Goal: Task Accomplishment & Management: Manage account settings

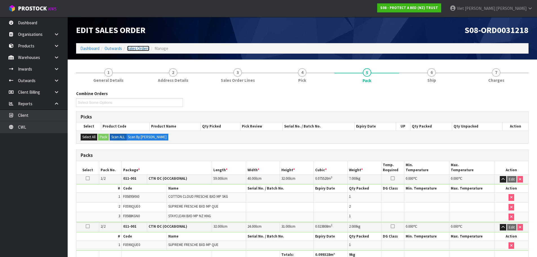
click at [146, 49] on link "Sales Orders" at bounding box center [138, 48] width 22 height 5
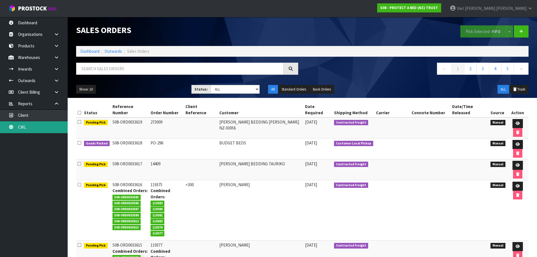
click at [62, 126] on link "CWL" at bounding box center [34, 127] width 68 height 12
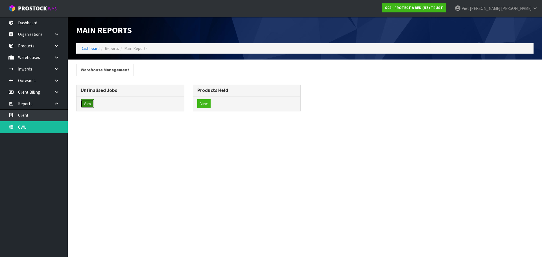
click at [93, 104] on button "View" at bounding box center [87, 103] width 13 height 9
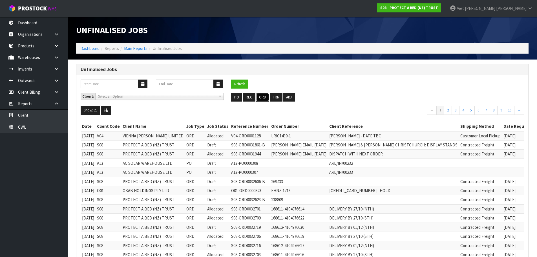
click at [262, 96] on button "ORD" at bounding box center [262, 97] width 13 height 9
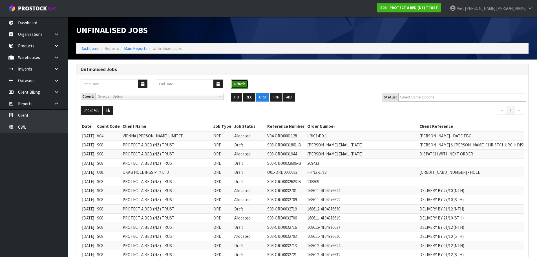
click at [248, 82] on button "Refresh" at bounding box center [239, 84] width 17 height 9
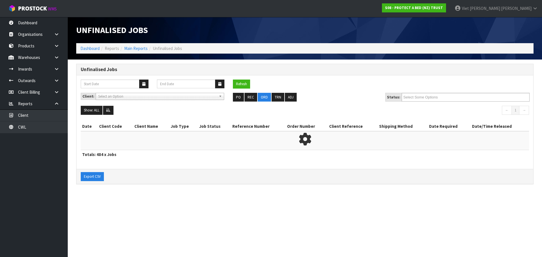
click at [438, 103] on div "Client: A00 - AGRIHEALTH NZ LTD A01 - AGAIN FASTER PTY LTD A02 - AUKLET TRADERS…" at bounding box center [304, 99] width 456 height 13
click at [438, 102] on div "Client: A00 - AGRIHEALTH NZ LTD A01 - AGAIN FASTER PTY LTD A02 - AUKLET TRADERS…" at bounding box center [304, 99] width 456 height 13
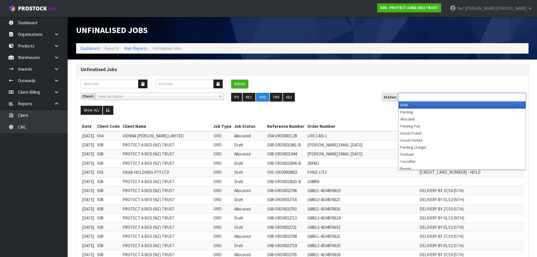
click at [440, 99] on input "text" at bounding box center [420, 97] width 41 height 7
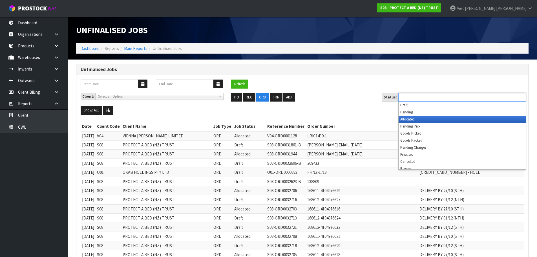
click at [438, 116] on li "Allocated" at bounding box center [462, 119] width 127 height 7
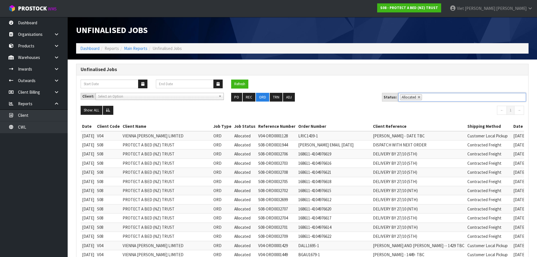
click at [108, 105] on div "Client: A00 - AGRIHEALTH NZ LTD A01 - AGAIN FASTER PTY LTD A02 - AUKLET TRADERS…" at bounding box center [302, 99] width 452 height 13
click at [108, 107] on button at bounding box center [108, 110] width 10 height 9
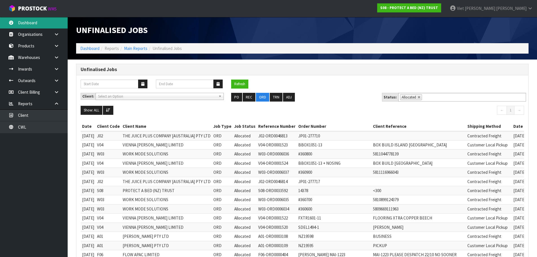
click at [38, 20] on link "Dashboard" at bounding box center [34, 23] width 68 height 12
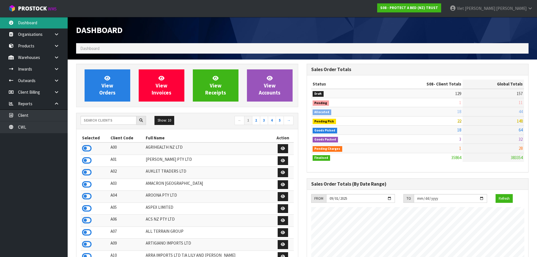
scroll to position [427, 231]
click at [115, 117] on input "text" at bounding box center [109, 120] width 56 height 9
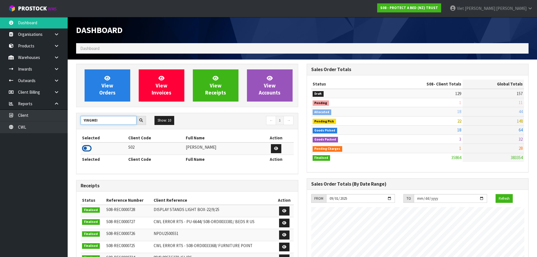
type input "YINGMEI"
click at [88, 144] on icon at bounding box center [87, 148] width 10 height 8
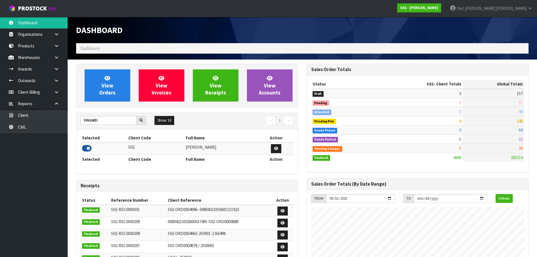
scroll to position [391, 231]
click at [96, 89] on link "View Orders" at bounding box center [108, 85] width 46 height 32
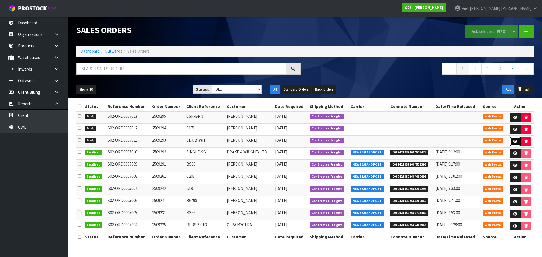
click at [514, 144] on link at bounding box center [515, 141] width 10 height 9
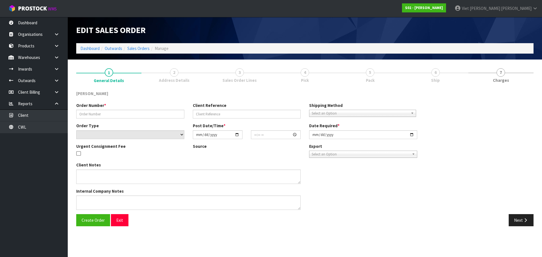
type input "2509293"
type input "CDOB-WHT"
select select "number:0"
type input "2025-09-29"
type input "13:37:00.000"
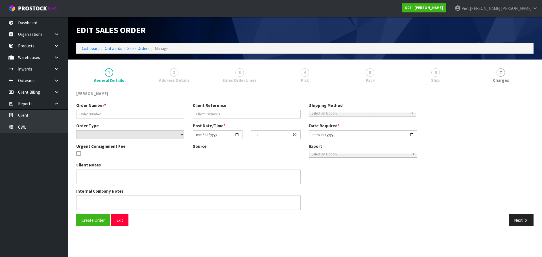
type input "2025-09-29"
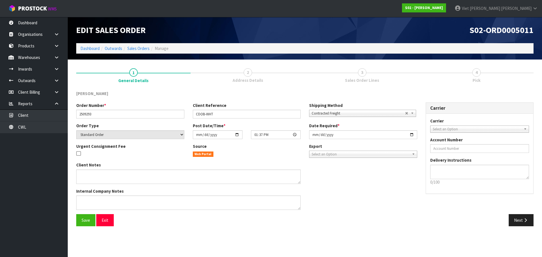
click at [264, 82] on link "2 Address Details" at bounding box center [247, 75] width 114 height 22
click at [522, 221] on button "Next" at bounding box center [520, 220] width 25 height 12
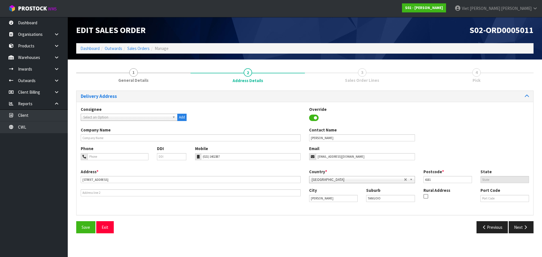
click at [515, 219] on div "Delivery Address Consignee 000001.BAY MECHANICS - BAY MECHANICS 000001A - BRAKE…" at bounding box center [304, 164] width 457 height 147
click at [518, 224] on button "Next" at bounding box center [520, 227] width 25 height 12
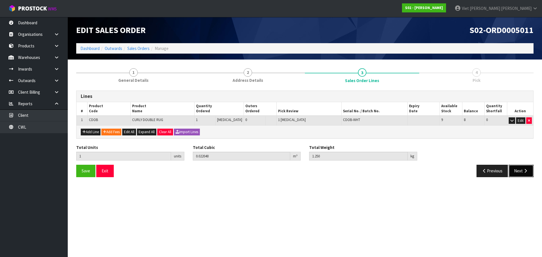
click at [523, 170] on icon "button" at bounding box center [525, 171] width 5 height 4
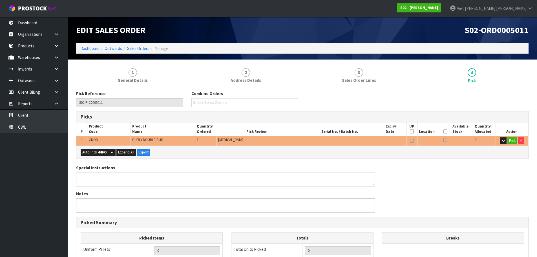
click at [75, 157] on div "1 General Details 2 Address Details 3 Sales Order Lines 4 Pick Pick Reference S…" at bounding box center [302, 216] width 461 height 304
drag, startPoint x: 101, startPoint y: 153, endPoint x: 102, endPoint y: 137, distance: 16.5
click at [101, 153] on strong "FIFO" at bounding box center [103, 152] width 8 height 5
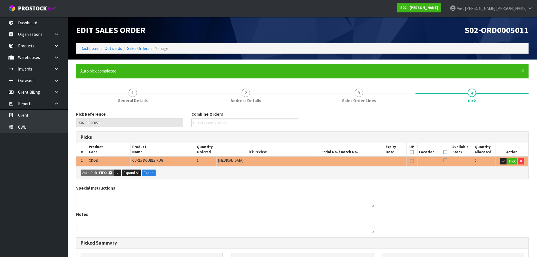
type input "Piece x 1"
type input "1"
type input "0.022040"
type input "1.250"
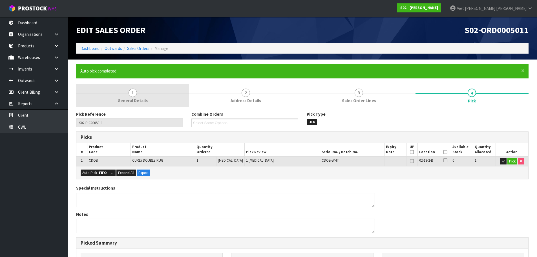
click at [133, 97] on span "1" at bounding box center [133, 93] width 8 height 8
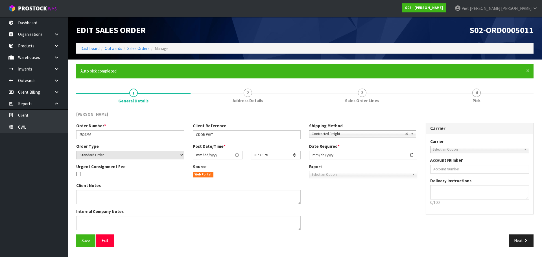
drag, startPoint x: 361, startPoint y: 149, endPoint x: 367, endPoint y: 149, distance: 5.9
click at [361, 149] on div "Date Required * 2025-09-29" at bounding box center [363, 151] width 117 height 16
drag, startPoint x: 392, startPoint y: 153, endPoint x: 402, endPoint y: 153, distance: 9.9
click at [393, 153] on input "2025-09-29" at bounding box center [363, 155] width 108 height 9
click at [413, 153] on input "2025-09-29" at bounding box center [363, 155] width 108 height 9
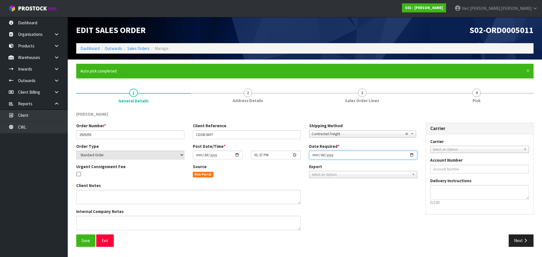
type input "2025-09-30"
click at [85, 243] on span "Save" at bounding box center [86, 240] width 8 height 5
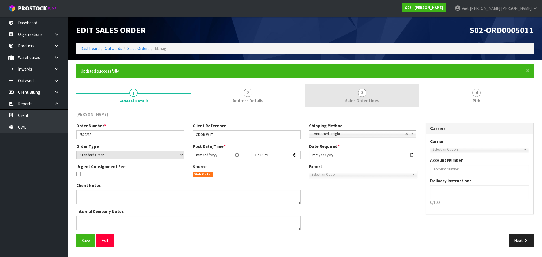
click at [384, 101] on link "3 Sales Order Lines" at bounding box center [362, 95] width 114 height 22
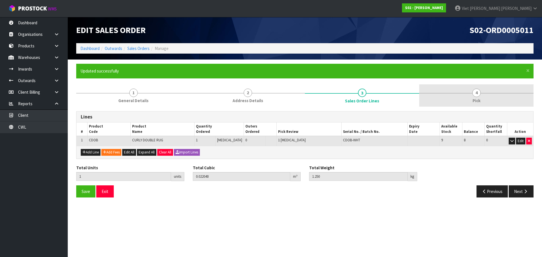
click at [456, 95] on link "4 Pick" at bounding box center [476, 95] width 114 height 22
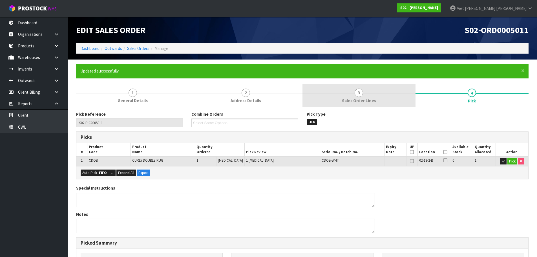
click at [398, 88] on link "3 Sales Order Lines" at bounding box center [359, 95] width 113 height 22
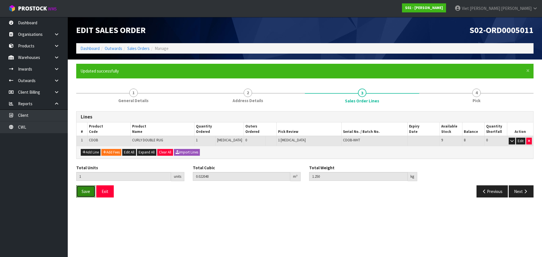
click at [82, 190] on span "Save" at bounding box center [86, 191] width 8 height 5
click at [521, 193] on button "Next" at bounding box center [520, 191] width 25 height 12
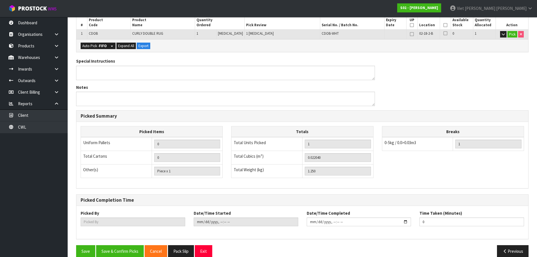
scroll to position [136, 0]
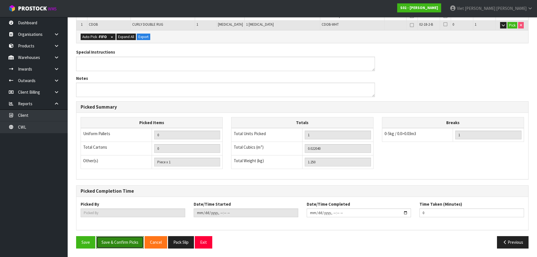
click at [130, 244] on button "Save & Confirm Picks" at bounding box center [120, 242] width 48 height 12
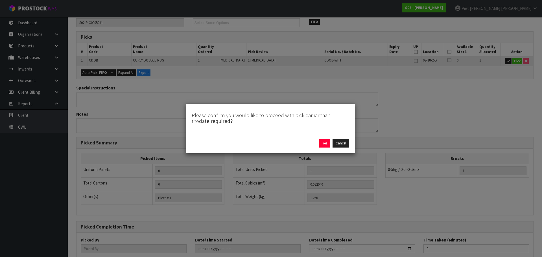
scroll to position [80, 0]
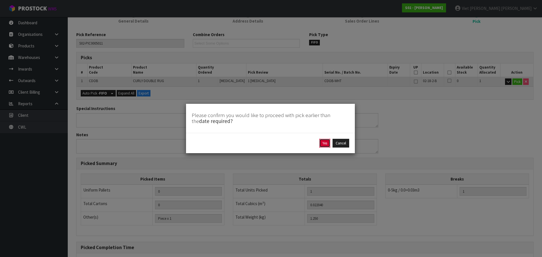
click at [326, 143] on button "Yes" at bounding box center [324, 143] width 11 height 9
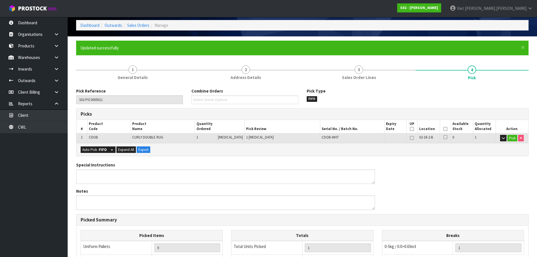
scroll to position [0, 0]
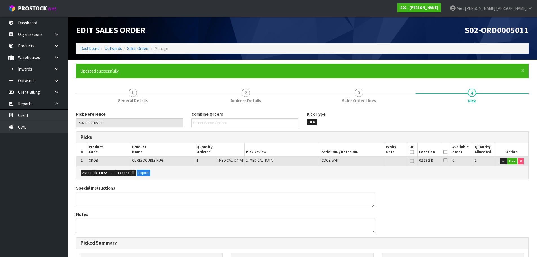
type input "Viet Hoang Tran"
type input "2025-09-29T13:57:45"
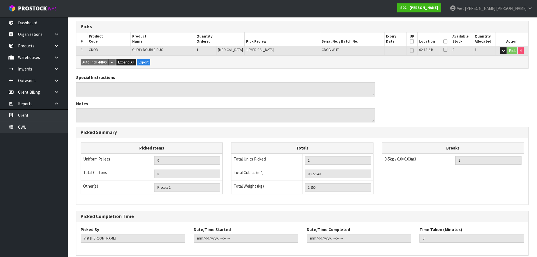
scroll to position [136, 0]
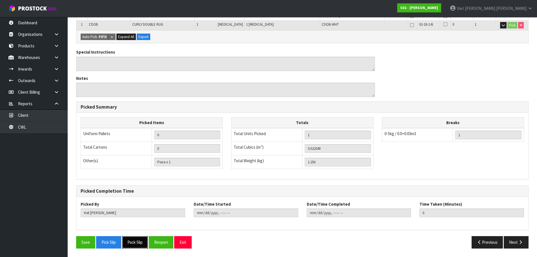
click at [143, 242] on button "Pack Slip" at bounding box center [135, 242] width 26 height 12
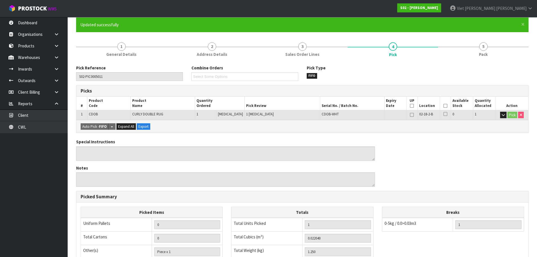
scroll to position [0, 0]
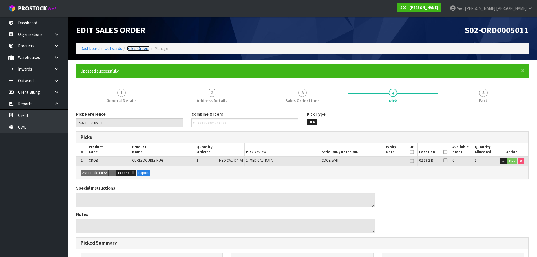
click at [132, 49] on link "Sales Orders" at bounding box center [138, 48] width 22 height 5
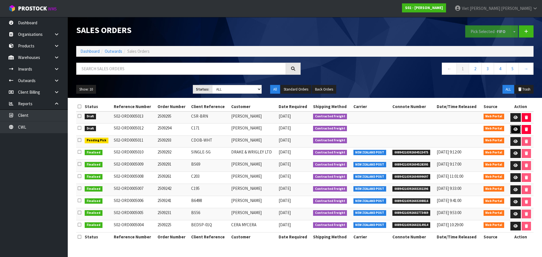
drag, startPoint x: 512, startPoint y: 130, endPoint x: 480, endPoint y: 139, distance: 33.5
click at [512, 130] on link at bounding box center [515, 129] width 10 height 9
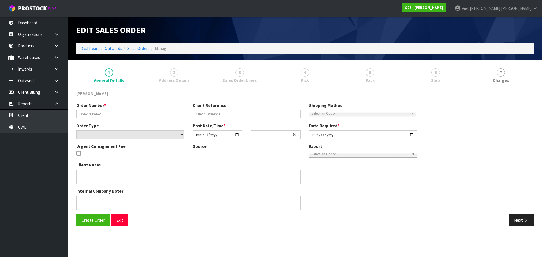
type input "2509294"
type input "C171"
select select "number:0"
type input "2025-09-29"
type input "13:39:00.000"
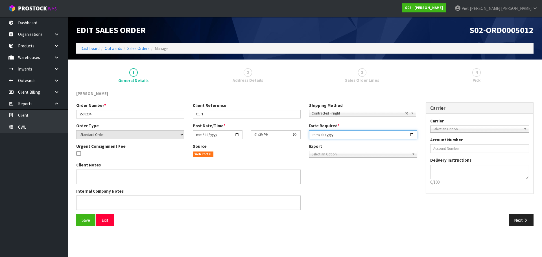
click at [411, 135] on input "2025-09-29" at bounding box center [363, 134] width 108 height 9
type input "[DATE]"
click at [83, 217] on button "Save" at bounding box center [85, 220] width 19 height 12
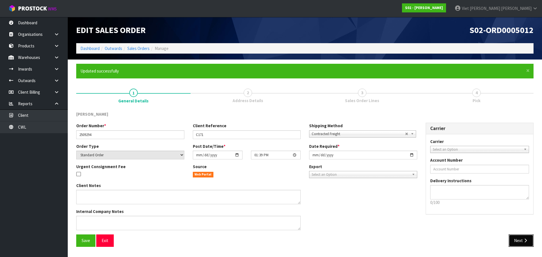
click at [518, 241] on button "Next" at bounding box center [520, 240] width 25 height 12
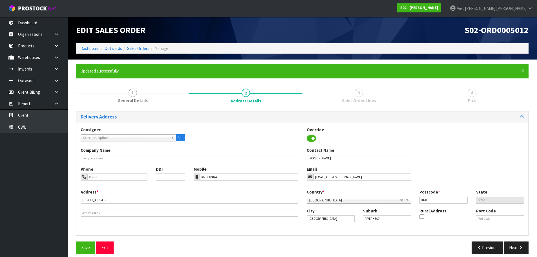
scroll to position [5, 0]
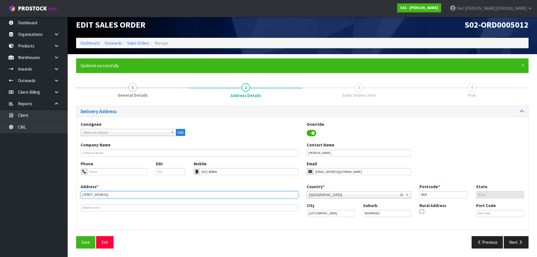
click at [149, 193] on input "3 KAIPARA PORTAGE ROAD" at bounding box center [190, 194] width 218 height 7
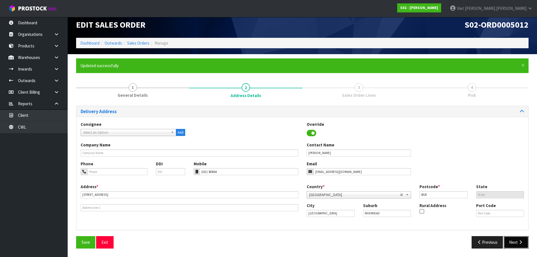
click at [516, 244] on button "Next" at bounding box center [516, 242] width 25 height 12
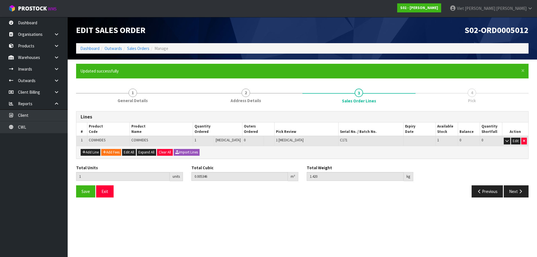
scroll to position [0, 0]
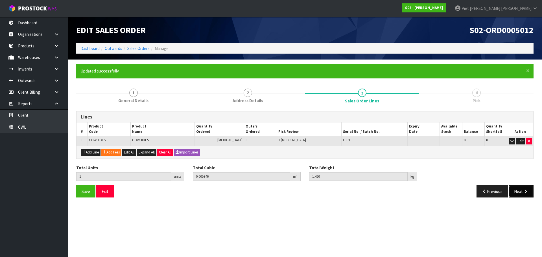
click at [520, 188] on button "Next" at bounding box center [520, 191] width 25 height 12
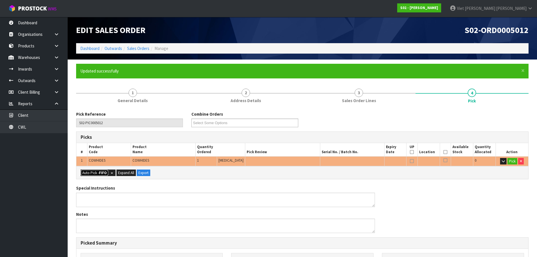
click at [99, 171] on button "Auto Pick - FIFO" at bounding box center [95, 173] width 28 height 7
type input "Piece x 1"
type input "1"
type input "0.005346"
type input "1.420"
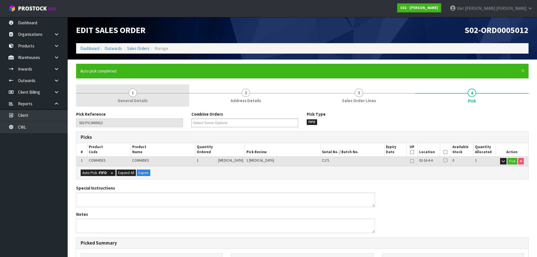
click at [87, 100] on link "1 General Details" at bounding box center [132, 95] width 113 height 22
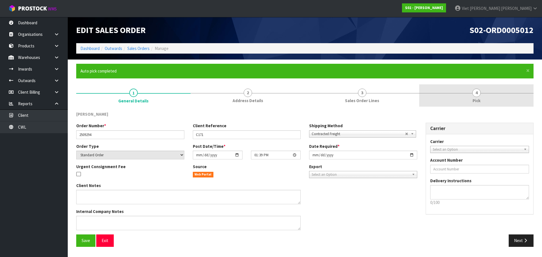
click at [484, 88] on link "4 Pick" at bounding box center [476, 95] width 114 height 22
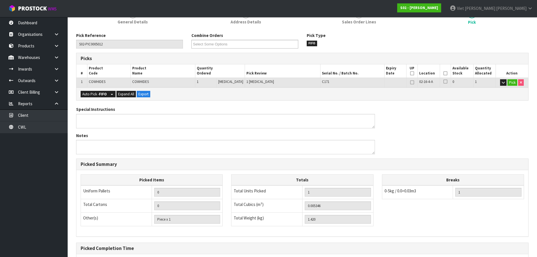
scroll to position [136, 0]
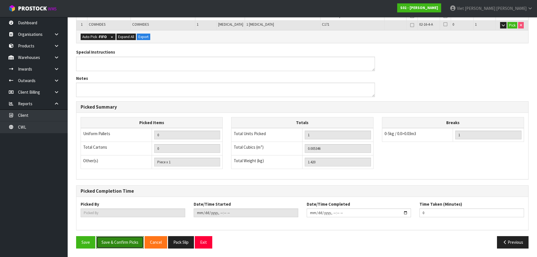
click at [123, 241] on button "Save & Confirm Picks" at bounding box center [120, 242] width 48 height 12
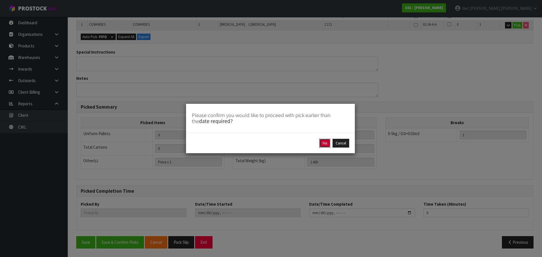
click at [324, 143] on button "Yes" at bounding box center [324, 143] width 11 height 9
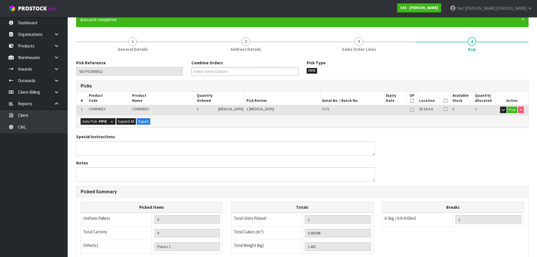
scroll to position [0, 0]
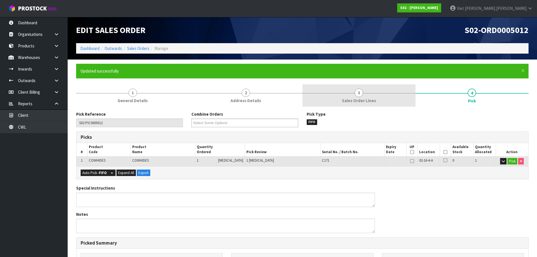
click at [373, 93] on link "3 Sales Order Lines" at bounding box center [359, 95] width 113 height 22
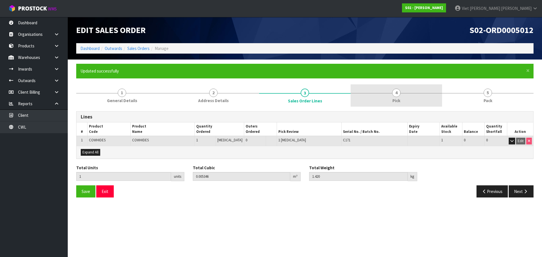
click at [401, 96] on link "4 Pick" at bounding box center [395, 95] width 91 height 22
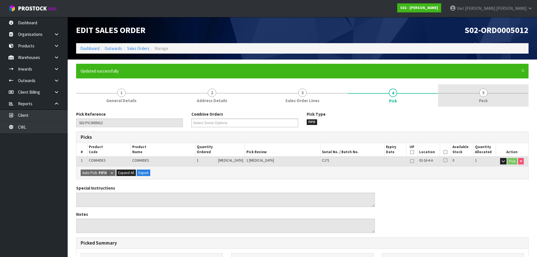
click at [490, 96] on link "5 Pack" at bounding box center [483, 95] width 91 height 22
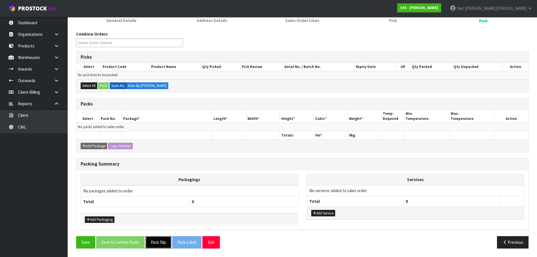
click at [162, 243] on button "Pack Slip" at bounding box center [159, 242] width 26 height 12
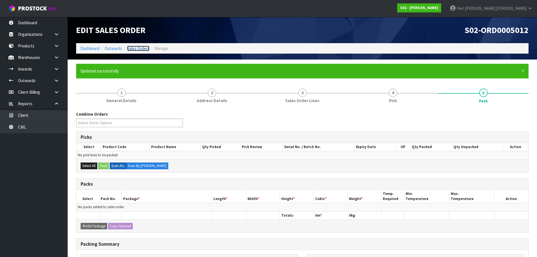
click at [139, 48] on link "Sales Orders" at bounding box center [138, 48] width 22 height 5
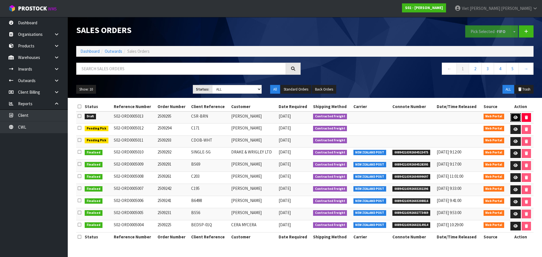
click at [512, 116] on link at bounding box center [515, 117] width 10 height 9
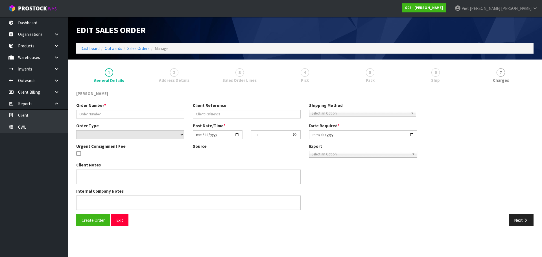
type input "2509295"
type input "CSR-BRN"
select select "number:0"
type input "[DATE]"
type input "13:45:00.000"
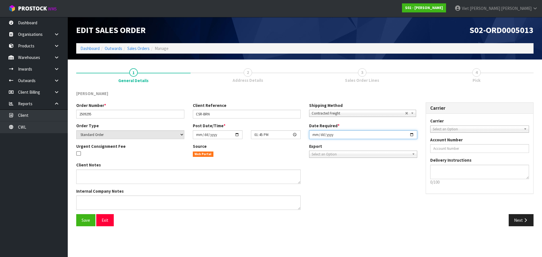
click at [413, 137] on input "[DATE]" at bounding box center [363, 134] width 108 height 9
type input "[DATE]"
click at [73, 218] on div "Save Exit" at bounding box center [188, 220] width 233 height 12
click at [85, 219] on span "Save" at bounding box center [86, 220] width 8 height 5
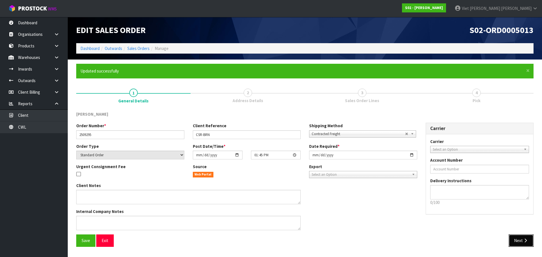
click at [521, 241] on button "Next" at bounding box center [520, 240] width 25 height 12
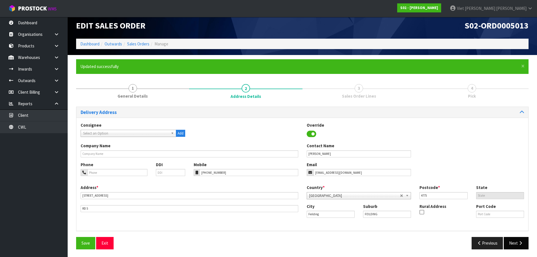
scroll to position [5, 0]
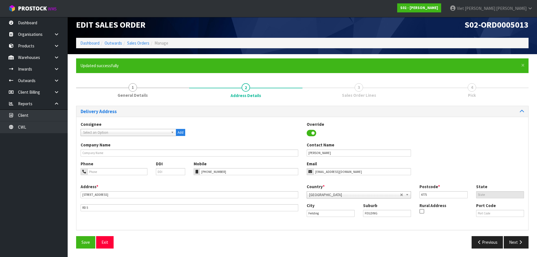
click at [135, 190] on div "Address * 19 RUFFS ROAD This address line exceeds the recommended limit of 35 c…" at bounding box center [189, 198] width 226 height 28
drag, startPoint x: 135, startPoint y: 190, endPoint x: 132, endPoint y: 192, distance: 4.1
click at [132, 192] on div "Address * 19 RUFFS ROAD This address line exceeds the recommended limit of 35 c…" at bounding box center [189, 198] width 226 height 28
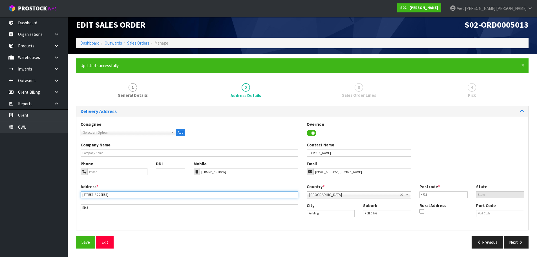
click at [132, 192] on input "19 RUFFS ROAD" at bounding box center [190, 194] width 218 height 7
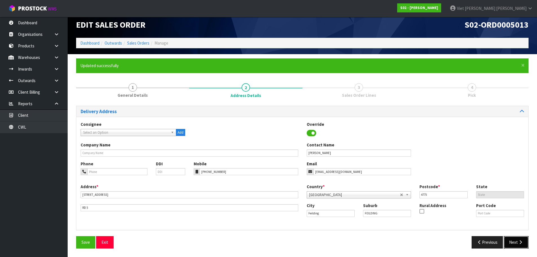
click at [523, 244] on icon "button" at bounding box center [520, 242] width 5 height 4
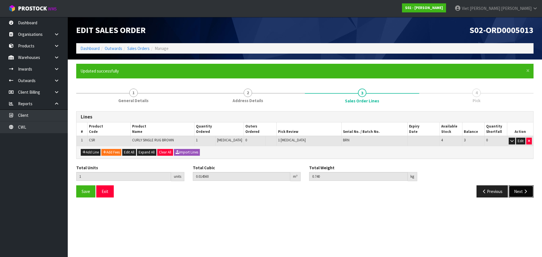
click at [516, 191] on button "Next" at bounding box center [520, 191] width 25 height 12
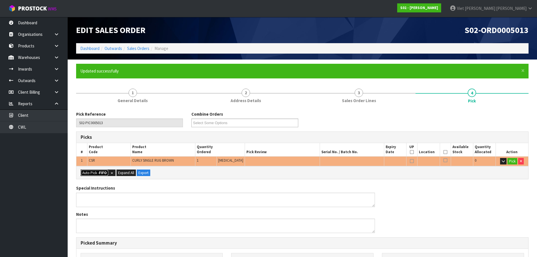
click at [85, 172] on button "Auto Pick - FIFO" at bounding box center [95, 173] width 28 height 7
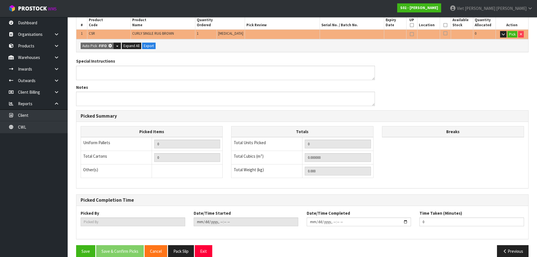
type input "Piece x 1"
type input "1"
type input "0.014560"
type input "0.740"
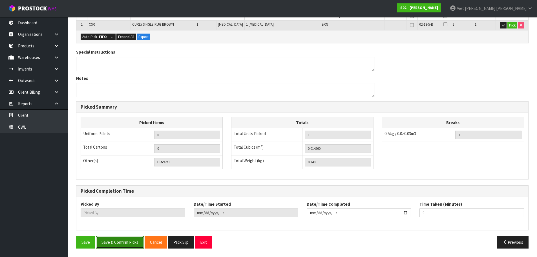
click at [118, 244] on button "Save & Confirm Picks" at bounding box center [120, 242] width 48 height 12
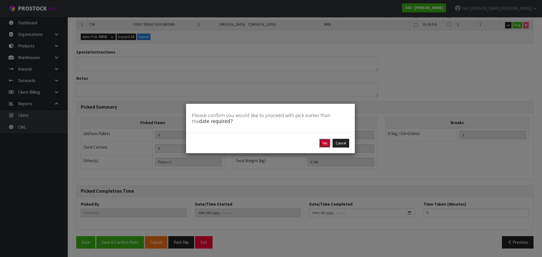
click at [323, 141] on button "Yes" at bounding box center [324, 143] width 11 height 9
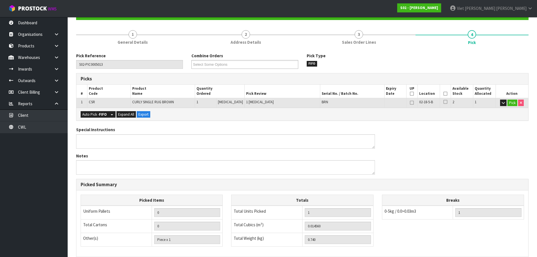
scroll to position [0, 0]
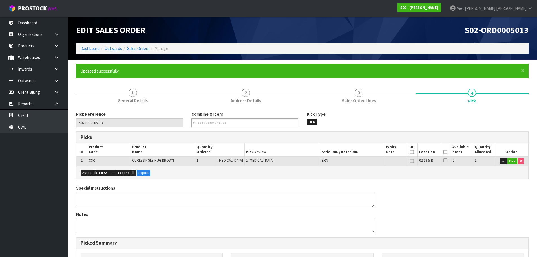
type input "Viet [PERSON_NAME]"
type input "2025-09-29T14:00:48"
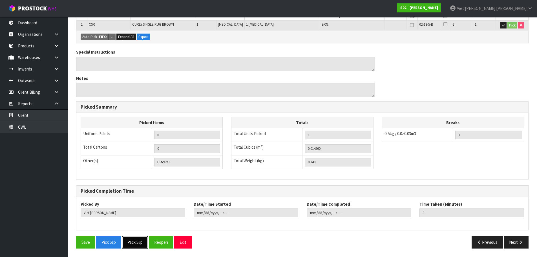
click at [135, 242] on button "Pack Slip" at bounding box center [135, 242] width 26 height 12
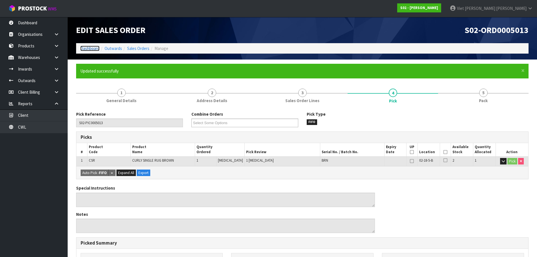
click at [83, 49] on link "Dashboard" at bounding box center [89, 48] width 19 height 5
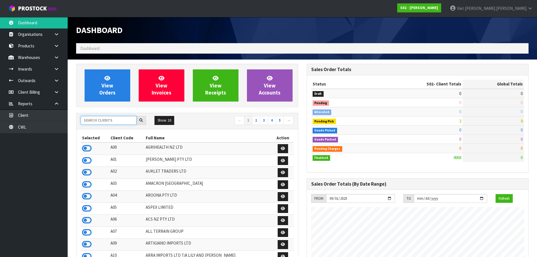
click at [123, 124] on input "text" at bounding box center [109, 120] width 56 height 9
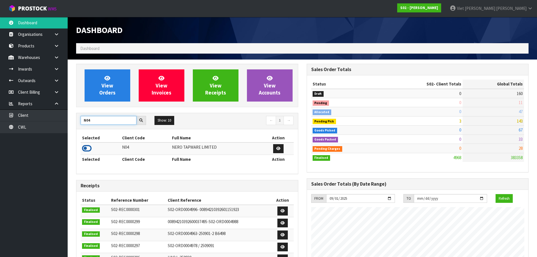
type input "N04"
click at [87, 150] on icon at bounding box center [87, 148] width 10 height 8
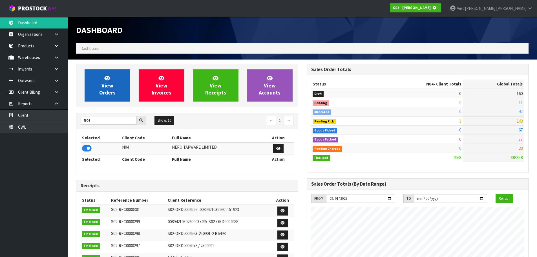
scroll to position [281783, 281904]
click at [108, 102] on link "View Orders" at bounding box center [108, 85] width 46 height 32
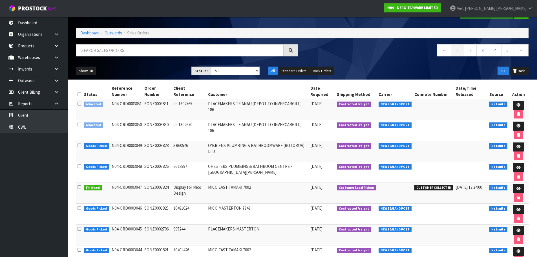
scroll to position [28, 0]
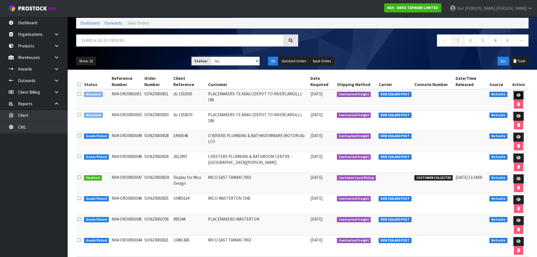
click at [517, 93] on link at bounding box center [519, 95] width 10 height 9
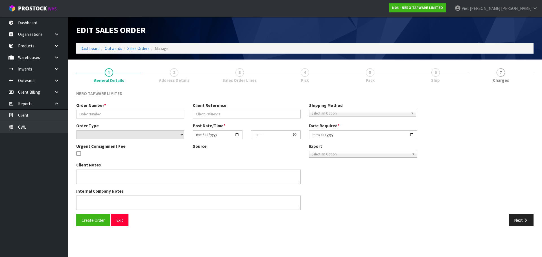
type input "SONZ0003831"
type input "ds 1302565"
select select "number:0"
type input "[DATE]"
type input "14:00:17.000"
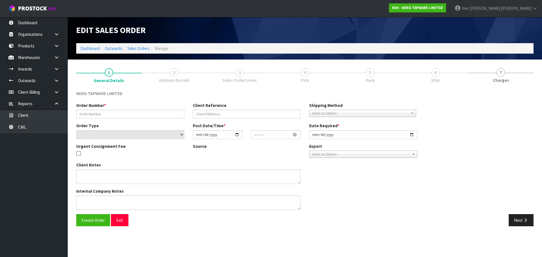
type input "[DATE]"
type textarea "pls send with SONZ0003830"
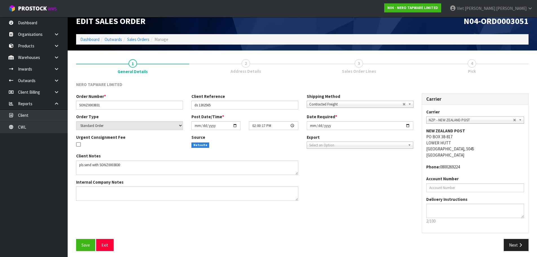
scroll to position [12, 0]
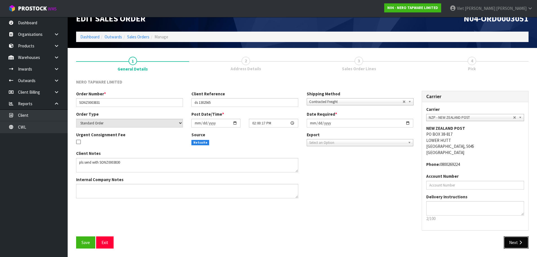
click at [519, 245] on button "Next" at bounding box center [516, 242] width 25 height 12
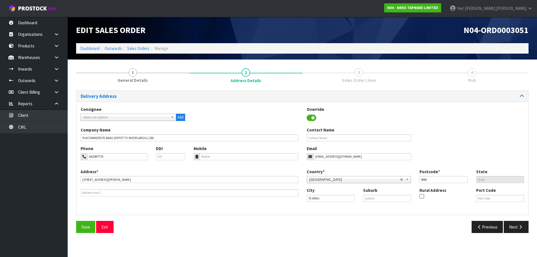
scroll to position [0, 0]
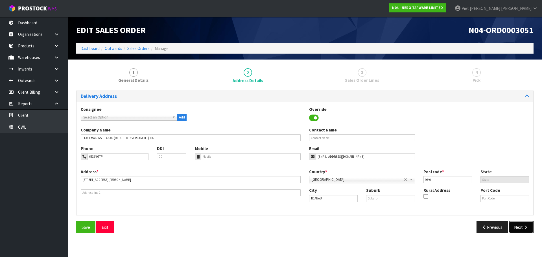
click at [509, 228] on button "Next" at bounding box center [520, 227] width 25 height 12
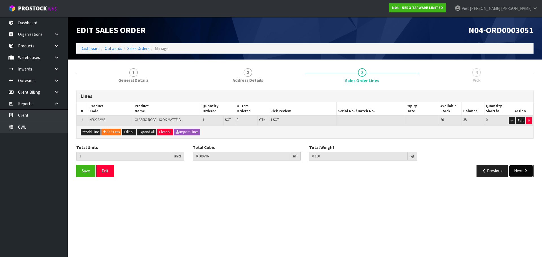
click at [515, 170] on button "Next" at bounding box center [520, 171] width 25 height 12
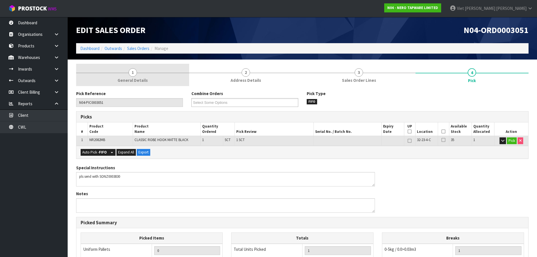
drag, startPoint x: 230, startPoint y: 77, endPoint x: 151, endPoint y: 82, distance: 79.4
click at [230, 77] on link "2 Address Details" at bounding box center [245, 75] width 113 height 22
click at [151, 82] on link "1 General Details" at bounding box center [132, 75] width 113 height 22
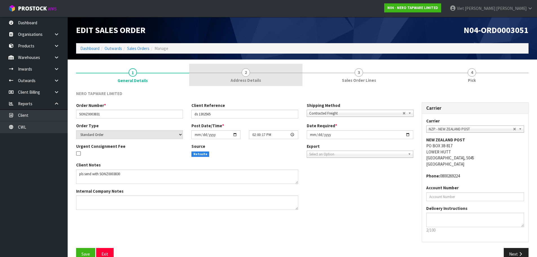
click at [292, 72] on link "2 Address Details" at bounding box center [245, 75] width 113 height 22
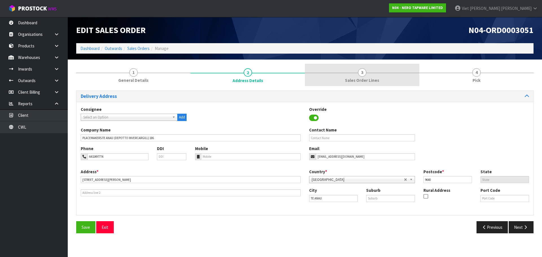
click at [337, 68] on link "3 Sales Order Lines" at bounding box center [362, 75] width 114 height 22
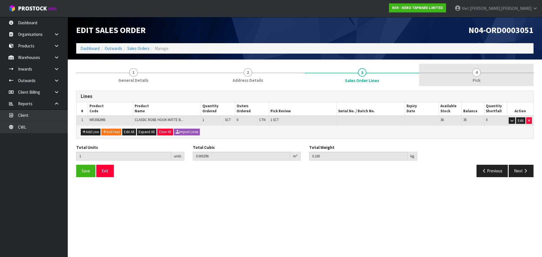
click at [457, 76] on link "4 Pick" at bounding box center [476, 75] width 114 height 22
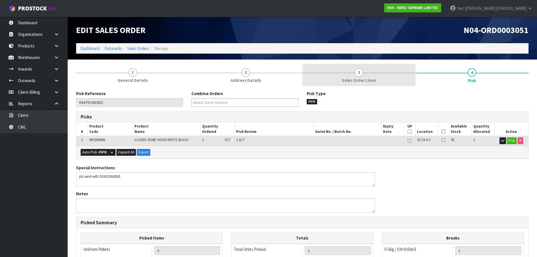
click at [384, 79] on link "3 Sales Order Lines" at bounding box center [359, 75] width 113 height 22
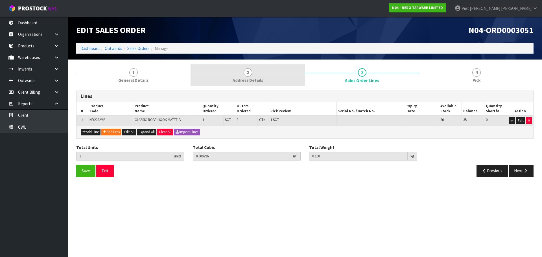
click at [219, 72] on link "2 Address Details" at bounding box center [247, 75] width 114 height 22
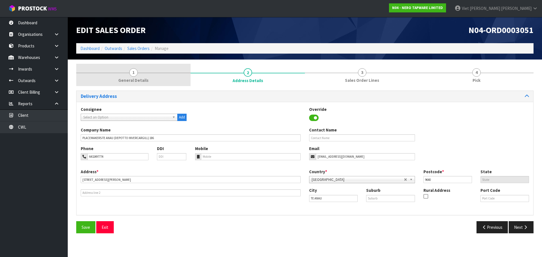
click at [157, 74] on link "1 General Details" at bounding box center [133, 75] width 114 height 22
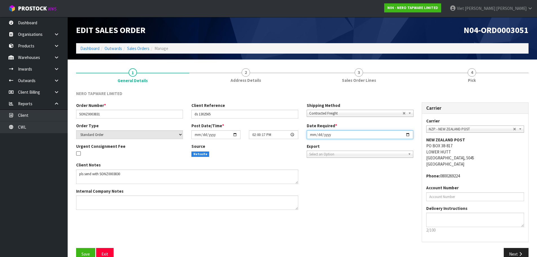
click at [409, 134] on input "2025-09-29" at bounding box center [360, 134] width 107 height 9
type input "2025-09-30"
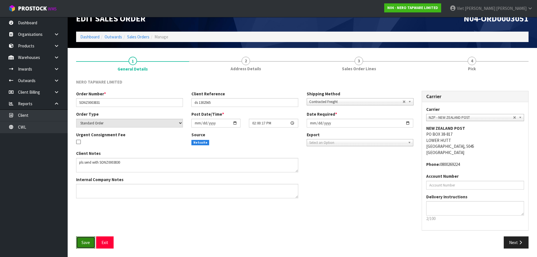
click at [78, 247] on button "Save" at bounding box center [85, 242] width 19 height 12
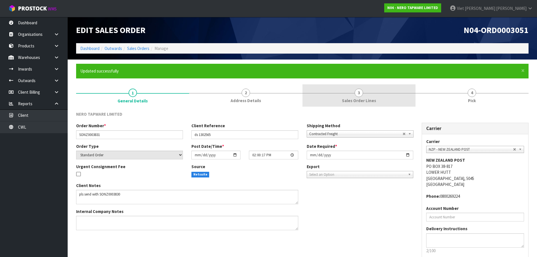
click at [365, 98] on span "Sales Order Lines" at bounding box center [359, 101] width 34 height 6
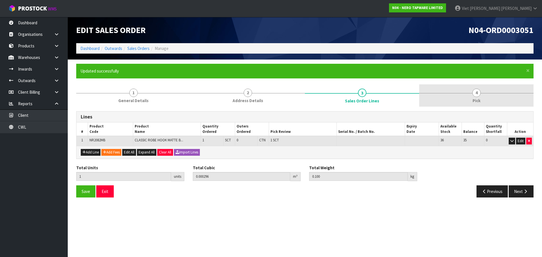
click at [484, 96] on link "4 Pick" at bounding box center [476, 95] width 114 height 22
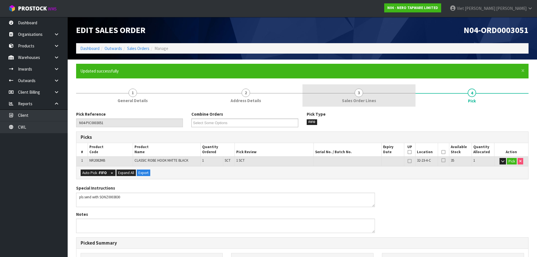
click at [335, 98] on link "3 Sales Order Lines" at bounding box center [359, 95] width 113 height 22
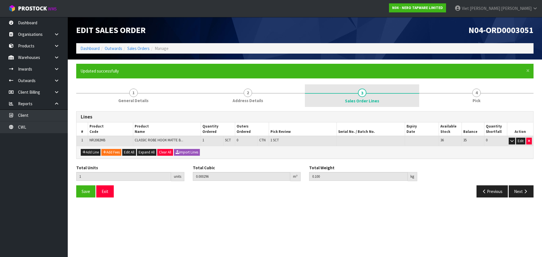
click at [291, 97] on link "2 Address Details" at bounding box center [247, 95] width 114 height 22
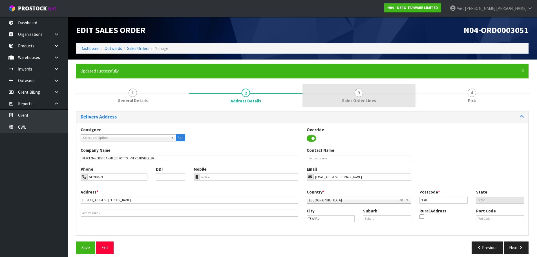
click at [381, 91] on link "3 Sales Order Lines" at bounding box center [359, 95] width 113 height 22
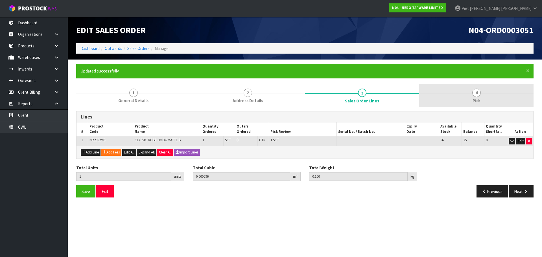
click at [440, 86] on link "4 Pick" at bounding box center [476, 95] width 114 height 22
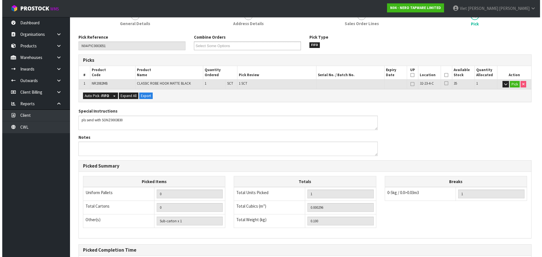
scroll to position [136, 0]
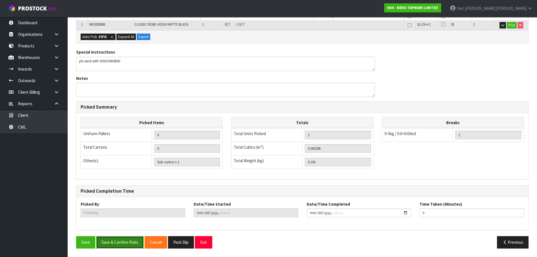
click at [129, 238] on button "Save & Confirm Picks" at bounding box center [120, 242] width 48 height 12
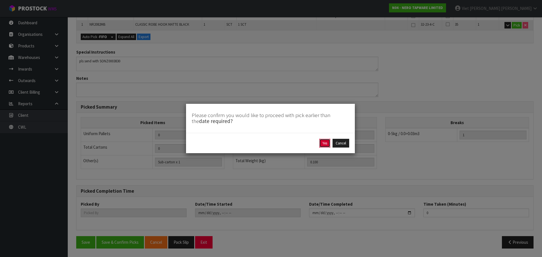
click at [324, 141] on button "Yes" at bounding box center [324, 143] width 11 height 9
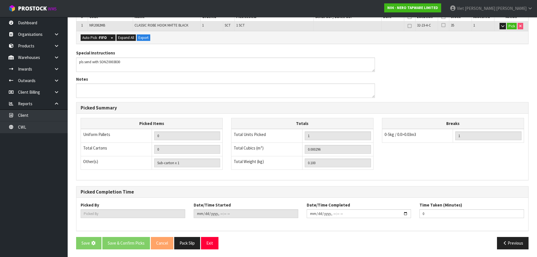
scroll to position [0, 0]
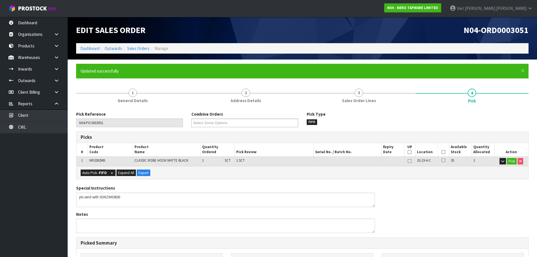
type input "Viet Hoang Tran"
type input "2025-09-29T14:03:44"
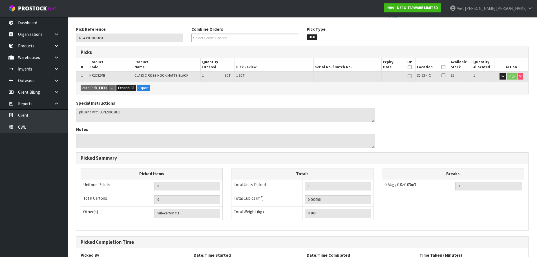
scroll to position [136, 0]
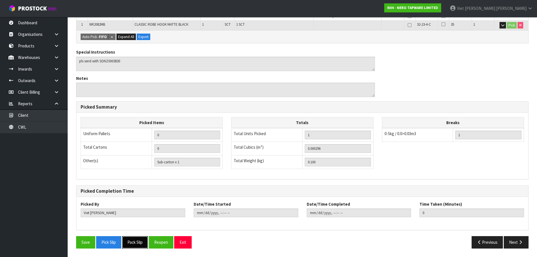
click at [132, 243] on button "Pack Slip" at bounding box center [135, 242] width 26 height 12
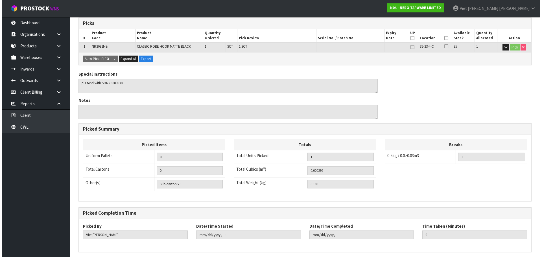
scroll to position [0, 0]
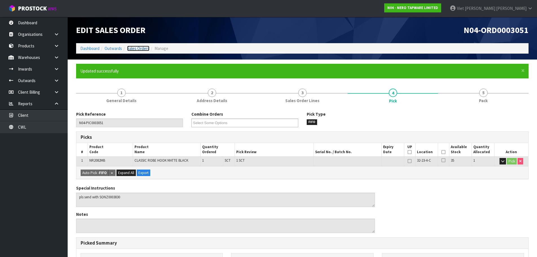
click at [142, 49] on link "Sales Orders" at bounding box center [138, 48] width 22 height 5
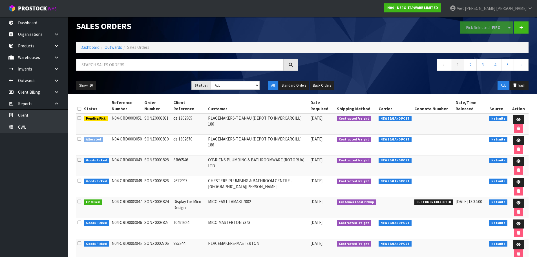
scroll to position [28, 0]
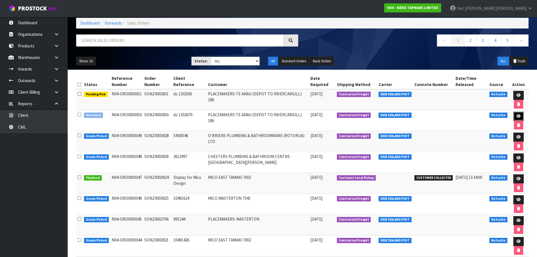
click at [516, 114] on link at bounding box center [519, 116] width 10 height 9
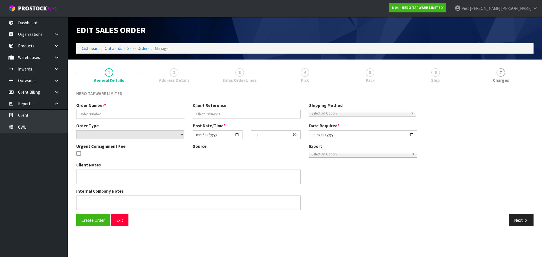
type input "SONZ0003830"
type input "ds 1302670"
select select "number:0"
type input "2025-09-29"
type input "14:00:16.000"
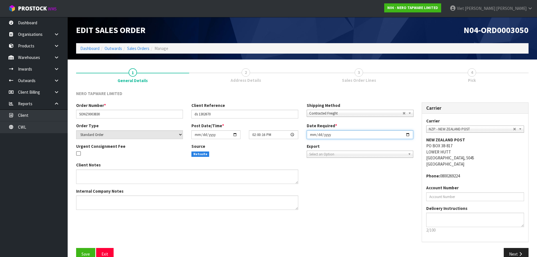
click at [410, 135] on input "2025-09-29" at bounding box center [360, 134] width 107 height 9
type input "2025-09-30"
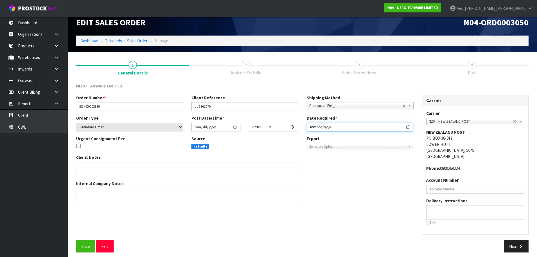
scroll to position [12, 0]
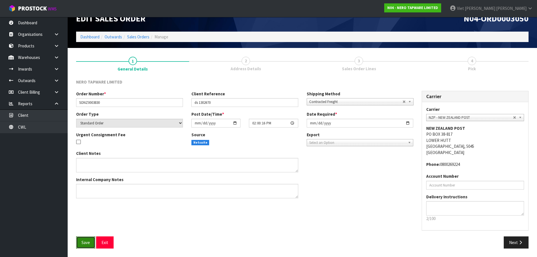
click at [87, 238] on button "Save" at bounding box center [85, 242] width 19 height 12
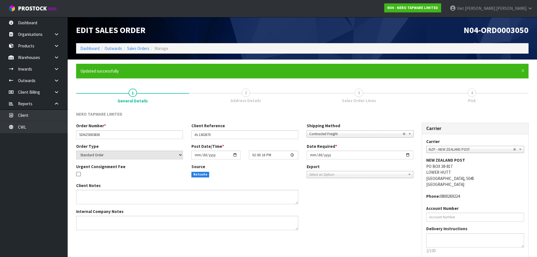
scroll to position [0, 0]
click at [512, 242] on textarea at bounding box center [476, 240] width 98 height 14
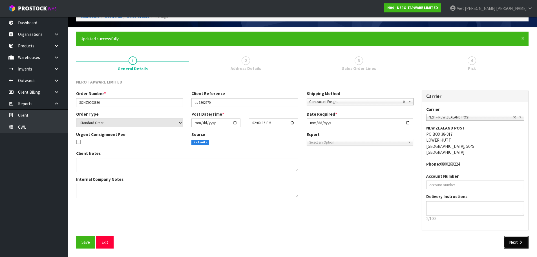
click at [518, 244] on icon "button" at bounding box center [520, 242] width 5 height 4
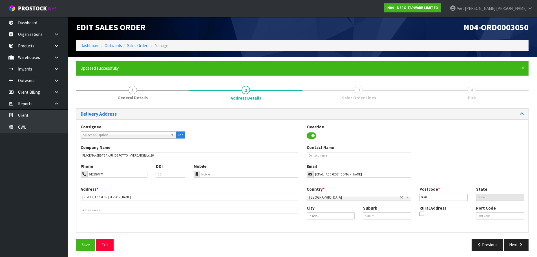
scroll to position [0, 0]
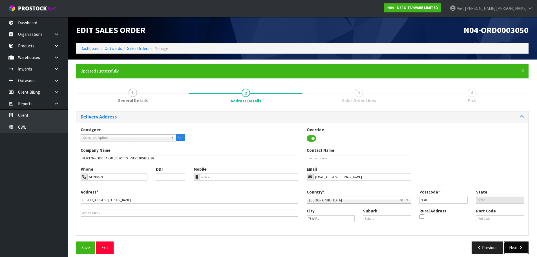
click at [515, 249] on button "Next" at bounding box center [516, 248] width 25 height 12
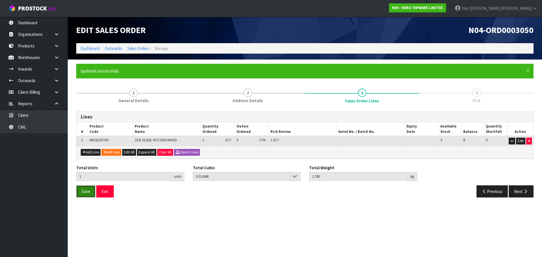
click at [85, 191] on span "Save" at bounding box center [86, 191] width 8 height 5
click at [513, 193] on button "Next" at bounding box center [520, 191] width 25 height 12
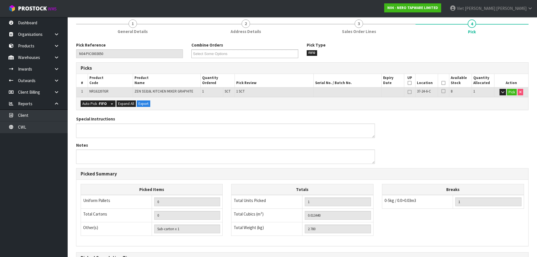
scroll to position [136, 0]
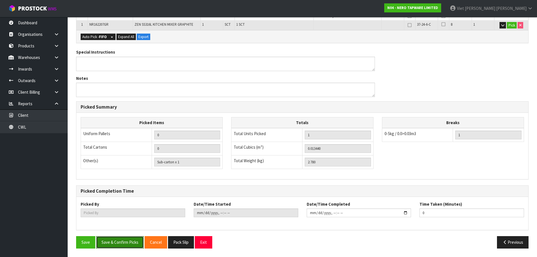
click at [113, 245] on button "Save & Confirm Picks" at bounding box center [120, 242] width 48 height 12
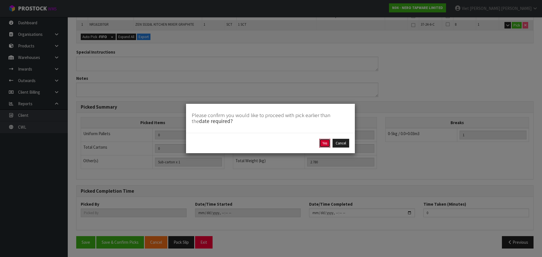
click at [322, 143] on button "Yes" at bounding box center [324, 143] width 11 height 9
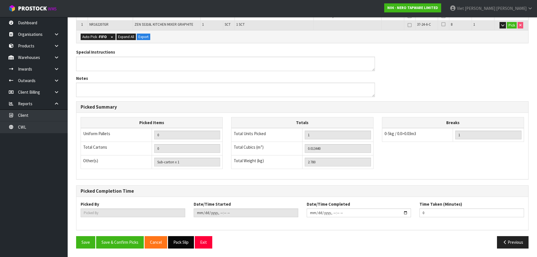
type input "Viet Hoang Tran"
type input "2025-09-29T14:04:33"
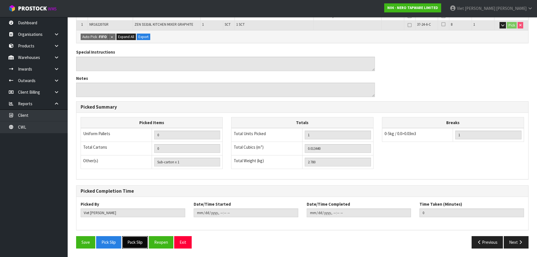
click at [143, 245] on button "Pack Slip" at bounding box center [135, 242] width 26 height 12
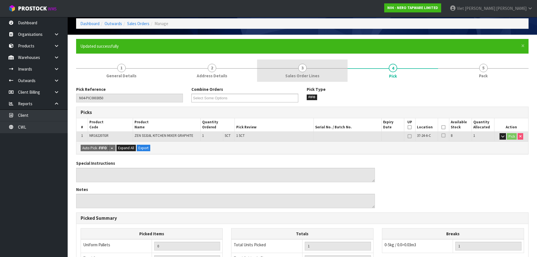
scroll to position [0, 0]
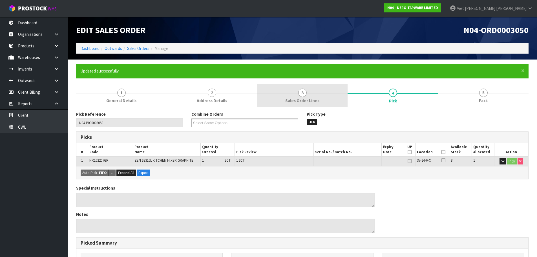
click at [315, 90] on link "3 Sales Order Lines" at bounding box center [302, 95] width 91 height 22
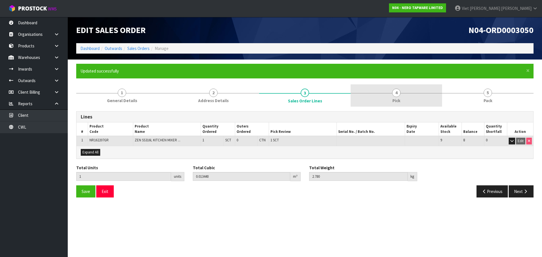
click at [376, 92] on link "4 Pick" at bounding box center [395, 95] width 91 height 22
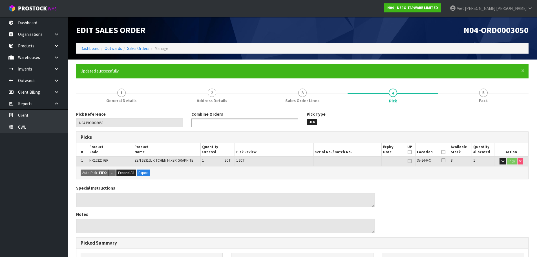
click at [262, 124] on ul at bounding box center [245, 122] width 107 height 9
type input "3051"
click at [234, 133] on li "N04-ORD000 3051" at bounding box center [245, 130] width 106 height 7
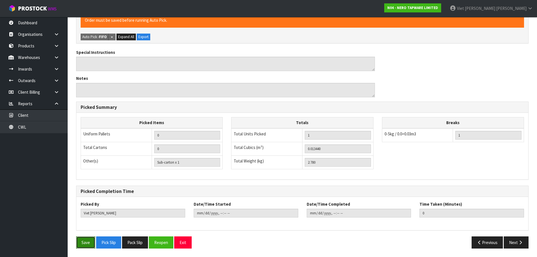
click at [94, 241] on button "Save" at bounding box center [85, 242] width 19 height 12
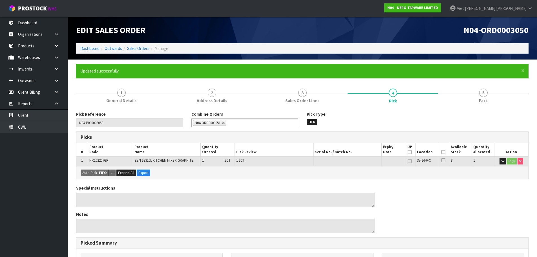
type input "2025-09-29T14:07:39"
click at [148, 50] on link "Sales Orders" at bounding box center [138, 48] width 22 height 5
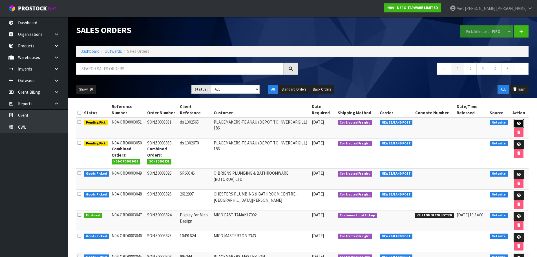
click at [522, 120] on link at bounding box center [519, 123] width 10 height 9
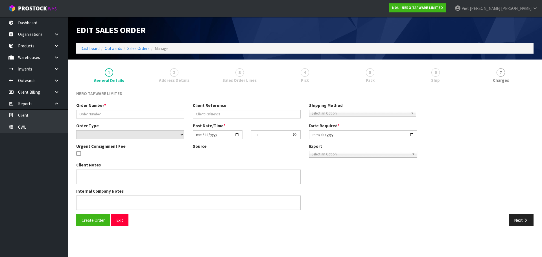
type input "SONZ0003831"
type input "ds 1302565"
select select "number:0"
type input "2025-09-29"
type input "14:00:17.000"
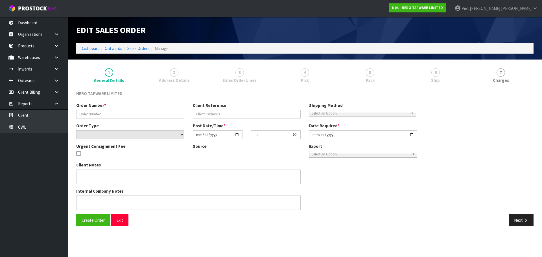
type input "2025-09-30"
type textarea "pls send with SONZ0003830"
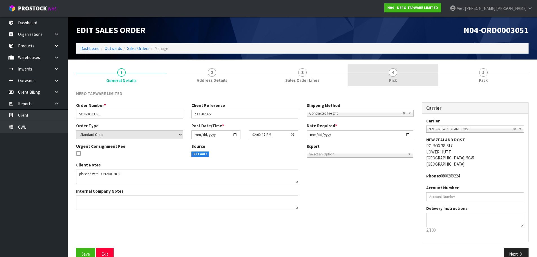
click at [372, 75] on link "4 Pick" at bounding box center [393, 75] width 91 height 22
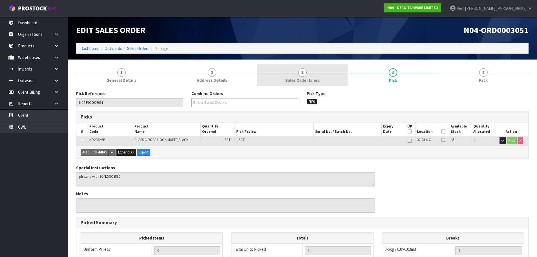
click at [322, 76] on link "3 Sales Order Lines" at bounding box center [302, 75] width 91 height 22
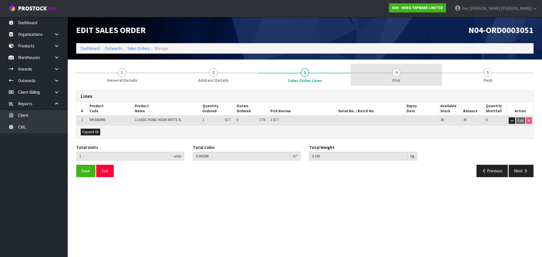
click at [409, 75] on link "4 Pick" at bounding box center [395, 75] width 91 height 22
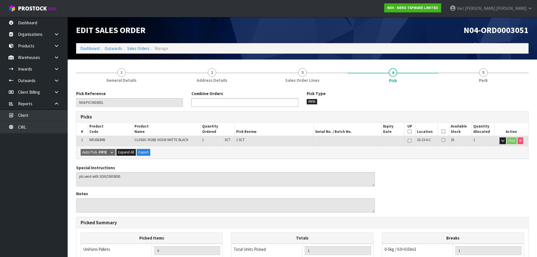
click at [279, 102] on ul at bounding box center [245, 102] width 107 height 9
type input "3050"
click at [258, 107] on li "N04-ORD000 3050" at bounding box center [245, 110] width 106 height 7
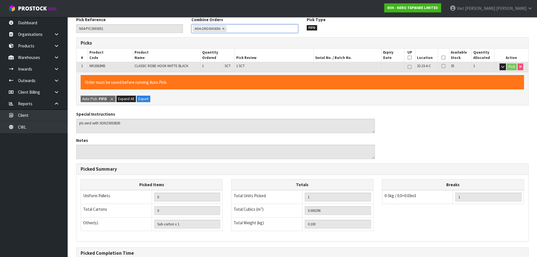
scroll to position [136, 0]
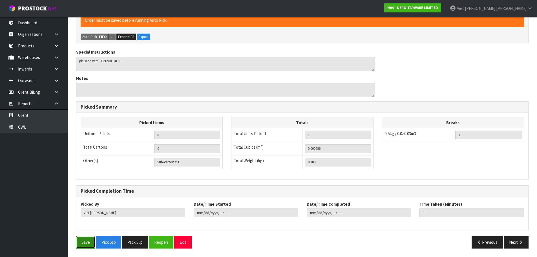
click at [91, 242] on button "Save" at bounding box center [85, 242] width 19 height 12
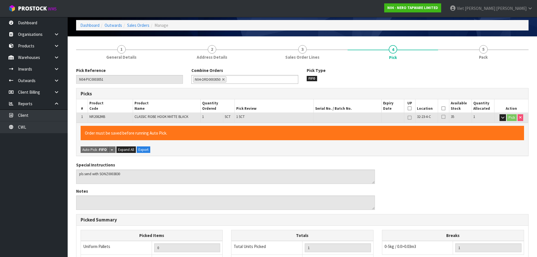
scroll to position [0, 0]
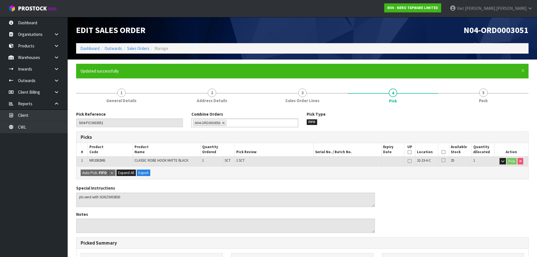
type input "2025-09-29T14:08:22"
click at [141, 48] on link "Sales Orders" at bounding box center [138, 48] width 22 height 5
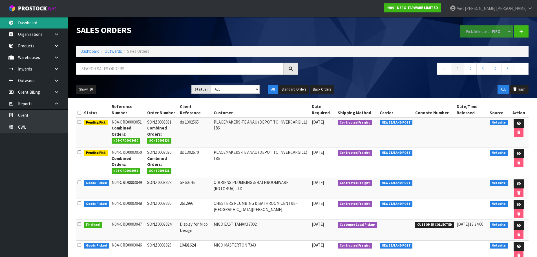
drag, startPoint x: 46, startPoint y: 23, endPoint x: 63, endPoint y: 28, distance: 17.8
click at [46, 23] on link "Dashboard" at bounding box center [34, 23] width 68 height 12
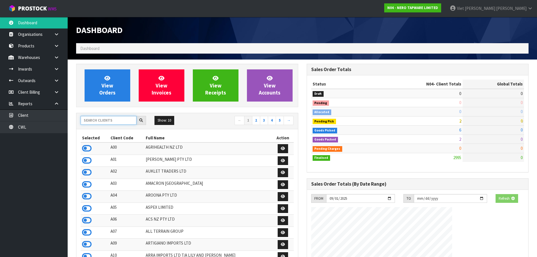
click at [112, 117] on input "text" at bounding box center [109, 120] width 56 height 9
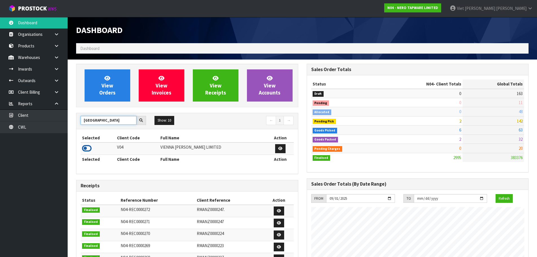
type input "VIENNA"
click at [89, 148] on icon at bounding box center [87, 148] width 10 height 8
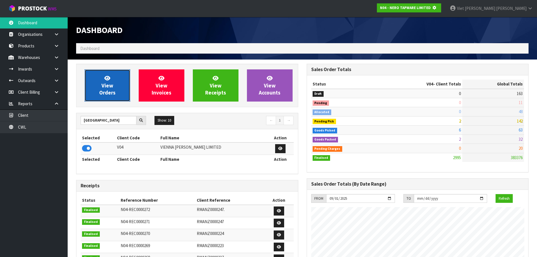
click at [110, 85] on span "View Orders" at bounding box center [107, 85] width 16 height 21
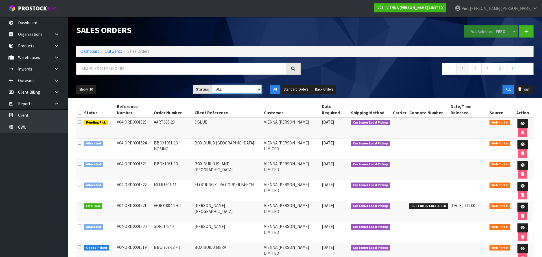
click at [237, 89] on select "Draft Pending Allocated Pending Pick Goods Picked Goods Packed Pending Charges …" at bounding box center [237, 89] width 50 height 9
click at [212, 85] on select "Draft Pending Allocated Pending Pick Goods Picked Goods Packed Pending Charges …" at bounding box center [237, 89] width 50 height 9
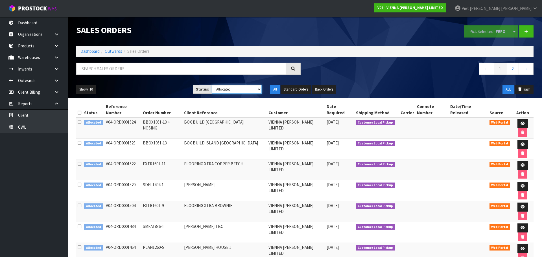
click at [238, 86] on select "Draft Pending Allocated Pending Pick Goods Picked Goods Packed Pending Charges …" at bounding box center [237, 89] width 50 height 9
click at [245, 87] on select "Draft Pending Allocated Pending Pick Goods Picked Goods Packed Pending Charges …" at bounding box center [237, 89] width 50 height 9
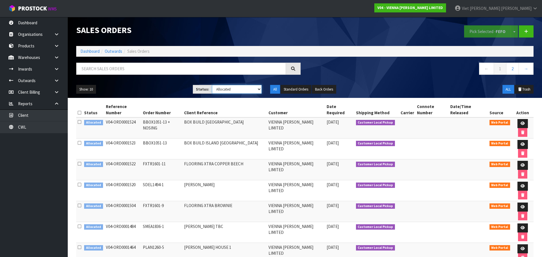
select select "string:ALL"
click at [212, 85] on select "Draft Pending Allocated Pending Pick Goods Picked Goods Packed Pending Charges …" at bounding box center [237, 89] width 50 height 9
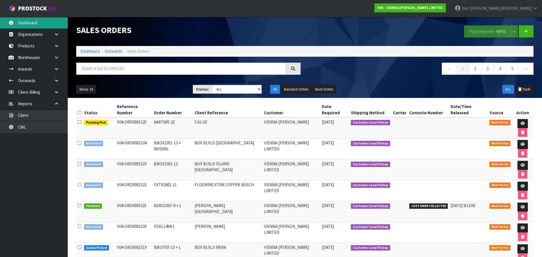
click at [49, 24] on link "Dashboard" at bounding box center [34, 23] width 68 height 12
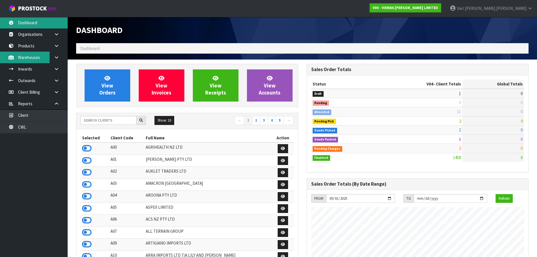
scroll to position [451, 231]
click at [95, 126] on div "Show: 10 5 10 25 50 ← 1 2 3 4 5 →" at bounding box center [187, 121] width 222 height 10
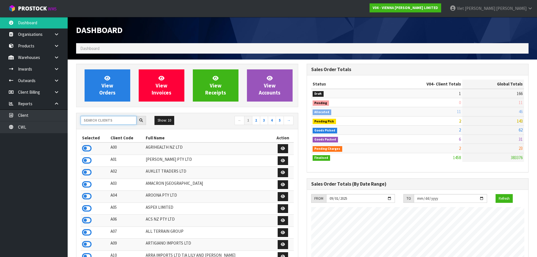
click at [101, 121] on input "text" at bounding box center [109, 120] width 56 height 9
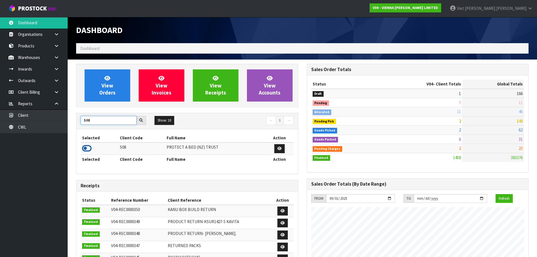
type input "S08"
click at [90, 148] on icon at bounding box center [87, 148] width 10 height 8
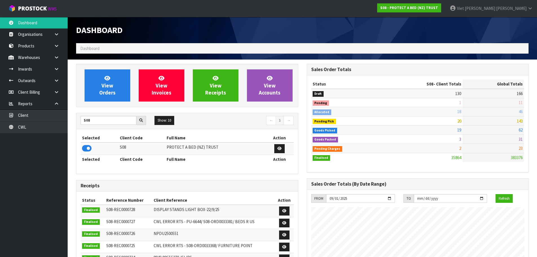
scroll to position [427, 231]
click at [113, 95] on span "View Orders" at bounding box center [107, 85] width 16 height 21
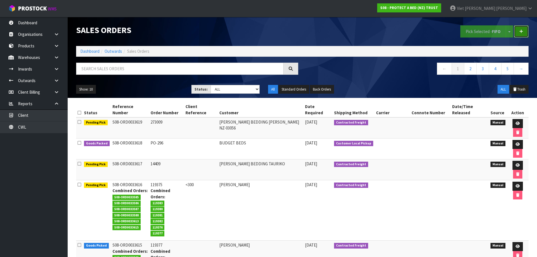
click at [525, 28] on link at bounding box center [521, 31] width 15 height 12
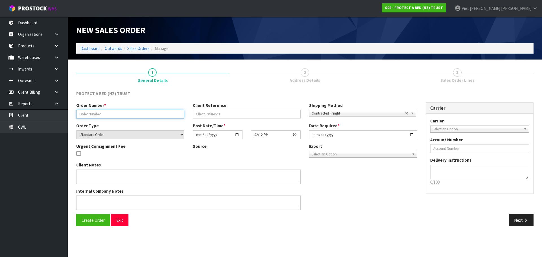
click at [121, 114] on input "text" at bounding box center [130, 114] width 108 height 9
type input "H"
click at [103, 115] on input "[PERSON_NAME] [DATE]" at bounding box center [130, 114] width 108 height 9
click at [98, 115] on input "[PERSON_NAME] [DATE]" at bounding box center [130, 114] width 108 height 9
click at [95, 115] on input "[PERSON_NAME] [DATE]" at bounding box center [130, 114] width 108 height 9
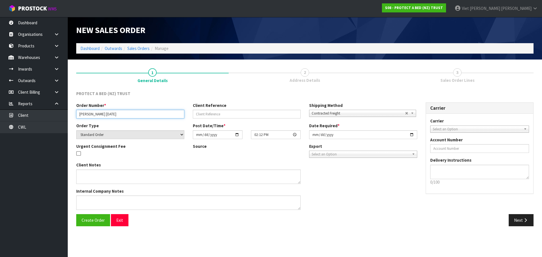
click at [97, 115] on input "[PERSON_NAME] [DATE]" at bounding box center [130, 114] width 108 height 9
type input "[PERSON_NAME] [DATE]"
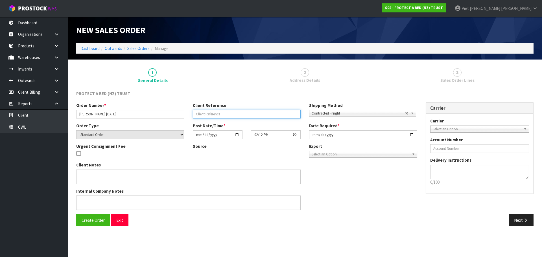
click at [256, 114] on input "text" at bounding box center [247, 114] width 108 height 9
type input "DISPATCH WITH NEXT ORDER"
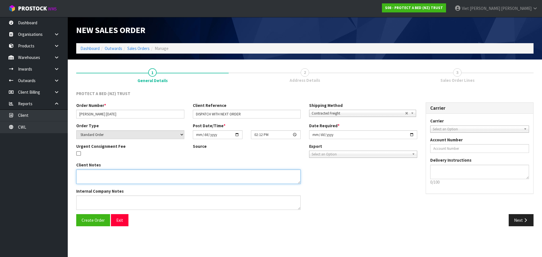
click at [163, 179] on textarea at bounding box center [188, 177] width 224 height 14
paste textarea "NO CHARGE"
click at [152, 179] on textarea at bounding box center [188, 177] width 224 height 14
paste textarea "WITH HN WAIRAU PARKS NEXT ORDER, CAN YOU PLEASE ADVISE THE ORDER NUMBER THIS WI…"
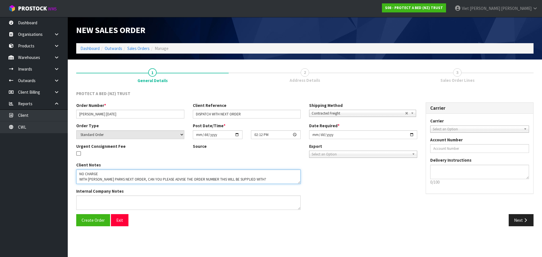
type textarea "NO CHARGE WITH HN WAIRAU PARKS NEXT ORDER, CAN YOU PLEASE ADVISE THE ORDER NUMB…"
click at [331, 201] on div "Client Notes Internal Company Notes" at bounding box center [246, 188] width 349 height 52
click at [103, 223] on span "Create Order" at bounding box center [93, 220] width 23 height 5
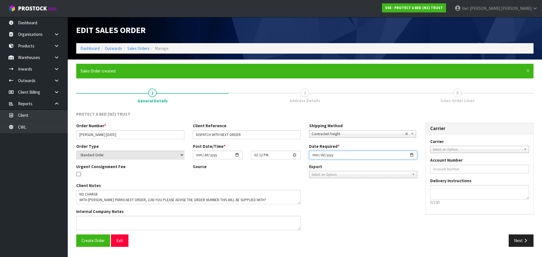
click at [410, 153] on input "[DATE]" at bounding box center [363, 155] width 108 height 9
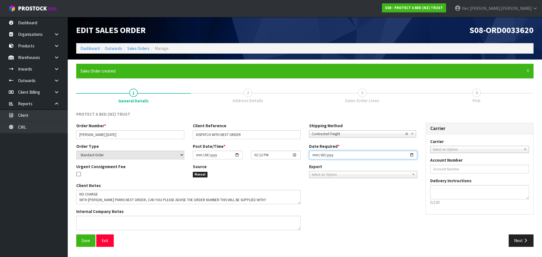
type input "[DATE]"
click at [85, 242] on span "Save" at bounding box center [86, 240] width 8 height 5
click at [525, 242] on icon "button" at bounding box center [525, 240] width 5 height 4
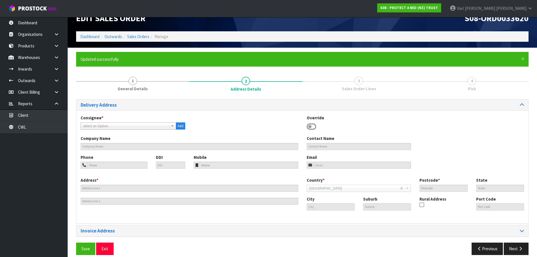
scroll to position [18, 0]
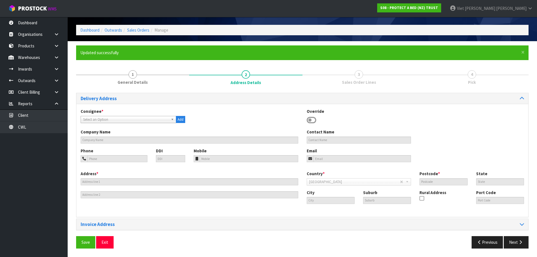
click at [161, 119] on span "Select an Option" at bounding box center [125, 119] width 85 height 7
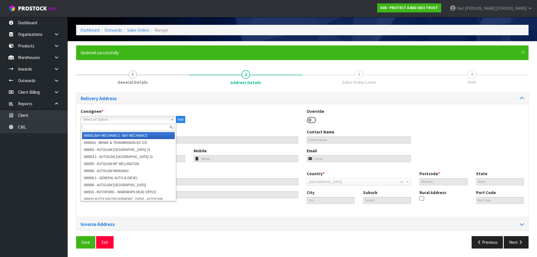
click at [150, 130] on input "text" at bounding box center [128, 127] width 93 height 7
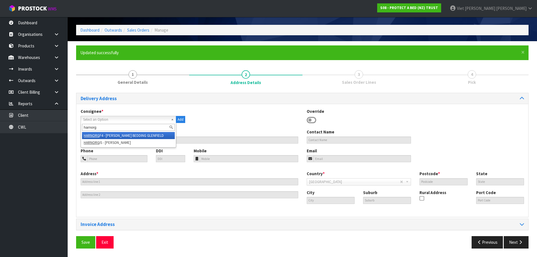
type input "harnorg"
click at [154, 138] on li "HARNORG F4 - HARVEY NORMAN BEDDING GLENFIELD" at bounding box center [128, 135] width 93 height 7
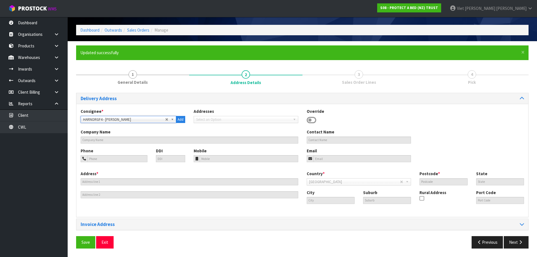
type input "HARVEY NORMAN BEDDING GLENFIELD"
type input "225 ALBANY HIGHWAY"
type input "0632"
type input "AUK"
type input "AUCKLAND"
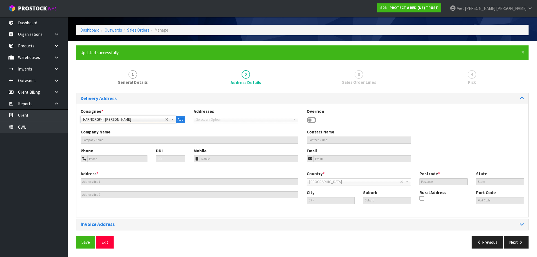
type input "WAIRAU VALLEY / ROSEDALE"
drag, startPoint x: 93, startPoint y: 247, endPoint x: 152, endPoint y: 237, distance: 59.3
click at [93, 247] on button "Save" at bounding box center [85, 242] width 19 height 12
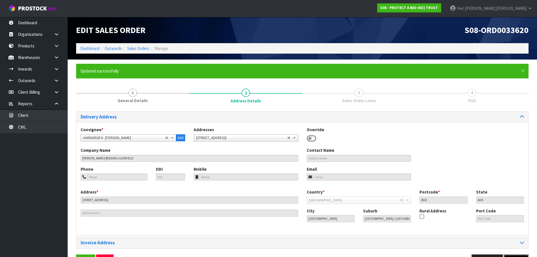
click at [511, 256] on button "Next" at bounding box center [516, 260] width 25 height 12
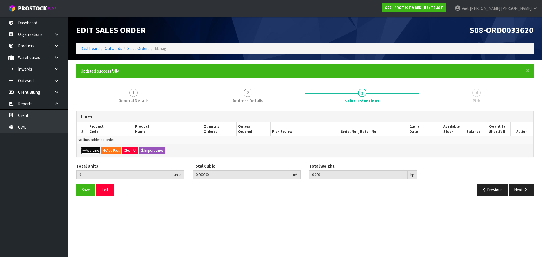
click at [87, 151] on button "Add Line" at bounding box center [91, 150] width 20 height 7
type input "0"
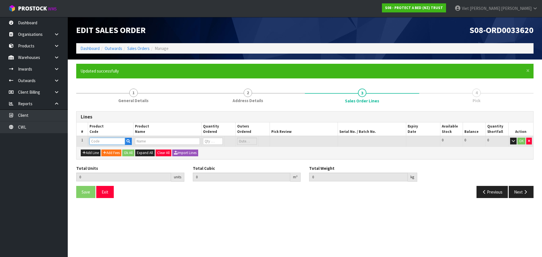
click at [104, 142] on input "text" at bounding box center [107, 141] width 36 height 7
click at [107, 140] on input "text" at bounding box center [107, 141] width 36 height 7
paste input "F0590QUE0"
type input "F0590QUE0"
type input "0.000000"
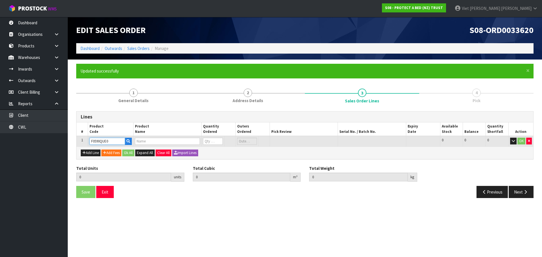
type input "0.000"
type input "SUPREME FRESCHE BXD MP QUE"
type input "0"
type input "F0590QUE0"
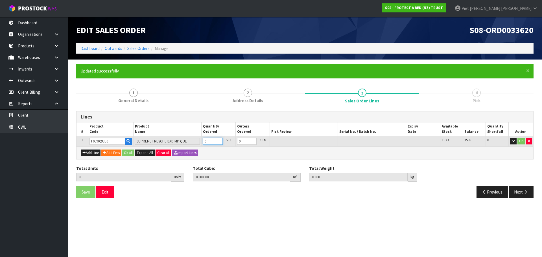
click at [211, 142] on input "0" at bounding box center [213, 141] width 20 height 7
type input "1"
type input "0.01392"
type input "1.5"
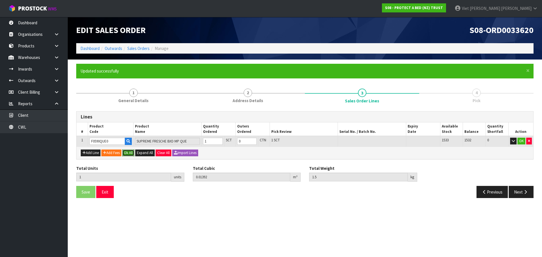
click at [131, 153] on button "Ok All" at bounding box center [128, 153] width 12 height 7
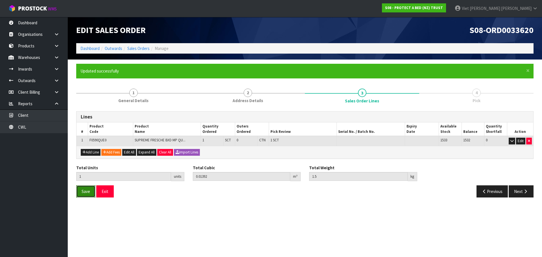
click at [87, 188] on button "Save" at bounding box center [85, 191] width 19 height 12
click at [528, 196] on button "Next" at bounding box center [520, 191] width 25 height 12
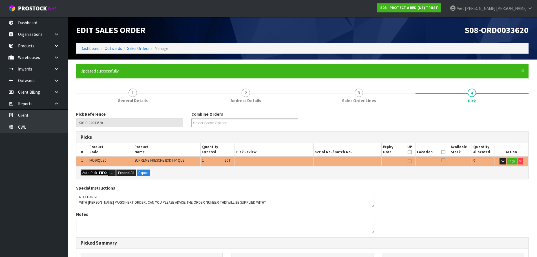
click at [96, 171] on button "Auto Pick - FIFO" at bounding box center [95, 173] width 28 height 7
type input "Sub-carton x 1"
type input "1"
type input "0.013920"
type input "1.500"
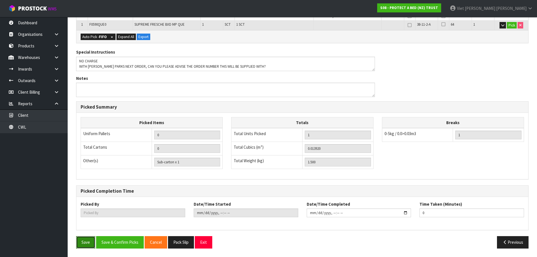
click at [80, 240] on button "Save" at bounding box center [85, 242] width 19 height 12
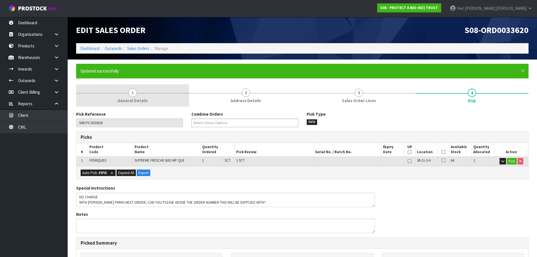
click at [144, 100] on span "General Details" at bounding box center [133, 101] width 30 height 6
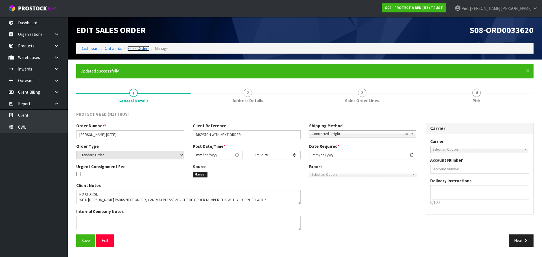
click at [143, 48] on link "Sales Orders" at bounding box center [138, 48] width 22 height 5
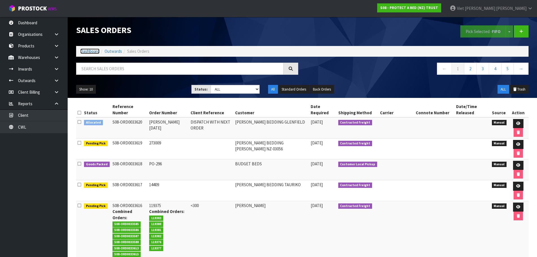
click at [86, 52] on link "Dashboard" at bounding box center [89, 51] width 19 height 5
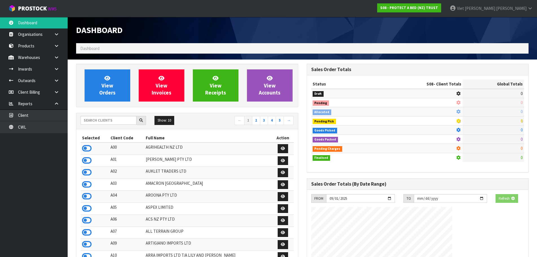
click at [145, 44] on ol "Dashboard" at bounding box center [302, 48] width 453 height 10
drag, startPoint x: 103, startPoint y: 117, endPoint x: 74, endPoint y: 126, distance: 30.2
click at [103, 117] on input "text" at bounding box center [109, 120] width 56 height 9
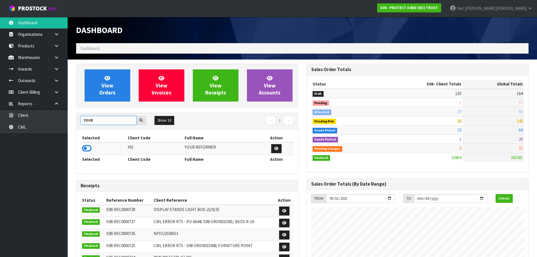
type input "YOUR"
drag, startPoint x: 93, startPoint y: 146, endPoint x: 88, endPoint y: 147, distance: 5.4
click at [91, 147] on td at bounding box center [104, 148] width 46 height 12
click at [88, 147] on icon at bounding box center [87, 148] width 10 height 8
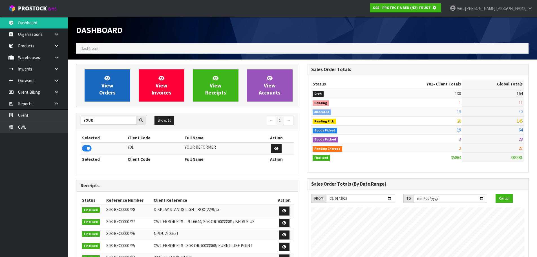
scroll to position [352, 231]
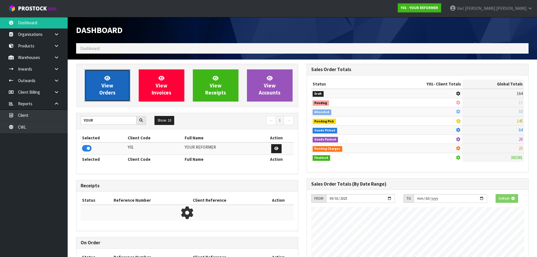
click at [121, 87] on link "View Orders" at bounding box center [108, 85] width 46 height 32
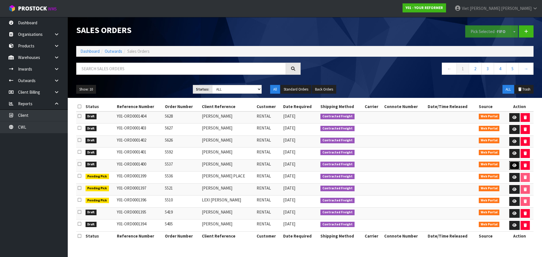
click at [509, 163] on link at bounding box center [514, 165] width 10 height 9
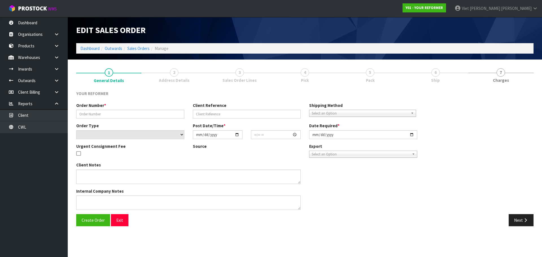
type input "5537"
type input "[PERSON_NAME]"
select select "number:0"
type input "[DATE]"
type input "14:01:00.000"
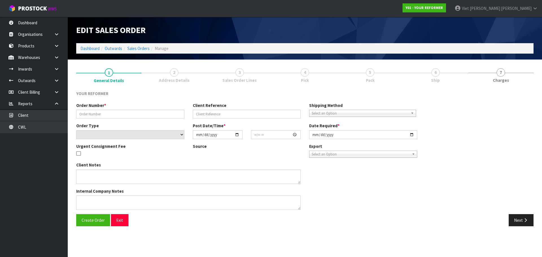
type input "[DATE]"
type textarea "JADE ALLAN 4 FAIRFIELD STREET AUK PUKEKOHE 2120 NEW ZEALAND +64 27 621 0724"
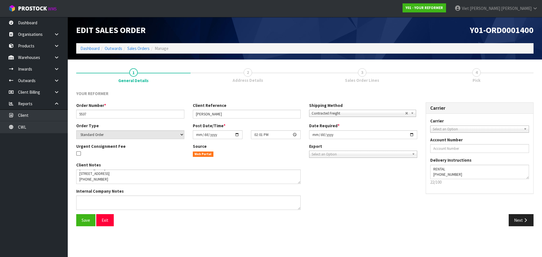
scroll to position [22, 0]
click at [520, 222] on button "Next" at bounding box center [520, 220] width 25 height 12
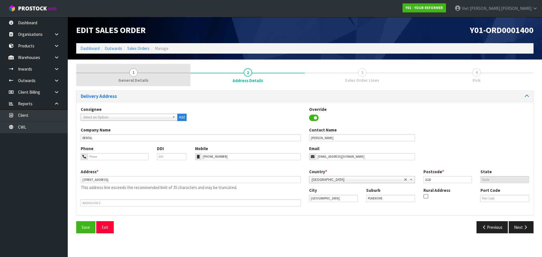
click at [157, 69] on link "1 General Details" at bounding box center [133, 75] width 114 height 22
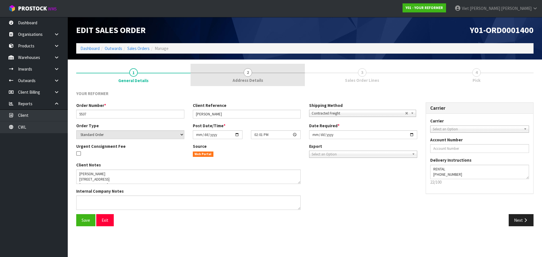
click at [207, 75] on link "2 Address Details" at bounding box center [247, 75] width 114 height 22
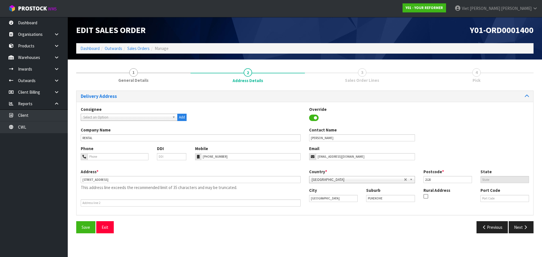
click at [190, 189] on p "This address line exceeds the recommended limit of 35 characters and may be tru…" at bounding box center [191, 188] width 220 height 6
click at [194, 181] on input "4 FAIRFIELD STREET AUK PUKEKOHE 2120 NEW ZEALAND" at bounding box center [191, 179] width 220 height 7
drag, startPoint x: 164, startPoint y: 179, endPoint x: 131, endPoint y: 183, distance: 34.1
click at [131, 183] on input "4 FAIRFIELD STREET AUK PUKEKOHE 2120 NEW ZEALAND" at bounding box center [191, 179] width 220 height 7
click at [163, 190] on input "text" at bounding box center [191, 192] width 220 height 7
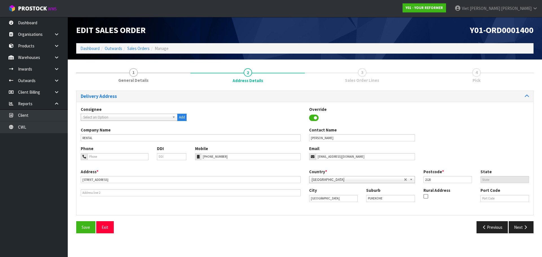
click at [155, 203] on div "Address * 4 FAIRFIELD STREET AUK PUKEKOHE This address line exceeds the recomme…" at bounding box center [304, 190] width 456 height 42
drag, startPoint x: 109, startPoint y: 181, endPoint x: 141, endPoint y: 183, distance: 31.7
click at [141, 183] on input "4 FAIRFIELD STREET AUK PUKEKOHE" at bounding box center [191, 179] width 220 height 7
drag, startPoint x: 119, startPoint y: 183, endPoint x: 79, endPoint y: 182, distance: 40.6
click at [79, 182] on div "Address * 4 FAIRFIELD STREET This address line exceeds the recommended limit of…" at bounding box center [190, 183] width 228 height 28
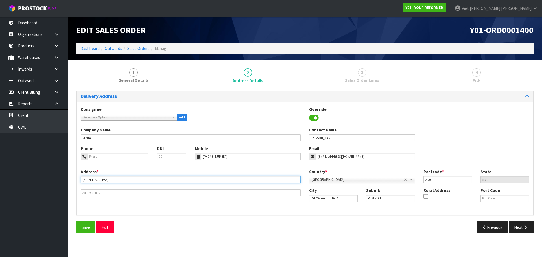
type input "4 FAIRFIELD STREET"
click at [83, 222] on button "Save" at bounding box center [85, 227] width 19 height 12
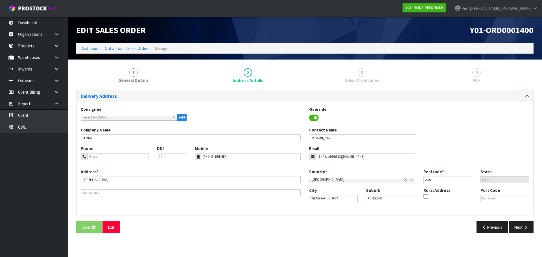
click at [240, 223] on div "Save Exit" at bounding box center [188, 227] width 233 height 12
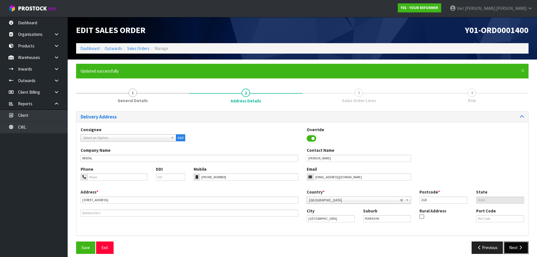
click at [519, 251] on button "Next" at bounding box center [516, 248] width 25 height 12
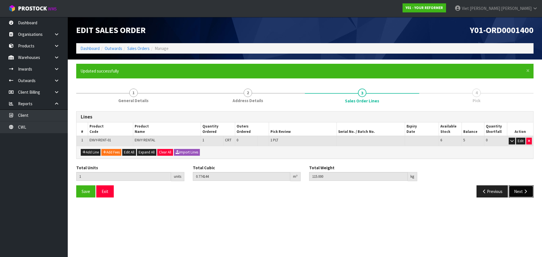
click at [524, 189] on button "Next" at bounding box center [520, 191] width 25 height 12
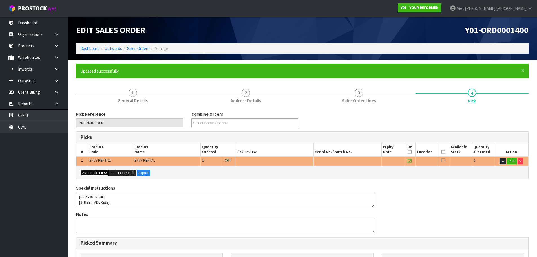
click at [91, 170] on button "Auto Pick - FIFO" at bounding box center [95, 173] width 28 height 7
type input "1"
type input "0.774144"
type input "115.000"
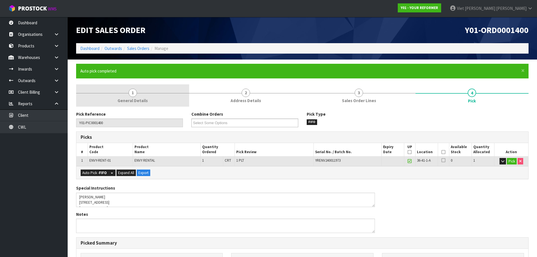
click at [140, 92] on link "1 General Details" at bounding box center [132, 95] width 113 height 22
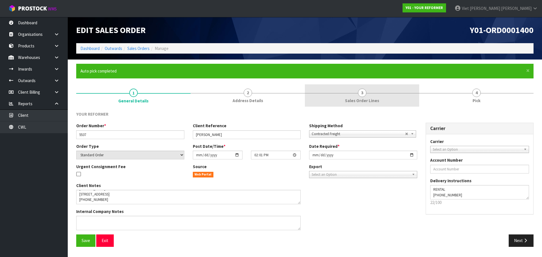
click at [386, 101] on link "3 Sales Order Lines" at bounding box center [362, 95] width 114 height 22
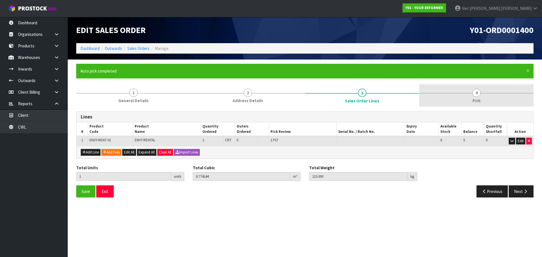
click at [486, 101] on link "4 Pick" at bounding box center [476, 95] width 114 height 22
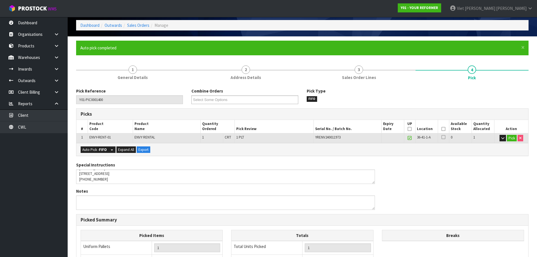
scroll to position [51, 0]
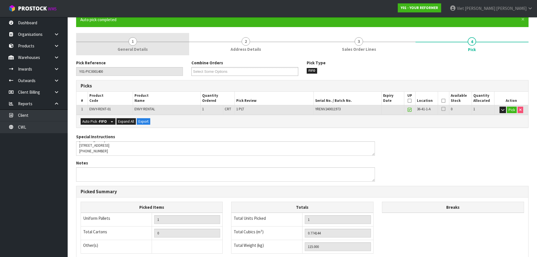
click at [129, 42] on span "1" at bounding box center [133, 41] width 8 height 8
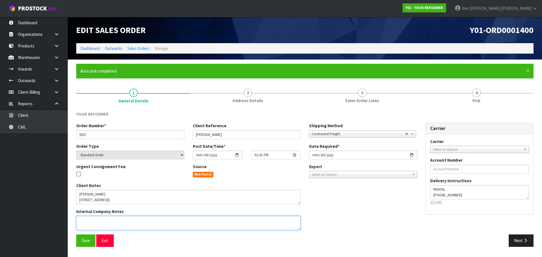
click at [124, 220] on textarea at bounding box center [188, 223] width 224 height 14
type textarea "R"
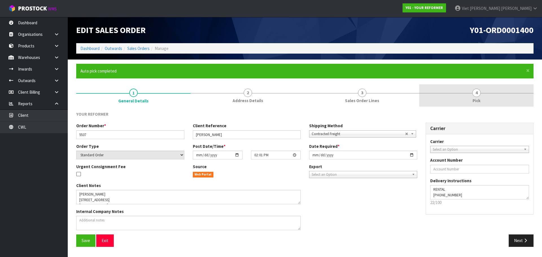
click at [456, 96] on link "4 Pick" at bounding box center [476, 95] width 114 height 22
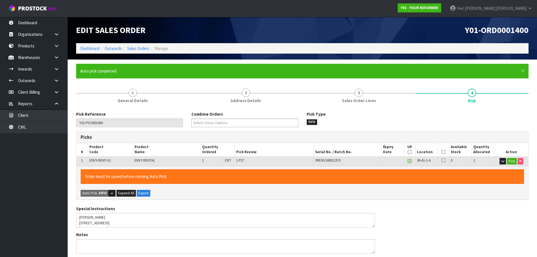
click at [141, 109] on div "Pick Reference Y01-PIC0001400 Combine Orders Y01-ORD0001373 Y01-ORD0001386 Y01-…" at bounding box center [302, 258] width 453 height 302
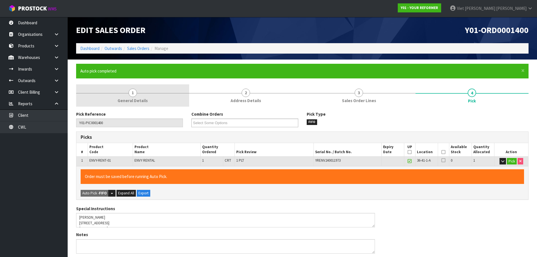
click at [150, 91] on link "1 General Details" at bounding box center [132, 95] width 113 height 22
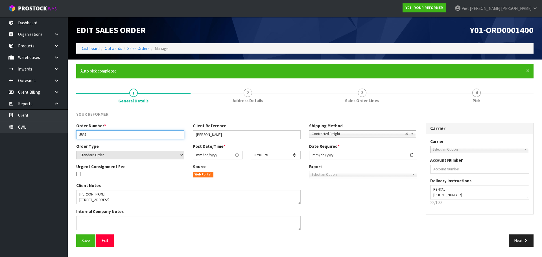
click at [96, 137] on input "5537" at bounding box center [130, 134] width 108 height 9
click at [498, 27] on span "Y01-ORD0001400" at bounding box center [501, 30] width 64 height 11
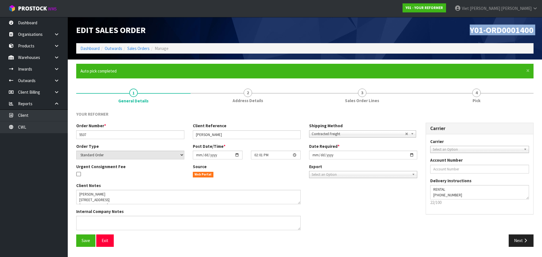
copy div "Y01-ORD0001400"
click at [246, 136] on input "[PERSON_NAME]" at bounding box center [247, 134] width 108 height 9
drag, startPoint x: 242, startPoint y: 87, endPoint x: 213, endPoint y: 121, distance: 44.8
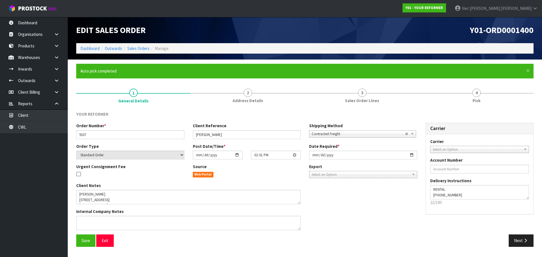
click at [242, 87] on link "2 Address Details" at bounding box center [247, 95] width 114 height 22
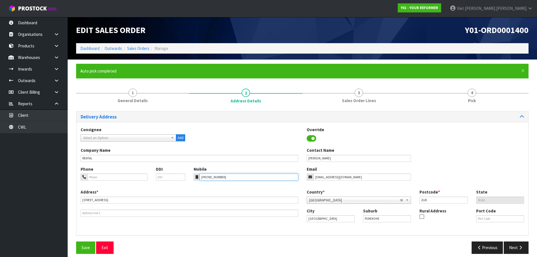
click at [237, 174] on input "+64 27 621 0724" at bounding box center [249, 177] width 99 height 7
click at [390, 219] on input "PUKEKOHE" at bounding box center [387, 218] width 48 height 7
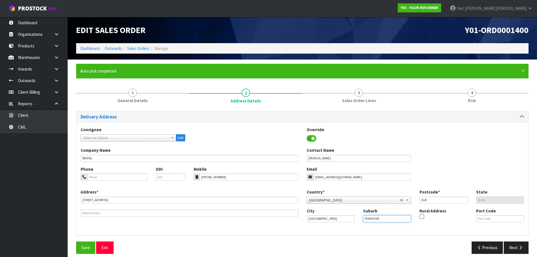
click at [390, 219] on input "PUKEKOHE" at bounding box center [387, 218] width 48 height 7
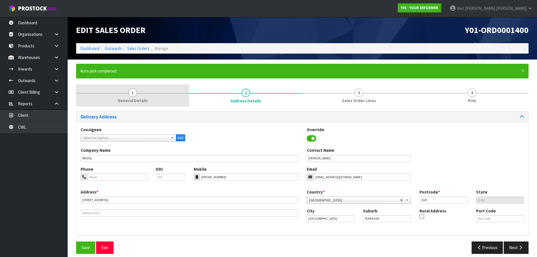
click at [148, 91] on link "1 General Details" at bounding box center [132, 95] width 113 height 22
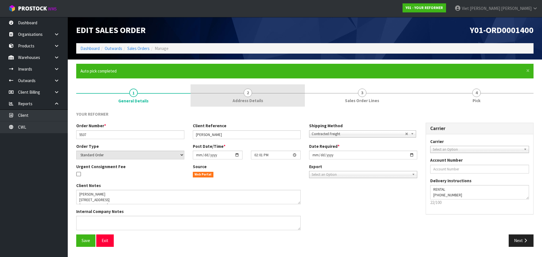
click at [241, 95] on link "2 Address Details" at bounding box center [247, 95] width 114 height 22
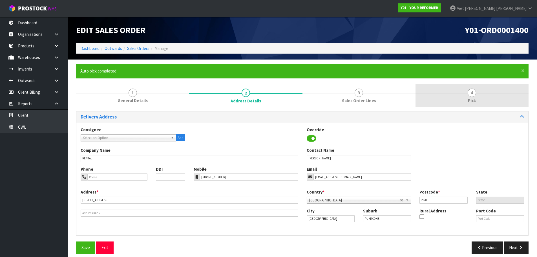
drag, startPoint x: 475, startPoint y: 93, endPoint x: 456, endPoint y: 102, distance: 20.7
click at [475, 93] on span "4" at bounding box center [472, 93] width 8 height 8
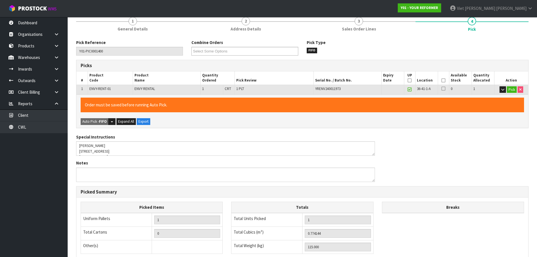
scroll to position [15, 0]
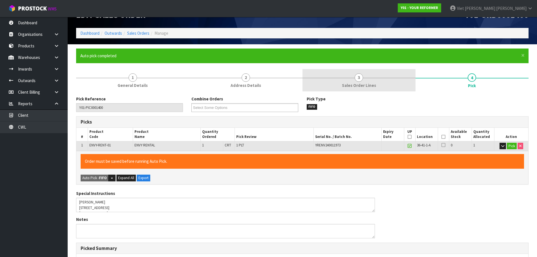
click at [369, 89] on link "3 Sales Order Lines" at bounding box center [359, 80] width 113 height 22
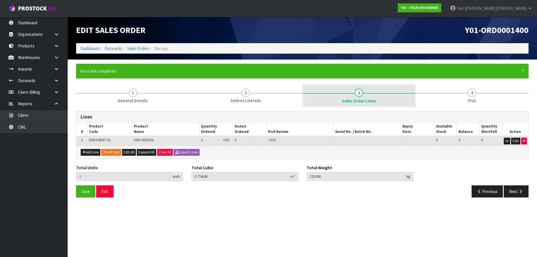
scroll to position [0, 0]
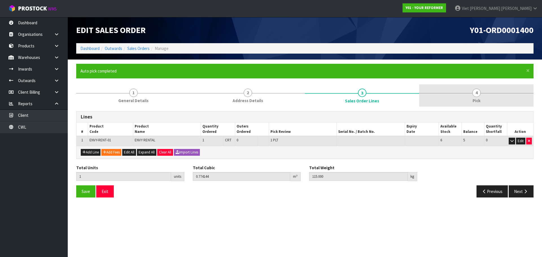
click at [485, 87] on link "4 Pick" at bounding box center [476, 95] width 114 height 22
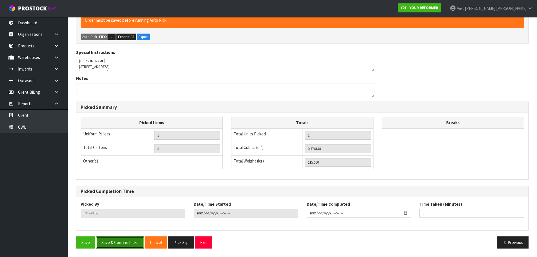
click at [112, 239] on button "Save & Confirm Picks" at bounding box center [120, 242] width 48 height 12
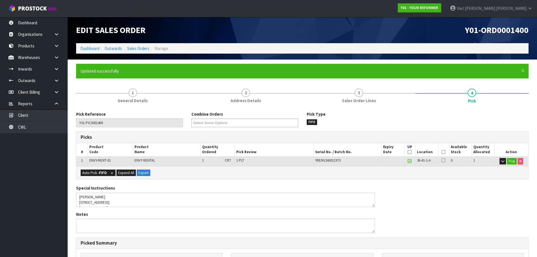
type input "Viet Hoang Tran"
type input "2025-09-29T14:26:02"
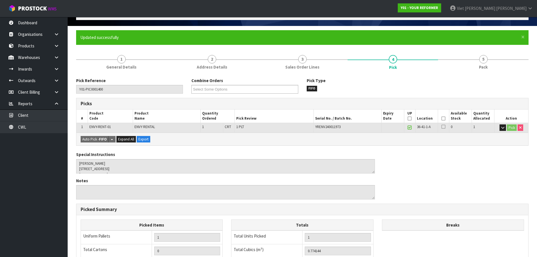
scroll to position [136, 0]
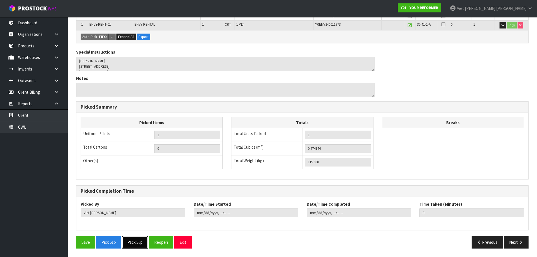
click at [131, 239] on button "Pack Slip" at bounding box center [135, 242] width 26 height 12
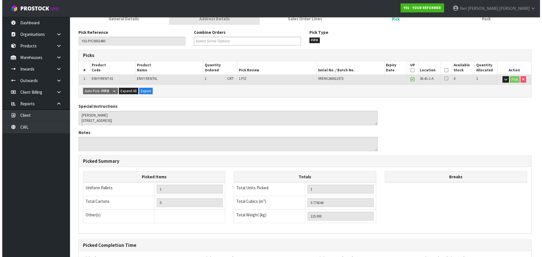
scroll to position [0, 0]
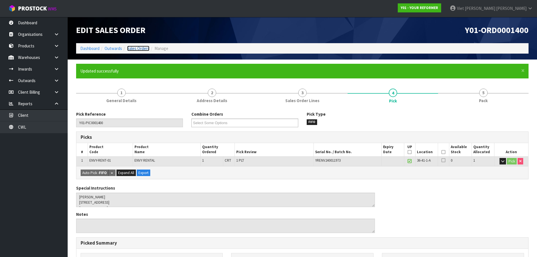
click at [142, 46] on link "Sales Orders" at bounding box center [138, 48] width 22 height 5
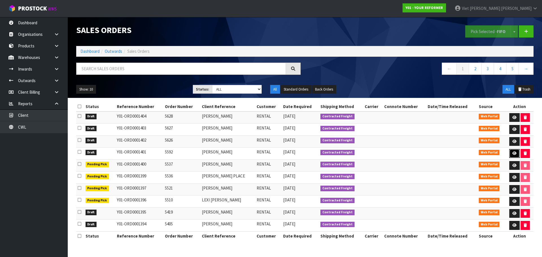
click at [515, 153] on icon at bounding box center [514, 154] width 4 height 4
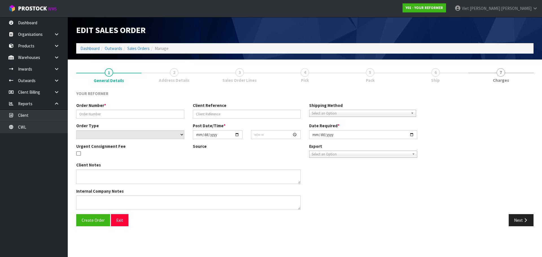
type input "5592"
type input "[PERSON_NAME]"
select select "number:0"
type input "[DATE]"
type input "14:03:00.000"
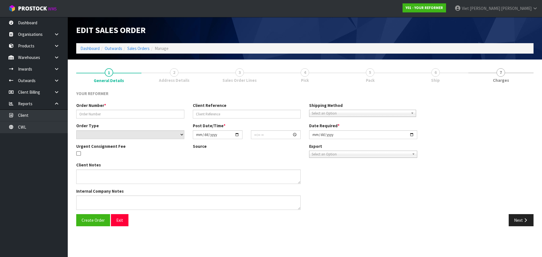
type input "[DATE]"
type textarea "KRYSTEL HARRISON 128 STREDWICK DRIVE TORBAY AUK AUCKLAND 0630 NEW ZEALAND +64 2…"
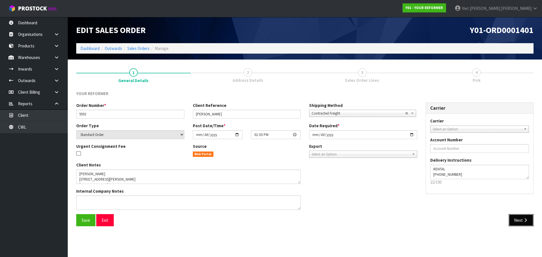
click at [524, 222] on icon "button" at bounding box center [525, 220] width 5 height 4
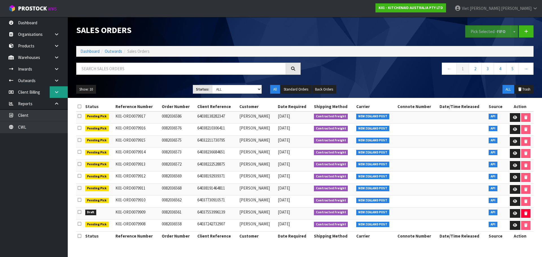
click at [64, 95] on link at bounding box center [59, 92] width 18 height 12
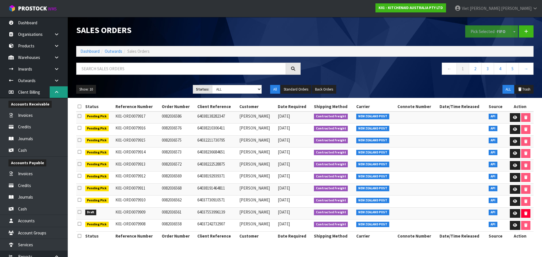
click at [51, 89] on link at bounding box center [59, 92] width 18 height 12
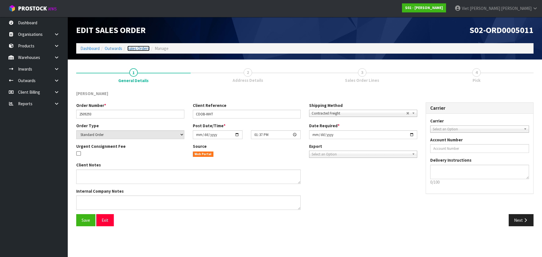
click at [137, 49] on link "Sales Orders" at bounding box center [138, 48] width 22 height 5
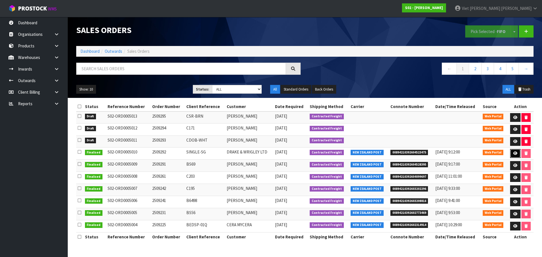
click at [516, 158] on link at bounding box center [515, 153] width 10 height 9
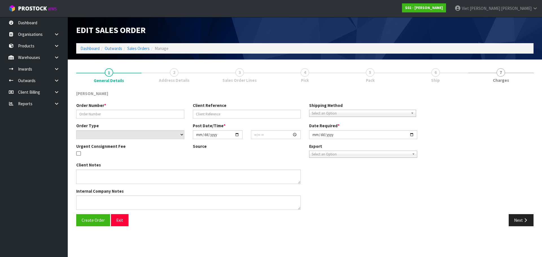
type input "2509292"
type input "SINGLE-SG"
select select "number:0"
type input "2025-09-28"
type input "17:15:00.000"
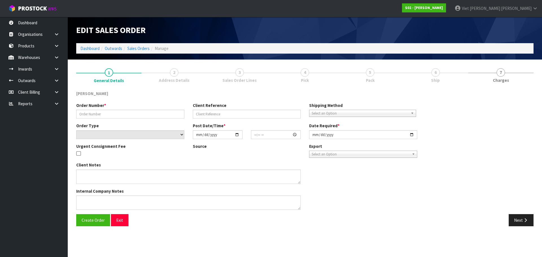
type input "[DATE]"
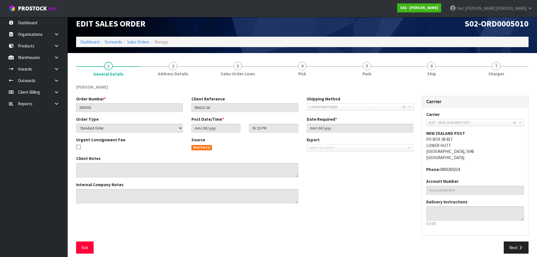
scroll to position [12, 0]
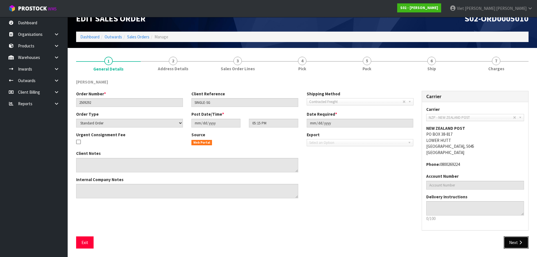
click at [519, 243] on icon "button" at bounding box center [520, 242] width 5 height 4
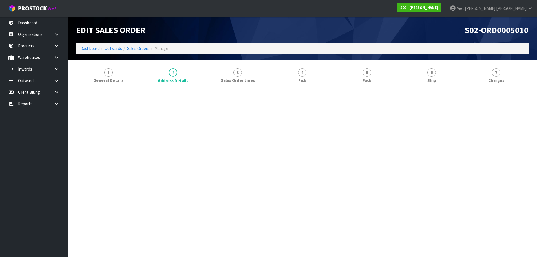
scroll to position [0, 0]
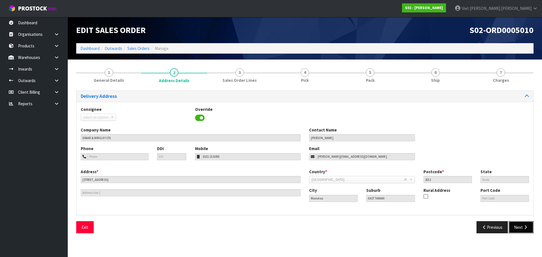
click at [515, 227] on button "Next" at bounding box center [520, 227] width 25 height 12
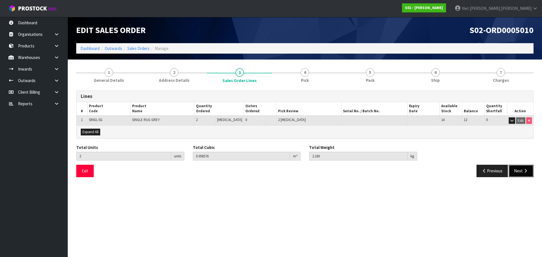
click at [521, 172] on button "Next" at bounding box center [520, 171] width 25 height 12
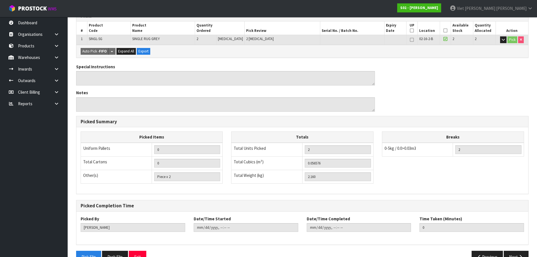
scroll to position [115, 0]
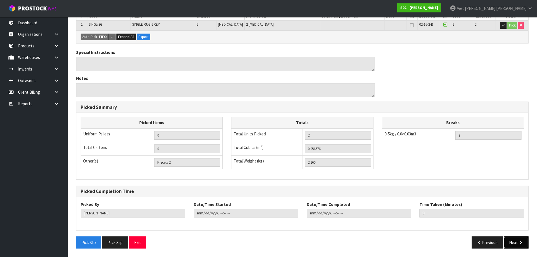
click at [515, 241] on button "Next" at bounding box center [516, 242] width 25 height 12
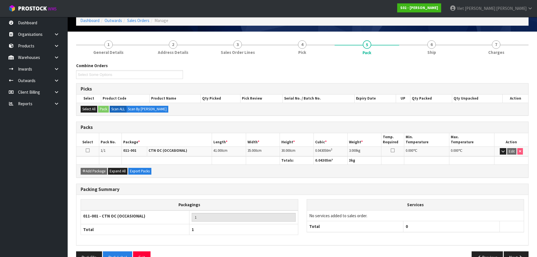
scroll to position [43, 0]
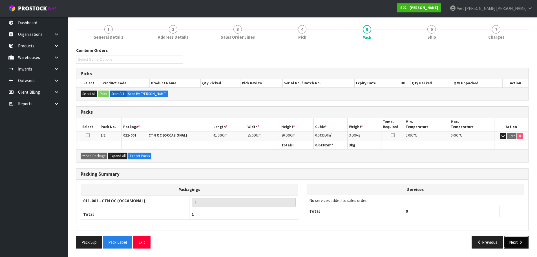
click at [515, 240] on button "Next" at bounding box center [516, 242] width 25 height 12
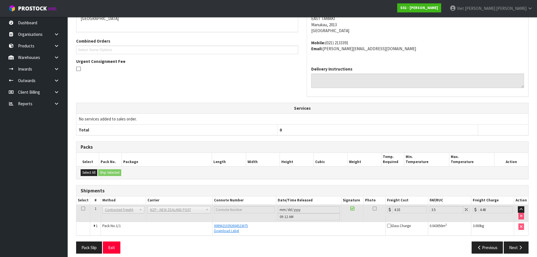
scroll to position [114, 0]
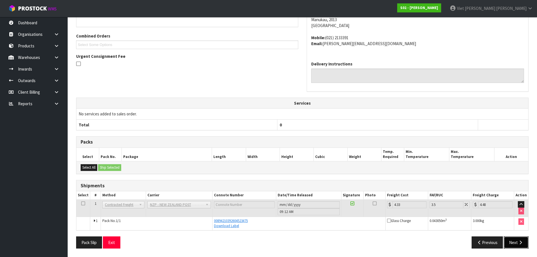
click at [508, 238] on button "Next" at bounding box center [516, 242] width 25 height 12
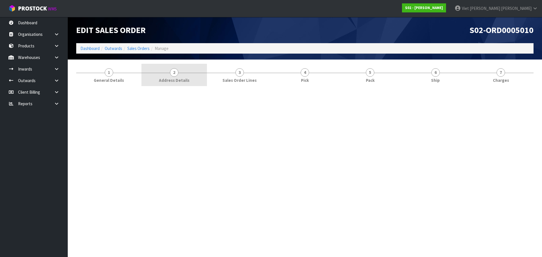
click at [188, 82] on span "Address Details" at bounding box center [174, 80] width 30 height 6
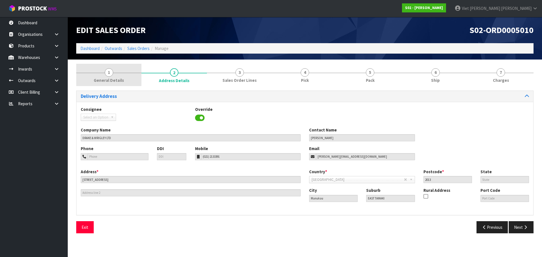
drag, startPoint x: 113, startPoint y: 78, endPoint x: 118, endPoint y: 66, distance: 13.7
click at [113, 78] on span "General Details" at bounding box center [109, 80] width 30 height 6
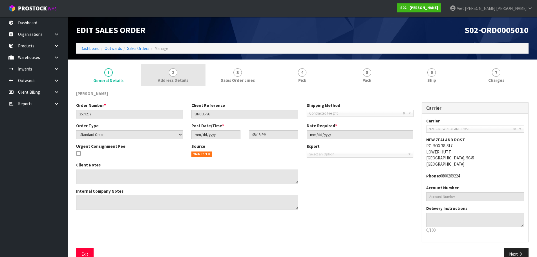
click at [179, 72] on link "2 Address Details" at bounding box center [173, 75] width 65 height 22
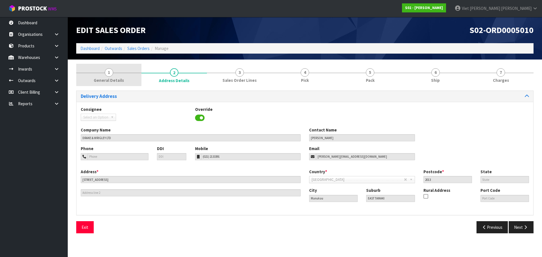
click at [125, 66] on link "1 General Details" at bounding box center [108, 75] width 65 height 22
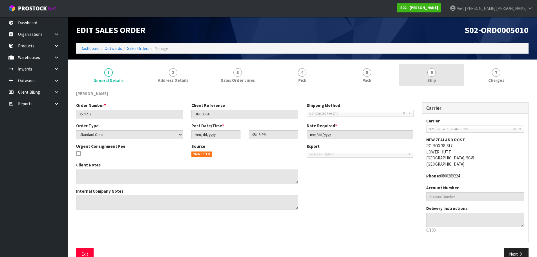
click at [433, 72] on span "6" at bounding box center [432, 72] width 8 height 8
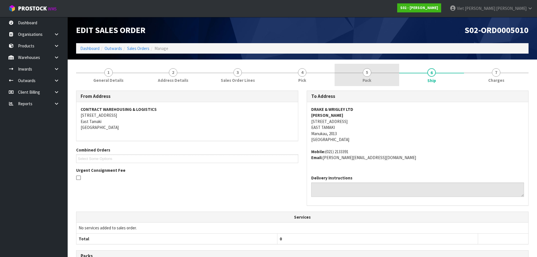
click at [383, 75] on link "5 Pack" at bounding box center [367, 75] width 65 height 22
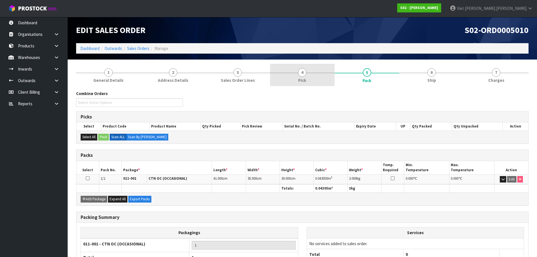
click at [328, 73] on link "4 Pick" at bounding box center [302, 75] width 65 height 22
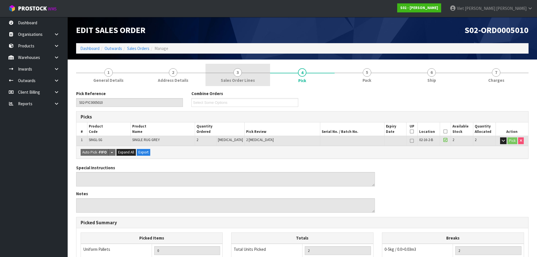
click at [235, 78] on span "Sales Order Lines" at bounding box center [238, 80] width 34 height 6
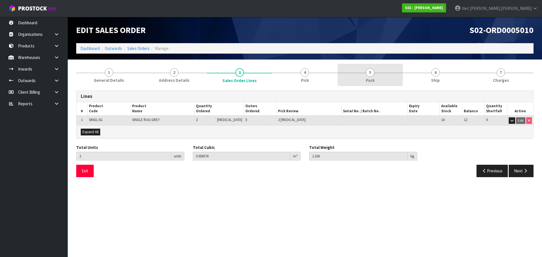
click at [383, 75] on link "5 Pack" at bounding box center [369, 75] width 65 height 22
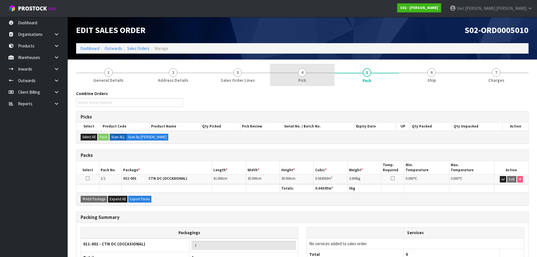
click at [324, 74] on link "4 Pick" at bounding box center [302, 75] width 65 height 22
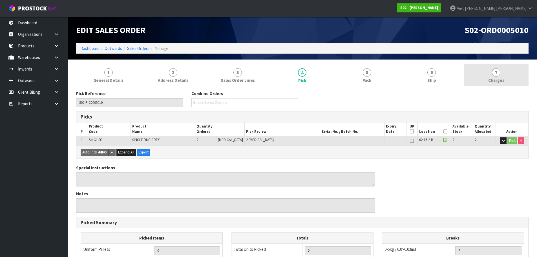
click at [495, 69] on span "7" at bounding box center [496, 72] width 8 height 8
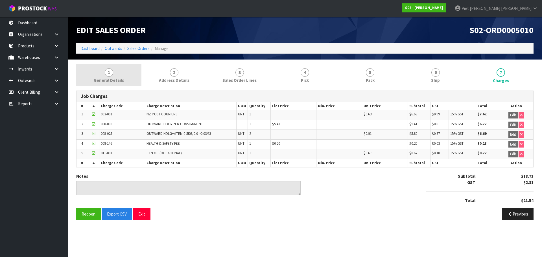
click at [107, 69] on span "1" at bounding box center [109, 72] width 8 height 8
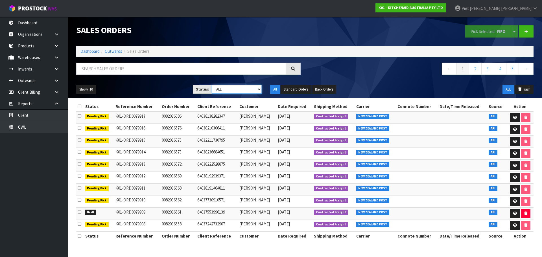
click at [216, 89] on select "Draft Pending Allocated Pending Pick Goods Picked Goods Packed Pending Charges …" at bounding box center [237, 89] width 50 height 9
click at [214, 90] on select "Draft Pending Allocated Pending Pick Goods Picked Goods Packed Pending Charges …" at bounding box center [237, 89] width 50 height 9
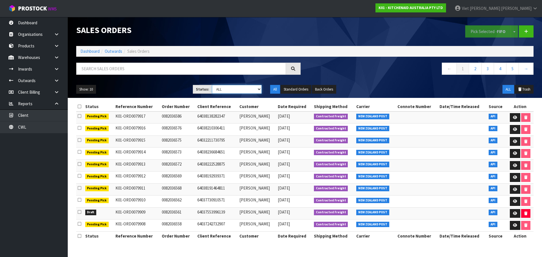
click at [214, 90] on select "Draft Pending Allocated Pending Pick Goods Picked Goods Packed Pending Charges …" at bounding box center [237, 89] width 50 height 9
click at [212, 85] on select "Draft Pending Allocated Pending Pick Goods Picked Goods Packed Pending Charges …" at bounding box center [237, 89] width 50 height 9
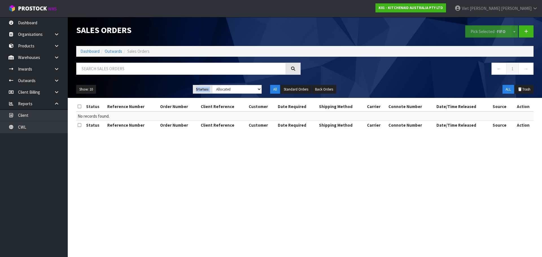
drag, startPoint x: 224, startPoint y: 97, endPoint x: 231, endPoint y: 89, distance: 10.8
click at [231, 89] on div "Show: 10 5 10 25 50 Status: Draft Pending Allocated Pending Pick Goods Picked G…" at bounding box center [305, 89] width 466 height 17
click at [231, 89] on select "Draft Pending Allocated Pending Pick Goods Picked Goods Packed Pending Charges …" at bounding box center [237, 89] width 50 height 9
click at [212, 85] on select "Draft Pending Allocated Pending Pick Goods Picked Goods Packed Pending Charges …" at bounding box center [237, 89] width 50 height 9
click at [234, 91] on select "Draft Pending Allocated Pending Pick Goods Picked Goods Packed Pending Charges …" at bounding box center [237, 89] width 50 height 9
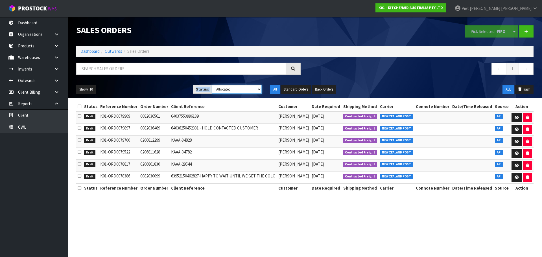
click at [212, 85] on select "Draft Pending Allocated Pending Pick Goods Picked Goods Packed Pending Charges …" at bounding box center [237, 89] width 50 height 9
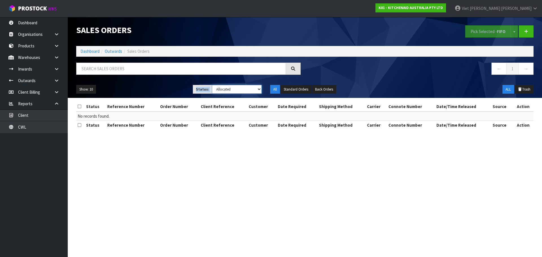
click at [231, 88] on select "Draft Pending Allocated Pending Pick Goods Picked Goods Packed Pending Charges …" at bounding box center [237, 89] width 50 height 9
click at [212, 85] on select "Draft Pending Allocated Pending Pick Goods Picked Goods Packed Pending Charges …" at bounding box center [237, 89] width 50 height 9
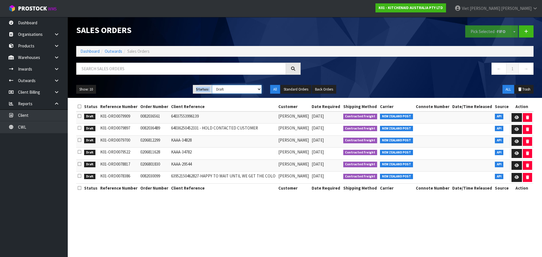
click at [230, 92] on select "Draft Pending Allocated Pending Pick Goods Picked Goods Packed Pending Charges …" at bounding box center [237, 89] width 50 height 9
click at [227, 172] on td "63952150462827-HAPPY TO WAIT UNTIL WE GET THE COLO" at bounding box center [223, 178] width 107 height 12
click at [236, 84] on div "Show: 10 5 10 25 50 Status: Draft Pending Allocated Pending Pick Goods Picked G…" at bounding box center [305, 89] width 466 height 17
drag, startPoint x: 232, startPoint y: 85, endPoint x: 230, endPoint y: 88, distance: 4.0
click at [232, 85] on select "Draft Pending Allocated Pending Pick Goods Picked Goods Packed Pending Charges …" at bounding box center [237, 89] width 50 height 9
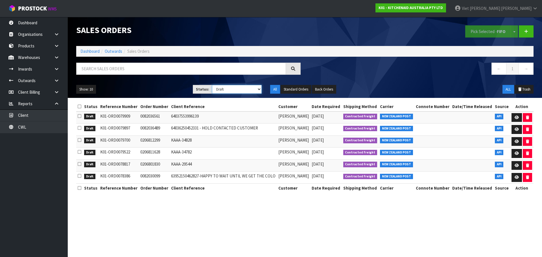
select select "string:ALL"
click at [212, 85] on select "Draft Pending Allocated Pending Pick Goods Picked Goods Packed Pending Charges …" at bounding box center [237, 89] width 50 height 9
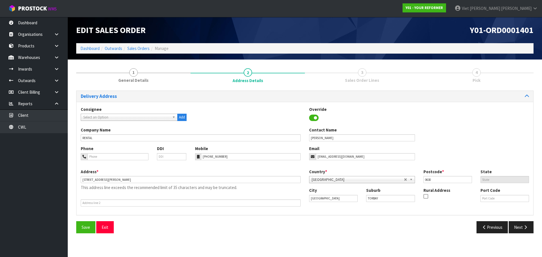
click at [130, 61] on section "1 General Details 2 Address Details 3 Sales Order Lines 4 Pick Delivery Address…" at bounding box center [305, 151] width 474 height 182
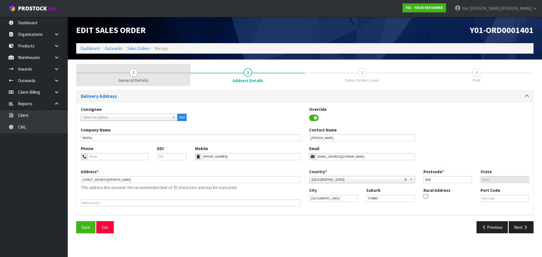
click at [129, 65] on link "1 General Details" at bounding box center [133, 75] width 114 height 22
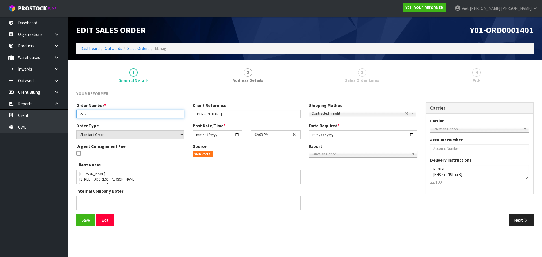
click at [109, 113] on input "5592" at bounding box center [130, 114] width 108 height 9
drag, startPoint x: 482, startPoint y: 20, endPoint x: 480, endPoint y: 21, distance: 2.9
click at [481, 21] on div "Y01-ORD0001401" at bounding box center [421, 30] width 233 height 26
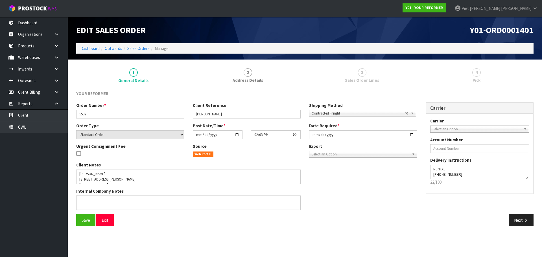
click at [472, 26] on span "Y01-ORD0001401" at bounding box center [501, 30] width 64 height 11
click at [471, 26] on span "Y01-ORD0001401" at bounding box center [501, 30] width 64 height 11
copy div "Y01-ORD0001401"
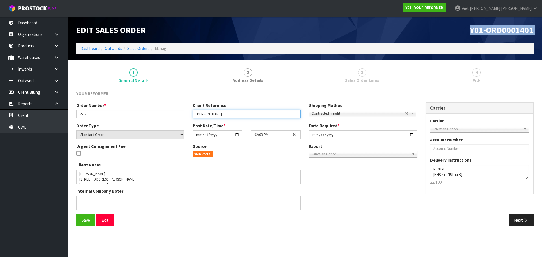
click at [222, 111] on input "KRYSTEL HARRISON" at bounding box center [247, 114] width 108 height 9
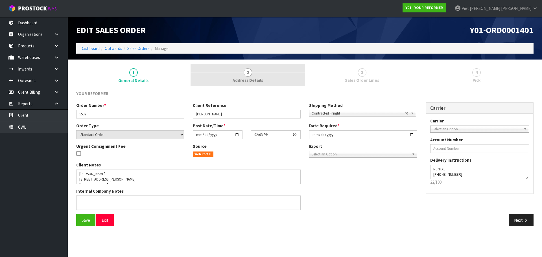
click at [238, 84] on link "2 Address Details" at bounding box center [247, 75] width 114 height 22
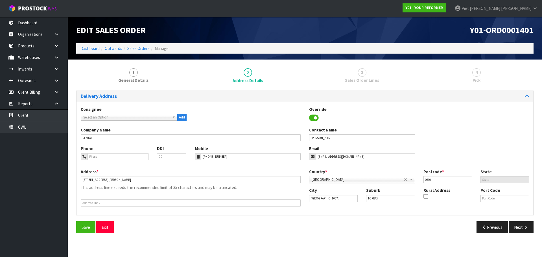
click at [235, 161] on div "Phone DDI Mobile +64 21 177 0763 Email krystelshepherd@hotmail.co.nz" at bounding box center [304, 157] width 456 height 23
click at [239, 157] on input "+64 21 177 0763" at bounding box center [251, 156] width 100 height 7
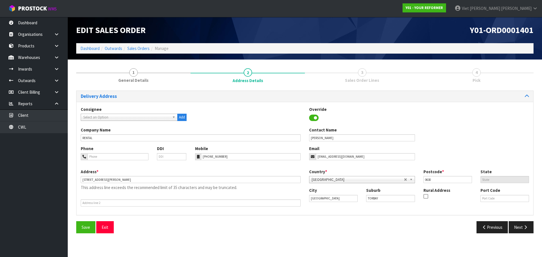
click at [242, 160] on div "Phone DDI Mobile +64 21 177 0763 Email krystelshepherd@hotmail.co.nz" at bounding box center [304, 157] width 456 height 23
click at [345, 229] on div "Previous Next" at bounding box center [421, 227] width 233 height 12
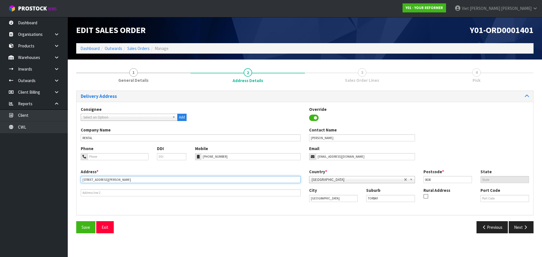
drag, startPoint x: 183, startPoint y: 181, endPoint x: 111, endPoint y: 190, distance: 72.0
click at [111, 190] on div "Address * 128 STREDWICK DRIVE This address line exceeds the recommended limit o…" at bounding box center [190, 183] width 228 height 28
type input "128 STREDWICK DRIVE"
click at [88, 227] on span "Save" at bounding box center [86, 227] width 8 height 5
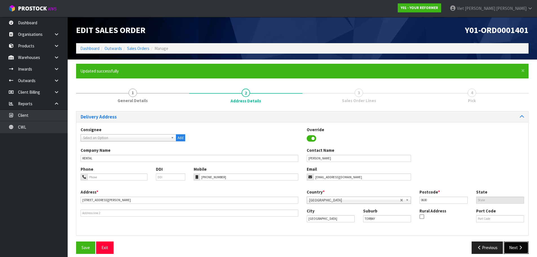
click at [513, 248] on button "Next" at bounding box center [516, 248] width 25 height 12
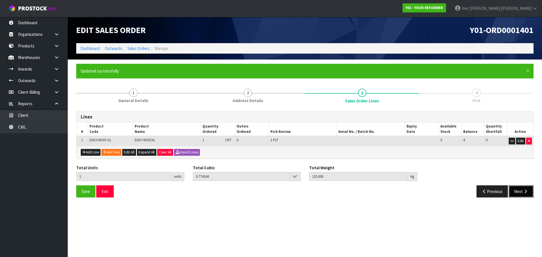
click at [522, 192] on button "Next" at bounding box center [520, 191] width 25 height 12
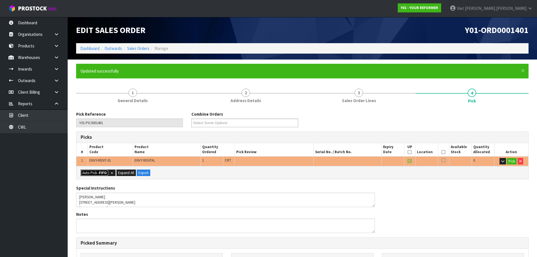
click at [86, 172] on button "Auto Pick - FIFO" at bounding box center [95, 173] width 28 height 7
type input "1"
type input "0.774144"
type input "115.000"
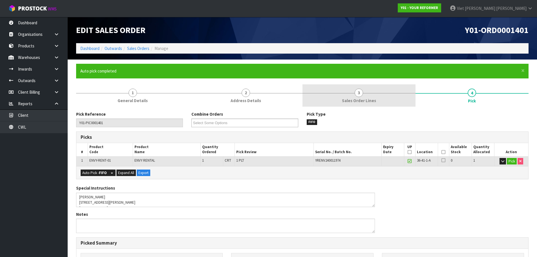
click at [351, 96] on link "3 Sales Order Lines" at bounding box center [359, 95] width 113 height 22
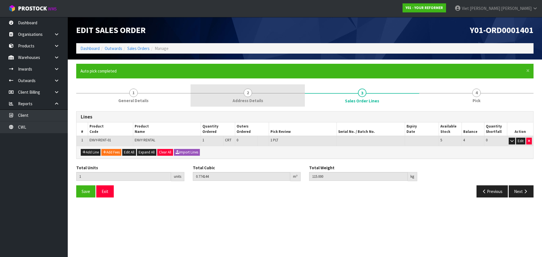
click at [293, 98] on link "2 Address Details" at bounding box center [247, 95] width 114 height 22
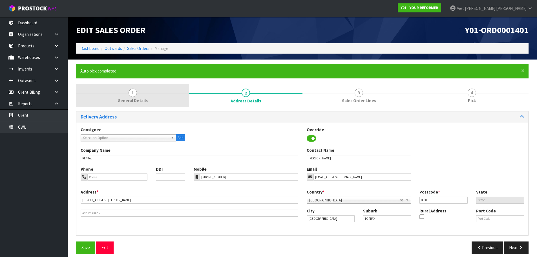
click at [118, 94] on link "1 General Details" at bounding box center [132, 95] width 113 height 22
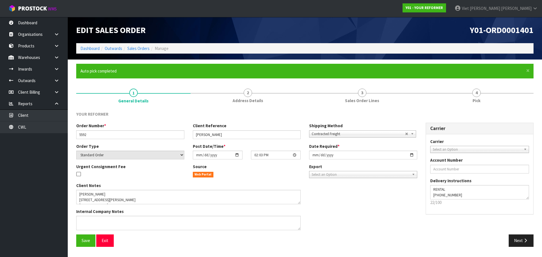
click at [476, 84] on form "× Close Auto pick completed 1 General Details 2 Address Details 3 Sales Order L…" at bounding box center [304, 157] width 457 height 187
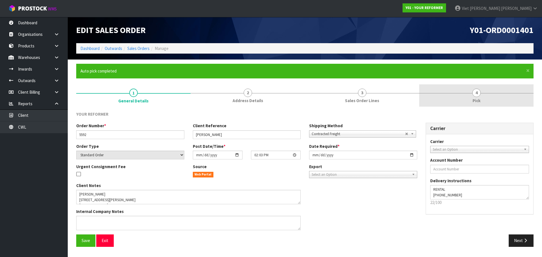
click at [475, 90] on span "4" at bounding box center [476, 93] width 8 height 8
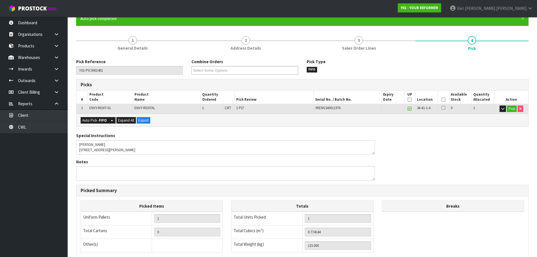
scroll to position [136, 0]
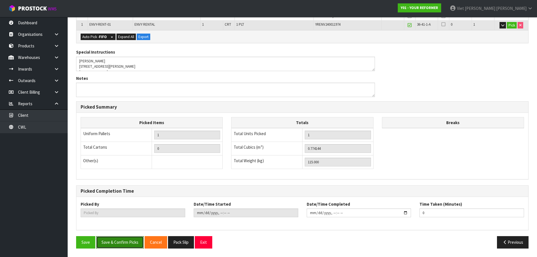
click at [118, 238] on button "Save & Confirm Picks" at bounding box center [120, 242] width 48 height 12
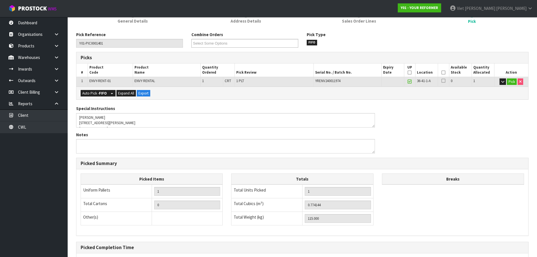
scroll to position [0, 0]
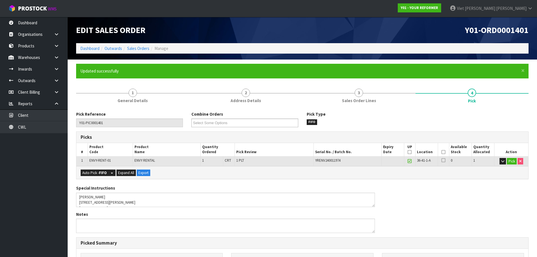
type input "Viet Hoang Tran"
type input "2025-09-29T14:28:01"
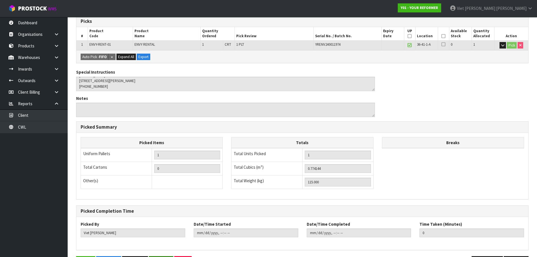
scroll to position [136, 0]
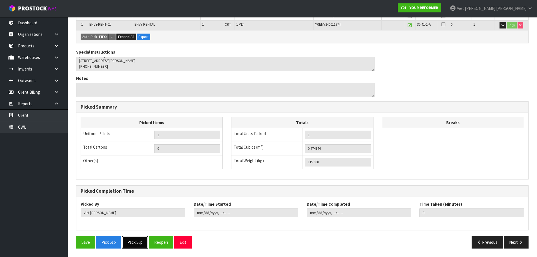
click at [133, 243] on button "Pack Slip" at bounding box center [135, 242] width 26 height 12
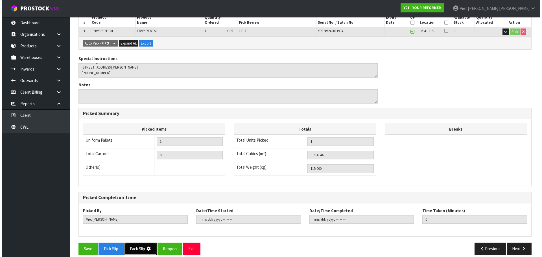
scroll to position [0, 0]
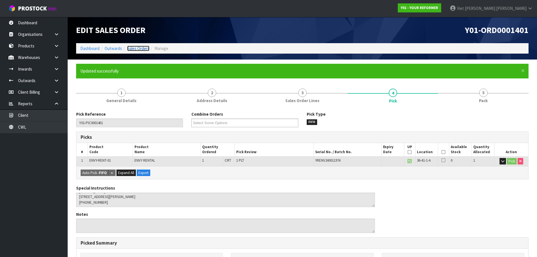
click at [144, 50] on link "Sales Orders" at bounding box center [138, 48] width 22 height 5
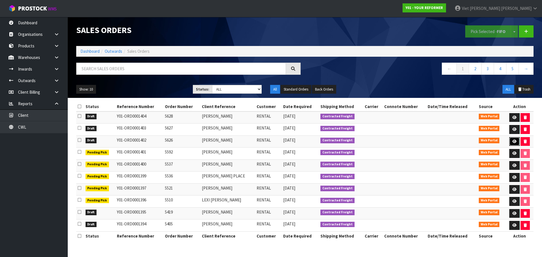
click at [514, 141] on icon at bounding box center [514, 142] width 4 height 4
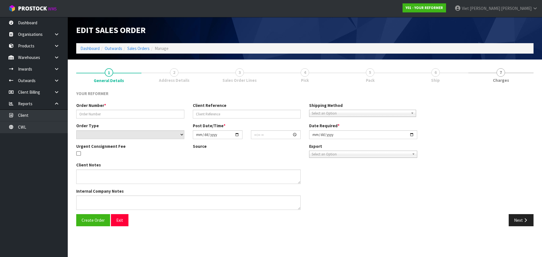
type input "5626"
type input "[PERSON_NAME]"
select select "number:0"
type input "2025-09-29"
type input "14:05:00.000"
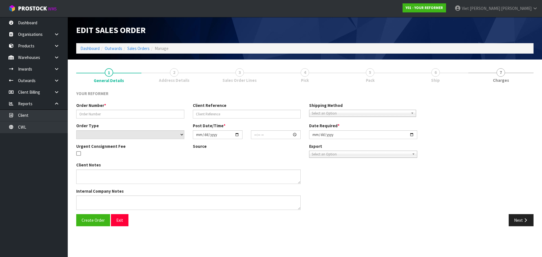
type input "2025-09-29"
type textarea "LAUREN HALL 12B WICKLAM LANE GREENHITHE AUK AUCKLAND 0632 NEW ZEALAND +64 22 64…"
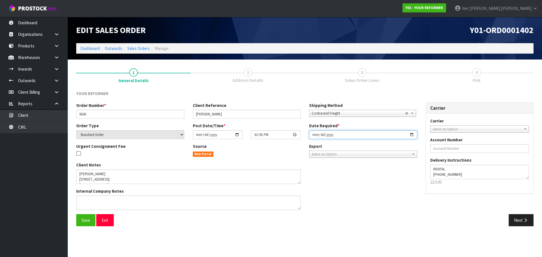
click at [412, 133] on input "2025-09-29" at bounding box center [363, 134] width 108 height 9
type input "[DATE]"
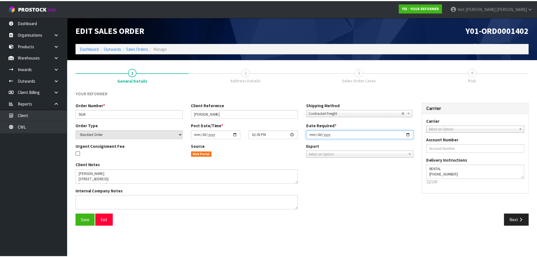
scroll to position [27, 0]
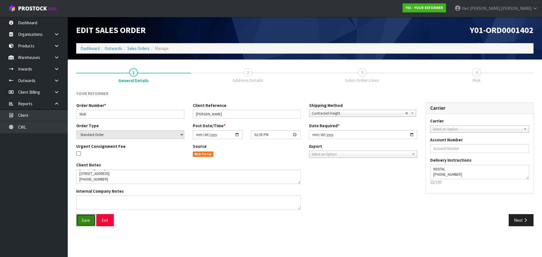
click at [87, 215] on button "Save" at bounding box center [85, 220] width 19 height 12
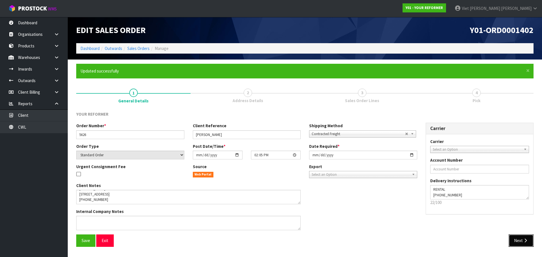
click at [527, 238] on icon "button" at bounding box center [525, 240] width 5 height 4
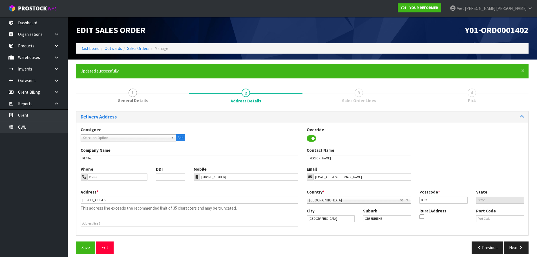
click at [141, 134] on div "Consignee 000001.BAY MECHANICS - BAY MECHANICS 000001A - BRAKE & TRANSMISSION N…" at bounding box center [132, 134] width 113 height 15
drag, startPoint x: 196, startPoint y: 200, endPoint x: 109, endPoint y: 208, distance: 87.2
click at [109, 208] on div "Address * 12B WICKLAM LANE GREENHITHE AUK AUCKLAND 0632 NEW ZEALAND This addres…" at bounding box center [189, 208] width 226 height 38
type input "12B WICKLAM LANE"
click at [80, 248] on button "Save" at bounding box center [85, 248] width 19 height 12
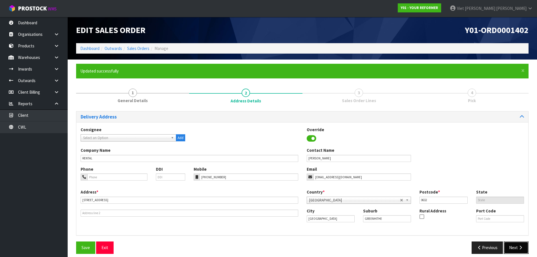
click at [525, 249] on button "Next" at bounding box center [516, 248] width 25 height 12
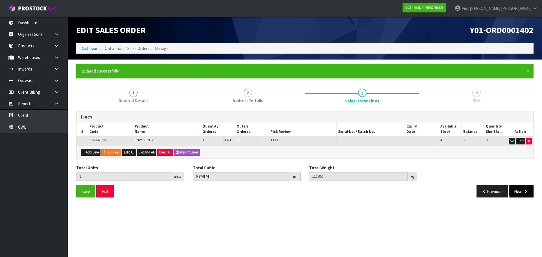
click at [522, 195] on button "Next" at bounding box center [520, 191] width 25 height 12
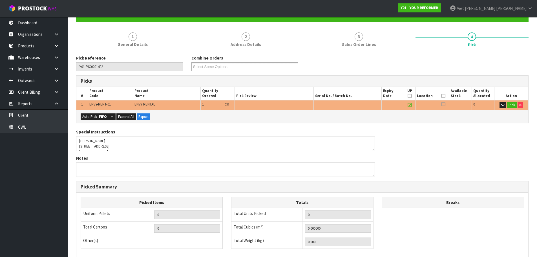
scroll to position [0, 0]
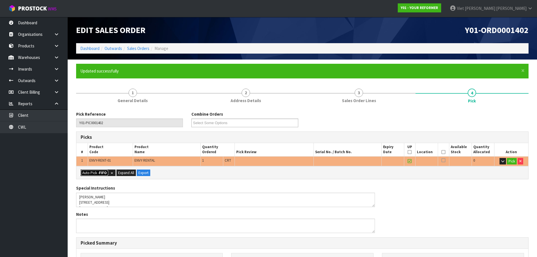
click at [97, 171] on button "Auto Pick - FIFO" at bounding box center [95, 173] width 28 height 7
type input "1"
type input "0.774144"
type input "115.000"
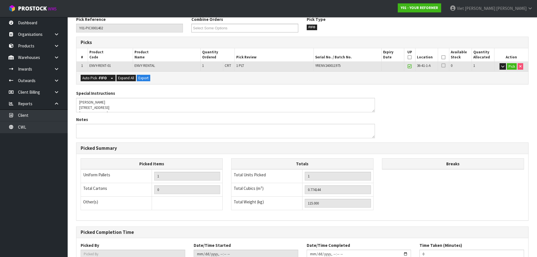
scroll to position [136, 0]
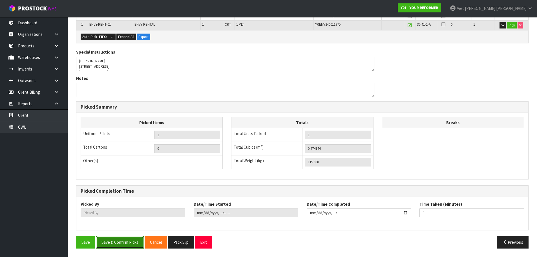
click at [124, 245] on button "Save & Confirm Picks" at bounding box center [120, 242] width 48 height 12
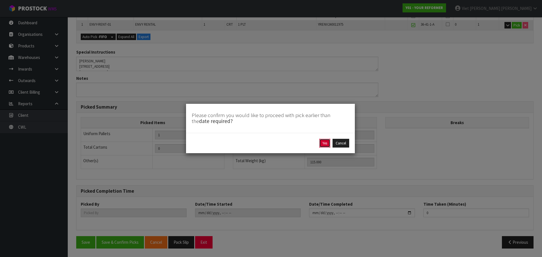
click at [328, 142] on button "Yes" at bounding box center [324, 143] width 11 height 9
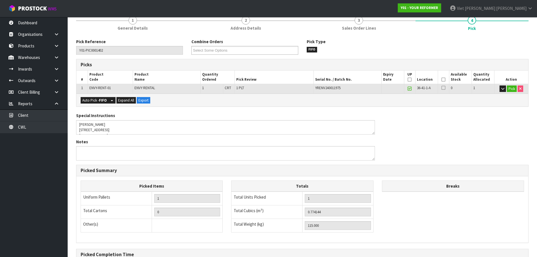
scroll to position [0, 0]
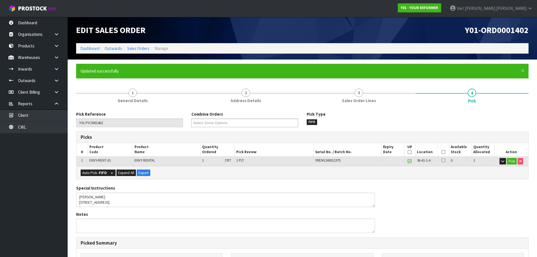
type input "Viet [PERSON_NAME]"
type input "2025-09-29T14:29:07"
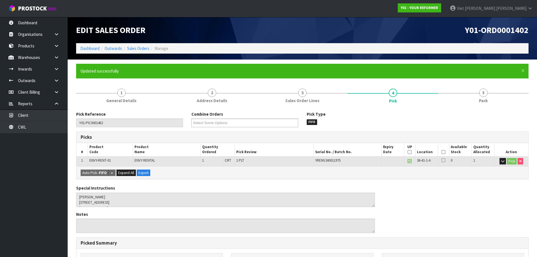
scroll to position [136, 0]
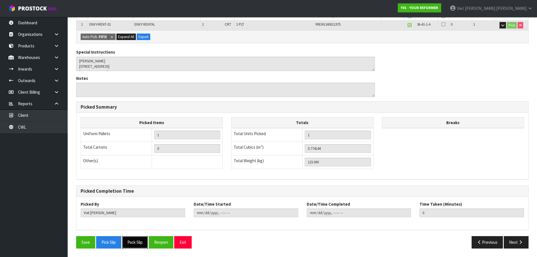
click at [144, 245] on button "Pack Slip" at bounding box center [135, 242] width 26 height 12
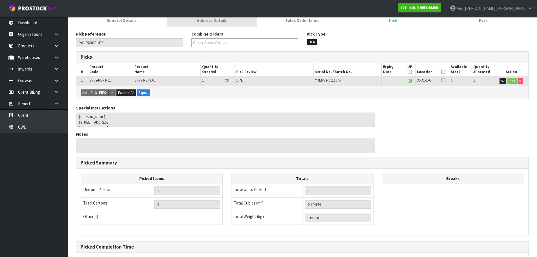
scroll to position [0, 0]
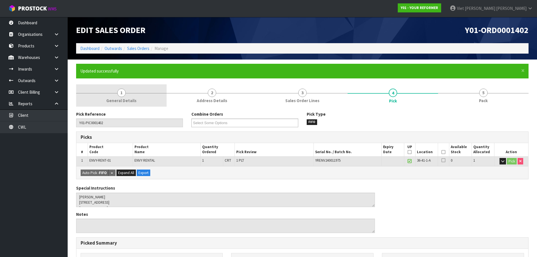
click at [142, 89] on link "1 General Details" at bounding box center [121, 95] width 91 height 22
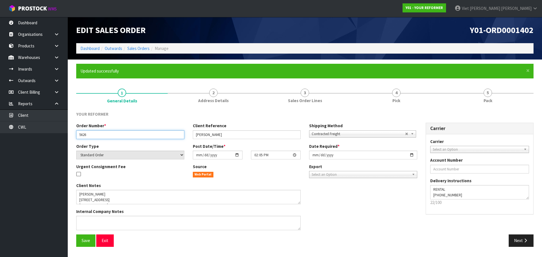
click at [113, 137] on input "5626" at bounding box center [130, 134] width 108 height 9
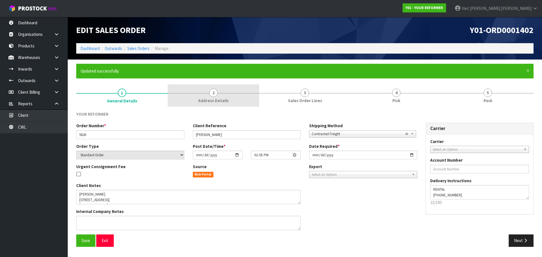
drag, startPoint x: 208, startPoint y: 87, endPoint x: 208, endPoint y: 92, distance: 4.8
click at [208, 87] on link "2 Address Details" at bounding box center [213, 95] width 91 height 22
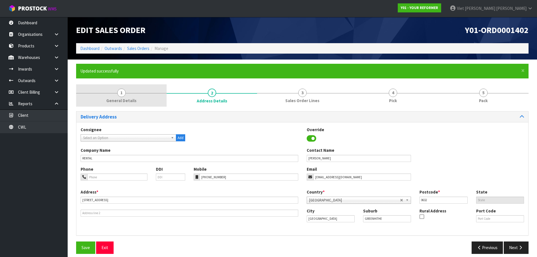
click at [122, 96] on span "1" at bounding box center [121, 93] width 8 height 8
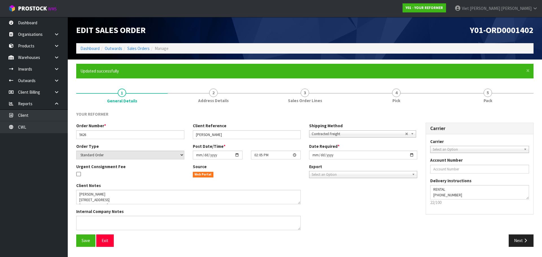
click at [187, 75] on div "× Close Updated successfully" at bounding box center [304, 71] width 457 height 14
click at [190, 89] on link "2 Address Details" at bounding box center [213, 95] width 91 height 22
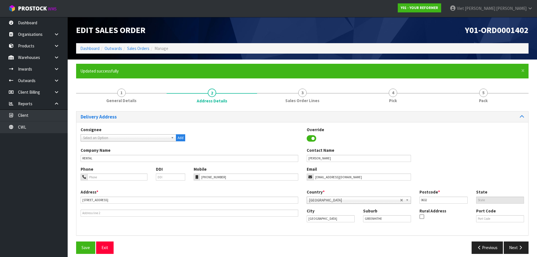
click at [499, 28] on span "Y01-ORD0001402" at bounding box center [497, 30] width 64 height 11
copy div "Y01-ORD0001402"
click at [158, 94] on link "1 General Details" at bounding box center [121, 95] width 91 height 22
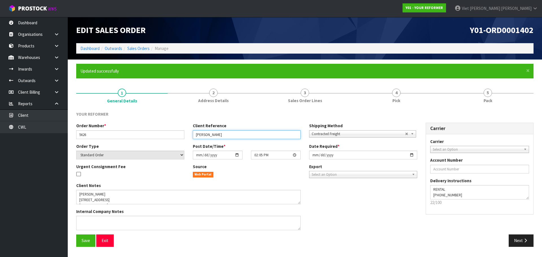
click at [239, 136] on input "LAUREN HALL" at bounding box center [247, 134] width 108 height 9
click at [211, 106] on link "2 Address Details" at bounding box center [213, 95] width 91 height 22
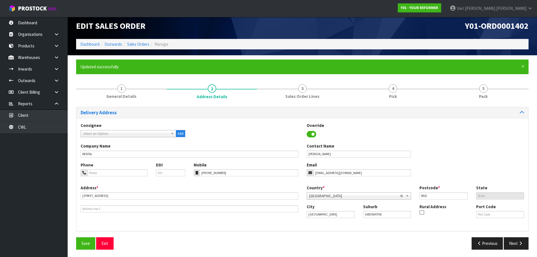
scroll to position [5, 0]
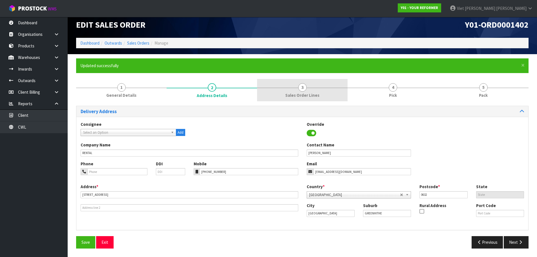
click at [294, 95] on span "Sales Order Lines" at bounding box center [303, 95] width 34 height 6
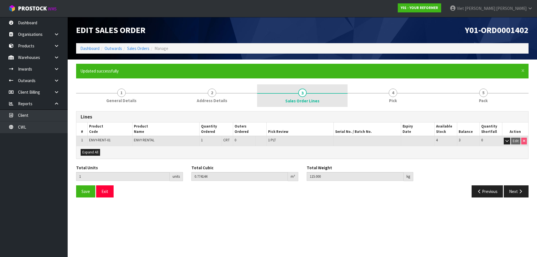
scroll to position [0, 0]
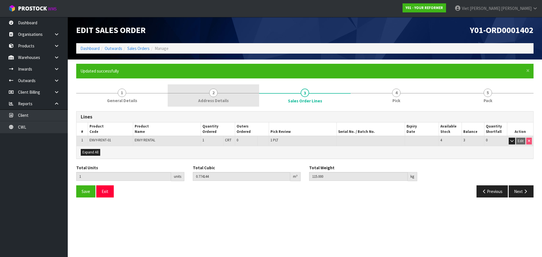
click at [231, 96] on link "2 Address Details" at bounding box center [213, 95] width 91 height 22
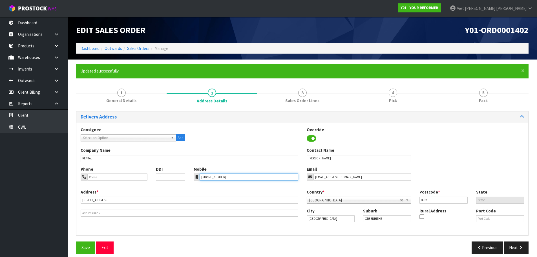
click at [235, 177] on input "+64 22 644 5919" at bounding box center [249, 177] width 99 height 7
click at [392, 215] on input "GREENHITHE" at bounding box center [387, 218] width 48 height 7
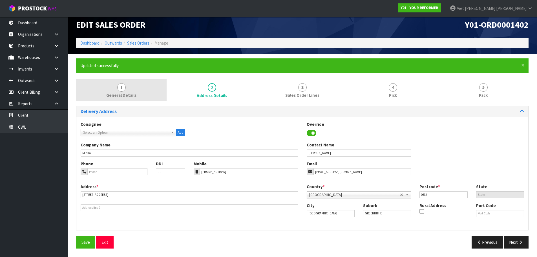
click at [153, 88] on link "1 General Details" at bounding box center [121, 90] width 91 height 22
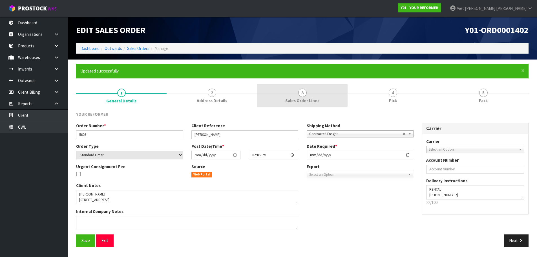
scroll to position [0, 0]
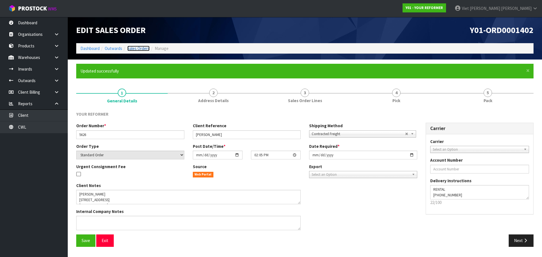
click at [141, 46] on link "Sales Orders" at bounding box center [138, 48] width 22 height 5
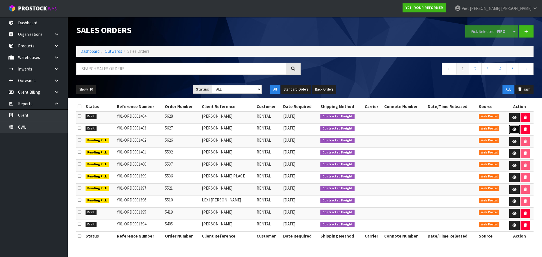
click at [514, 126] on link at bounding box center [514, 129] width 10 height 9
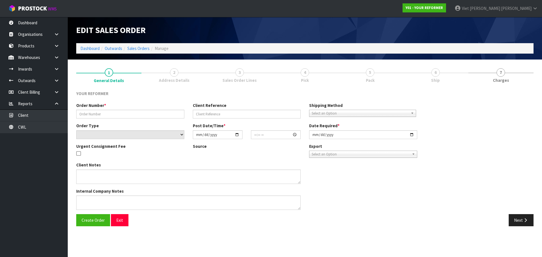
type input "5627"
type input "JENNA ANDREWS"
select select "number:0"
type input "[DATE]"
type input "14:06:00.000"
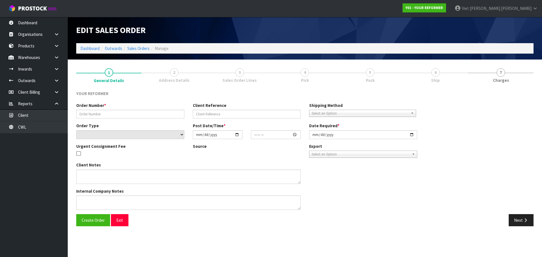
type input "[DATE]"
type textarea "JENNA ANDREWS 14 HULL ROAD AUK WAIUKU 2123 NEW ZEALAND +64 21 235 4489"
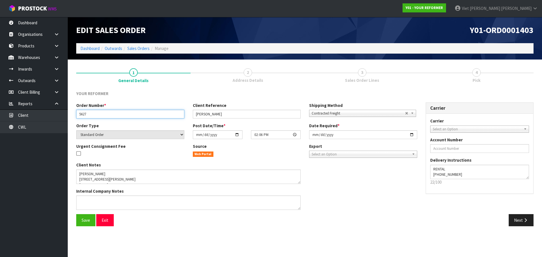
click at [121, 112] on input "5627" at bounding box center [130, 114] width 108 height 9
click at [497, 33] on span "Y01-ORD0001403" at bounding box center [501, 30] width 64 height 11
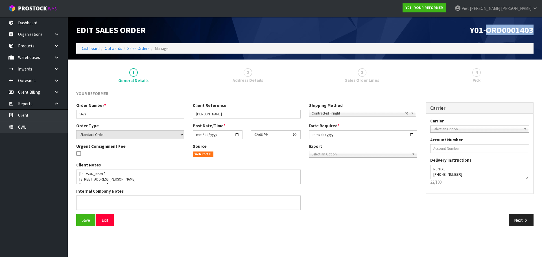
click at [497, 33] on span "Y01-ORD0001403" at bounding box center [501, 30] width 64 height 11
copy div "Y01-ORD0001403"
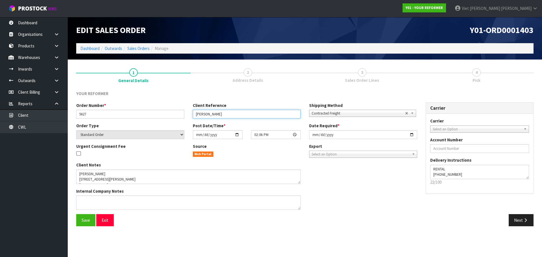
click at [250, 116] on input "JENNA ANDREWS" at bounding box center [247, 114] width 108 height 9
click at [234, 78] on span "Address Details" at bounding box center [247, 80] width 30 height 6
click at [517, 223] on button "Next" at bounding box center [520, 220] width 25 height 12
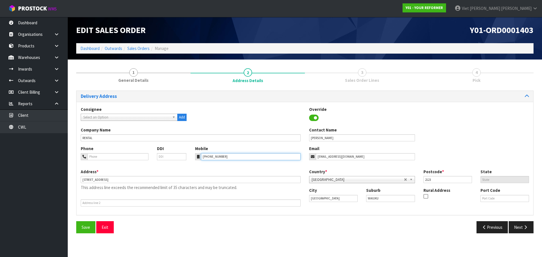
click at [251, 157] on input "+64 21 235 4489" at bounding box center [251, 156] width 100 height 7
drag, startPoint x: 157, startPoint y: 181, endPoint x: 102, endPoint y: 189, distance: 56.1
click at [102, 189] on div "Address * 14 HULL ROAD AUK WAIUKU 2123 NEW ZEALAND This address line exceeds th…" at bounding box center [190, 188] width 228 height 38
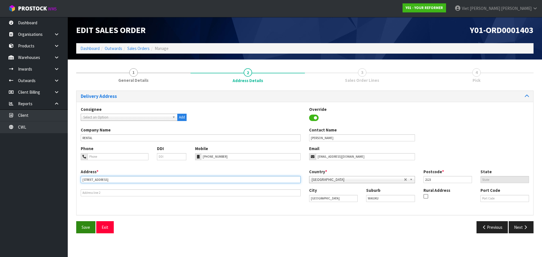
type input "14 HULL ROAD"
click at [90, 228] on button "Save" at bounding box center [85, 227] width 19 height 12
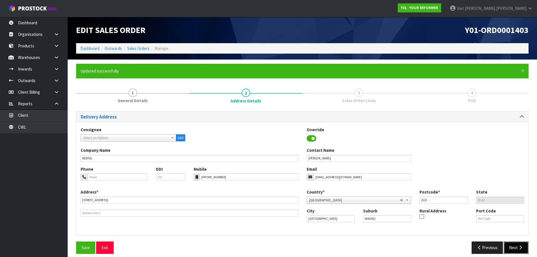
click at [512, 243] on button "Next" at bounding box center [516, 248] width 25 height 12
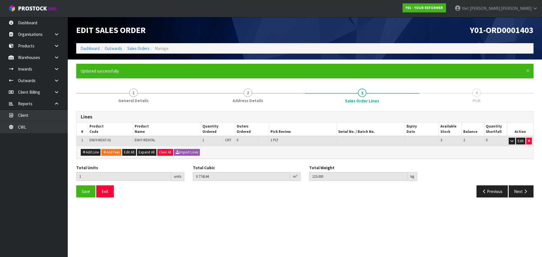
click at [75, 193] on div "Save Exit" at bounding box center [188, 191] width 233 height 12
click at [80, 192] on button "Save" at bounding box center [85, 191] width 19 height 12
click at [525, 192] on icon "button" at bounding box center [525, 191] width 5 height 4
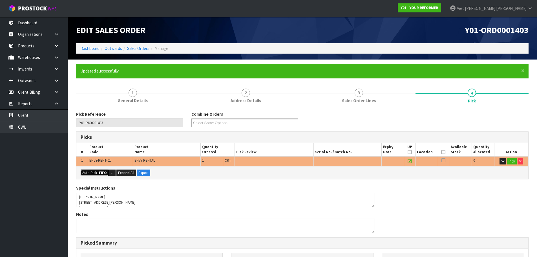
click at [87, 175] on button "Auto Pick - FIFO" at bounding box center [95, 173] width 28 height 7
type input "1"
type input "0.774144"
type input "115.000"
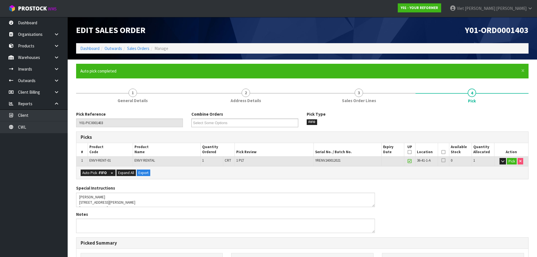
scroll to position [136, 0]
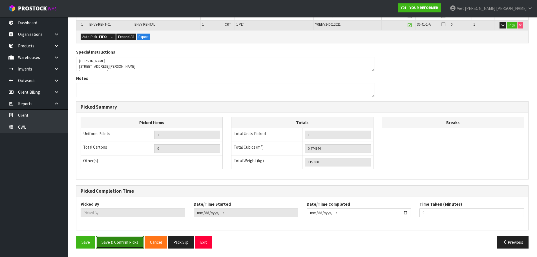
click at [125, 241] on button "Save & Confirm Picks" at bounding box center [120, 242] width 48 height 12
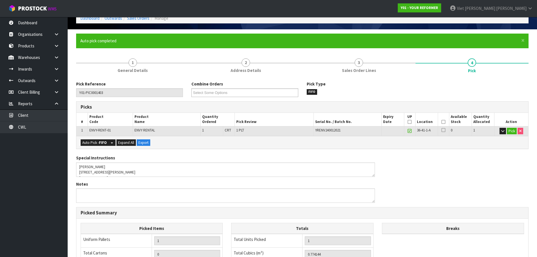
scroll to position [0, 0]
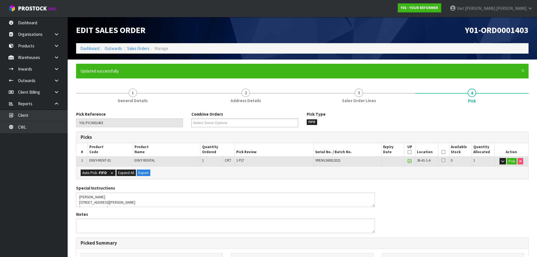
type input "Viet Hoang Tran"
type input "2025-09-29T14:31:22"
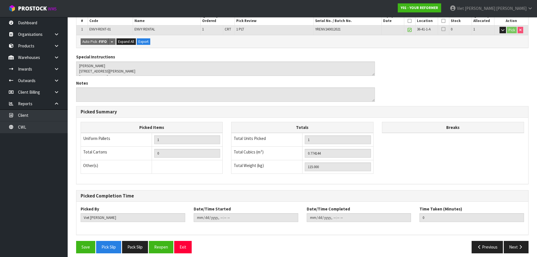
scroll to position [136, 0]
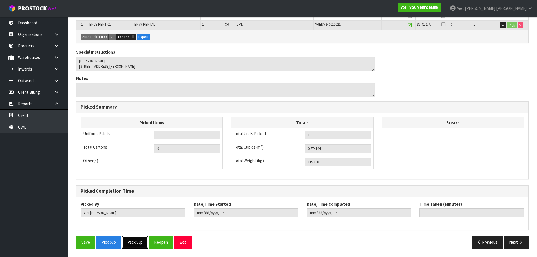
click at [144, 239] on button "Pack Slip" at bounding box center [135, 242] width 26 height 12
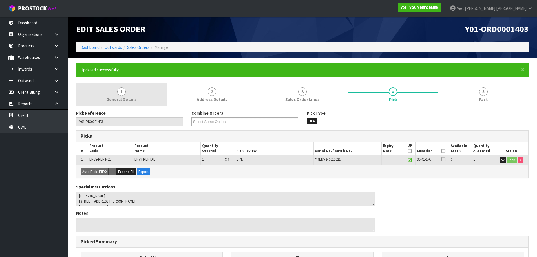
scroll to position [0, 0]
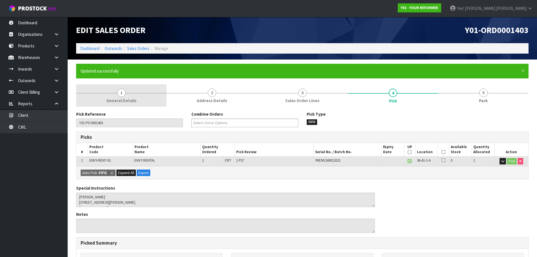
click at [124, 87] on link "1 General Details" at bounding box center [121, 95] width 91 height 22
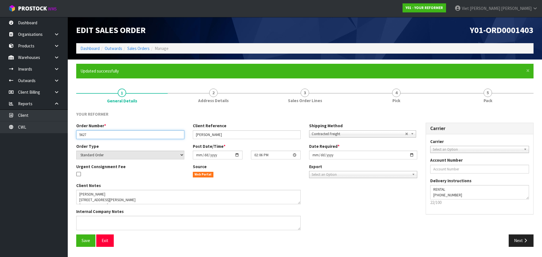
click at [153, 132] on input "5627" at bounding box center [130, 134] width 108 height 9
click at [247, 89] on link "2 Address Details" at bounding box center [213, 95] width 91 height 22
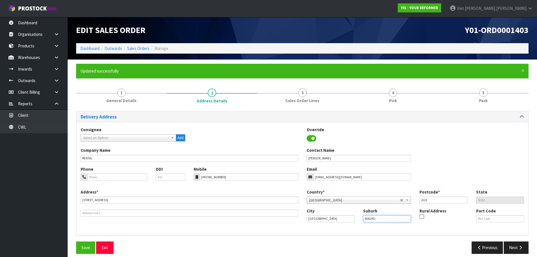
click at [384, 218] on input "WAIUKU" at bounding box center [387, 218] width 48 height 7
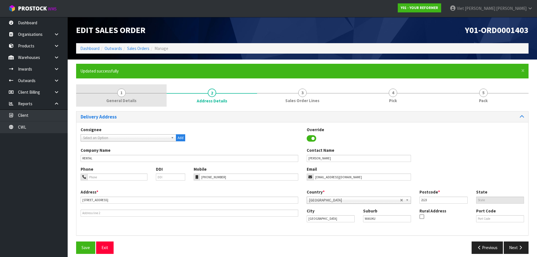
drag, startPoint x: 106, startPoint y: 80, endPoint x: 133, endPoint y: 98, distance: 32.4
click at [106, 80] on form "× Close Updated successfully 1 General Details 2 Address Details 3 Sales Order …" at bounding box center [302, 161] width 453 height 194
click at [133, 99] on span "General Details" at bounding box center [121, 101] width 30 height 6
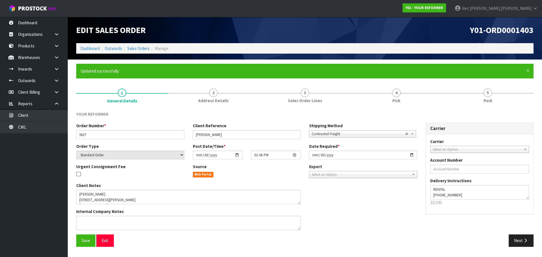
click at [136, 44] on ol "Dashboard Outwards Sales Orders Manage" at bounding box center [304, 48] width 457 height 10
click at [135, 44] on ol "Dashboard Outwards Sales Orders Manage" at bounding box center [304, 48] width 457 height 10
click at [137, 48] on link "Sales Orders" at bounding box center [138, 48] width 22 height 5
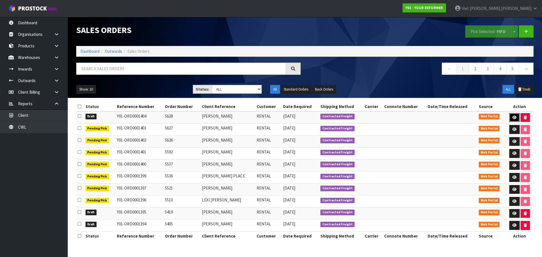
click at [511, 118] on link at bounding box center [514, 117] width 10 height 9
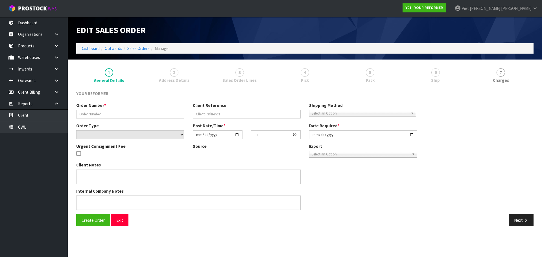
type input "5628"
type input "[PERSON_NAME]"
select select "number:0"
type input "2025-09-29"
type input "14:10:00.000"
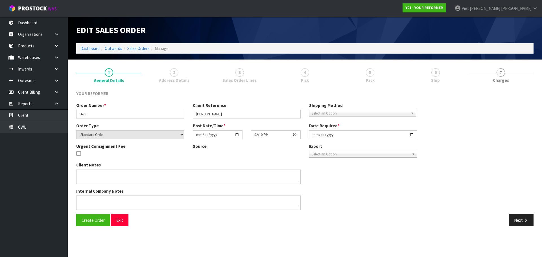
type input "2025-09-29"
type textarea "IMOGENE WALLACE 15 HEAPHY LANE AUK PUKEKOHE 2124 NEW ZEALAND +64 21 177 7360"
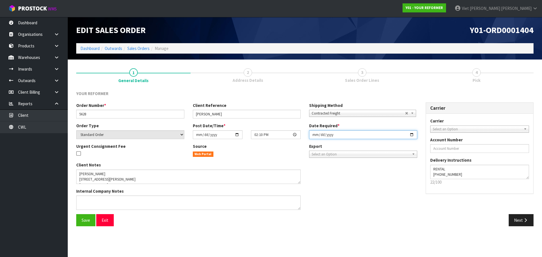
click at [412, 132] on input "2025-09-29" at bounding box center [363, 134] width 108 height 9
click at [412, 133] on input "2025-09-29" at bounding box center [363, 134] width 108 height 9
type input "2025-09-30"
click at [83, 225] on button "Save" at bounding box center [85, 220] width 19 height 12
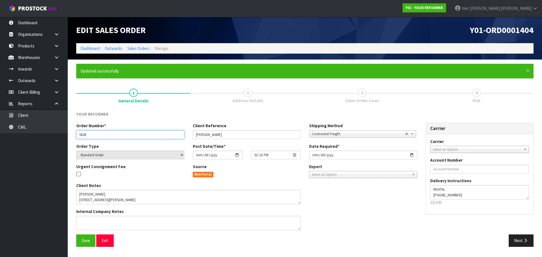
click at [111, 131] on input "5628" at bounding box center [130, 134] width 108 height 9
click at [488, 32] on span "Y01-ORD0001404" at bounding box center [501, 30] width 64 height 11
copy div "Y01-ORD0001404"
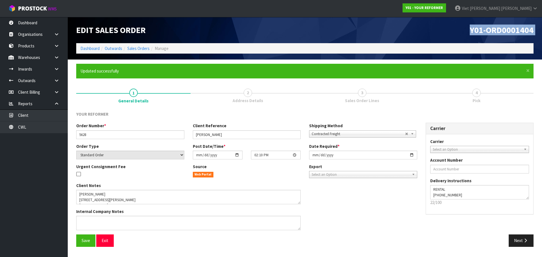
click at [253, 141] on div "Order Number * 5628 Client Reference IMOGENE WALLACE Shipping Method Client Loc…" at bounding box center [246, 133] width 349 height 20
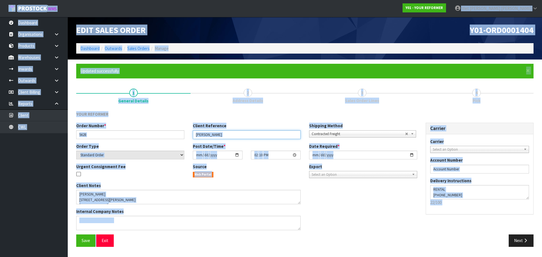
click at [256, 131] on input "[PERSON_NAME]" at bounding box center [247, 134] width 108 height 9
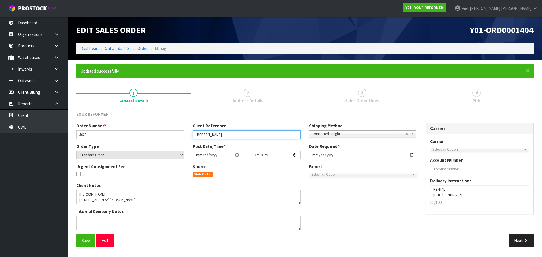
click at [249, 133] on input "[PERSON_NAME]" at bounding box center [247, 134] width 108 height 9
click at [260, 100] on span "Address Details" at bounding box center [247, 101] width 30 height 6
click at [522, 234] on button "Next" at bounding box center [520, 240] width 25 height 12
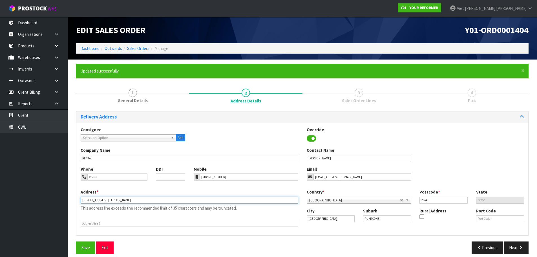
drag, startPoint x: 184, startPoint y: 201, endPoint x: 105, endPoint y: 210, distance: 79.3
click at [105, 210] on div "Address * 15 HEAPHY LANE AUK PUKEKOHE 2124 NEW ZEALAND This address line exceed…" at bounding box center [189, 208] width 226 height 38
type input "15 HEAPHY LANE"
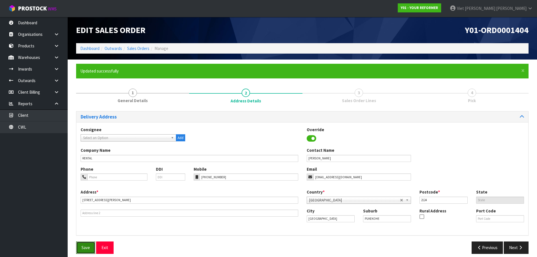
click at [88, 250] on span "Save" at bounding box center [86, 247] width 8 height 5
click at [519, 254] on div "Save Exit Previous Next" at bounding box center [302, 250] width 461 height 16
click at [519, 253] on button "Next" at bounding box center [516, 248] width 25 height 12
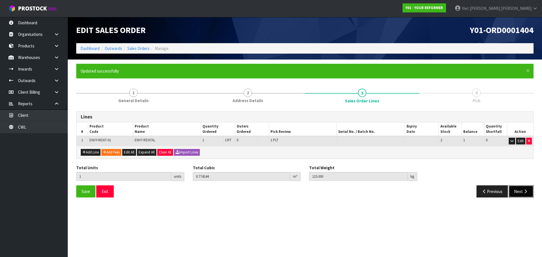
click at [528, 188] on button "Next" at bounding box center [520, 191] width 25 height 12
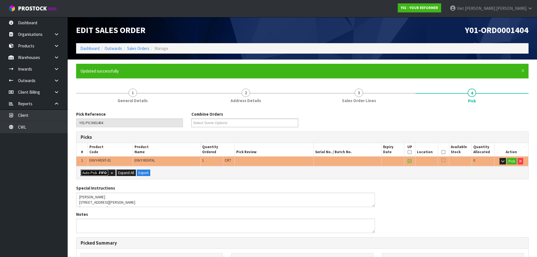
click at [98, 171] on button "Auto Pick - FIFO" at bounding box center [95, 173] width 28 height 7
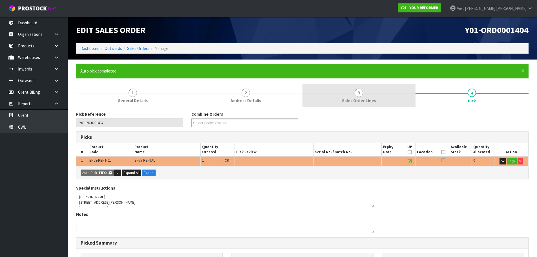
type input "1"
type input "0.774144"
type input "115.000"
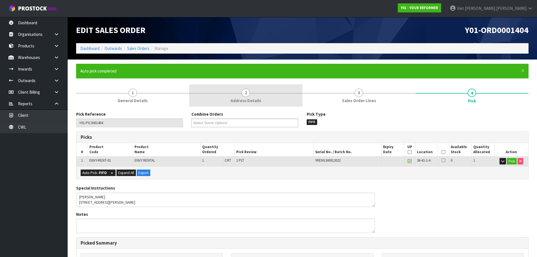
click at [264, 92] on link "2 Address Details" at bounding box center [245, 95] width 113 height 22
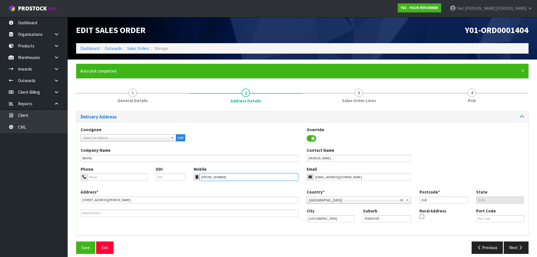
click at [235, 176] on input "+64 21 177 7360" at bounding box center [249, 177] width 99 height 7
click at [141, 196] on div "Address * 15 HEAPHY LANE This address line exceeds the recommended limit of 35 …" at bounding box center [189, 203] width 226 height 28
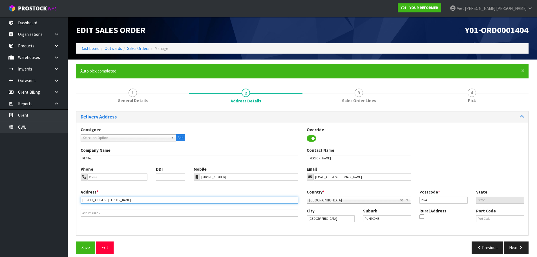
click at [137, 197] on input "15 HEAPHY LANE" at bounding box center [190, 200] width 218 height 7
click at [374, 222] on div "City Auckland Suburb PUKEKOHE Rural Address Port Code" at bounding box center [416, 217] width 226 height 19
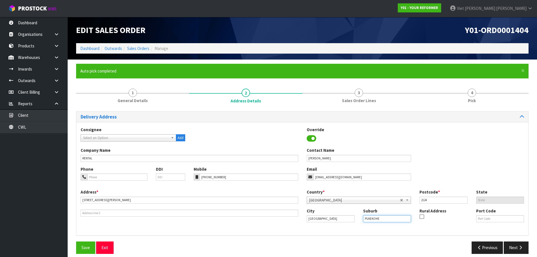
click at [387, 218] on input "PUKEKOHE" at bounding box center [387, 218] width 48 height 7
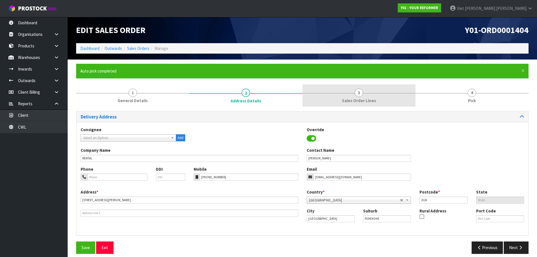
click at [380, 98] on link "3 Sales Order Lines" at bounding box center [359, 95] width 113 height 22
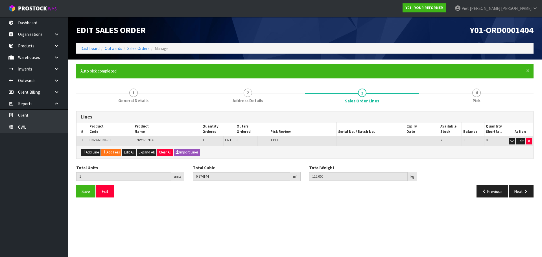
drag, startPoint x: 502, startPoint y: 62, endPoint x: 489, endPoint y: 71, distance: 15.9
click at [497, 64] on section "× Close Auto pick completed 1 General Details 2 Address Details 3 Sales Order L…" at bounding box center [305, 133] width 474 height 146
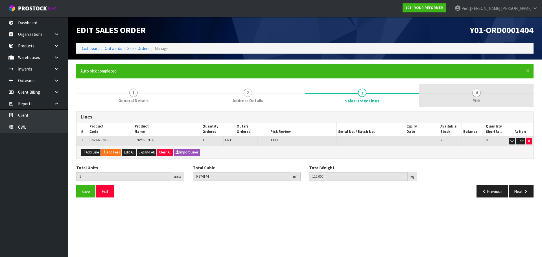
click at [473, 89] on link "4 Pick" at bounding box center [476, 95] width 114 height 22
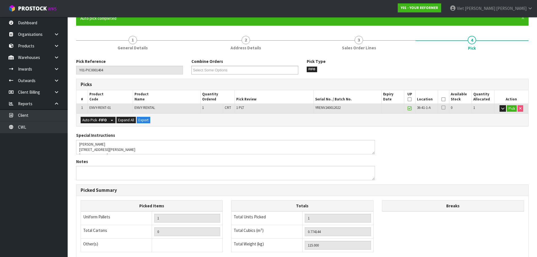
scroll to position [51, 0]
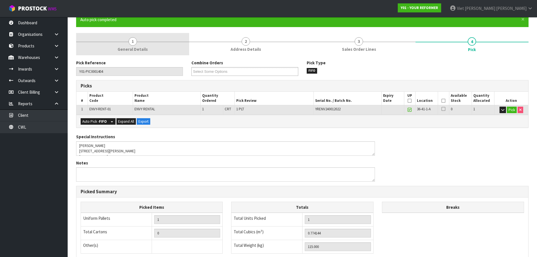
click at [145, 51] on span "General Details" at bounding box center [133, 49] width 30 height 6
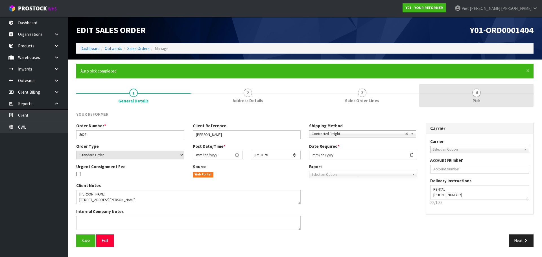
click at [484, 97] on link "4 Pick" at bounding box center [476, 95] width 114 height 22
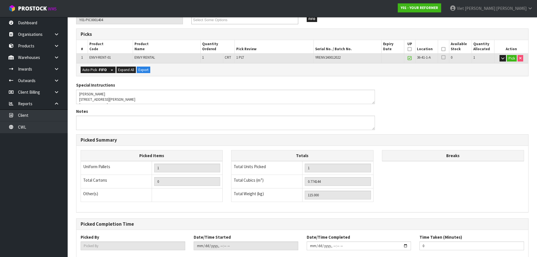
scroll to position [136, 0]
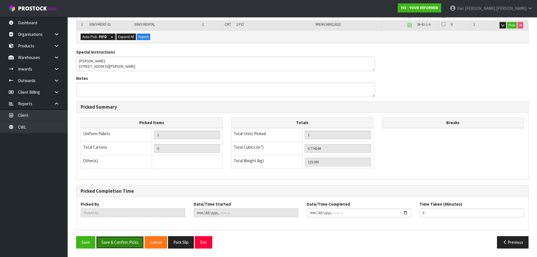
click at [127, 242] on button "Save & Confirm Picks" at bounding box center [120, 242] width 48 height 12
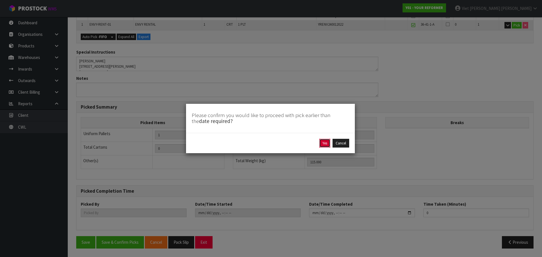
click at [328, 144] on button "Yes" at bounding box center [324, 143] width 11 height 9
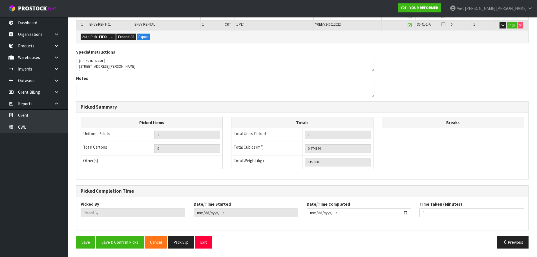
scroll to position [0, 0]
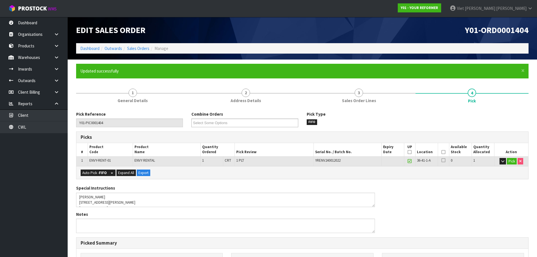
type input "Viet Hoang Tran"
type input "2025-09-29T14:33:18"
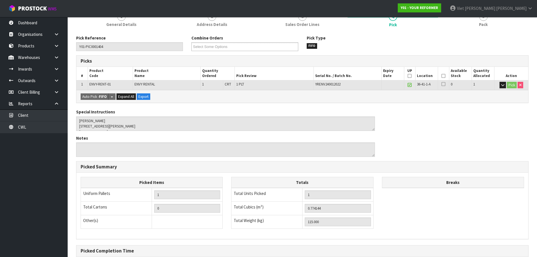
scroll to position [136, 0]
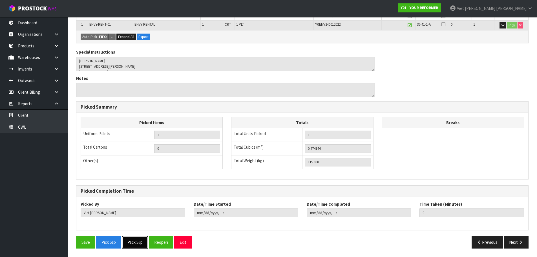
click at [140, 245] on button "Pack Slip" at bounding box center [135, 242] width 26 height 12
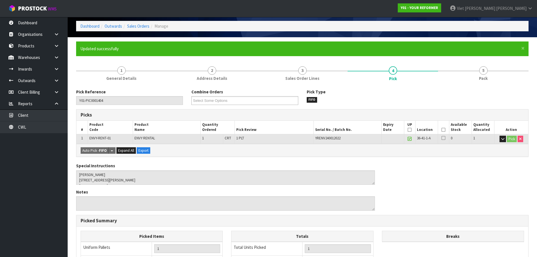
scroll to position [0, 0]
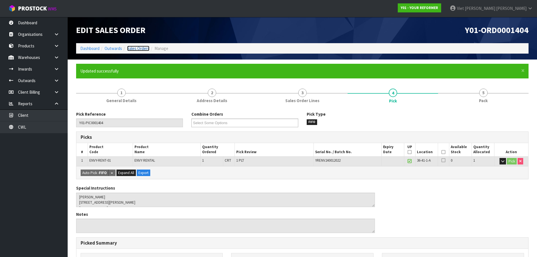
click at [130, 47] on link "Sales Orders" at bounding box center [138, 48] width 22 height 5
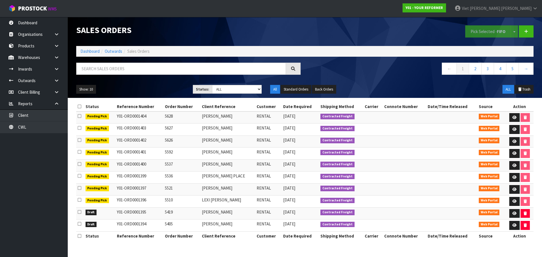
click at [395, 225] on td at bounding box center [404, 226] width 43 height 12
click at [40, 25] on link "Dashboard" at bounding box center [34, 23] width 68 height 12
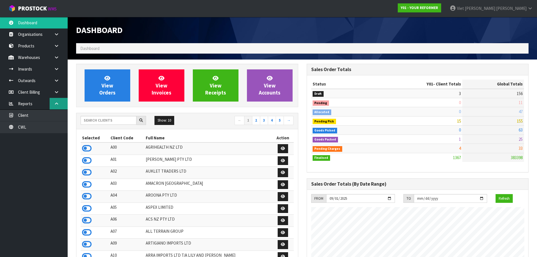
click at [61, 104] on link at bounding box center [59, 104] width 18 height 12
click at [60, 90] on link at bounding box center [59, 92] width 18 height 12
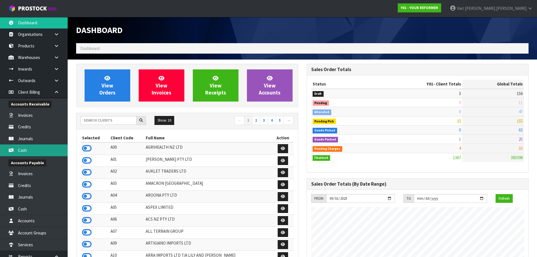
click at [39, 145] on link "Cash" at bounding box center [34, 150] width 68 height 12
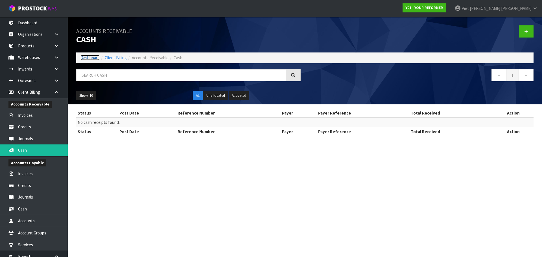
click at [81, 55] on link "Dashboard" at bounding box center [89, 57] width 19 height 5
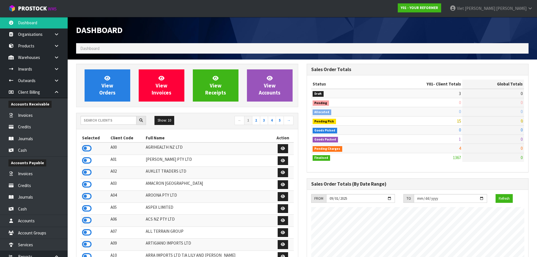
scroll to position [400, 231]
click at [128, 123] on input "text" at bounding box center [109, 120] width 56 height 9
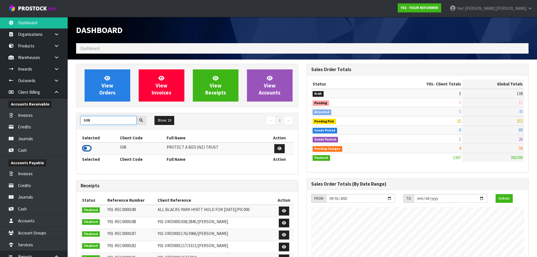
type input "S08"
click at [85, 149] on icon at bounding box center [87, 148] width 10 height 8
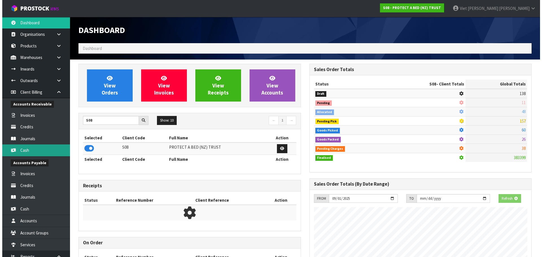
scroll to position [281783, 281904]
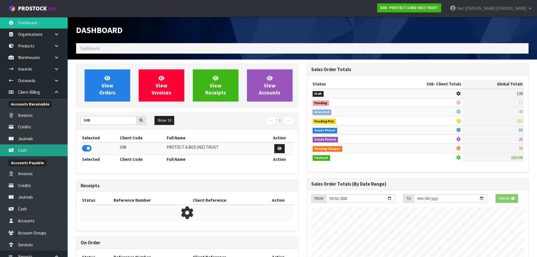
click at [33, 149] on link "Cash" at bounding box center [34, 150] width 68 height 12
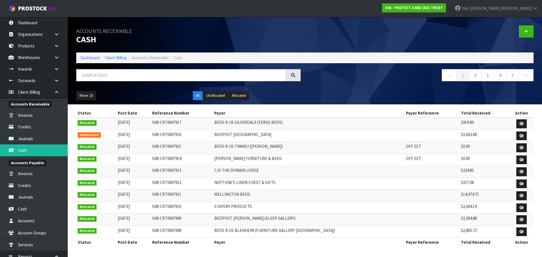
click at [518, 32] on div at bounding box center [421, 31] width 233 height 29
click at [520, 31] on link at bounding box center [526, 31] width 15 height 12
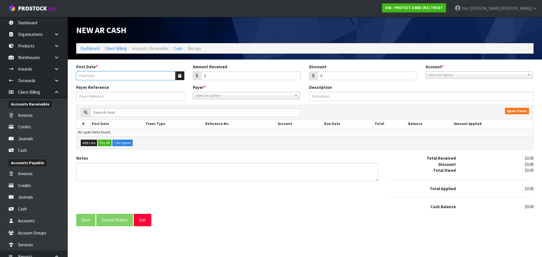
click at [124, 75] on input "Post Date *" at bounding box center [125, 75] width 99 height 9
click at [177, 76] on button "button" at bounding box center [179, 75] width 9 height 9
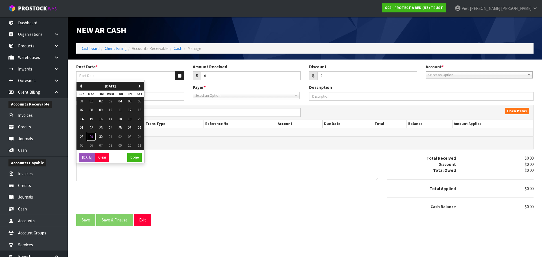
click at [91, 138] on span "29" at bounding box center [90, 136] width 3 height 5
type input "[DATE]"
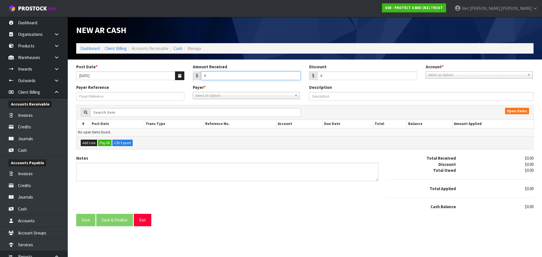
click at [230, 79] on input "0" at bounding box center [251, 75] width 100 height 9
click at [231, 72] on input "0" at bounding box center [251, 75] width 100 height 9
click at [199, 80] on div "0" at bounding box center [247, 75] width 108 height 9
type input "25498.26"
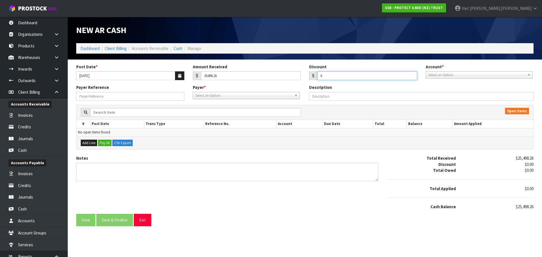
click at [380, 75] on input "0" at bounding box center [367, 75] width 100 height 9
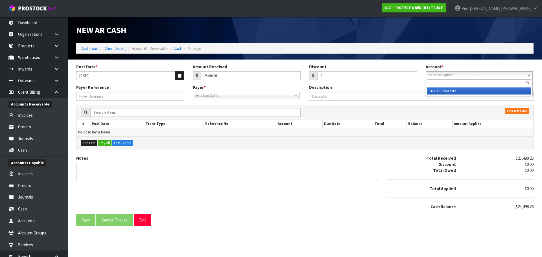
click at [467, 76] on span "Select an Option" at bounding box center [476, 75] width 97 height 7
click at [460, 90] on li "74-9118 - PAB ANZ" at bounding box center [479, 90] width 104 height 7
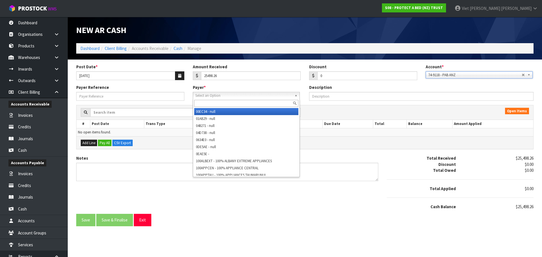
click at [245, 95] on span "Select an Option" at bounding box center [243, 95] width 97 height 7
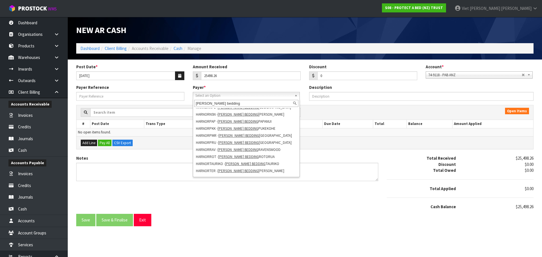
scroll to position [210, 0]
type input "harvey norman bedding"
click at [355, 152] on div "Open Items # Post Date Trans Type Reference No. Account Due Date Total Balance …" at bounding box center [305, 130] width 466 height 50
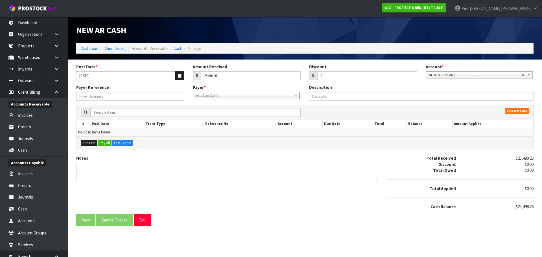
drag, startPoint x: 259, startPoint y: 71, endPoint x: 213, endPoint y: 76, distance: 46.0
click at [213, 76] on div "Amount Received 25498.26" at bounding box center [246, 72] width 117 height 16
drag, startPoint x: 232, startPoint y: 71, endPoint x: 192, endPoint y: 74, distance: 41.0
click at [192, 74] on div "Amount Received 25498.26" at bounding box center [246, 72] width 117 height 16
click at [251, 75] on input "Amount Received" at bounding box center [251, 75] width 100 height 9
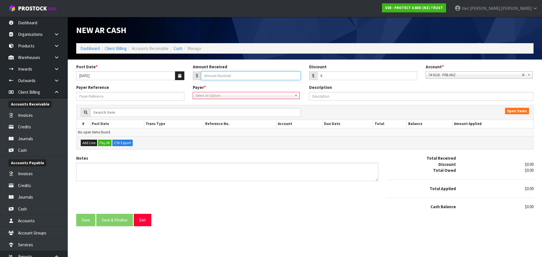
click at [235, 73] on input "Amount Received" at bounding box center [251, 75] width 100 height 9
paste input "25498.26"
type input "25498.26"
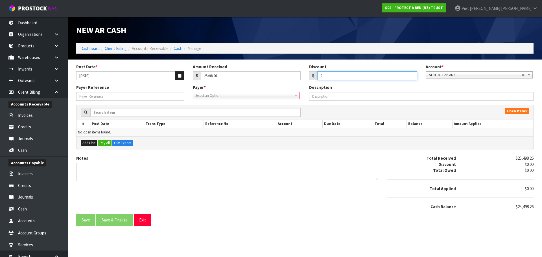
click at [348, 76] on input "0" at bounding box center [367, 75] width 100 height 9
drag, startPoint x: 344, startPoint y: 77, endPoint x: 302, endPoint y: 84, distance: 43.4
click at [302, 84] on div "Post Date * 29/09/2025 Amount Received 25498.26 Discount 0 Account * 74-9118 - …" at bounding box center [305, 74] width 466 height 21
paste input "1753.36"
click at [354, 79] on div "1753.36" at bounding box center [363, 75] width 108 height 9
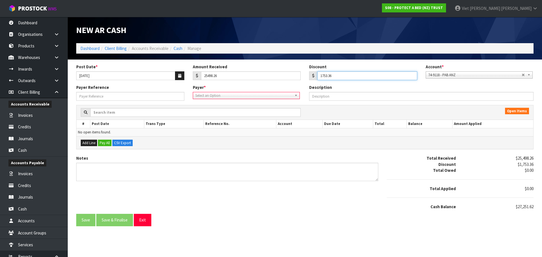
drag, startPoint x: 354, startPoint y: 76, endPoint x: 319, endPoint y: 80, distance: 36.1
click at [319, 80] on input "1753.36" at bounding box center [367, 75] width 100 height 9
paste input "342.00"
type input "1342.00"
click at [330, 212] on div "Notes Total Received $25,498.26 Discount $1,342.00 Total Owed $0.00 Total Appli…" at bounding box center [305, 184] width 466 height 59
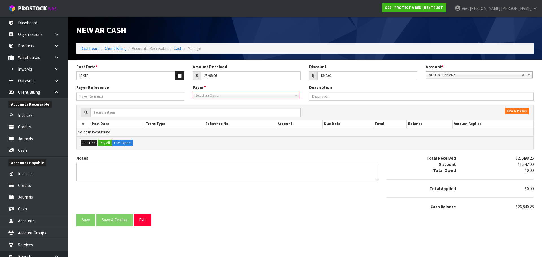
click at [226, 96] on span "Select an Option" at bounding box center [243, 95] width 97 height 7
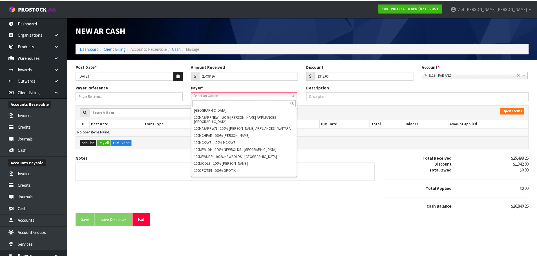
scroll to position [0, 0]
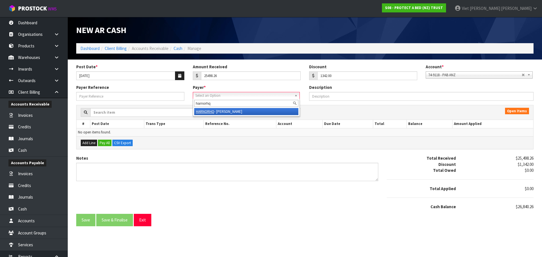
type input "harnorhq"
click at [238, 113] on li "HARNORHQ - HARVEY NORMAN BEDDING" at bounding box center [246, 111] width 104 height 7
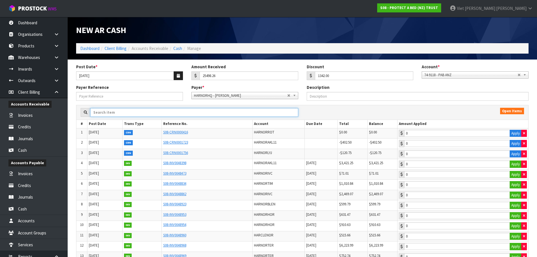
click at [207, 111] on input "text" at bounding box center [194, 112] width 208 height 9
paste input "48998"
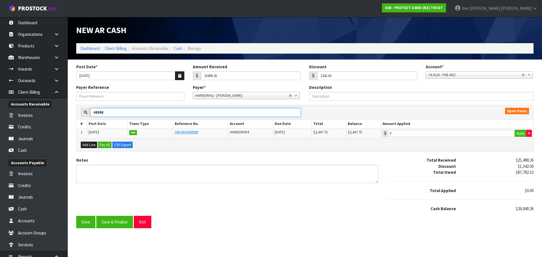
type input "48998"
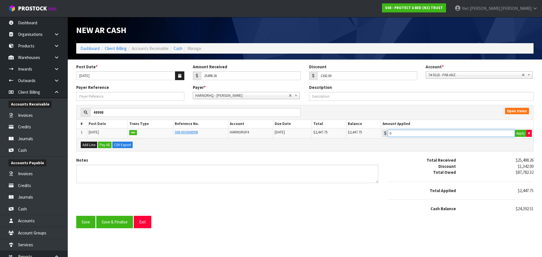
type input "2447.75"
click at [412, 134] on input "2447.75" at bounding box center [451, 133] width 127 height 7
click at [88, 148] on button "Add Line" at bounding box center [89, 145] width 16 height 7
click at [386, 133] on icon at bounding box center [385, 133] width 2 height 4
click at [487, 139] on div "Add Line Pay All CSV Export" at bounding box center [304, 144] width 456 height 13
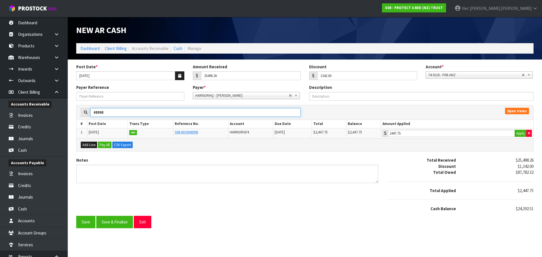
click at [130, 116] on input "48998" at bounding box center [195, 112] width 210 height 9
drag, startPoint x: 158, startPoint y: 111, endPoint x: 82, endPoint y: 112, distance: 75.6
click at [82, 112] on div "48998" at bounding box center [191, 112] width 220 height 9
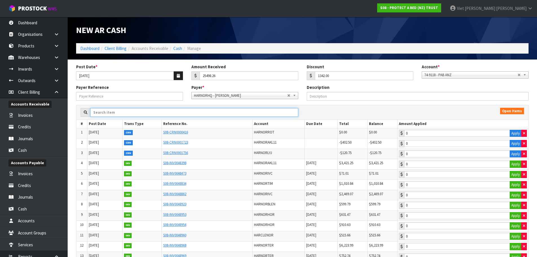
click at [161, 110] on input "text" at bounding box center [194, 112] width 208 height 9
click at [194, 114] on input "text" at bounding box center [194, 112] width 208 height 9
paste input "0049000"
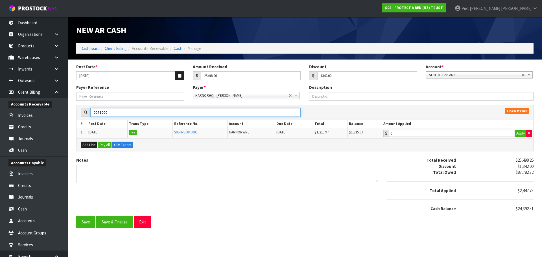
type input "0049000"
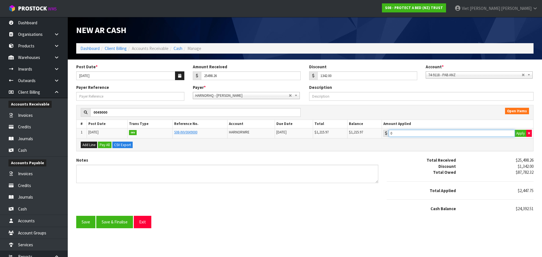
type input "1215.97"
click at [422, 132] on input "1215.97" at bounding box center [451, 133] width 126 height 7
click at [405, 161] on div "Total Received" at bounding box center [421, 160] width 78 height 6
click at [517, 134] on button "Apply" at bounding box center [520, 133] width 12 height 7
click at [471, 134] on input "1215.97" at bounding box center [451, 133] width 126 height 7
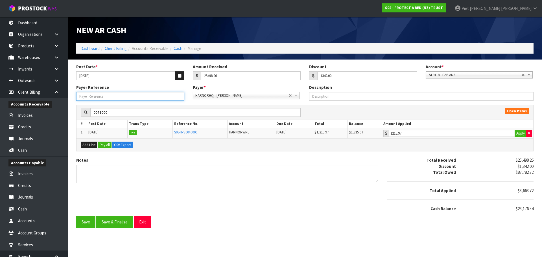
click at [161, 98] on input "Payer Reference" at bounding box center [130, 96] width 108 height 9
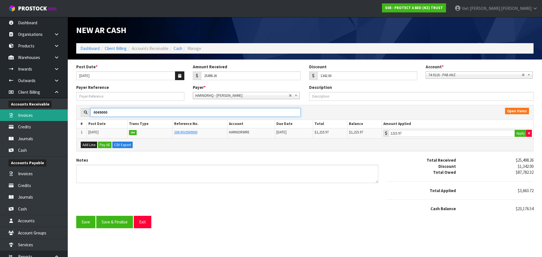
drag, startPoint x: 216, startPoint y: 115, endPoint x: 45, endPoint y: 118, distance: 171.6
click at [45, 118] on body "Toggle navigation ProStock WMS S08 - PROTECT A BED (NZ) TRUST Viet Hoang Tran L…" at bounding box center [271, 128] width 542 height 257
paste input "48969"
type input "48969"
type input "0"
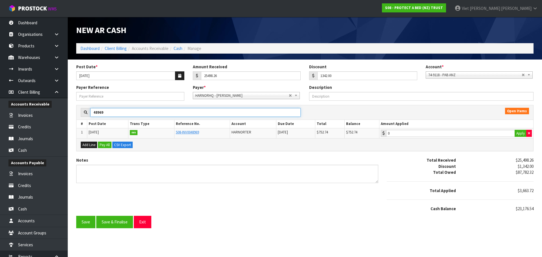
type input "48969"
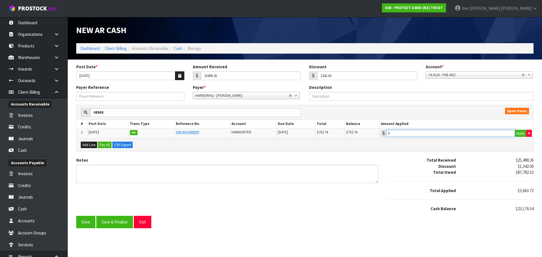
type input "752.74"
click at [442, 132] on input "752.74" at bounding box center [450, 133] width 129 height 7
click at [149, 98] on input "Payer Reference" at bounding box center [130, 96] width 108 height 9
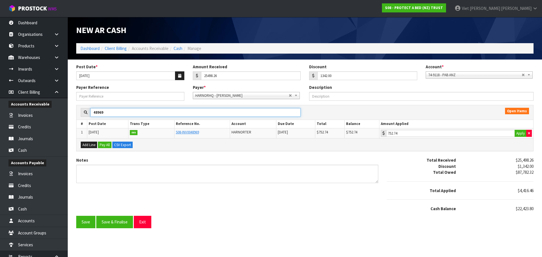
click at [234, 110] on input "48969" at bounding box center [195, 112] width 210 height 9
paste input "8"
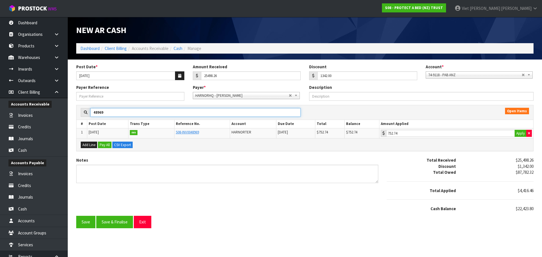
type input "48968"
type input "0"
type input "48968"
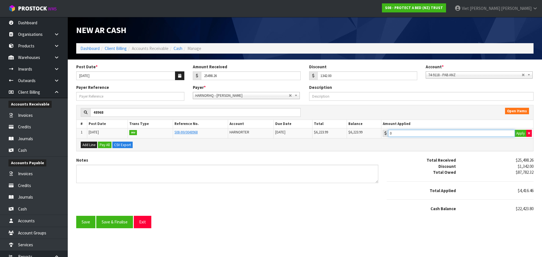
type input "6223.99"
click at [473, 134] on input "6223.99" at bounding box center [451, 133] width 127 height 7
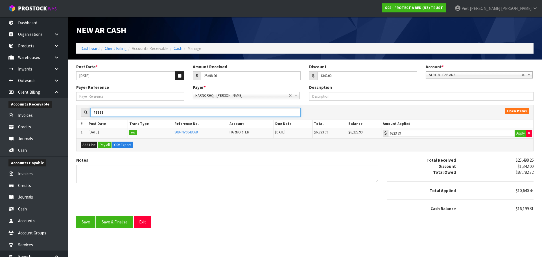
drag, startPoint x: 116, startPoint y: 111, endPoint x: 82, endPoint y: 117, distance: 34.6
click at [82, 117] on div "48968" at bounding box center [191, 112] width 220 height 9
click at [121, 98] on input "Payer Reference" at bounding box center [130, 96] width 108 height 9
click at [156, 111] on input "48968" at bounding box center [195, 112] width 210 height 9
drag, startPoint x: 156, startPoint y: 111, endPoint x: 85, endPoint y: 117, distance: 70.7
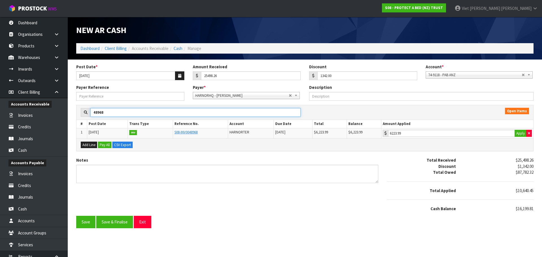
click at [85, 117] on div "48968" at bounding box center [191, 112] width 220 height 9
paste input "INV0048999"
type input "INV0048999"
type input "0"
type input "INV0048999"
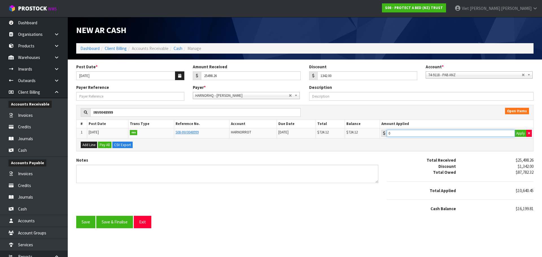
type input "724.12"
click at [423, 132] on input "724.12" at bounding box center [451, 133] width 128 height 7
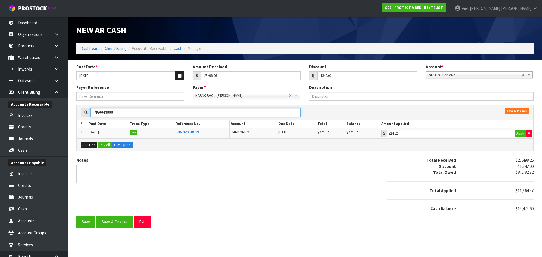
drag, startPoint x: 140, startPoint y: 112, endPoint x: 88, endPoint y: 114, distance: 52.0
click at [88, 114] on div "INV0048999" at bounding box center [191, 112] width 220 height 9
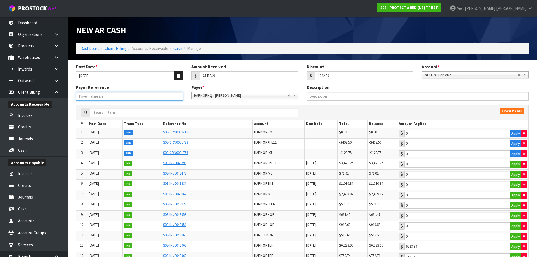
click at [147, 93] on input "Payer Reference" at bounding box center [129, 96] width 107 height 9
paste input "49002"
type input "49002"
drag, startPoint x: 125, startPoint y: 99, endPoint x: 25, endPoint y: 100, distance: 100.4
click at [25, 100] on body "Toggle navigation ProStock WMS S08 - PROTECT A BED (NZ) TRUST Viet Hoang Tran L…" at bounding box center [268, 128] width 537 height 257
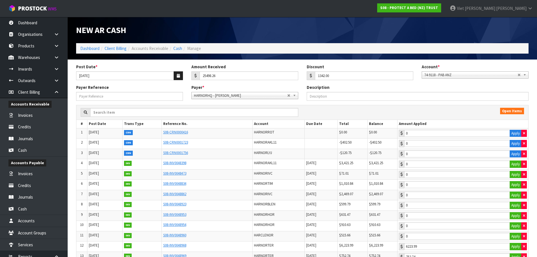
drag, startPoint x: 132, startPoint y: 118, endPoint x: 137, endPoint y: 115, distance: 5.6
click at [132, 118] on div "Open Items" at bounding box center [302, 112] width 452 height 15
click at [138, 115] on input "text" at bounding box center [194, 112] width 208 height 9
paste input "49002"
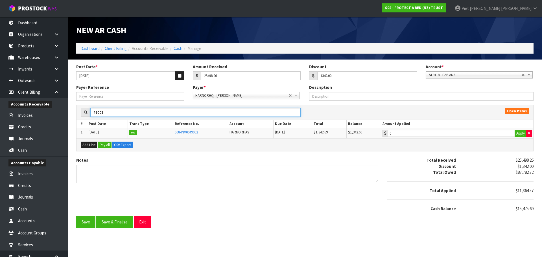
type input "49002"
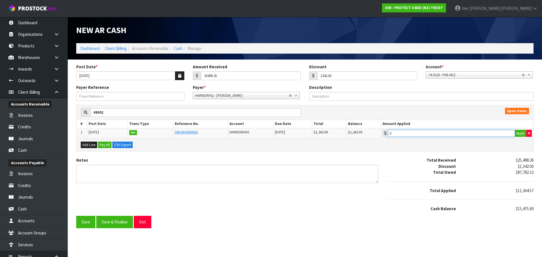
type input "1342.69"
click at [432, 132] on input "1342.69" at bounding box center [451, 133] width 127 height 7
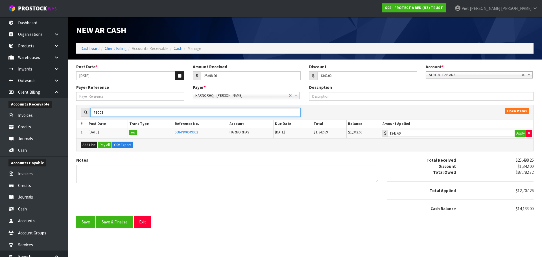
drag, startPoint x: 133, startPoint y: 110, endPoint x: 89, endPoint y: 110, distance: 44.6
click at [89, 110] on div "49002" at bounding box center [191, 112] width 220 height 9
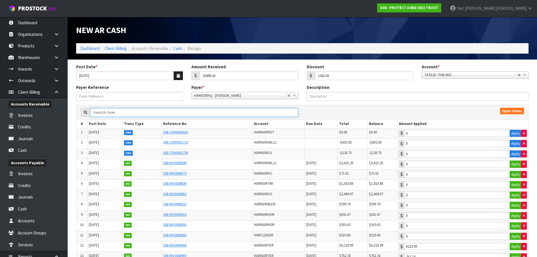
click at [146, 109] on input "text" at bounding box center [194, 112] width 208 height 9
paste input "S80048971"
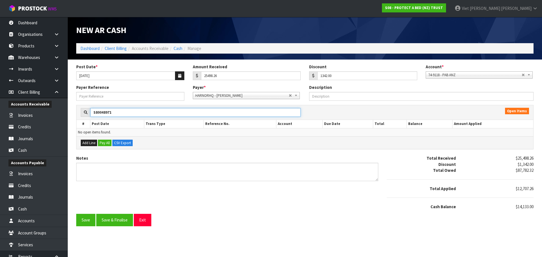
click at [97, 113] on input "S80048971" at bounding box center [195, 112] width 210 height 9
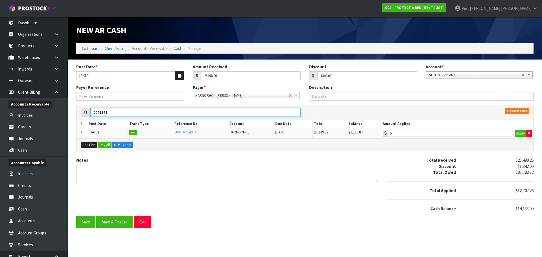
type input "0048971"
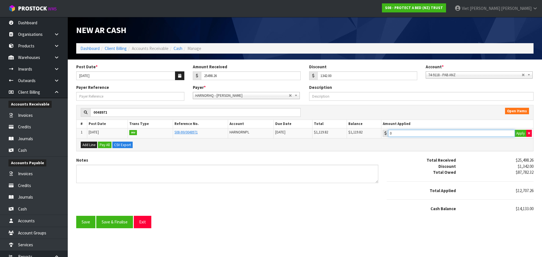
type input "1119.82"
click at [420, 134] on input "1119.82" at bounding box center [451, 133] width 127 height 7
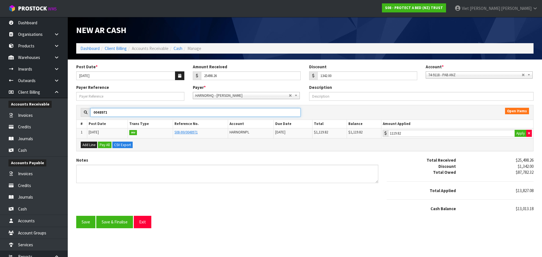
drag, startPoint x: 129, startPoint y: 114, endPoint x: 64, endPoint y: 115, distance: 64.9
click at [64, 115] on body "Toggle navigation ProStock WMS S08 - PROTECT A BED (NZ) TRUST Viet Hoang Tran L…" at bounding box center [271, 128] width 542 height 257
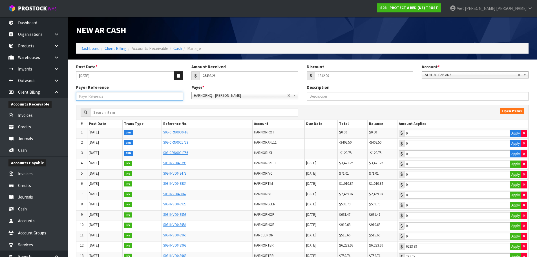
click at [100, 97] on input "Payer Reference" at bounding box center [129, 96] width 107 height 9
click at [95, 111] on input "text" at bounding box center [194, 112] width 208 height 9
paste input "48991"
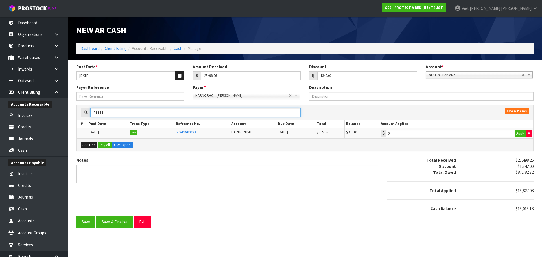
type input "48991"
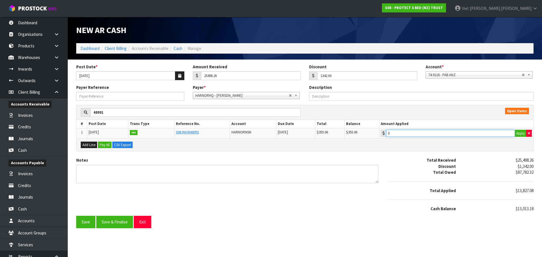
type input "355.06"
click at [412, 133] on input "355.06" at bounding box center [450, 133] width 129 height 7
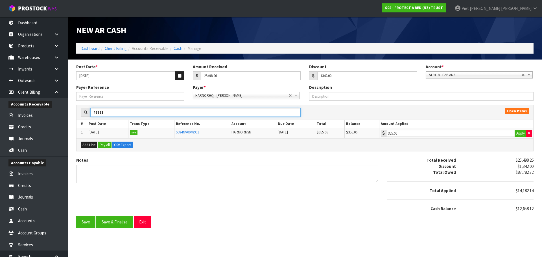
drag, startPoint x: 225, startPoint y: 115, endPoint x: 84, endPoint y: 115, distance: 141.1
click at [84, 115] on div "48991" at bounding box center [191, 112] width 220 height 9
click at [521, 134] on button "Apply" at bounding box center [520, 133] width 12 height 7
click at [520, 133] on button "Apply" at bounding box center [520, 133] width 12 height 7
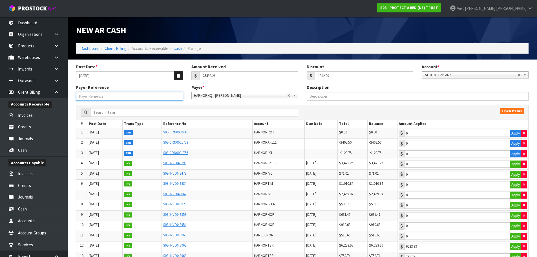
click at [123, 99] on input "Payer Reference" at bounding box center [129, 96] width 107 height 9
paste input "INV0048970"
type input "INV0048970"
click at [122, 110] on input "text" at bounding box center [194, 112] width 208 height 9
paste input "INV0048970"
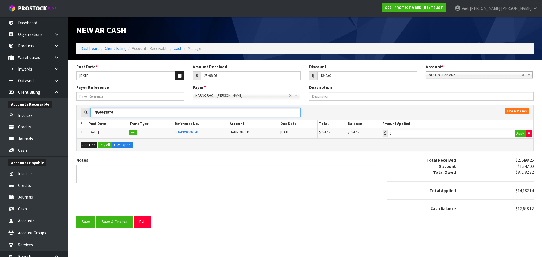
type input "INV0048970"
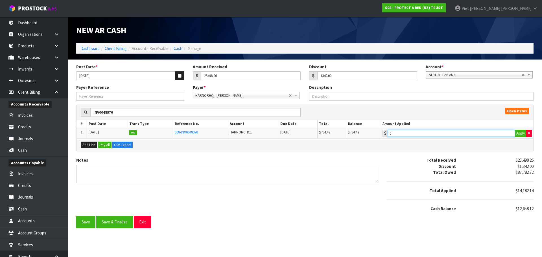
type input "784.42"
click at [419, 136] on input "784.42" at bounding box center [451, 133] width 127 height 7
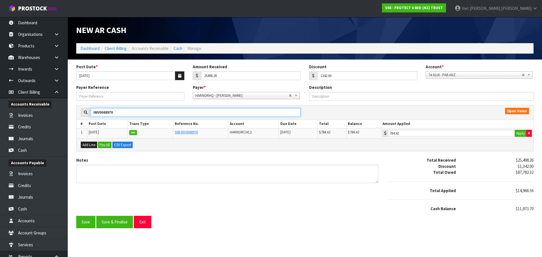
drag, startPoint x: 120, startPoint y: 108, endPoint x: 77, endPoint y: 111, distance: 42.7
click at [77, 111] on div "INV0048970" at bounding box center [190, 112] width 228 height 9
click at [127, 115] on input "INV0048970" at bounding box center [195, 112] width 210 height 9
drag, startPoint x: 127, startPoint y: 115, endPoint x: 91, endPoint y: 116, distance: 35.8
click at [91, 116] on input "INV0048970" at bounding box center [195, 112] width 210 height 9
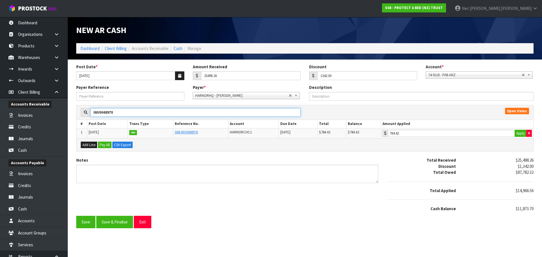
paste input "9006"
type input "INV0049006"
type input "0"
type input "INV0049006"
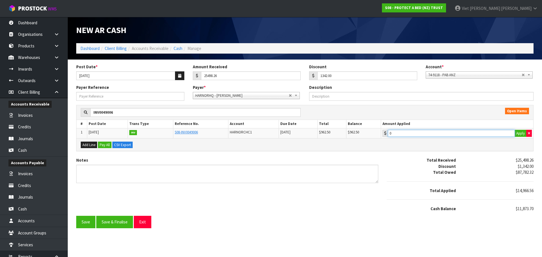
type input "962.5"
click at [426, 135] on input "962.5" at bounding box center [451, 133] width 127 height 7
click at [146, 98] on input "Payer Reference" at bounding box center [130, 96] width 108 height 9
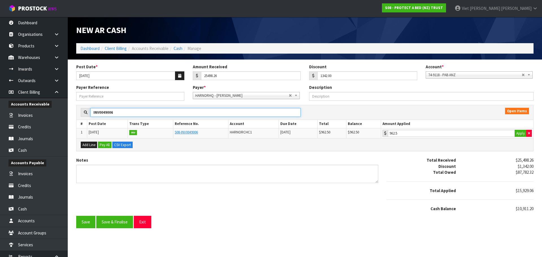
click at [172, 112] on input "INV0049006" at bounding box center [195, 112] width 210 height 9
click at [104, 103] on div "Payer Reference Payer * 00EC34 - null 01AB29 - null 048271 - null 04D738 - null…" at bounding box center [305, 94] width 466 height 20
click at [113, 99] on input "Payer Reference" at bounding box center [130, 96] width 108 height 9
click at [181, 112] on input "INV0049006" at bounding box center [195, 112] width 210 height 9
drag, startPoint x: 117, startPoint y: 119, endPoint x: 43, endPoint y: 119, distance: 74.2
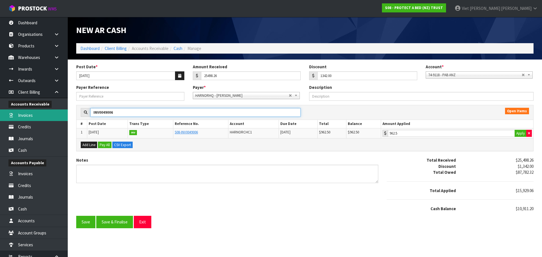
click at [43, 119] on body "Toggle navigation ProStock WMS S08 - PROTECT A BED (NZ) TRUST Viet Hoang Tran L…" at bounding box center [271, 128] width 542 height 257
paste input "8834"
type input "INV0048834"
type input "0"
type input "INV0048834"
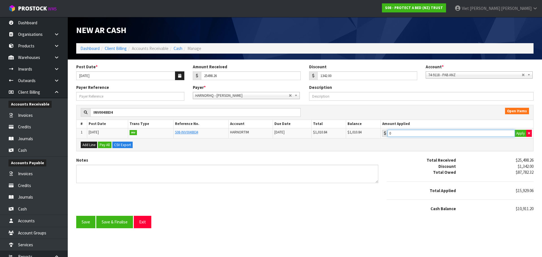
type input "1010.84"
click at [411, 134] on input "1010.84" at bounding box center [450, 133] width 127 height 7
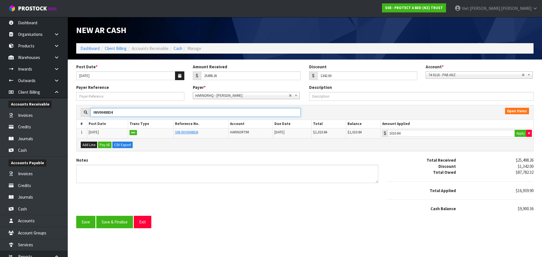
drag, startPoint x: 81, startPoint y: 114, endPoint x: 68, endPoint y: 114, distance: 13.3
click at [68, 114] on section "Post Date * 29/09/2025 Amount Received 25498.26 Discount 1342.00 Account * 74-9…" at bounding box center [305, 146] width 474 height 173
click at [133, 112] on input "INV0048834" at bounding box center [195, 112] width 210 height 9
drag, startPoint x: 122, startPoint y: 113, endPoint x: 87, endPoint y: 115, distance: 35.0
click at [87, 115] on div "INV0048834" at bounding box center [191, 112] width 220 height 9
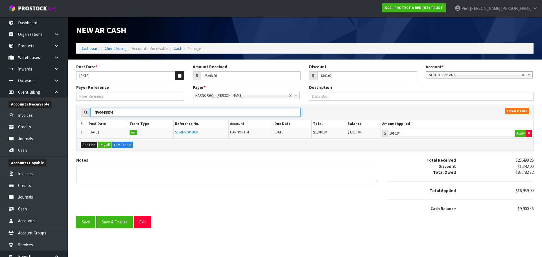
paste input "9010"
type input "INV0049010"
type input "0"
type input "INV0049010"
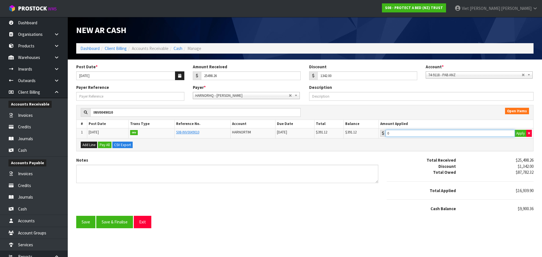
type input "391.12"
click at [415, 132] on input "391.12" at bounding box center [449, 133] width 129 height 7
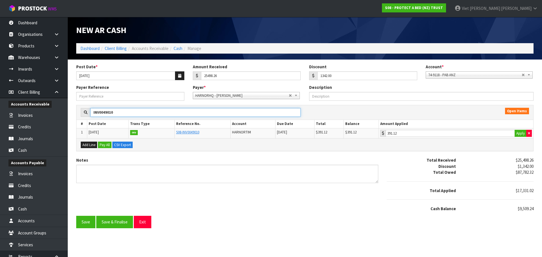
drag, startPoint x: 130, startPoint y: 113, endPoint x: -1, endPoint y: 120, distance: 131.9
click at [0, 120] on html "Toggle navigation ProStock WMS S08 - PROTECT A BED (NZ) TRUST Viet Hoang Tran L…" at bounding box center [271, 128] width 542 height 257
click at [129, 112] on input "INV0049010" at bounding box center [195, 112] width 210 height 9
paste input "8993"
type input "INV0048993"
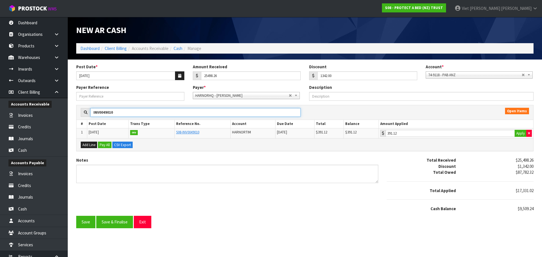
type input "0"
type input "INV0048993"
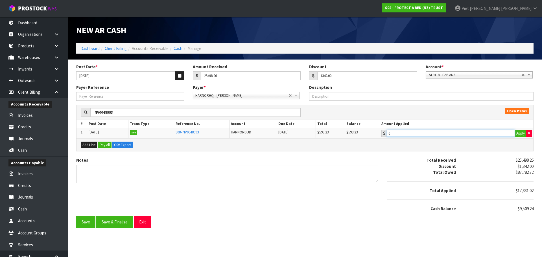
type input "593.23"
click at [413, 134] on input "593.23" at bounding box center [451, 133] width 128 height 7
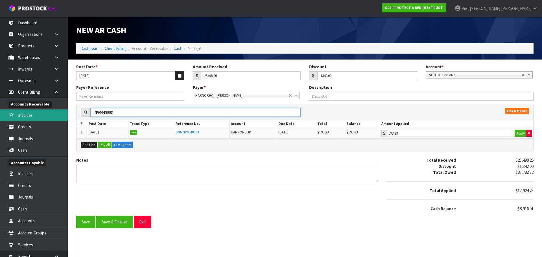
drag, startPoint x: 124, startPoint y: 112, endPoint x: 53, endPoint y: 117, distance: 71.5
click at [53, 117] on body "Toggle navigation ProStock WMS S08 - PROTECT A BED (NZ) TRUST Viet Hoang Tran L…" at bounding box center [271, 128] width 542 height 257
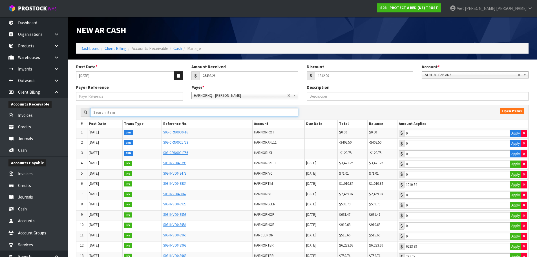
click at [189, 113] on input "text" at bounding box center [194, 112] width 208 height 9
paste input "INV0048953"
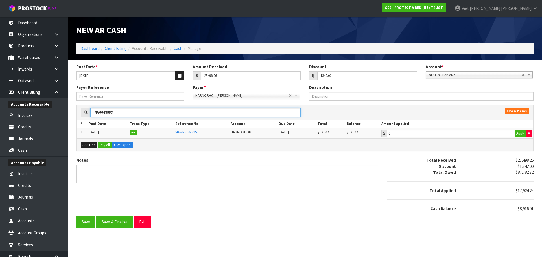
type input "INV0048953"
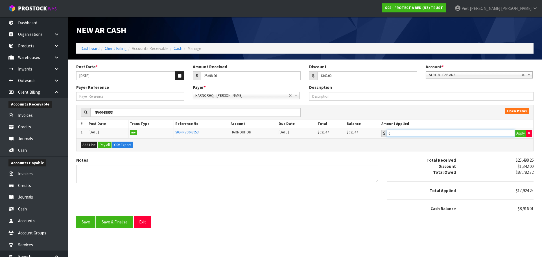
type input "631.47"
click at [424, 132] on input "631.47" at bounding box center [451, 133] width 128 height 7
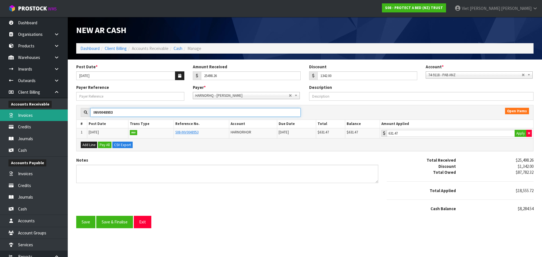
drag, startPoint x: 123, startPoint y: 110, endPoint x: 47, endPoint y: 116, distance: 75.8
click at [47, 116] on body "Toggle navigation ProStock WMS S08 - PROTECT A BED (NZ) TRUST Viet Hoang Tran L…" at bounding box center [271, 128] width 542 height 257
paste input "4"
type input "INV0048954"
type input "0"
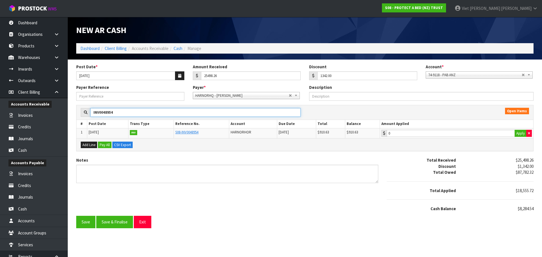
type input "INV0048954"
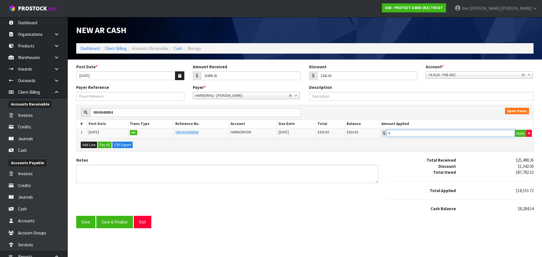
type input "910.63"
click at [426, 133] on input "910.63" at bounding box center [451, 133] width 128 height 7
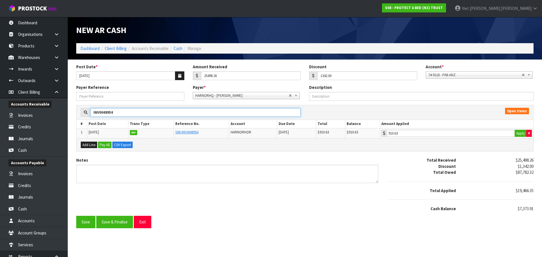
click at [125, 112] on input "INV0048954" at bounding box center [195, 112] width 210 height 9
drag, startPoint x: 131, startPoint y: 110, endPoint x: 80, endPoint y: 112, distance: 51.1
click at [78, 112] on div "INV0048954" at bounding box center [190, 112] width 228 height 9
paste input "901"
type input "INV0049014"
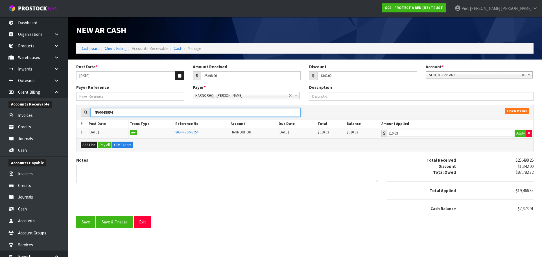
type input "0"
type input "INV0049014"
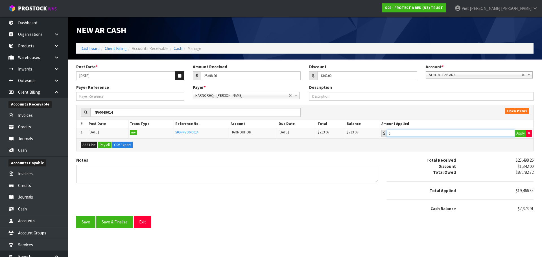
type input "713.96"
click at [420, 134] on input "713.96" at bounding box center [451, 133] width 128 height 7
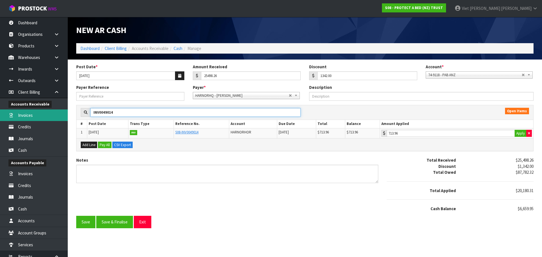
drag, startPoint x: 137, startPoint y: 112, endPoint x: 2, endPoint y: 117, distance: 134.9
click at [2, 117] on body "Toggle navigation ProStock WMS S08 - PROTECT A BED (NZ) TRUST Viet Hoang Tran L…" at bounding box center [271, 128] width 542 height 257
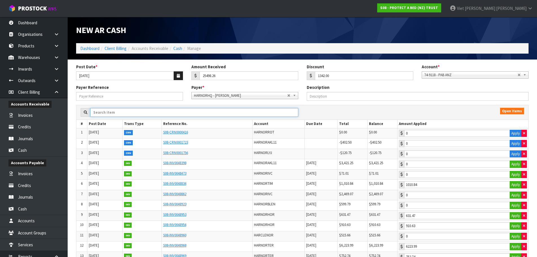
paste input "48862"
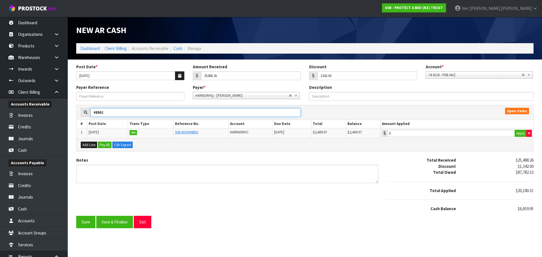
type input "48862"
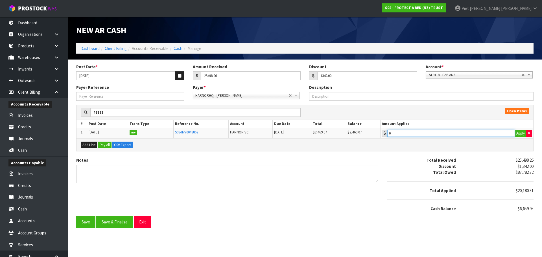
type input "2469.07"
click at [455, 133] on input "2469.07" at bounding box center [451, 133] width 128 height 7
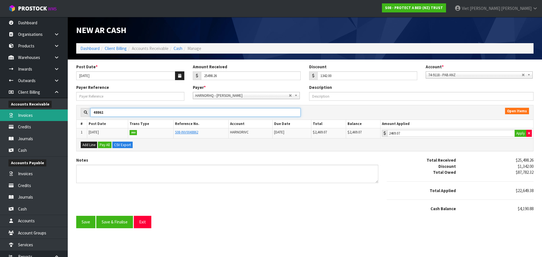
drag, startPoint x: 159, startPoint y: 114, endPoint x: 34, endPoint y: 114, distance: 124.7
click at [34, 114] on body "Toggle navigation ProStock WMS S08 - PROTECT A BED (NZ) TRUST Viet Hoang Tran L…" at bounding box center [271, 128] width 542 height 257
paste input "INV0049001"
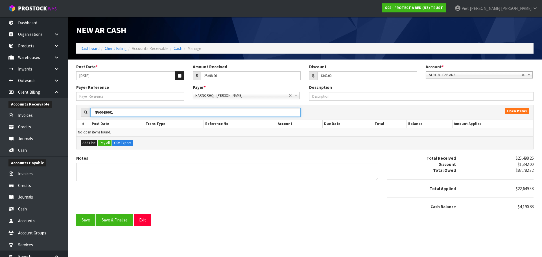
drag, startPoint x: 144, startPoint y: 114, endPoint x: 65, endPoint y: 117, distance: 78.5
click at [65, 117] on body "Toggle navigation ProStock WMS S08 - PROTECT A BED (NZ) TRUST Viet Hoang Tran L…" at bounding box center [271, 128] width 542 height 257
click at [107, 116] on input "INV0049001" at bounding box center [195, 112] width 210 height 9
click at [103, 116] on input "INV0049001" at bounding box center [195, 112] width 210 height 9
click at [100, 115] on input "INV0049001" at bounding box center [195, 112] width 210 height 9
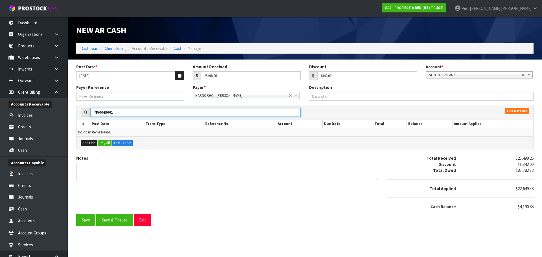
drag, startPoint x: 103, startPoint y: 113, endPoint x: 91, endPoint y: 115, distance: 11.9
click at [89, 115] on div "INV0049001" at bounding box center [191, 112] width 220 height 9
paste input "INV00"
type input "INV0049001"
click at [221, 139] on div "Add Line Pay All CSV Export" at bounding box center [304, 142] width 456 height 13
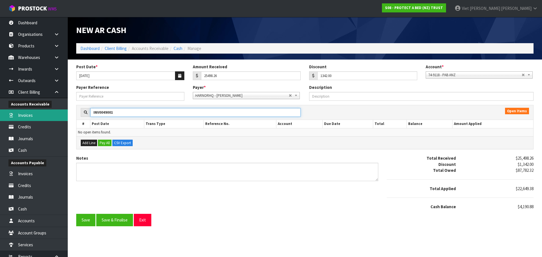
drag, startPoint x: 183, startPoint y: 114, endPoint x: 30, endPoint y: 114, distance: 152.9
click at [30, 114] on body "Toggle navigation ProStock WMS S08 - PROTECT A BED (NZ) TRUST Viet Hoang Tran L…" at bounding box center [271, 128] width 542 height 257
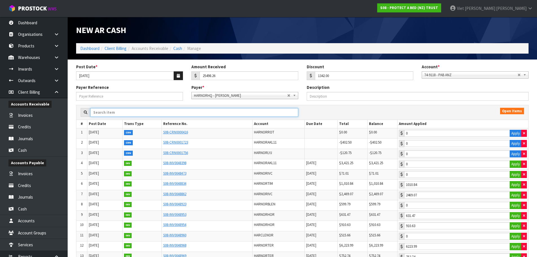
paste input "INV0049001"
type input "INV0049001"
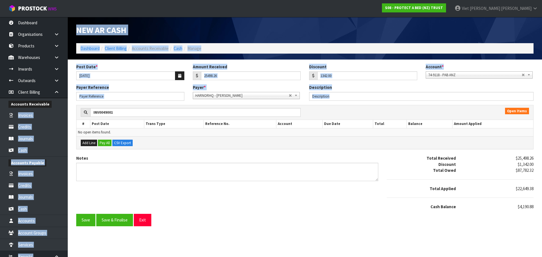
drag, startPoint x: 141, startPoint y: 107, endPoint x: 53, endPoint y: 107, distance: 88.0
click at [52, 109] on body "Toggle navigation ProStock WMS S08 - PROTECT A BED (NZ) TRUST Viet Hoang Tran L…" at bounding box center [271, 128] width 542 height 257
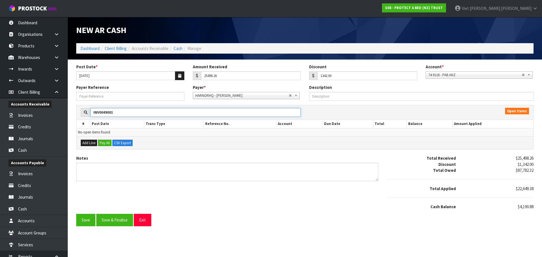
click at [145, 109] on input "INV0049001" at bounding box center [195, 112] width 210 height 9
drag, startPoint x: 136, startPoint y: 114, endPoint x: 100, endPoint y: 77, distance: 51.1
click at [74, 113] on div "INV0049001 Open Items # Post Date Trans Type Reference No. Account Due Date Tot…" at bounding box center [305, 130] width 466 height 50
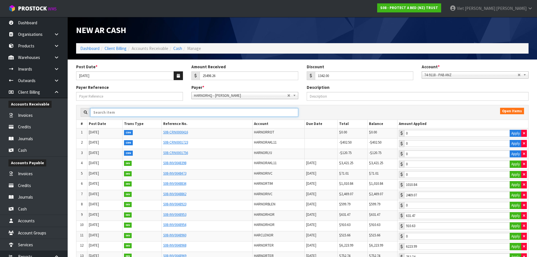
paste input "INV0049001"
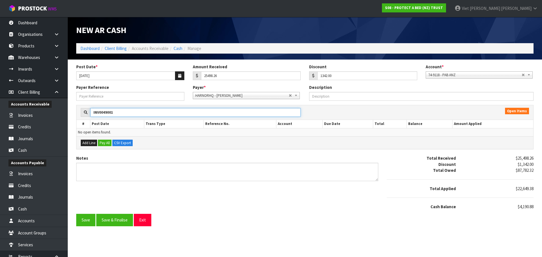
drag, startPoint x: 145, startPoint y: 113, endPoint x: 73, endPoint y: 116, distance: 72.3
click at [73, 116] on div "INV0049001 Open Items # Post Date Trans Type Reference No. Account Due Date Tot…" at bounding box center [305, 130] width 466 height 50
paste input "898"
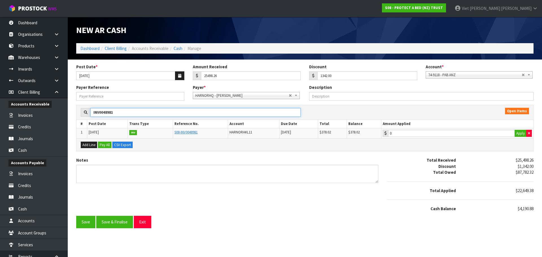
type input "INV0048981"
drag, startPoint x: 435, startPoint y: 137, endPoint x: 437, endPoint y: 134, distance: 3.7
click at [437, 134] on td "0 Apply" at bounding box center [457, 133] width 152 height 10
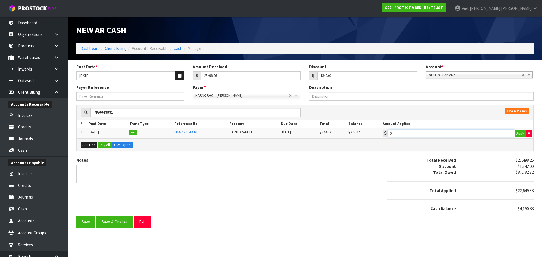
type input "378.02"
click at [437, 134] on input "378.02" at bounding box center [451, 133] width 127 height 7
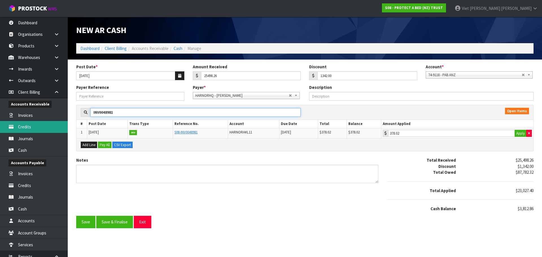
drag, startPoint x: 104, startPoint y: 117, endPoint x: 5, endPoint y: 132, distance: 100.5
click at [52, 121] on body "Toggle navigation ProStock WMS S08 - PROTECT A BED (NZ) TRUST Viet Hoang Tran L…" at bounding box center [271, 128] width 542 height 257
click at [169, 113] on input "INV0048981" at bounding box center [195, 112] width 210 height 9
drag, startPoint x: 169, startPoint y: 113, endPoint x: 47, endPoint y: 113, distance: 121.3
click at [47, 113] on body "Toggle navigation ProStock WMS S08 - PROTECT A BED (NZ) TRUST Viet Hoang Tran L…" at bounding box center [271, 128] width 542 height 257
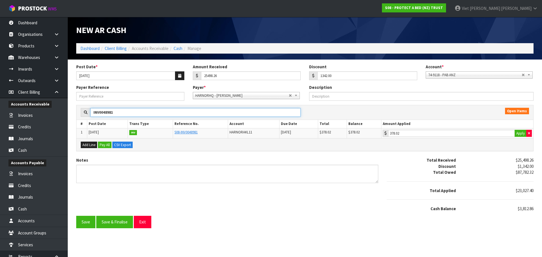
paste input "60"
type input "INV0048960"
type input "0"
type input "INV0048960"
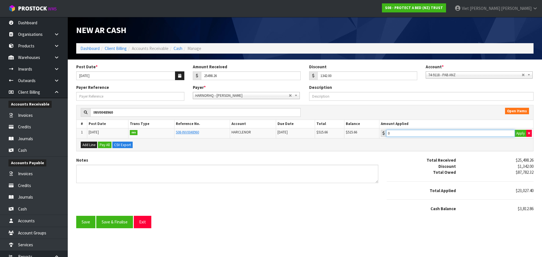
type input "515.66"
click at [425, 133] on input "515.66" at bounding box center [450, 133] width 129 height 7
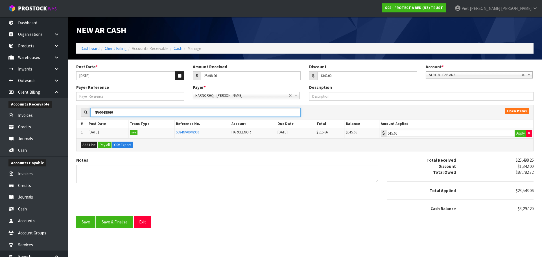
click at [179, 113] on input "INV0048960" at bounding box center [195, 112] width 210 height 9
drag, startPoint x: 179, startPoint y: 113, endPoint x: 12, endPoint y: 116, distance: 167.1
click at [12, 116] on body "Toggle navigation ProStock WMS S08 - PROTECT A BED (NZ) TRUST Viet Hoang Tran L…" at bounding box center [271, 128] width 542 height 257
paste input "94"
type input "INV0048994"
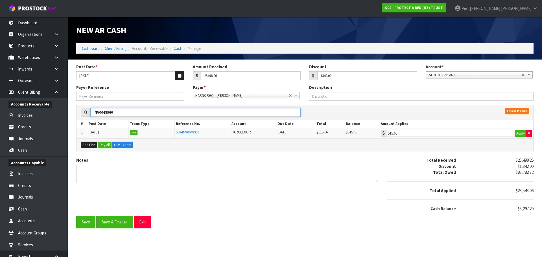
type input "0"
type input "INV0048994"
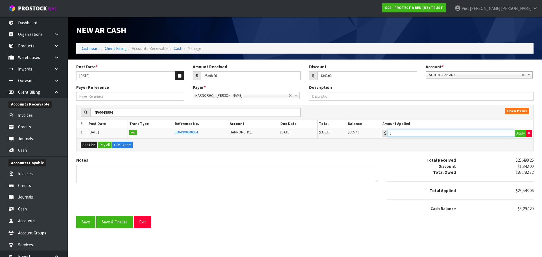
type input "395.49"
click at [435, 135] on input "395.49" at bounding box center [451, 133] width 127 height 7
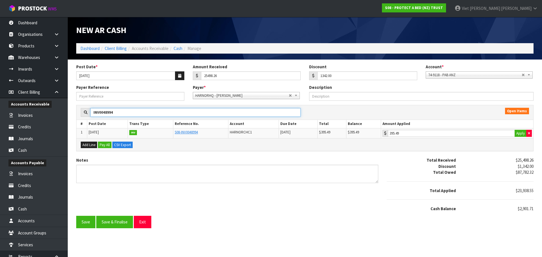
drag, startPoint x: 131, startPoint y: 112, endPoint x: -38, endPoint y: 134, distance: 170.2
click at [0, 134] on html "Toggle navigation ProStock WMS S08 - PROTECT A BED (NZ) TRUST Viet Hoang Tran L…" at bounding box center [271, 128] width 542 height 257
click at [187, 116] on input "INV0048994" at bounding box center [195, 112] width 210 height 9
click at [187, 115] on input "INV0048994" at bounding box center [195, 112] width 210 height 9
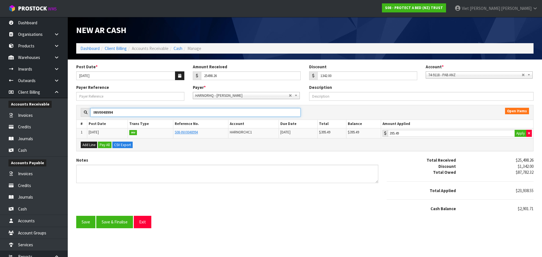
paste input "5"
type input "INV0048995"
type input "0"
type input "INV0048995"
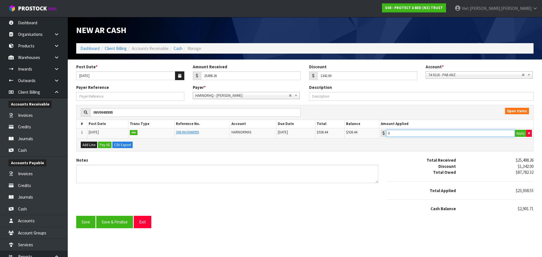
type input "926.44"
click at [426, 131] on input "926.44" at bounding box center [450, 133] width 129 height 7
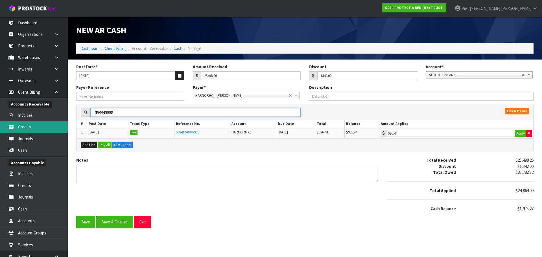
drag, startPoint x: 70, startPoint y: 121, endPoint x: 56, endPoint y: 123, distance: 13.9
click at [56, 123] on body "Toggle navigation ProStock WMS S08 - PROTECT A BED (NZ) TRUST Viet Hoang Tran L…" at bounding box center [271, 128] width 542 height 257
paste input "6"
type input "INV0048996"
type input "0"
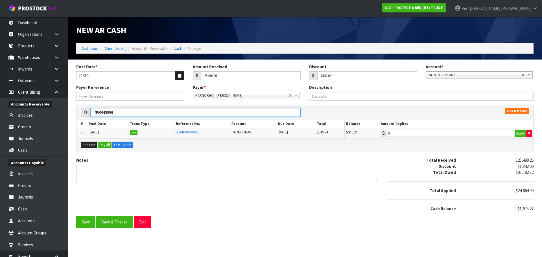
type input "INV0048996"
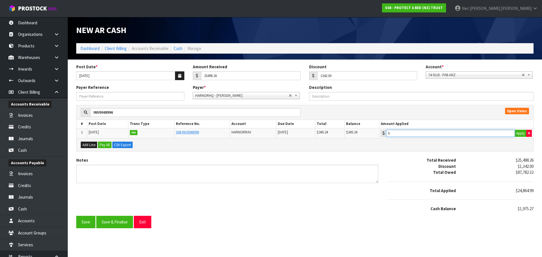
type input "345.24"
click at [411, 135] on input "345.24" at bounding box center [450, 133] width 129 height 7
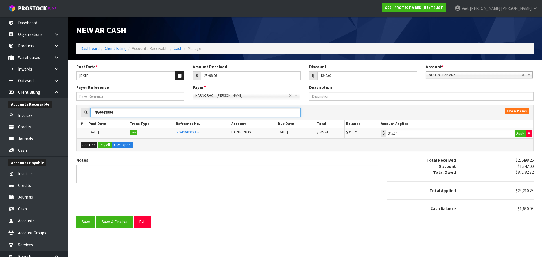
click at [153, 111] on input "INV0048996" at bounding box center [195, 112] width 210 height 9
paste input "23"
type input "INV0048923"
type input "0"
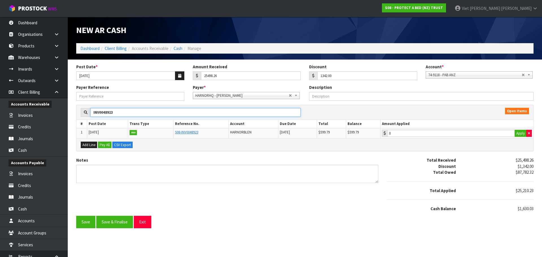
type input "INV0048923"
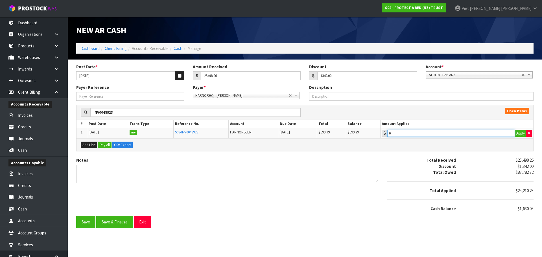
type input "599.79"
click at [412, 132] on input "599.79" at bounding box center [451, 133] width 128 height 7
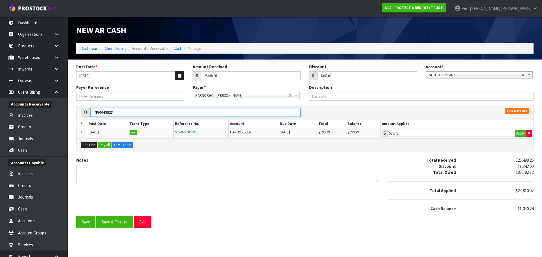
drag, startPoint x: 112, startPoint y: 112, endPoint x: 84, endPoint y: 115, distance: 28.6
click at [84, 115] on div "INV0048923" at bounding box center [191, 112] width 220 height 9
paste input "87"
type input "INV0048987"
type input "0"
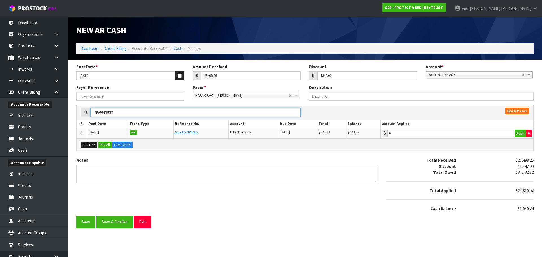
type input "INV0048987"
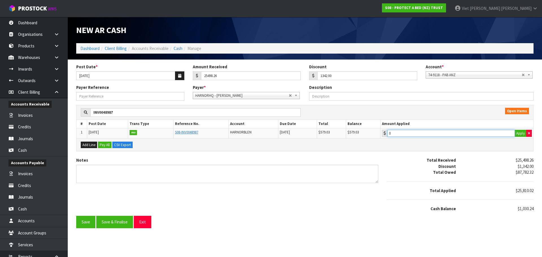
type input "579.03"
click at [418, 133] on input "579.03" at bounding box center [451, 133] width 128 height 7
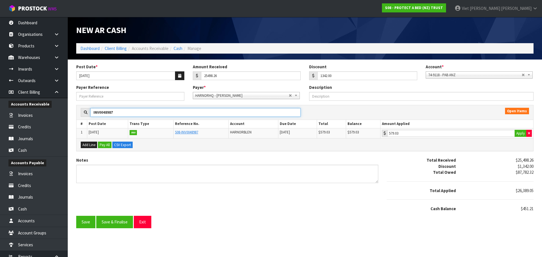
drag, startPoint x: 134, startPoint y: 112, endPoint x: 75, endPoint y: 118, distance: 58.9
click at [75, 118] on div "INV0048987 Open Items # Post Date Trans Type Reference No. Account Due Date Tot…" at bounding box center [305, 131] width 466 height 52
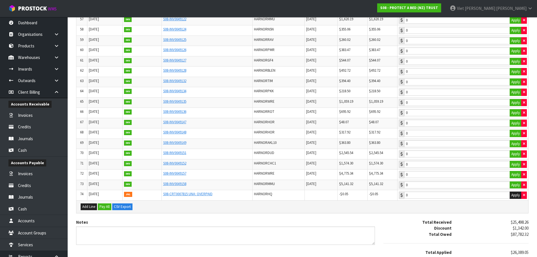
scroll to position [727, 0]
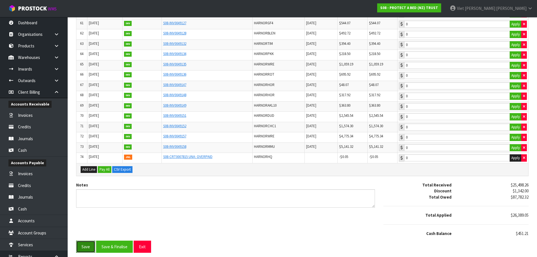
click at [81, 246] on button "Save" at bounding box center [85, 247] width 19 height 12
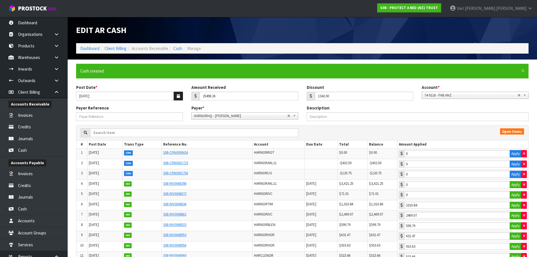
type input "1342"
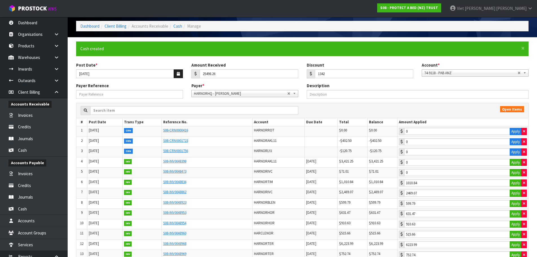
scroll to position [76, 0]
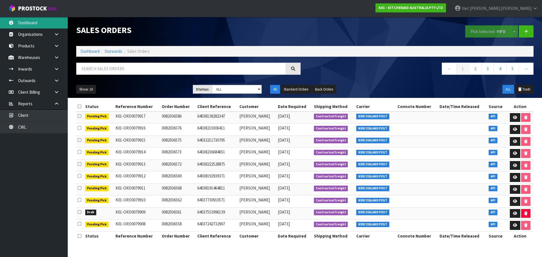
click at [49, 23] on link "Dashboard" at bounding box center [34, 23] width 68 height 12
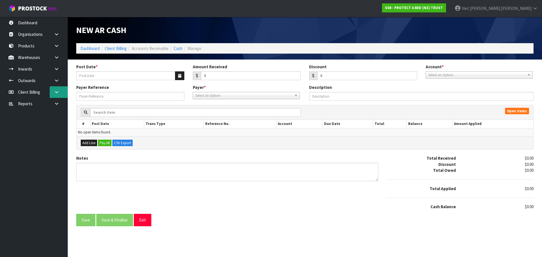
click at [59, 93] on link at bounding box center [59, 92] width 18 height 12
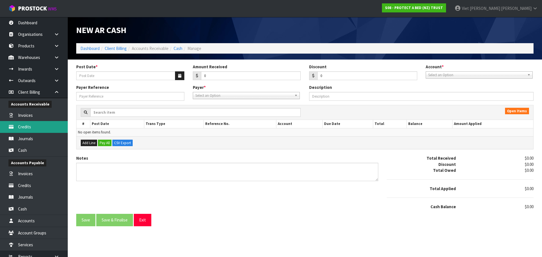
click at [48, 130] on link "Credits" at bounding box center [34, 127] width 68 height 12
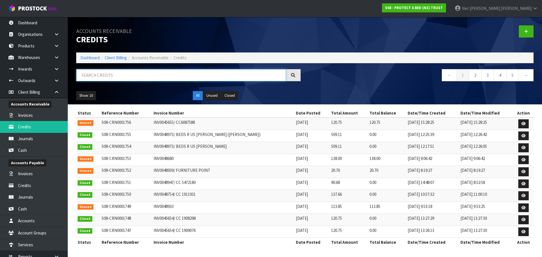
click at [151, 79] on input "text" at bounding box center [181, 75] width 210 height 12
paste input "48862"
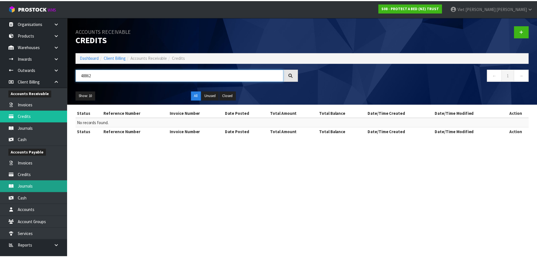
scroll to position [17, 0]
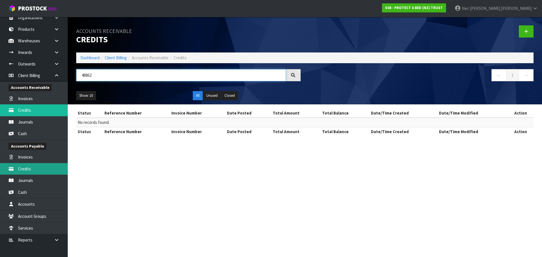
type input "48862"
click at [50, 168] on link "Credits" at bounding box center [34, 169] width 68 height 12
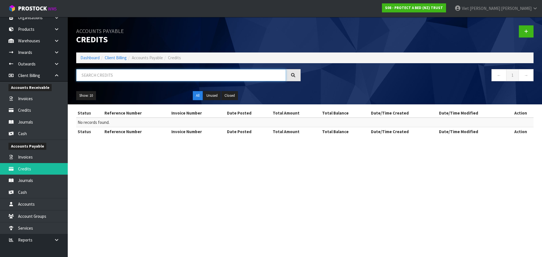
click at [172, 79] on input "text" at bounding box center [181, 75] width 210 height 12
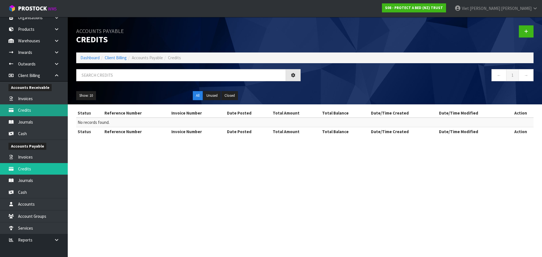
click at [45, 108] on link "Credits" at bounding box center [34, 110] width 68 height 12
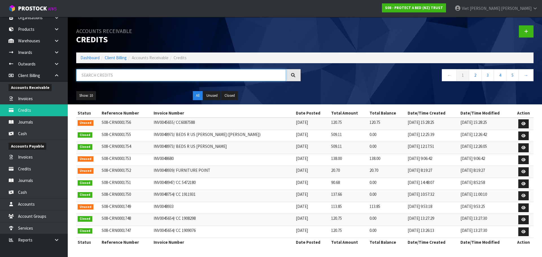
click at [166, 76] on input "text" at bounding box center [181, 75] width 210 height 12
click at [117, 70] on input "V" at bounding box center [181, 75] width 210 height 12
drag, startPoint x: 53, startPoint y: 80, endPoint x: 48, endPoint y: 82, distance: 5.2
click at [48, 82] on body "Toggle navigation ProStock WMS S08 - PROTECT A BED (NZ) TRUST Viet Hoang Tran L…" at bounding box center [271, 128] width 542 height 257
paste input "48862"
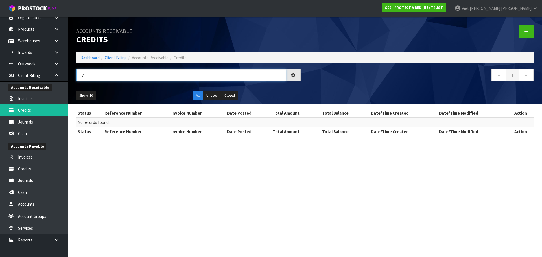
click at [120, 76] on input "V" at bounding box center [181, 75] width 210 height 12
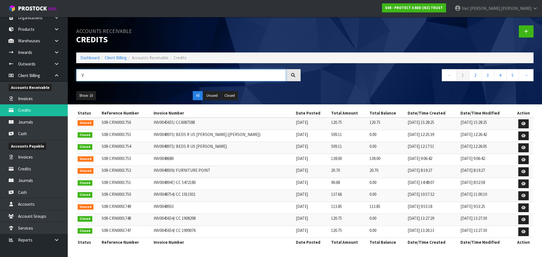
click at [119, 76] on input "V" at bounding box center [181, 75] width 210 height 12
click at [118, 76] on input "V" at bounding box center [181, 75] width 210 height 12
drag, startPoint x: 115, startPoint y: 78, endPoint x: 65, endPoint y: 82, distance: 50.7
click at [65, 82] on body "Toggle navigation ProStock WMS S08 - PROTECT A BED (NZ) TRUST Viet Hoang Tran L…" at bounding box center [271, 128] width 542 height 257
type input "V"
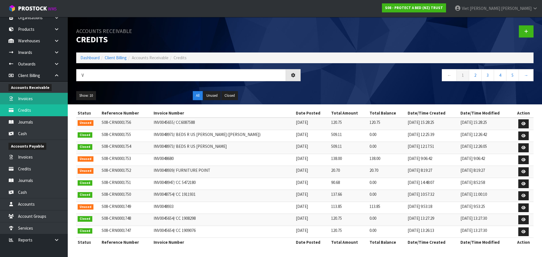
click at [34, 103] on link "Invoices" at bounding box center [34, 99] width 68 height 12
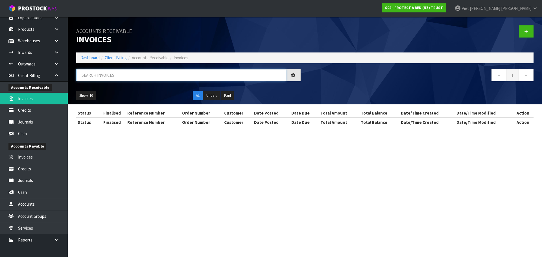
click at [104, 76] on input "text" at bounding box center [181, 75] width 210 height 12
paste input "48862"
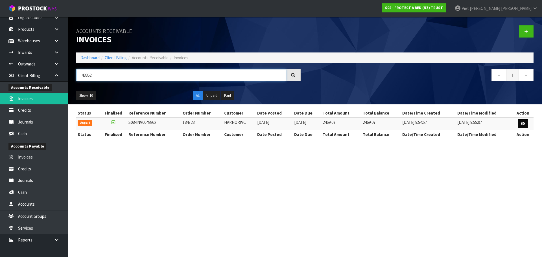
type input "48862"
click at [523, 124] on icon at bounding box center [523, 124] width 4 height 4
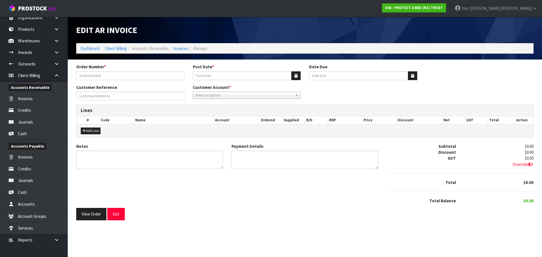
type input "184328"
type input "[DATE]"
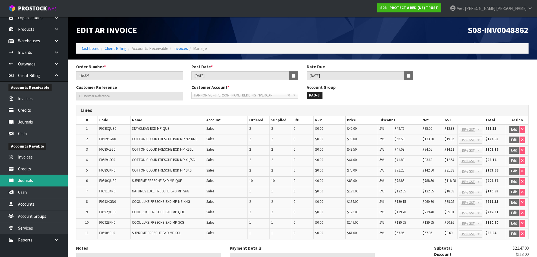
scroll to position [28, 0]
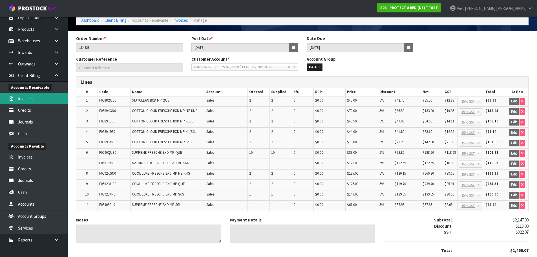
click at [44, 102] on link "Invoices" at bounding box center [34, 99] width 68 height 12
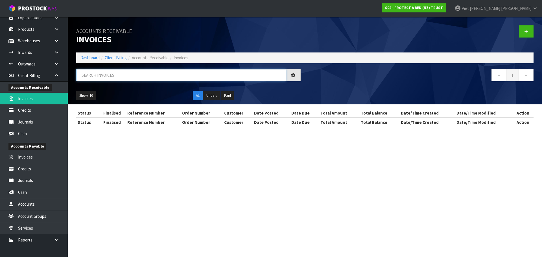
click at [110, 80] on input "text" at bounding box center [181, 75] width 210 height 12
paste input "INV0049001"
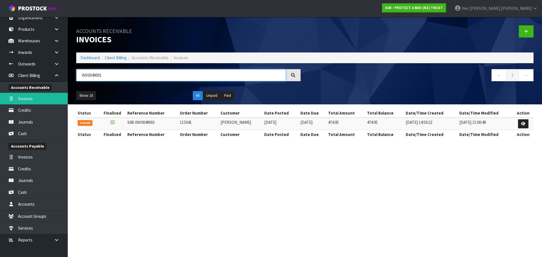
type input "INV0049001"
click at [519, 122] on link at bounding box center [523, 123] width 10 height 9
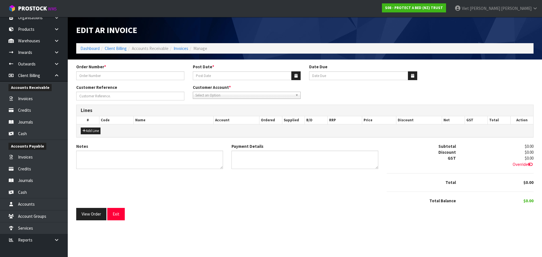
type input "115041"
type input "[DATE]"
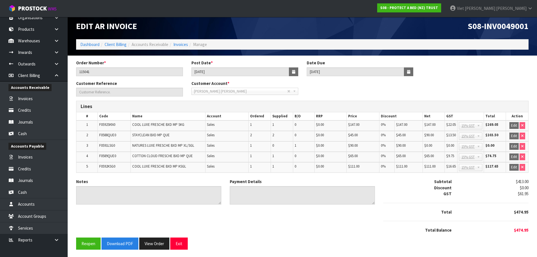
scroll to position [5, 0]
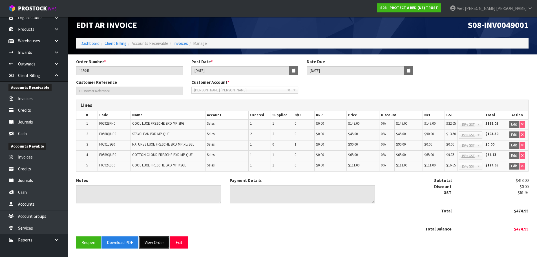
click at [159, 240] on button "View Order" at bounding box center [154, 242] width 30 height 12
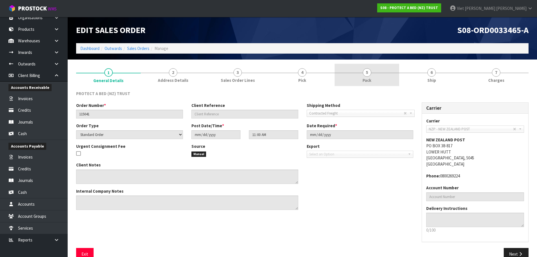
click at [343, 76] on link "5 Pack" at bounding box center [367, 75] width 65 height 22
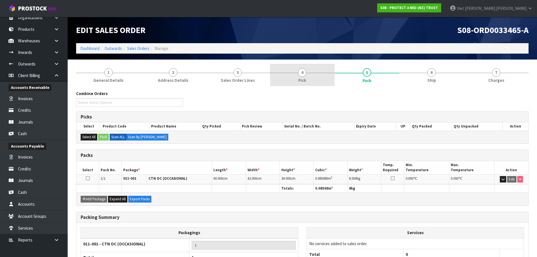
click at [306, 77] on link "4 Pick" at bounding box center [302, 75] width 65 height 22
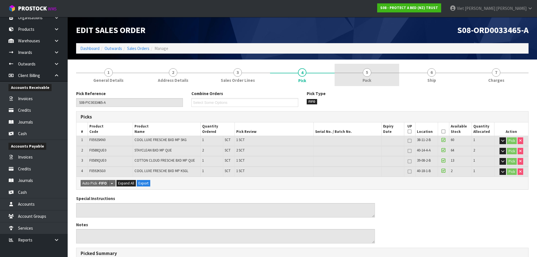
click at [370, 68] on link "5 Pack" at bounding box center [367, 75] width 65 height 22
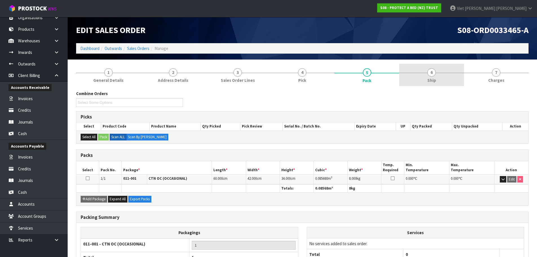
click at [427, 65] on link "6 Ship" at bounding box center [432, 75] width 65 height 22
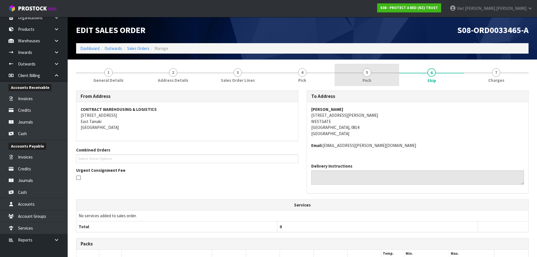
click at [367, 72] on span "5" at bounding box center [367, 72] width 8 height 8
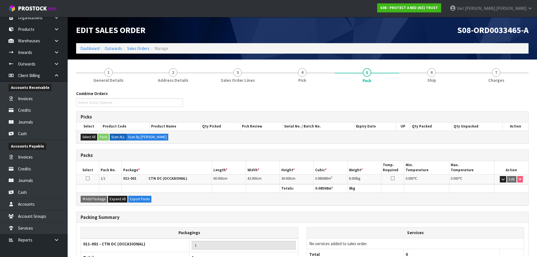
scroll to position [43, 0]
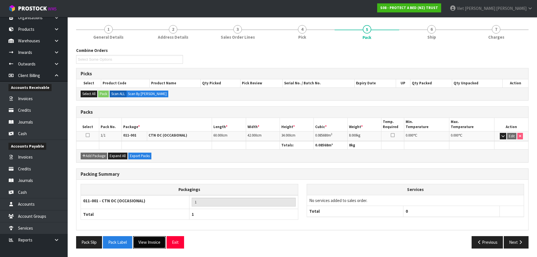
click at [156, 239] on button "View Invoice" at bounding box center [149, 242] width 33 height 12
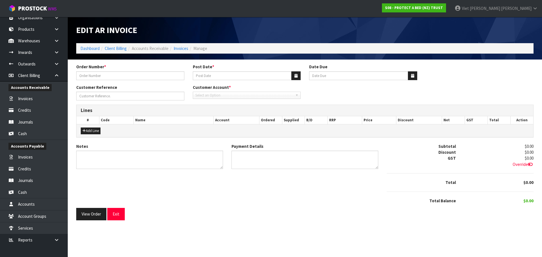
type input "115041"
type input "[DATE]"
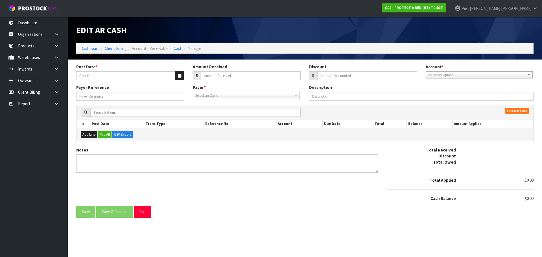
type input "[DATE]"
type input "25498.26"
type input "1342"
type input "[DATE]"
type input "25498.26"
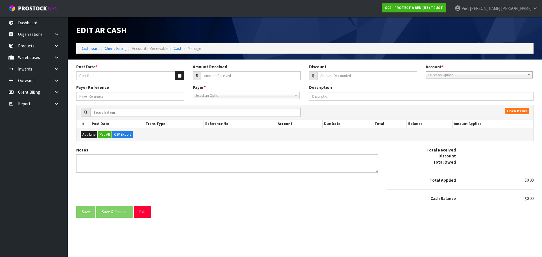
type input "1342"
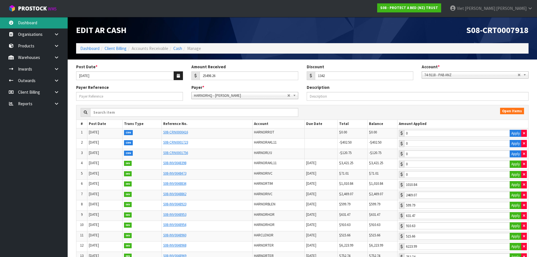
click at [39, 20] on link "Dashboard" at bounding box center [34, 23] width 68 height 12
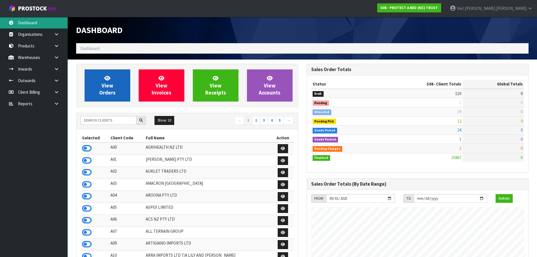
scroll to position [427, 231]
click at [96, 83] on link "View Orders" at bounding box center [108, 85] width 46 height 32
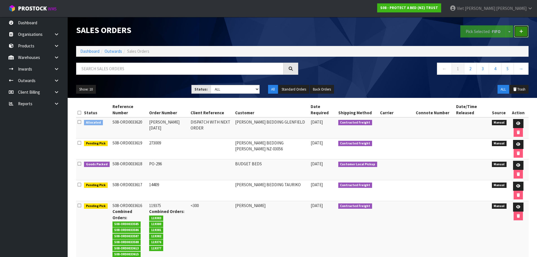
click at [521, 32] on icon at bounding box center [522, 31] width 4 height 4
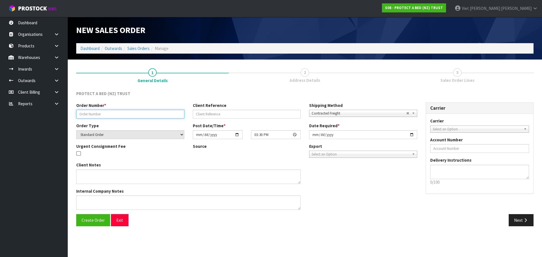
drag, startPoint x: 156, startPoint y: 112, endPoint x: 137, endPoint y: 113, distance: 18.6
click at [156, 112] on input "text" at bounding box center [130, 114] width 108 height 9
click at [143, 110] on input "text" at bounding box center [130, 114] width 108 height 9
paste input "241225"
type input "241225"
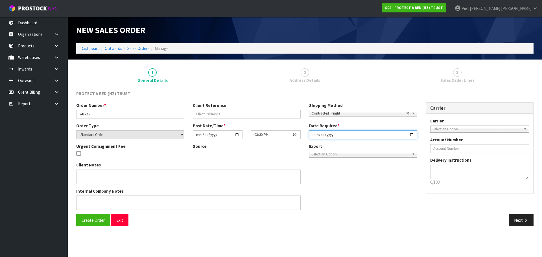
click at [410, 136] on input "2025-09-29" at bounding box center [363, 134] width 108 height 9
type input "[DATE]"
click at [248, 234] on section "1 General Details 2 Address Details 3 Sales Order Lines PROTECT A BED (NZ) TRUS…" at bounding box center [305, 147] width 474 height 175
click at [94, 224] on button "Create Order" at bounding box center [93, 220] width 34 height 12
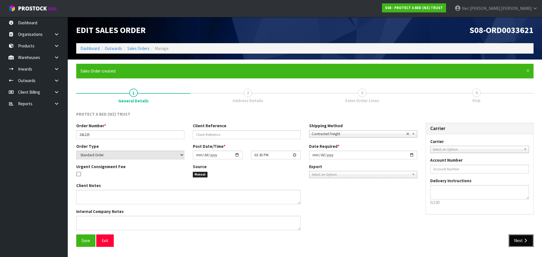
click at [511, 237] on button "Next" at bounding box center [520, 240] width 25 height 12
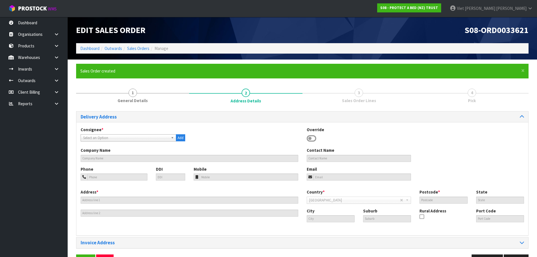
click at [115, 138] on span "Select an Option" at bounding box center [125, 138] width 85 height 7
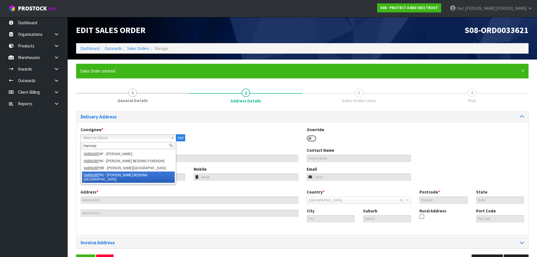
type input "harnorp"
click at [124, 181] on li "HARNORP RU - HARVEY NORMAN BEDDING PORIRUA" at bounding box center [128, 177] width 93 height 11
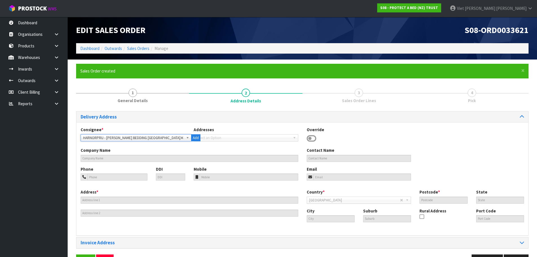
type input "HARVEY NORMAN BEDDING PORIRUA"
type input "19 PARUMOANA STREET"
type input "5022"
type input "WGN"
type input "PORIRUA"
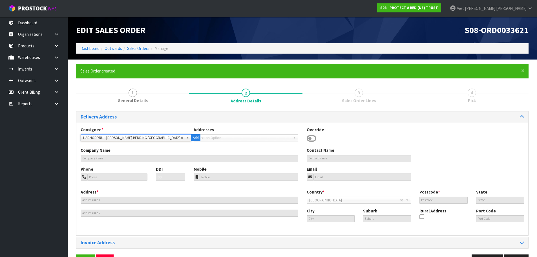
type input "PORIRUA CITY CENTRE"
type input "NZPRU"
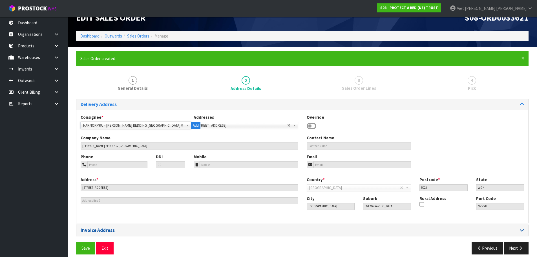
scroll to position [18, 0]
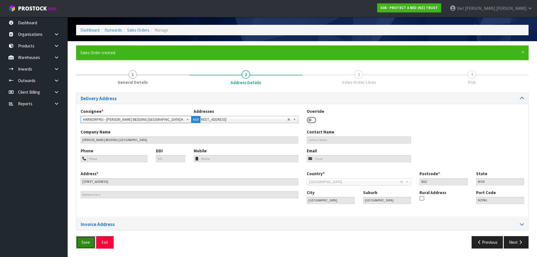
click at [88, 244] on span "Save" at bounding box center [86, 242] width 8 height 5
click at [508, 245] on button "Next" at bounding box center [516, 242] width 25 height 12
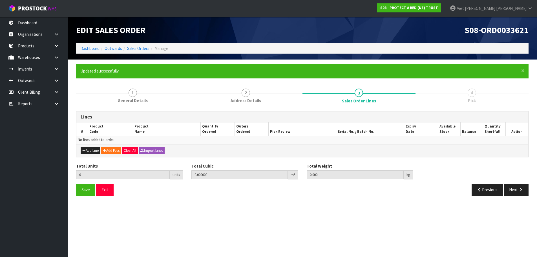
scroll to position [0, 0]
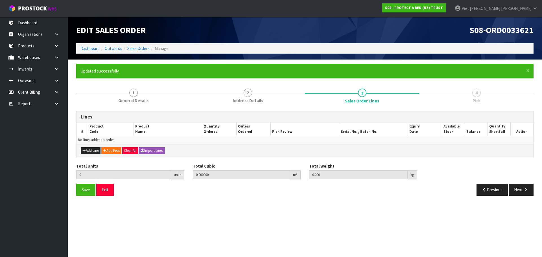
click at [170, 221] on section "Edit Sales Order S08-ORD0033621 Dashboard Outwards Sales Orders Manage × Close …" at bounding box center [271, 128] width 542 height 257
click at [150, 149] on button "Import Lines" at bounding box center [152, 150] width 26 height 7
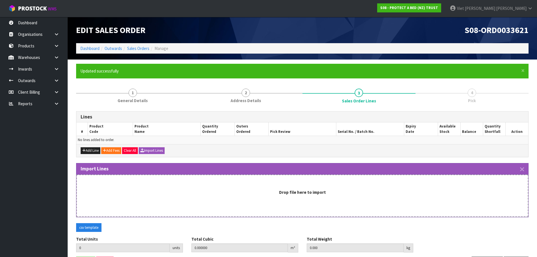
click at [230, 203] on div "Drop file here to import" at bounding box center [302, 196] width 452 height 42
click at [261, 188] on div "Drop file here to import" at bounding box center [302, 196] width 452 height 42
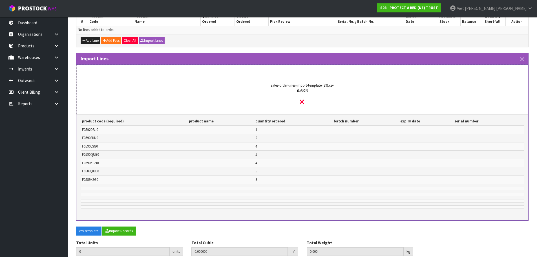
scroll to position [134, 0]
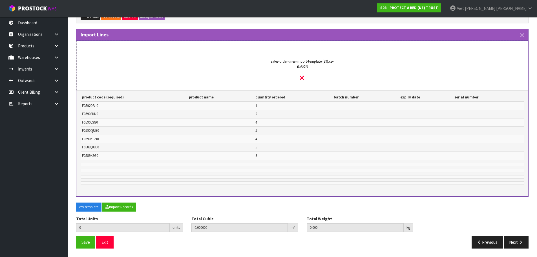
click at [118, 202] on div "Import Lines Drop file here to import sales-order-lines-import-template (39).cs…" at bounding box center [302, 122] width 461 height 187
click at [115, 207] on button "Import Records" at bounding box center [119, 207] width 34 height 9
type input "24"
type input "0"
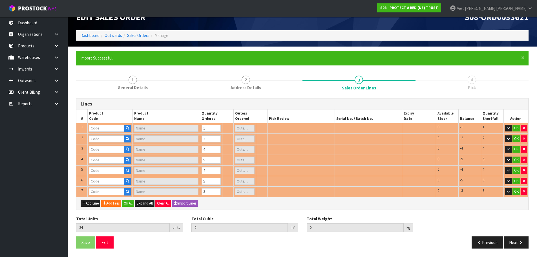
scroll to position [13, 0]
type input "F0589KSG0"
type input "COTTON CLOUD FRESCHE BXD MP KSGL"
type input "0"
type input "F0590QUE0"
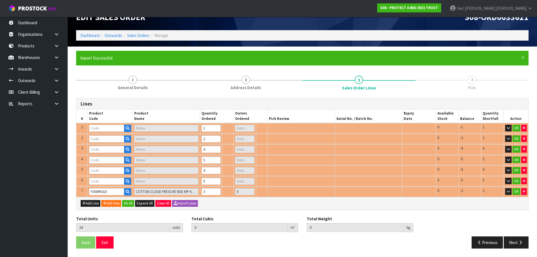
type input "SUPREME FRESCHE BXD MP QUE"
type input "1"
type input "F0592DBL0"
type input "COOL LUXE FRESCHE BXD MP DBL"
type input "0"
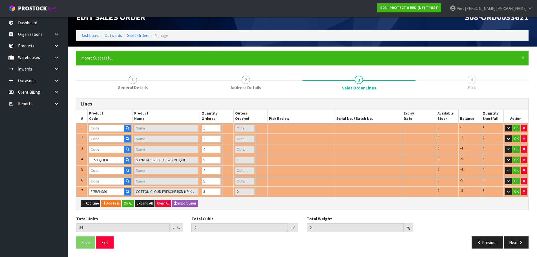
type input "F0590LSG0"
type input "SUPREME FRESCHE BXD MP XL/SGL"
type input "0"
type input "F0590SKN0"
type input "SUPREME FRESCHE BXD MP SKG"
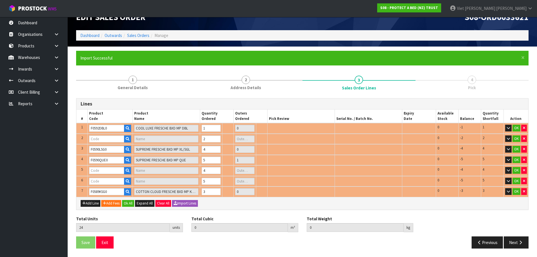
type input "0"
type input "F0588QUE0"
type input "STAYCLEAN BXD MP QUE"
type input "0"
type input "0.29048"
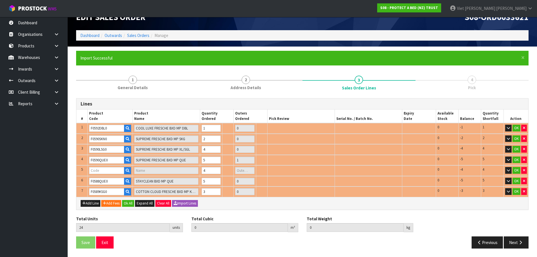
type input "31.65"
type input "F0590KGN0"
type input "SUPREME FRESCHE BXD MP NZ KNG"
type input "1"
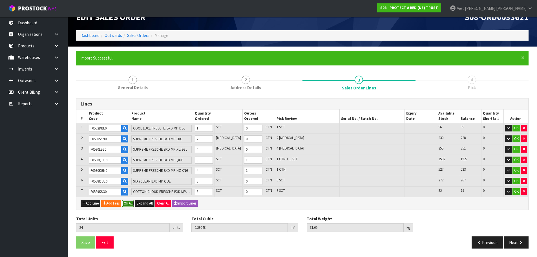
click at [131, 205] on button "Ok All" at bounding box center [128, 203] width 12 height 7
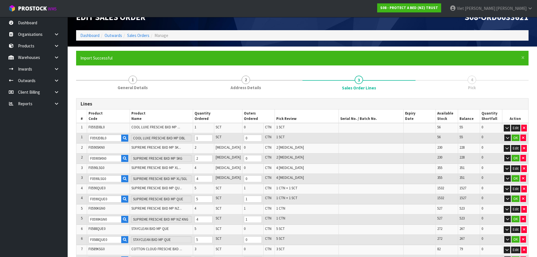
scroll to position [9, 0]
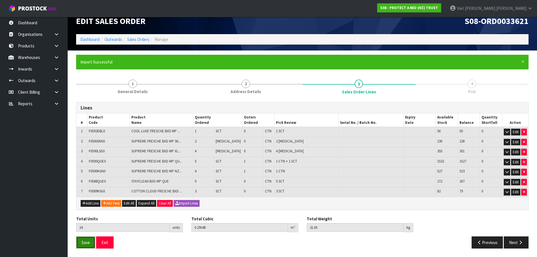
click at [87, 243] on span "Save" at bounding box center [86, 242] width 8 height 5
click at [522, 244] on icon "button" at bounding box center [520, 242] width 5 height 4
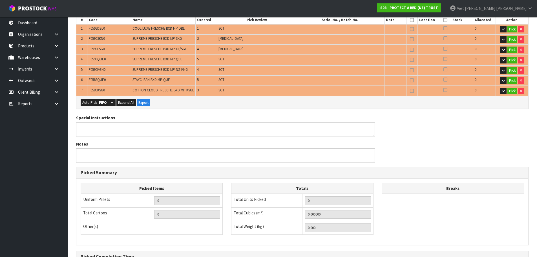
scroll to position [141, 0]
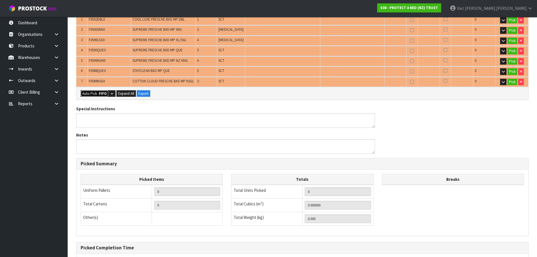
click at [95, 96] on button "Auto Pick - FIFO" at bounding box center [95, 93] width 28 height 7
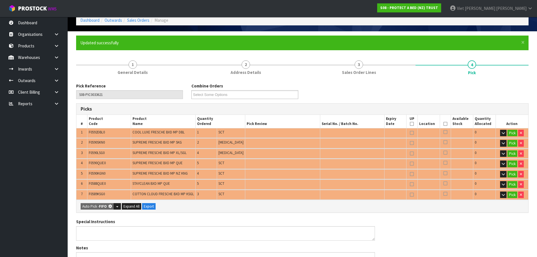
scroll to position [0, 0]
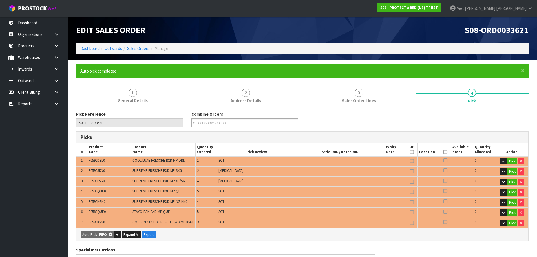
type input "2"
type input "Piece x 6"
type input "Sub-carton x 10"
type input "24"
type input "0.290480"
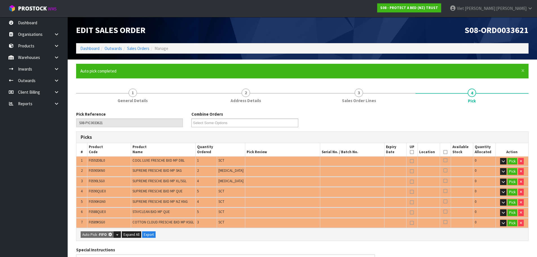
type input "31.650"
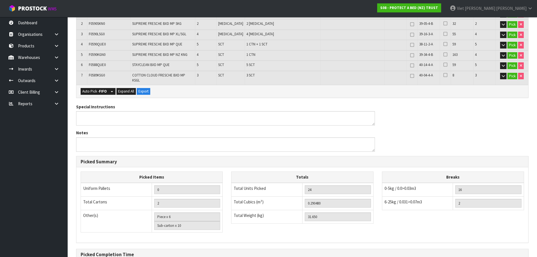
scroll to position [207, 0]
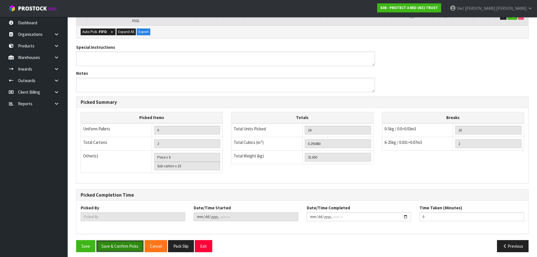
click at [111, 240] on button "Save & Confirm Picks" at bounding box center [120, 246] width 48 height 12
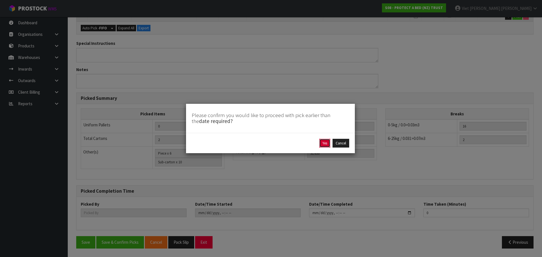
click at [328, 144] on button "Yes" at bounding box center [324, 143] width 11 height 9
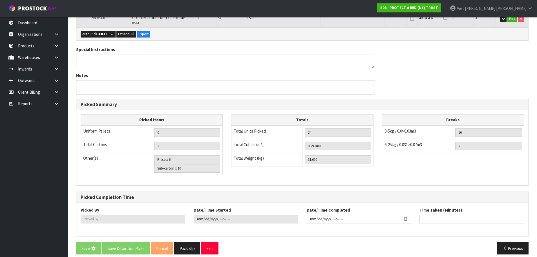
scroll to position [72, 0]
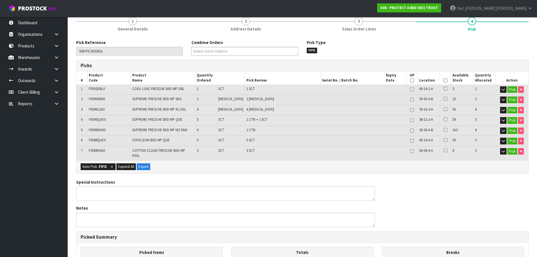
type input "Viet [PERSON_NAME]"
type input "2025-09-29T15:32:46"
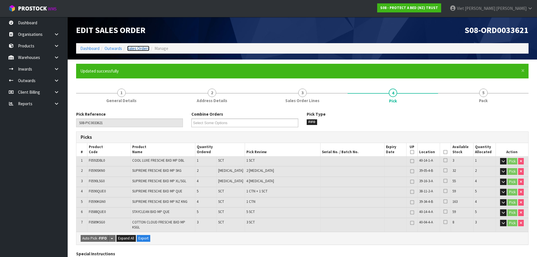
click at [144, 49] on link "Sales Orders" at bounding box center [138, 48] width 22 height 5
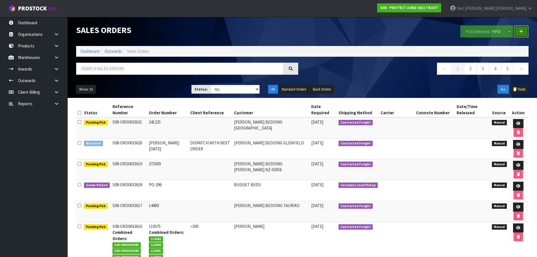
click at [519, 37] on link at bounding box center [521, 31] width 15 height 12
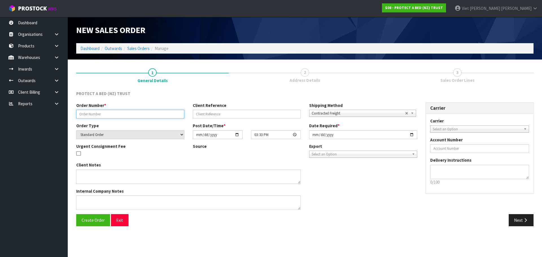
click at [133, 118] on input "text" at bounding box center [130, 114] width 108 height 9
paste input "333492"
type input "333492"
click at [410, 138] on input "[DATE]" at bounding box center [363, 134] width 108 height 9
click at [410, 136] on input "[DATE]" at bounding box center [363, 134] width 108 height 9
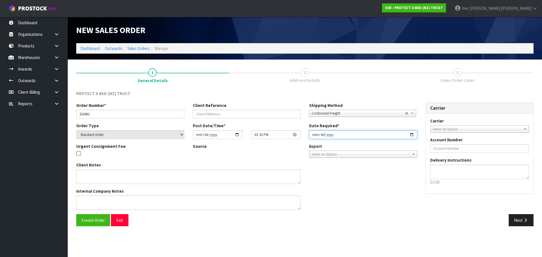
type input "[DATE]"
drag, startPoint x: 267, startPoint y: 234, endPoint x: 202, endPoint y: 227, distance: 65.5
click at [266, 234] on section "1 General Details 2 Address Details 3 Sales Order Lines PROTECT A BED (NZ) TRUS…" at bounding box center [305, 147] width 474 height 175
click at [81, 220] on button "Create Order" at bounding box center [93, 220] width 34 height 12
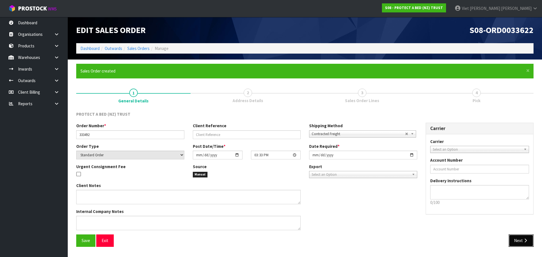
click at [522, 245] on button "Next" at bounding box center [520, 240] width 25 height 12
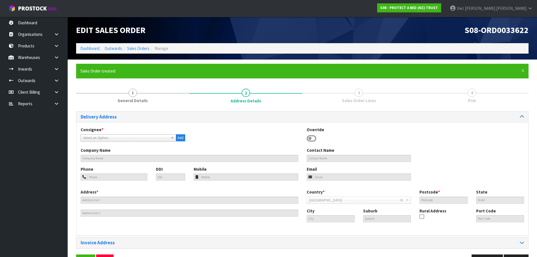
click at [104, 137] on span "Select an Option" at bounding box center [125, 138] width 85 height 7
type input "harnorm"
click at [133, 173] on li "HARNORM NK - HARVEY NORMAN BEDDING MANUKAU" at bounding box center [128, 172] width 93 height 7
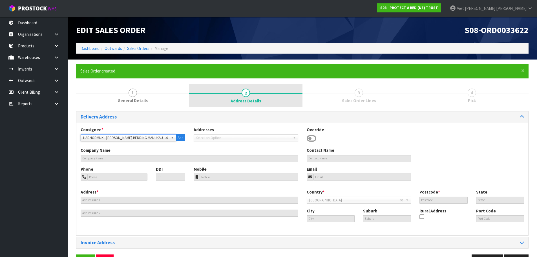
type input "HARVEY NORMAN BEDDING MANUKAU"
type input "72 CAVENDISH DRIVE"
type input "SUPA CENTRE"
type input "2241"
type input "AUK"
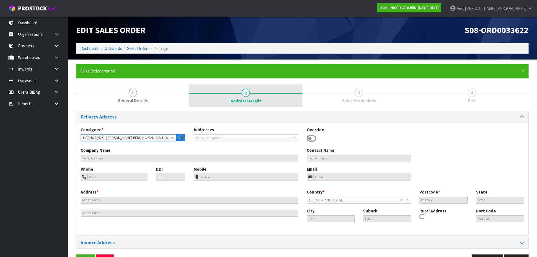
type input "AUCKLAND"
type input "MANUKAU"
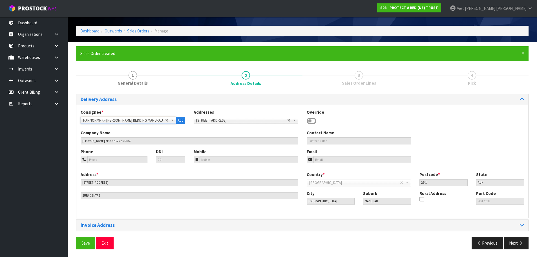
scroll to position [18, 0]
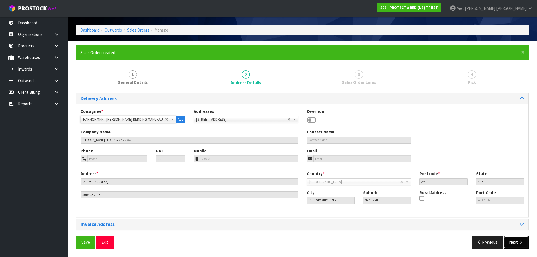
click at [515, 244] on button "Next" at bounding box center [516, 242] width 25 height 12
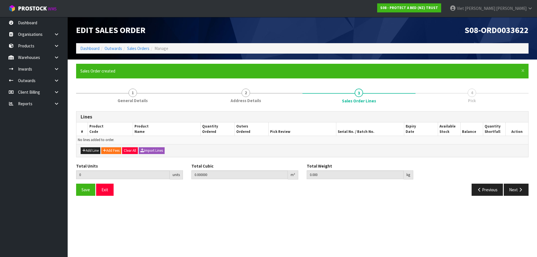
scroll to position [0, 0]
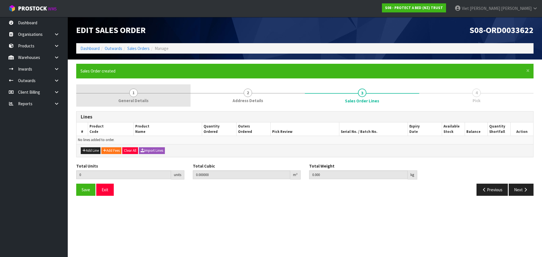
click at [145, 96] on link "1 General Details" at bounding box center [133, 95] width 114 height 22
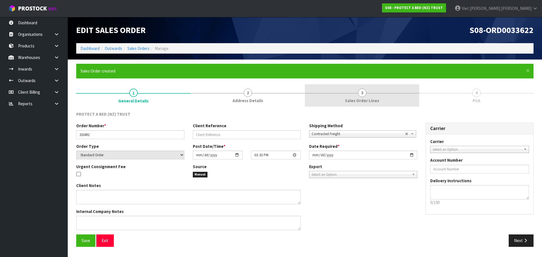
click at [357, 85] on link "3 Sales Order Lines" at bounding box center [362, 95] width 114 height 22
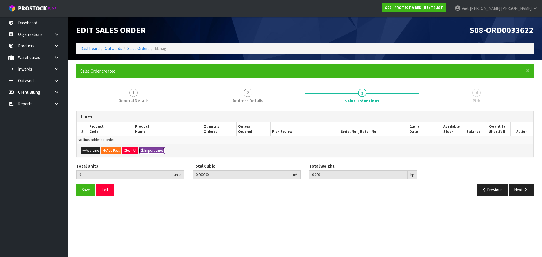
click at [156, 153] on button "Import Lines" at bounding box center [152, 150] width 26 height 7
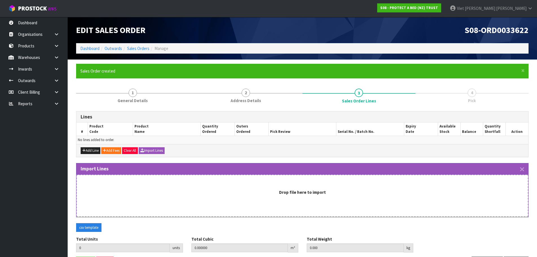
click at [213, 208] on div "Drop file here to import" at bounding box center [302, 196] width 452 height 42
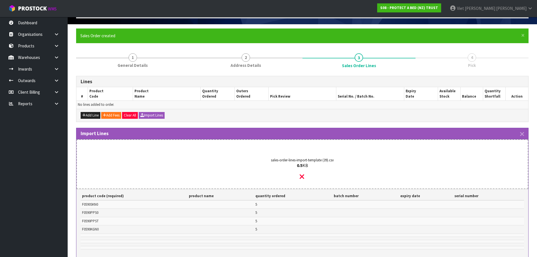
scroll to position [100, 0]
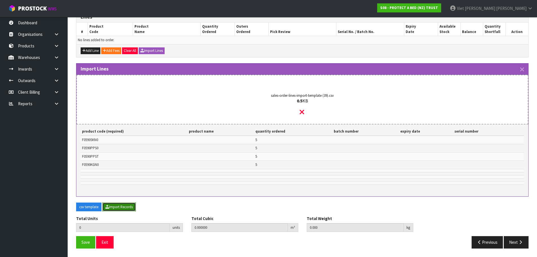
click at [125, 206] on button "Import Records" at bounding box center [119, 207] width 34 height 9
type input "20"
type input "0"
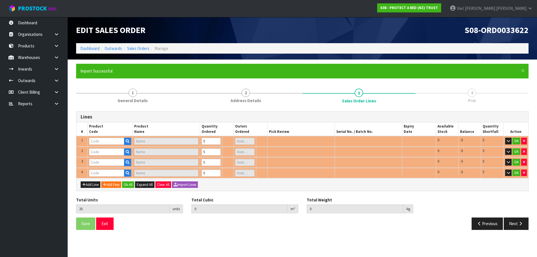
scroll to position [0, 0]
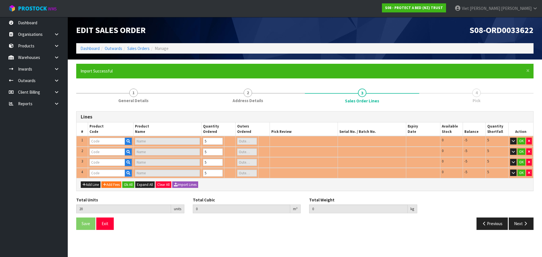
type input "F0590PPS0"
type input "SUPREME FRESCHE BXD STD PP EA"
type input "F0590KGN0"
type input "SUPREME FRESCHE BXD MP NZ KNG"
type input "1"
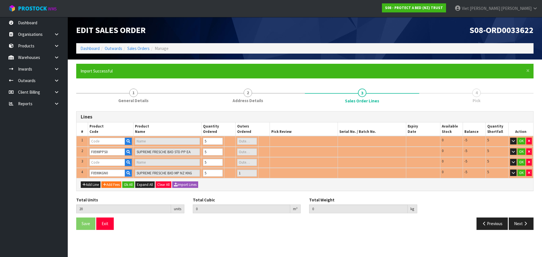
type input "F0590SKN0"
type input "SUPREME FRESCHE BXD MP SKG"
type input "1"
type input "0.353569"
type input "22.05"
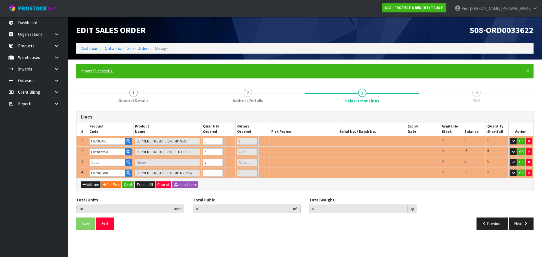
type input "F0590PPST"
type input "SUPREME FRESCHE BXD STD PP TWN PK"
type input "0"
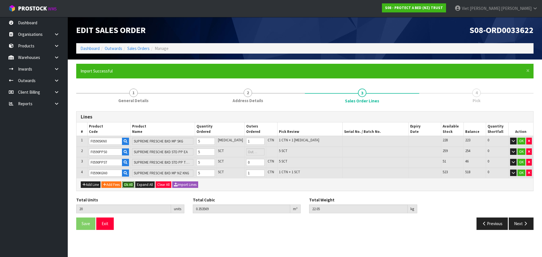
click at [130, 185] on button "Ok All" at bounding box center [128, 184] width 12 height 7
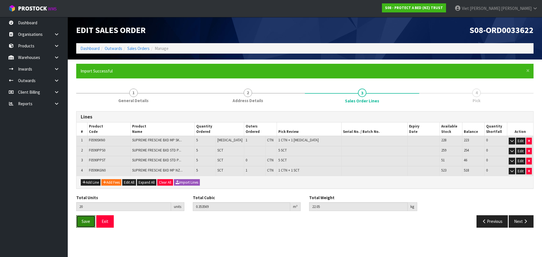
click at [82, 221] on span "Save" at bounding box center [86, 221] width 8 height 5
click at [527, 217] on button "Next" at bounding box center [520, 221] width 25 height 12
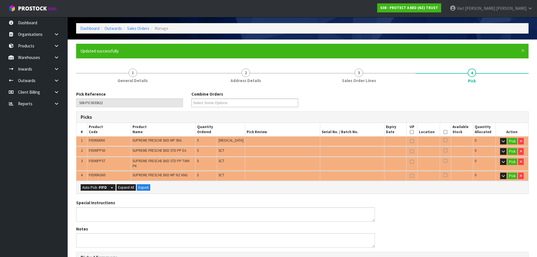
scroll to position [28, 0]
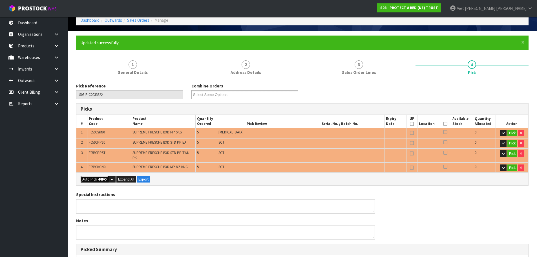
click at [89, 178] on button "Auto Pick - FIFO" at bounding box center [95, 179] width 28 height 7
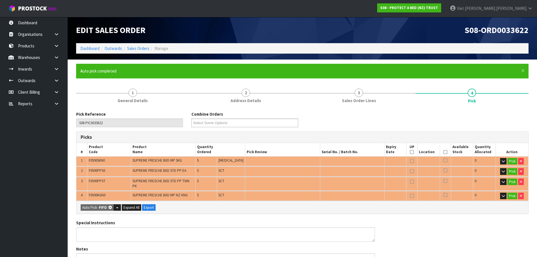
type input "2"
type input "Piece x 1"
type input "Sub-carton x 11"
type input "20"
type input "0.353569"
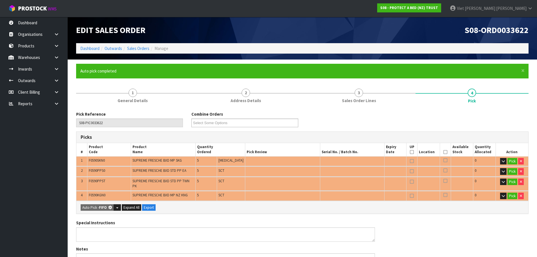
type input "22.050"
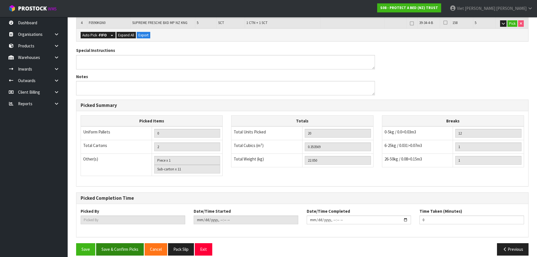
scroll to position [175, 0]
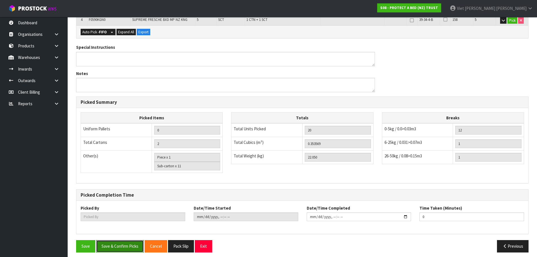
click at [122, 240] on button "Save & Confirm Picks" at bounding box center [120, 246] width 48 height 12
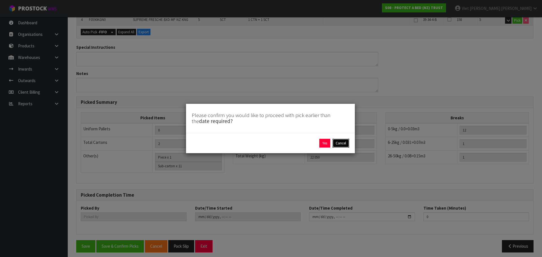
click at [347, 144] on button "Cancel" at bounding box center [340, 143] width 17 height 9
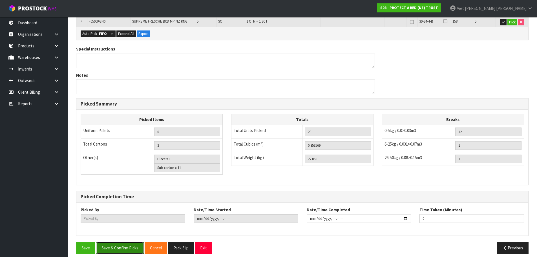
scroll to position [34, 0]
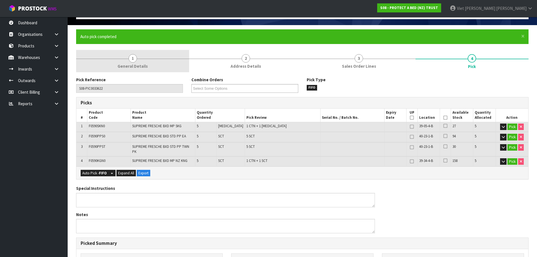
click at [159, 51] on link "1 General Details" at bounding box center [132, 61] width 113 height 22
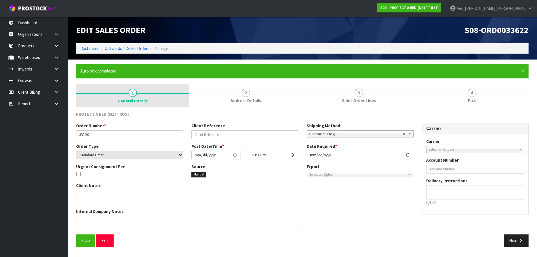
scroll to position [0, 0]
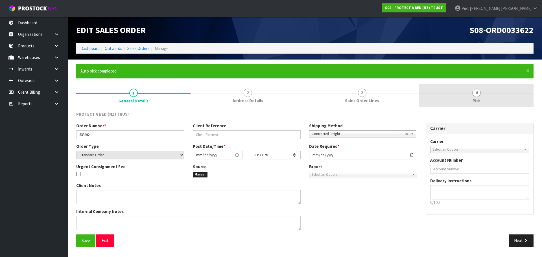
click at [457, 88] on link "4 Pick" at bounding box center [476, 95] width 114 height 22
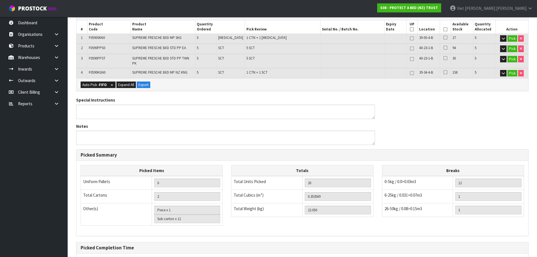
scroll to position [175, 0]
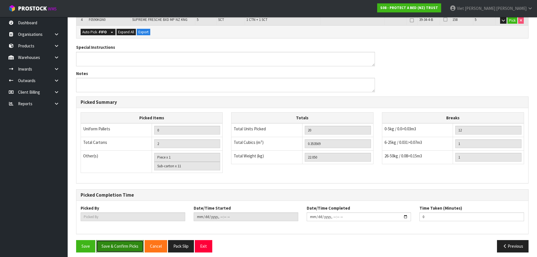
click at [123, 244] on button "Save & Confirm Picks" at bounding box center [120, 246] width 48 height 12
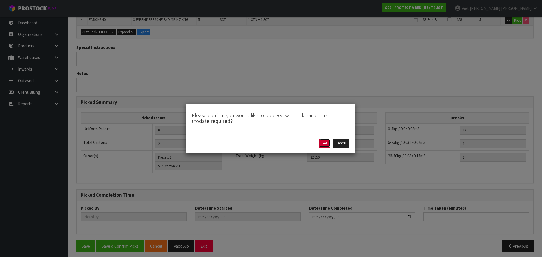
click at [326, 146] on button "Yes" at bounding box center [324, 143] width 11 height 9
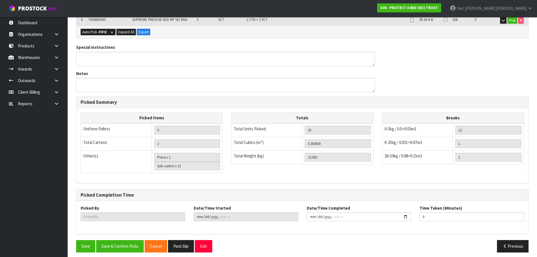
type input "Viet Hoang Tran"
type input "2025-09-29T15:38:22"
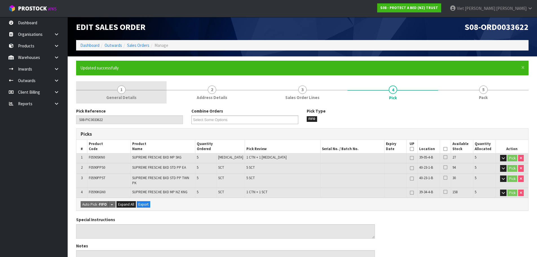
scroll to position [0, 0]
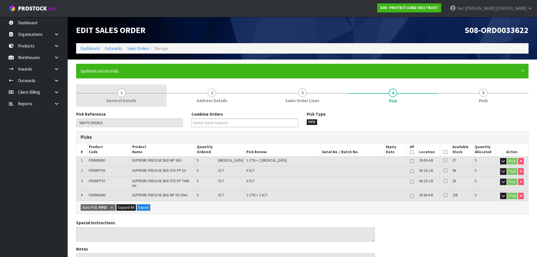
click at [149, 96] on link "1 General Details" at bounding box center [121, 95] width 91 height 22
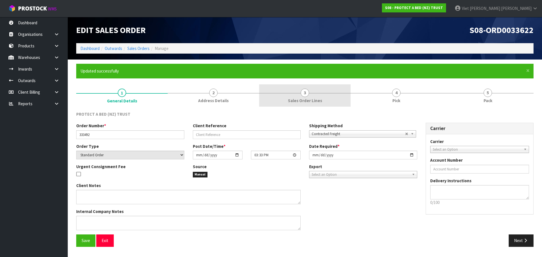
click at [339, 85] on link "3 Sales Order Lines" at bounding box center [304, 95] width 91 height 22
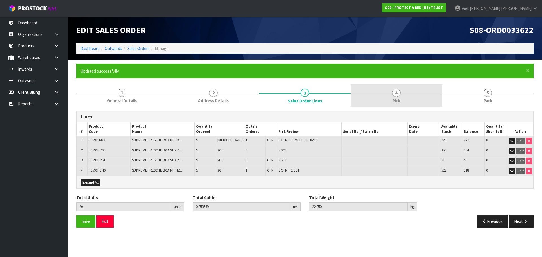
click at [394, 91] on span "4" at bounding box center [396, 93] width 8 height 8
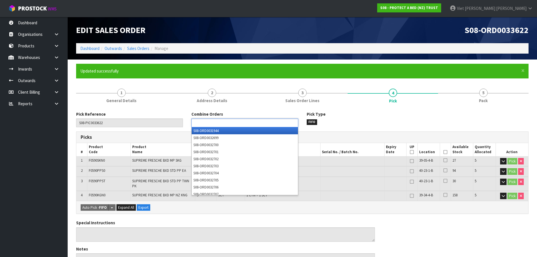
click at [219, 126] on input "text" at bounding box center [213, 122] width 41 height 7
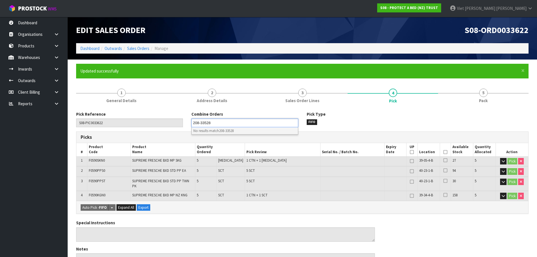
drag, startPoint x: 201, startPoint y: 124, endPoint x: 194, endPoint y: 124, distance: 7.9
click at [194, 124] on input "208-33528" at bounding box center [205, 122] width 25 height 7
type input "33528"
click at [227, 130] on li "S08-ORD00 33528" at bounding box center [245, 130] width 106 height 7
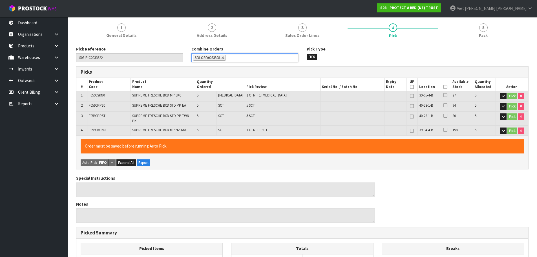
scroll to position [55, 0]
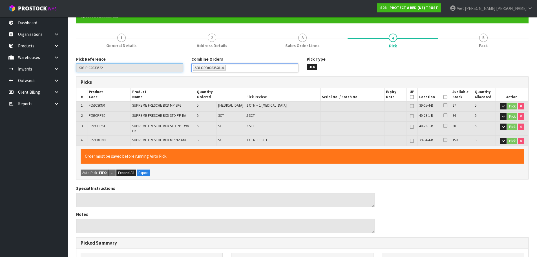
click at [133, 66] on input "S08-PIC0033622" at bounding box center [129, 67] width 107 height 9
click at [128, 67] on input "S08-PIC0033622" at bounding box center [129, 67] width 107 height 9
click at [123, 69] on input "S08-PIC0033622" at bounding box center [129, 67] width 107 height 9
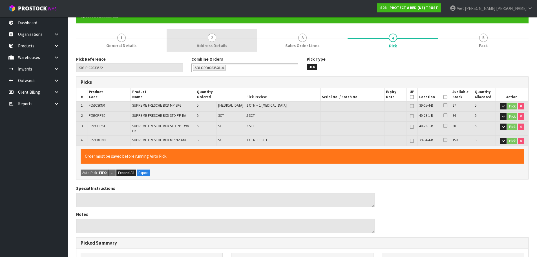
click at [205, 39] on link "2 Address Details" at bounding box center [212, 40] width 91 height 22
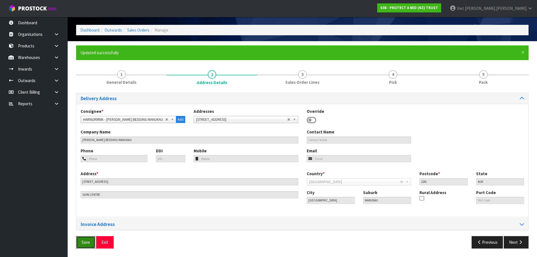
drag, startPoint x: 83, startPoint y: 242, endPoint x: 100, endPoint y: 217, distance: 30.0
click at [83, 242] on span "Save" at bounding box center [86, 242] width 8 height 5
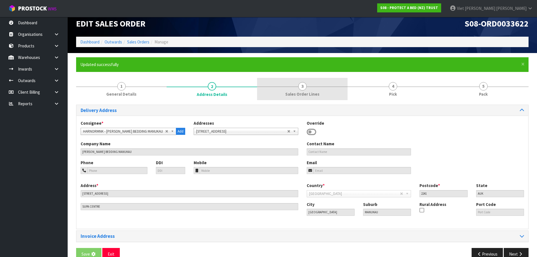
scroll to position [0, 0]
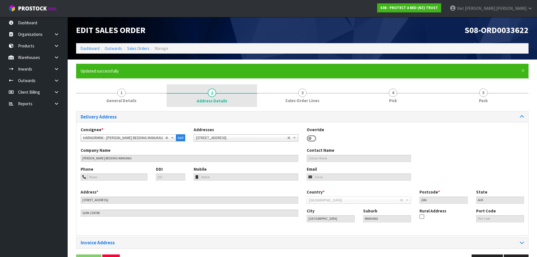
click at [217, 93] on div at bounding box center [212, 93] width 91 height 1
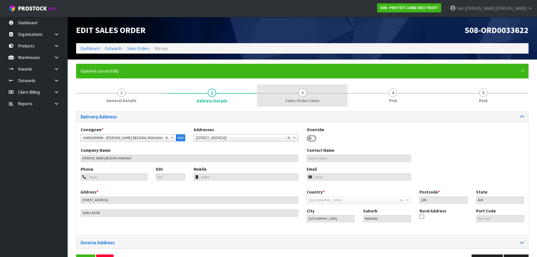
click at [330, 93] on div at bounding box center [302, 93] width 91 height 0
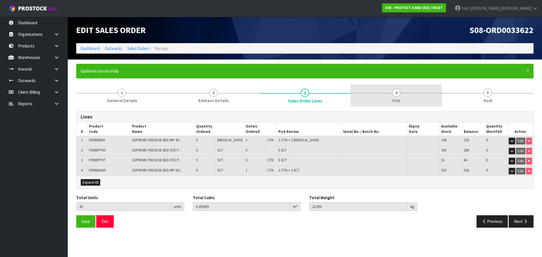
click at [373, 93] on div at bounding box center [395, 93] width 91 height 0
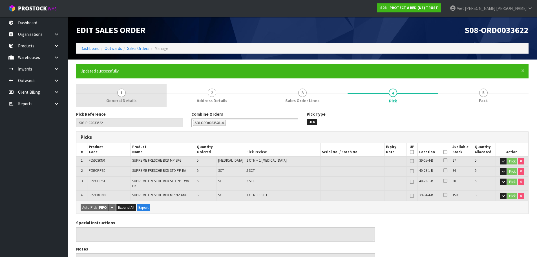
click at [138, 89] on link "1 General Details" at bounding box center [121, 95] width 91 height 22
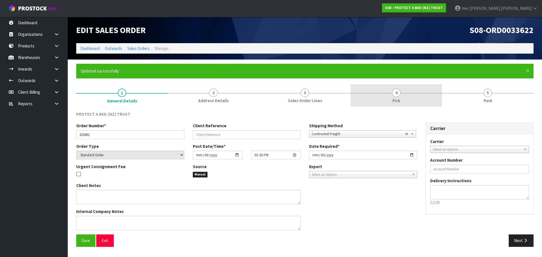
click at [438, 96] on link "4 Pick" at bounding box center [395, 95] width 91 height 22
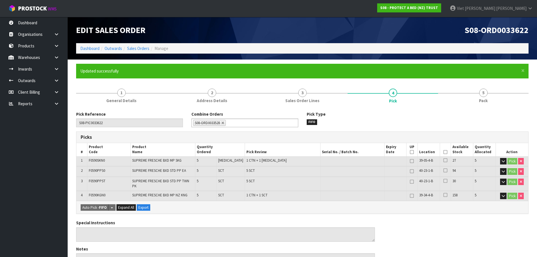
click at [148, 53] on ol "Dashboard Outwards Sales Orders Manage" at bounding box center [302, 48] width 453 height 10
click at [147, 49] on link "Sales Orders" at bounding box center [138, 48] width 22 height 5
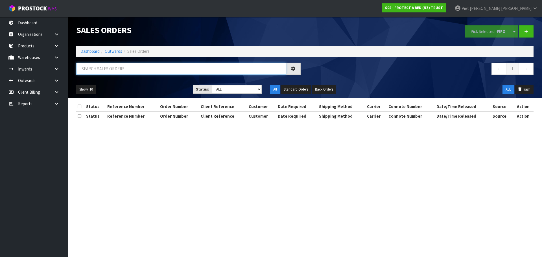
click at [202, 68] on input "text" at bounding box center [181, 69] width 210 height 12
paste input "PIC0033622"
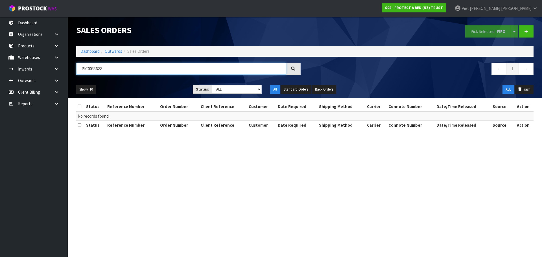
drag, startPoint x: 92, startPoint y: 69, endPoint x: 79, endPoint y: 69, distance: 13.3
click at [79, 69] on input "PIC0033622" at bounding box center [181, 69] width 210 height 12
click at [237, 90] on select "Draft Pending Allocated Pending Pick Goods Picked Goods Packed Pending Charges …" at bounding box center [237, 89] width 50 height 9
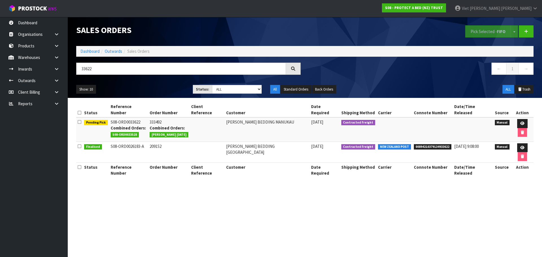
click at [399, 76] on nav "← 1 →" at bounding box center [421, 70] width 224 height 14
drag, startPoint x: 131, startPoint y: 130, endPoint x: 126, endPoint y: 131, distance: 5.1
click at [126, 132] on span "S08-ORD0033528" at bounding box center [125, 135] width 28 height 6
drag, startPoint x: 113, startPoint y: 128, endPoint x: 139, endPoint y: 128, distance: 26.2
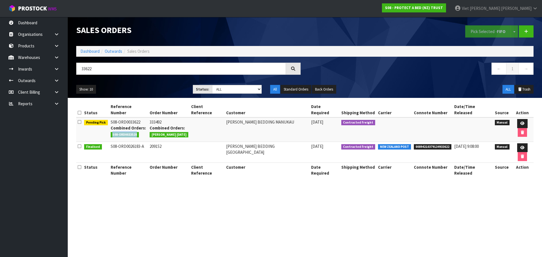
click at [139, 131] on li "S08-ORD0033528" at bounding box center [129, 134] width 36 height 6
drag, startPoint x: 162, startPoint y: 72, endPoint x: -27, endPoint y: 95, distance: 189.8
click at [0, 95] on html "Toggle navigation ProStock WMS S08 - PROTECT A BED (NZ) TRUST Viet Hoang Tran L…" at bounding box center [271, 128] width 542 height 257
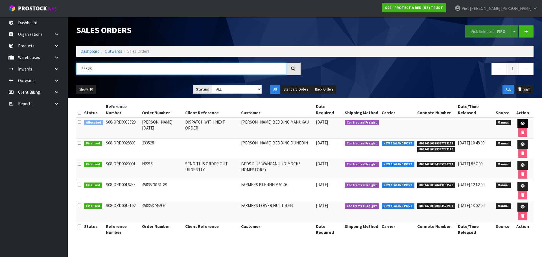
type input "33528"
click at [523, 121] on link at bounding box center [522, 123] width 10 height 9
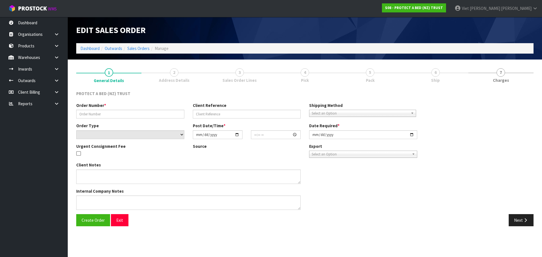
type input "JUSTINE 23.9.2025"
type input "DISPATCH WITH NEXT ORDER"
select select "number:0"
type input "2025-09-23"
type input "11:30:00.000"
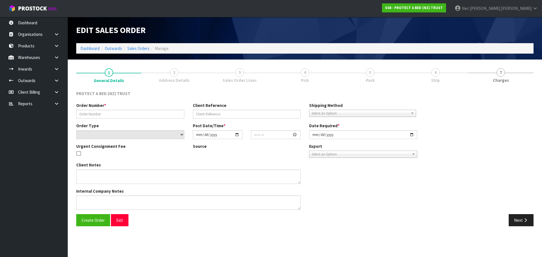
type input "2025-09-23"
type textarea "NO CHARGE"
type textarea "PLEASE ADVISE WHICH ORDER THIS WILL BE SUPPLIED WITH."
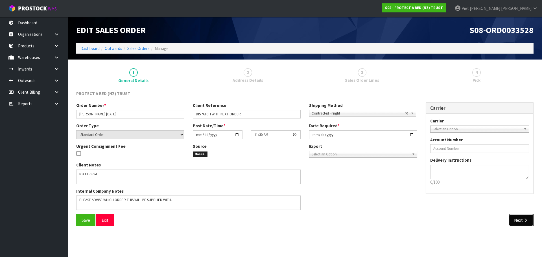
click at [513, 217] on button "Next" at bounding box center [520, 220] width 25 height 12
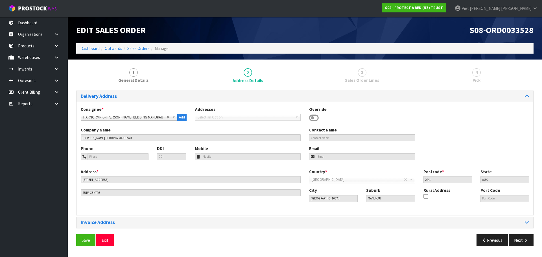
drag, startPoint x: 293, startPoint y: 117, endPoint x: 525, endPoint y: 205, distance: 248.1
click at [299, 118] on link "Select an Option" at bounding box center [248, 117] width 106 height 7
click at [519, 243] on button "Next" at bounding box center [520, 240] width 25 height 12
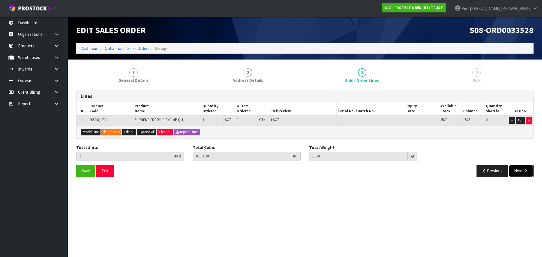
click at [510, 171] on button "Next" at bounding box center [520, 171] width 25 height 12
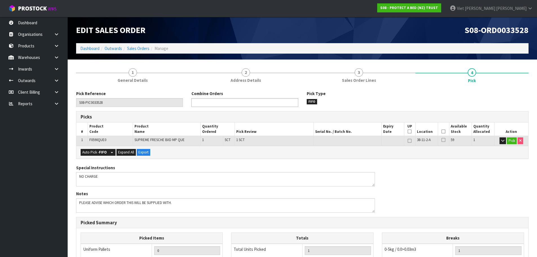
click at [247, 102] on ul at bounding box center [245, 102] width 107 height 9
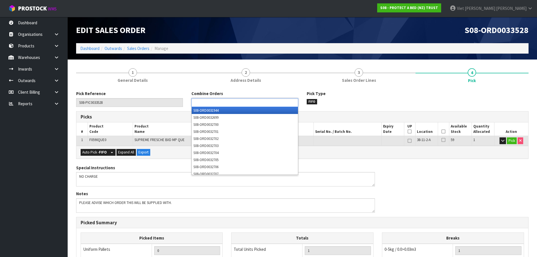
paste input "PIC0033622"
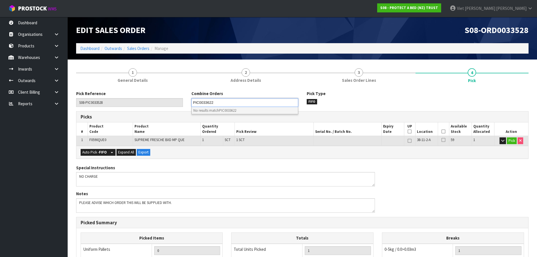
drag, startPoint x: 203, startPoint y: 101, endPoint x: 181, endPoint y: 104, distance: 22.3
click at [181, 104] on div "Pick Reference S08-PIC0033528 Combine Orders S08-ORD0031944 S08-ORD0032699 S08-…" at bounding box center [302, 101] width 461 height 20
type input "Select Some Options"
click at [225, 98] on ul at bounding box center [245, 102] width 107 height 9
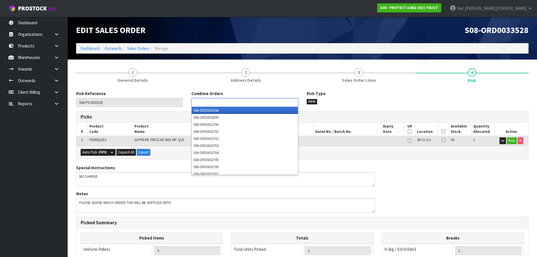
paste input "PIC0033622"
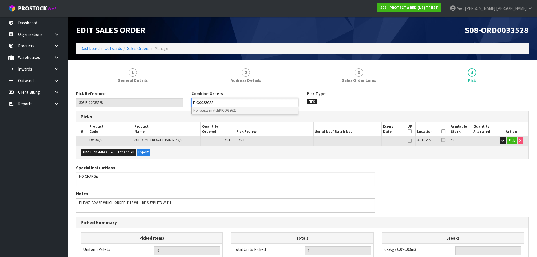
drag, startPoint x: 203, startPoint y: 104, endPoint x: 165, endPoint y: 107, distance: 38.2
click at [165, 107] on div "Pick Reference S08-PIC0033528 Combine Orders S08-ORD0031944 S08-ORD0032699 S08-…" at bounding box center [302, 101] width 461 height 20
type input "Select Some Options"
click at [221, 104] on input "text" at bounding box center [213, 102] width 41 height 7
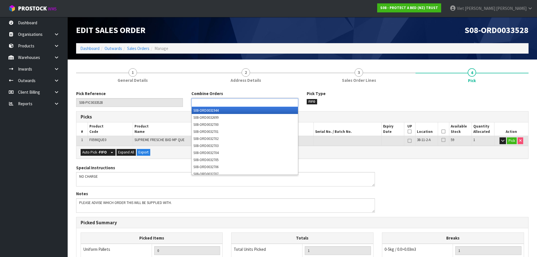
paste input "PIC0033622"
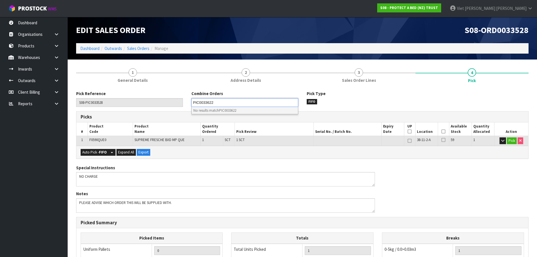
click at [204, 104] on input "PIC0033622" at bounding box center [206, 102] width 27 height 7
type input "33622"
click at [229, 99] on ul "33622" at bounding box center [245, 102] width 107 height 9
click at [228, 110] on li "S08-ORD00 33622" at bounding box center [245, 110] width 106 height 7
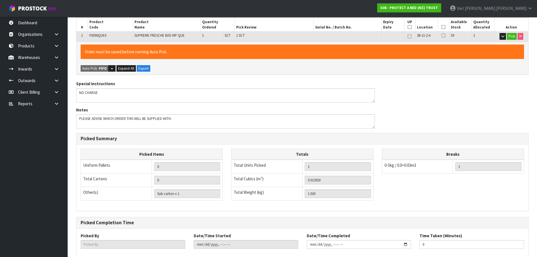
scroll to position [136, 0]
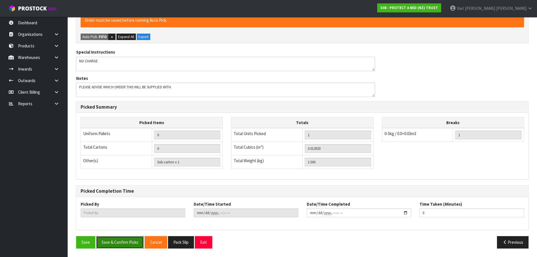
click at [104, 242] on button "Save & Confirm Picks" at bounding box center [120, 242] width 48 height 12
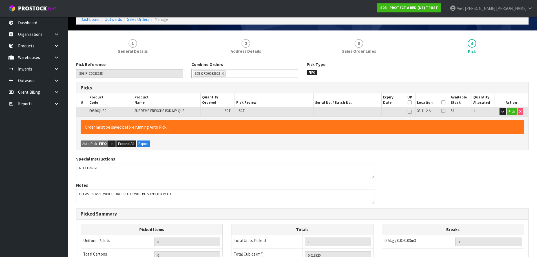
scroll to position [0, 0]
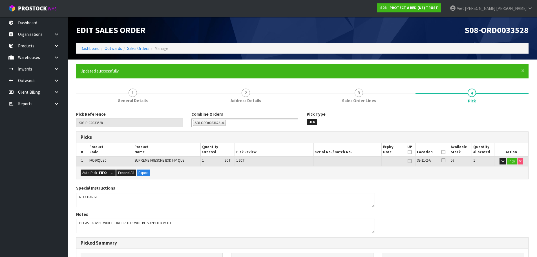
type input "Viet Hoang Tran"
type input "2025-09-29T15:41:28"
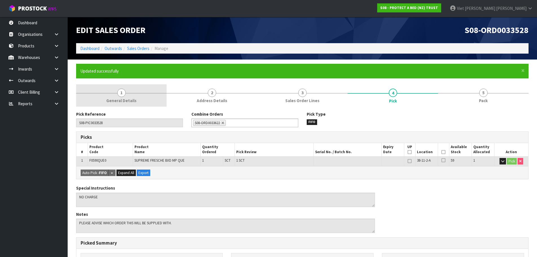
click at [158, 93] on link "1 General Details" at bounding box center [121, 95] width 91 height 22
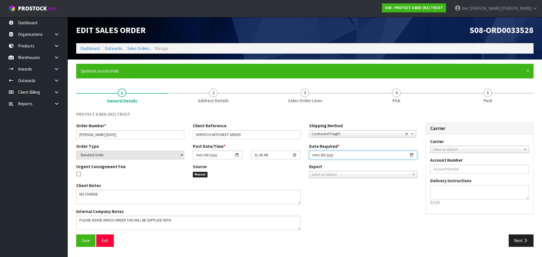
click at [412, 157] on input "2025-09-23" at bounding box center [363, 155] width 108 height 9
type input "[DATE]"
click at [89, 243] on span "Save" at bounding box center [86, 240] width 8 height 5
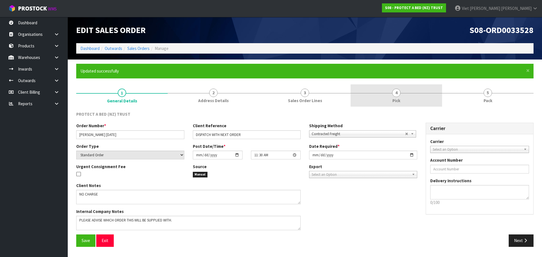
click at [384, 94] on link "4 Pick" at bounding box center [395, 95] width 91 height 22
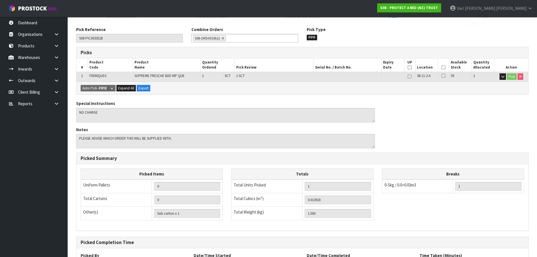
scroll to position [136, 0]
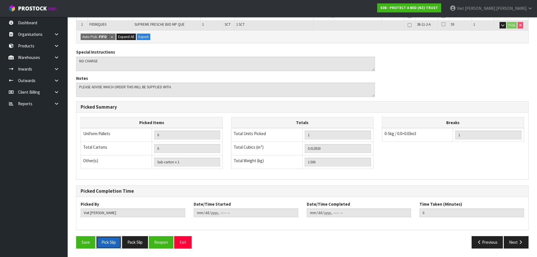
click at [103, 242] on button "Pick Slip" at bounding box center [108, 242] width 25 height 12
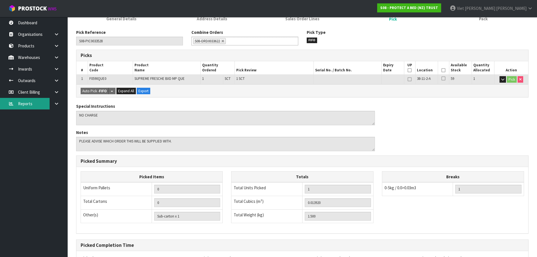
scroll to position [80, 0]
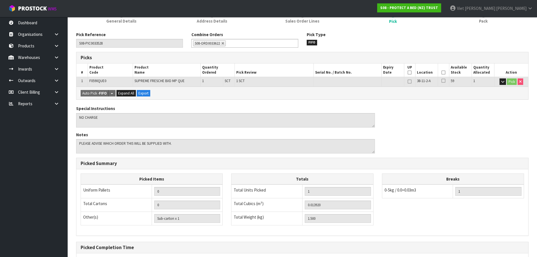
click at [452, 126] on div "Special Instructions Notes" at bounding box center [302, 132] width 461 height 52
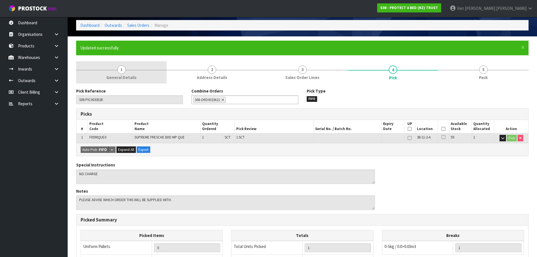
scroll to position [0, 0]
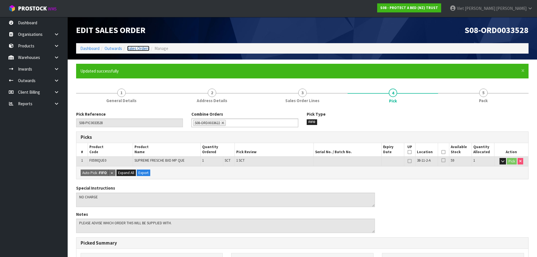
click at [133, 46] on link "Sales Orders" at bounding box center [138, 48] width 22 height 5
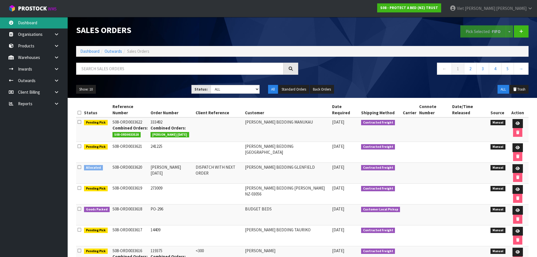
click at [32, 23] on link "Dashboard" at bounding box center [34, 23] width 68 height 12
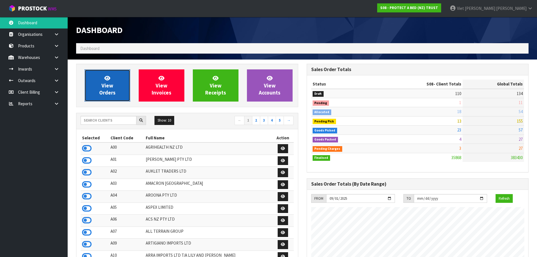
click at [101, 90] on span "View Orders" at bounding box center [107, 85] width 16 height 21
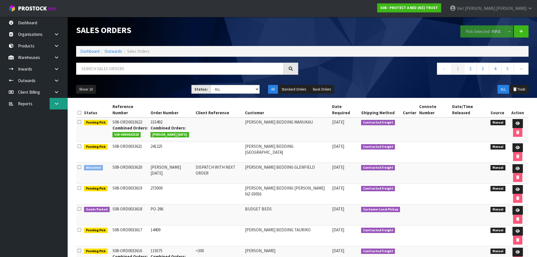
click at [60, 107] on link at bounding box center [59, 104] width 18 height 12
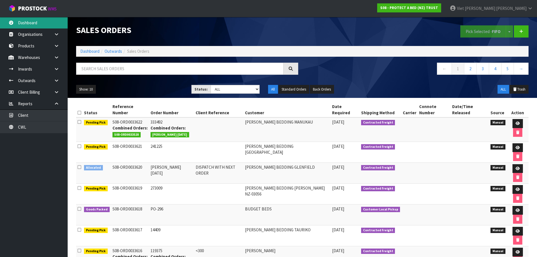
click at [49, 20] on link "Dashboard" at bounding box center [34, 23] width 68 height 12
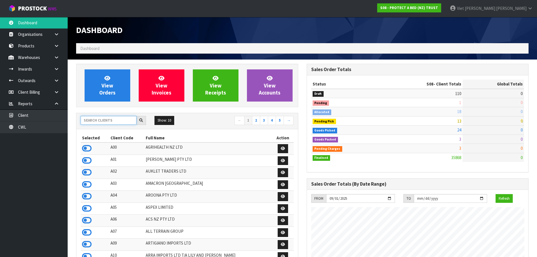
scroll to position [427, 231]
click at [113, 119] on input "text" at bounding box center [109, 120] width 56 height 9
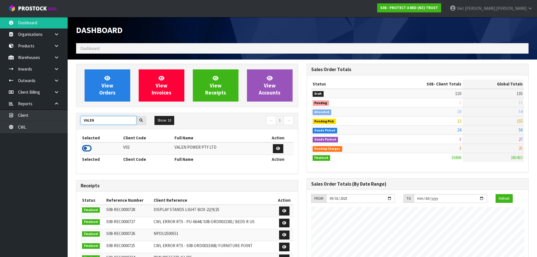
type input "VALEN"
click at [88, 145] on icon at bounding box center [87, 148] width 10 height 8
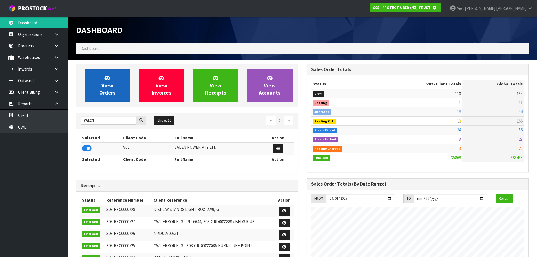
scroll to position [281783, 281904]
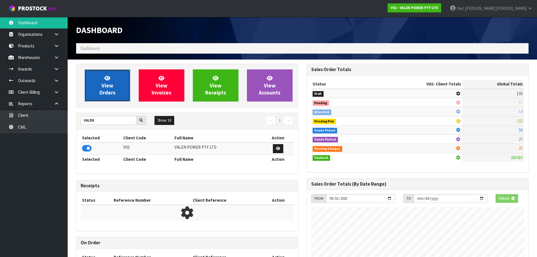
click at [108, 83] on span "View Orders" at bounding box center [107, 85] width 16 height 21
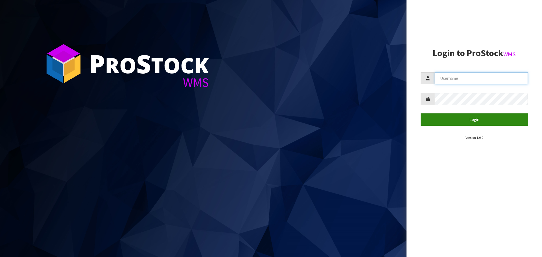
type input "[PERSON_NAME]"
click at [438, 118] on button "Login" at bounding box center [473, 119] width 107 height 12
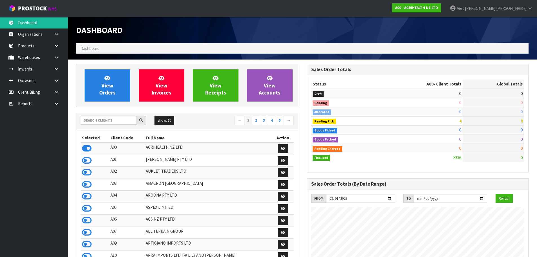
scroll to position [427, 231]
click at [57, 91] on icon at bounding box center [56, 92] width 5 height 4
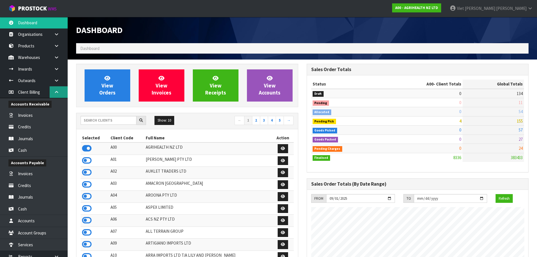
click at [57, 91] on icon at bounding box center [56, 92] width 5 height 4
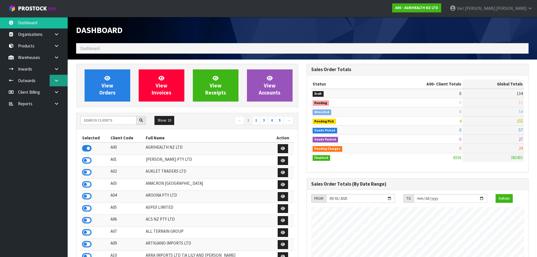
click at [56, 81] on icon at bounding box center [56, 80] width 5 height 4
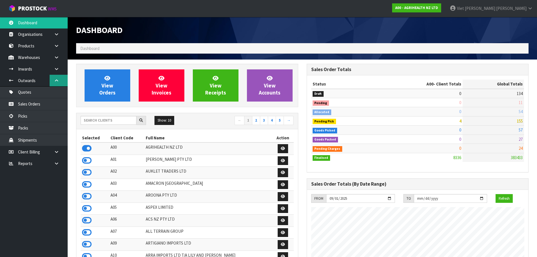
click at [56, 81] on icon at bounding box center [56, 80] width 5 height 4
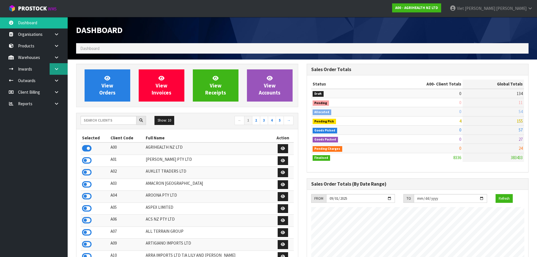
click at [55, 69] on icon at bounding box center [56, 69] width 5 height 4
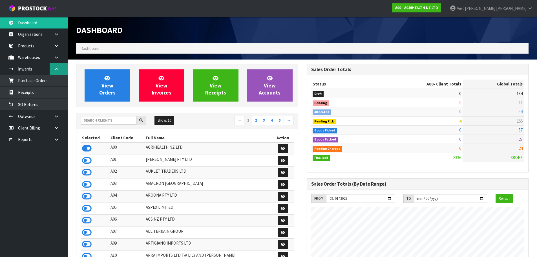
click at [55, 69] on icon at bounding box center [56, 69] width 5 height 4
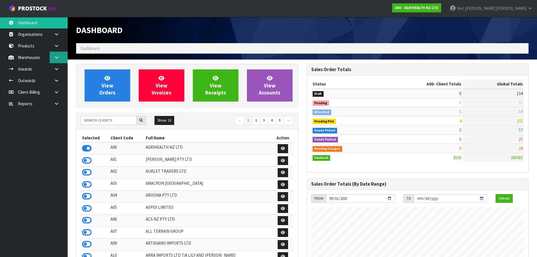
click at [53, 60] on link at bounding box center [59, 58] width 18 height 12
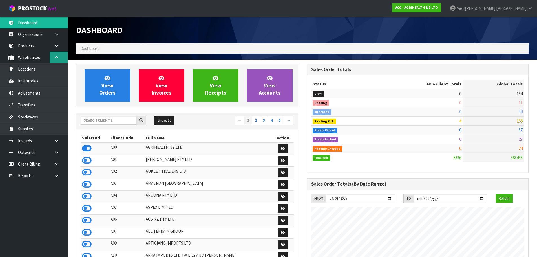
click at [53, 60] on link at bounding box center [59, 58] width 18 height 12
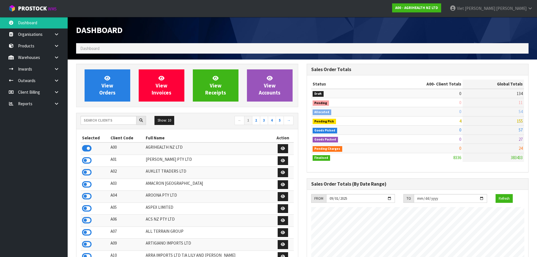
click at [55, 113] on ul "Dashboard Organisations Clients Consignees Carriers Products Categories Serial …" at bounding box center [34, 137] width 68 height 240
click at [56, 105] on icon at bounding box center [56, 104] width 5 height 4
click at [49, 131] on link "CWL" at bounding box center [34, 127] width 68 height 12
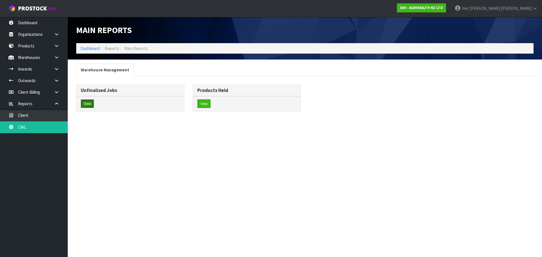
click at [83, 103] on button "View" at bounding box center [87, 103] width 13 height 9
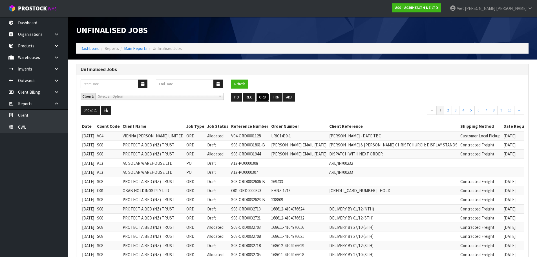
click at [262, 97] on button "ORD" at bounding box center [262, 97] width 13 height 9
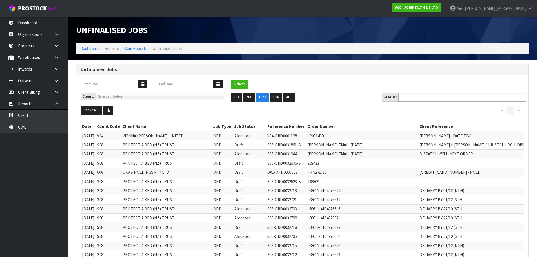
click at [411, 99] on input "text" at bounding box center [420, 97] width 41 height 7
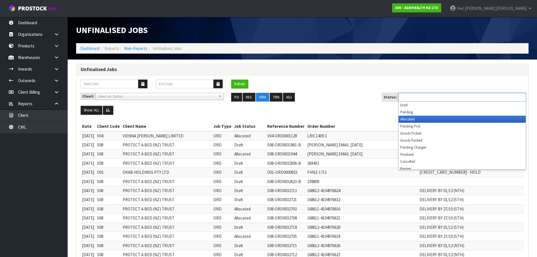
click at [412, 117] on li "Allocated" at bounding box center [462, 119] width 127 height 7
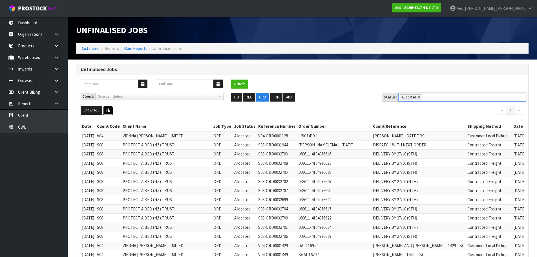
click at [112, 108] on button at bounding box center [108, 110] width 10 height 9
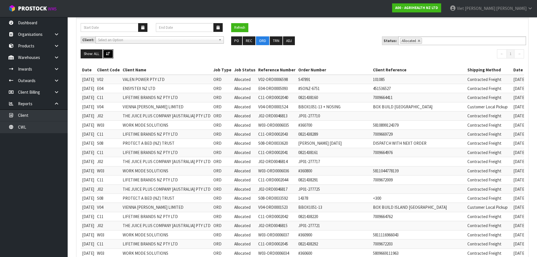
scroll to position [28, 0]
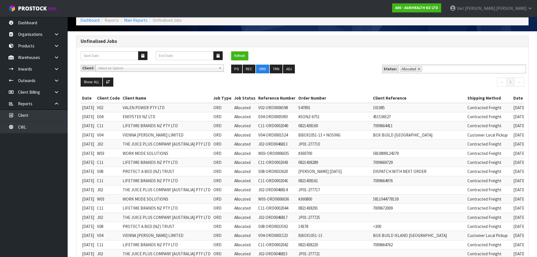
click at [104, 105] on td "V02" at bounding box center [109, 107] width 26 height 9
click at [137, 105] on td "VALEN POWER PTY LTD" at bounding box center [166, 107] width 91 height 9
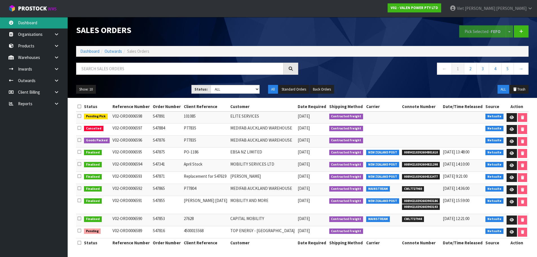
click at [39, 23] on link "Dashboard" at bounding box center [34, 23] width 68 height 12
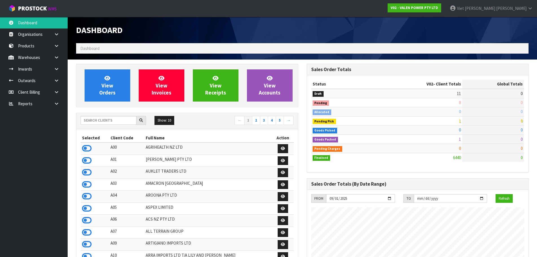
scroll to position [440, 231]
click at [110, 120] on input "text" at bounding box center [109, 120] width 56 height 9
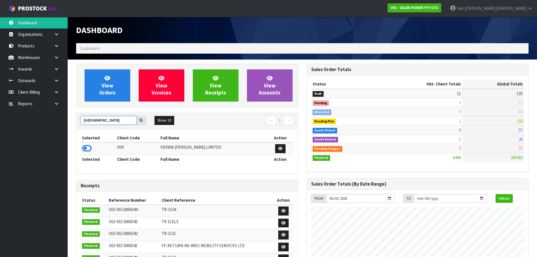
type input "[GEOGRAPHIC_DATA]"
click at [82, 150] on td at bounding box center [98, 148] width 35 height 12
drag, startPoint x: 88, startPoint y: 147, endPoint x: 123, endPoint y: 57, distance: 96.5
click at [88, 147] on icon at bounding box center [87, 148] width 10 height 8
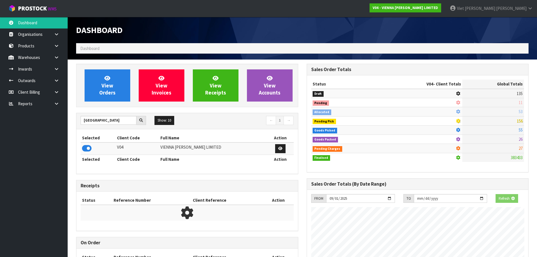
click at [123, 56] on div "Dashboard Dashboard" at bounding box center [302, 38] width 461 height 43
click at [103, 87] on span "View Orders" at bounding box center [107, 85] width 16 height 21
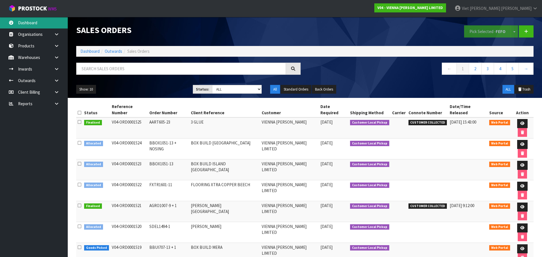
click at [35, 23] on link "Dashboard" at bounding box center [34, 23] width 68 height 12
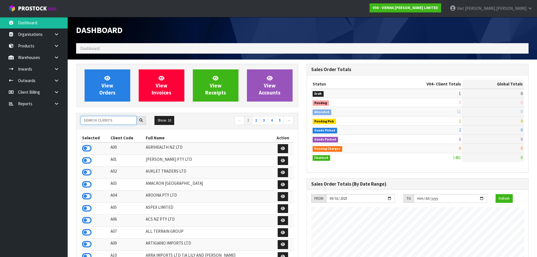
scroll to position [451, 231]
click at [121, 123] on input "text" at bounding box center [109, 120] width 56 height 9
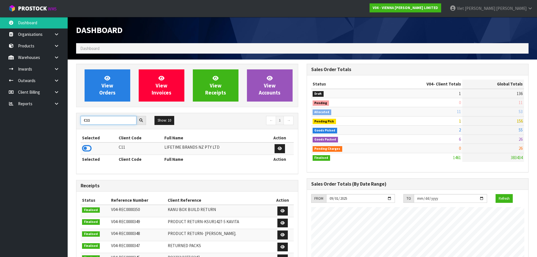
type input "C11"
click at [94, 144] on td at bounding box center [99, 148] width 37 height 12
click at [82, 152] on td at bounding box center [99, 148] width 37 height 12
click at [89, 150] on icon at bounding box center [87, 148] width 10 height 8
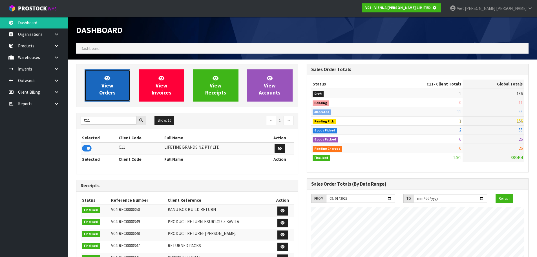
click at [100, 100] on link "View Orders" at bounding box center [108, 85] width 46 height 32
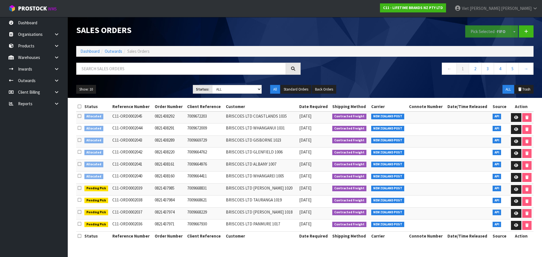
click at [80, 176] on icon at bounding box center [80, 176] width 4 height 4
click at [0, 0] on input "checkbox" at bounding box center [0, 0] width 0 height 0
click at [80, 167] on td at bounding box center [79, 165] width 7 height 12
click at [80, 164] on icon at bounding box center [80, 164] width 4 height 4
click at [0, 0] on input "checkbox" at bounding box center [0, 0] width 0 height 0
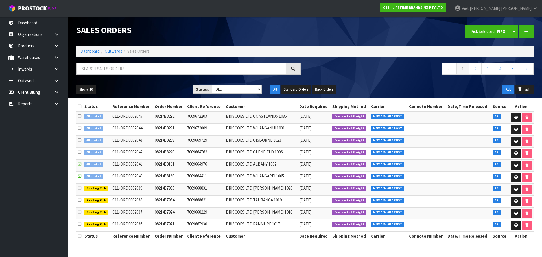
click at [79, 150] on label at bounding box center [80, 152] width 4 height 6
click at [0, 0] on input "checkbox" at bounding box center [0, 0] width 0 height 0
click at [80, 141] on icon at bounding box center [80, 140] width 4 height 4
click at [0, 0] on input "checkbox" at bounding box center [0, 0] width 0 height 0
click at [79, 131] on label at bounding box center [80, 128] width 4 height 6
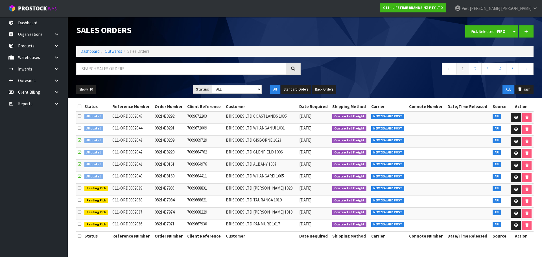
click at [0, 0] on input "checkbox" at bounding box center [0, 0] width 0 height 0
click at [493, 34] on button "Pick Selected - FIFO" at bounding box center [488, 31] width 46 height 12
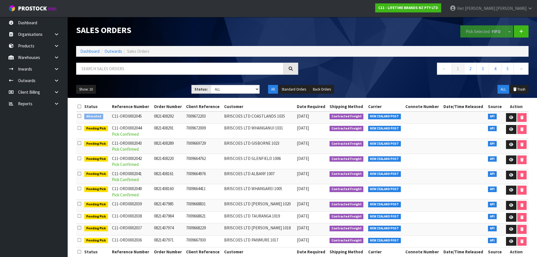
click at [132, 188] on td "C11-ORD0002040 Pick Confirmed" at bounding box center [132, 191] width 42 height 15
click at [140, 175] on td "C11-ORD0002041 Pick Confirmed" at bounding box center [132, 176] width 42 height 15
click at [146, 159] on td "C11-ORD0002042 Pick Confirmed" at bounding box center [132, 161] width 42 height 15
click at [142, 142] on td "C11-ORD0002043 Pick Confirmed" at bounding box center [132, 146] width 42 height 15
click at [144, 135] on td "C11-ORD0002044 Pick Confirmed" at bounding box center [132, 131] width 42 height 15
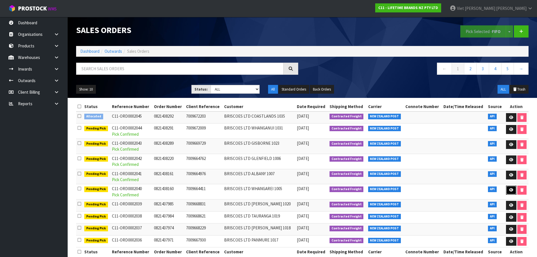
click at [508, 191] on link at bounding box center [511, 190] width 10 height 9
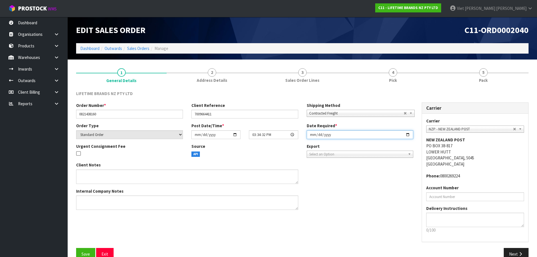
click at [407, 135] on input "[DATE]" at bounding box center [360, 134] width 107 height 9
type input "[DATE]"
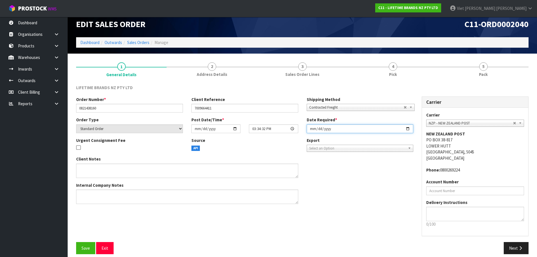
scroll to position [12, 0]
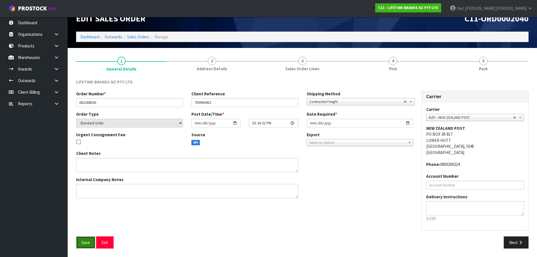
click at [86, 247] on button "Save" at bounding box center [85, 242] width 19 height 12
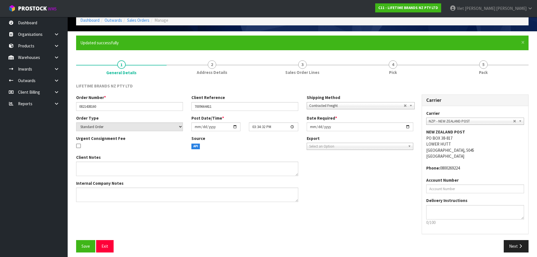
scroll to position [0, 0]
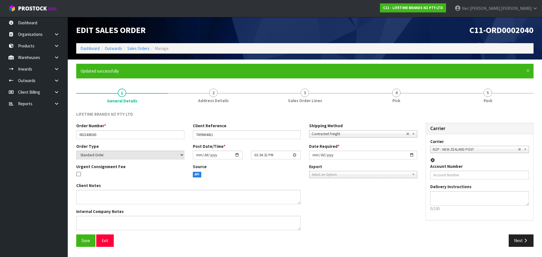
click at [507, 244] on div "Next" at bounding box center [421, 240] width 233 height 12
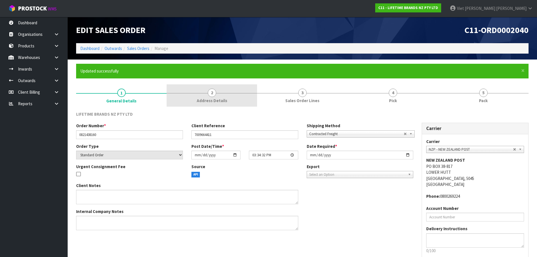
click at [214, 92] on span "2" at bounding box center [212, 93] width 8 height 8
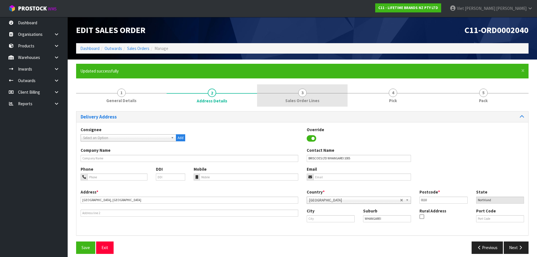
click at [301, 100] on span "Sales Order Lines" at bounding box center [303, 101] width 34 height 6
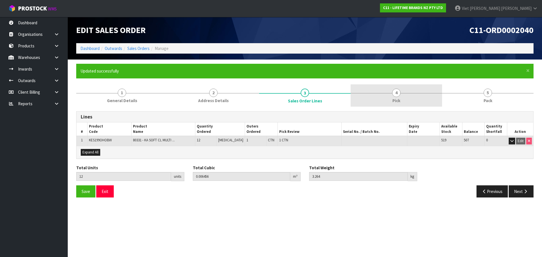
click at [373, 99] on link "4 Pick" at bounding box center [395, 95] width 91 height 22
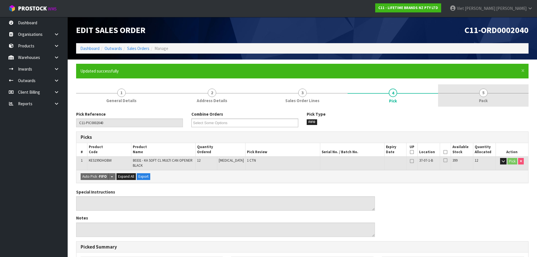
click at [458, 99] on link "5 Pack" at bounding box center [483, 95] width 91 height 22
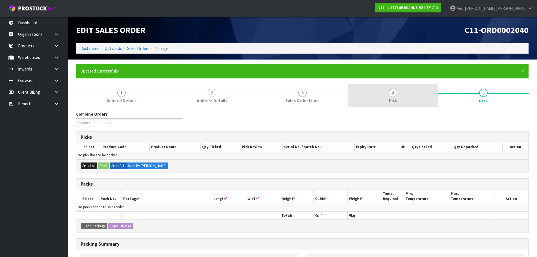
click at [398, 99] on link "4 Pick" at bounding box center [393, 95] width 91 height 22
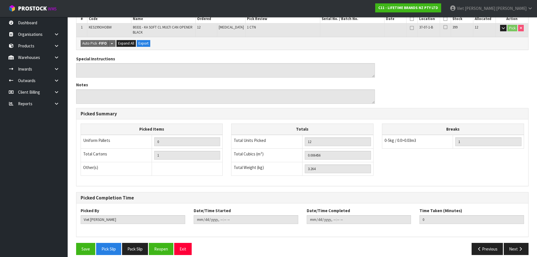
scroll to position [140, 0]
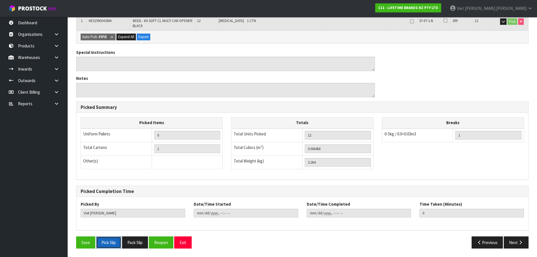
click at [103, 244] on button "Pick Slip" at bounding box center [108, 242] width 25 height 12
click at [130, 243] on button "Pack Slip" at bounding box center [135, 242] width 26 height 12
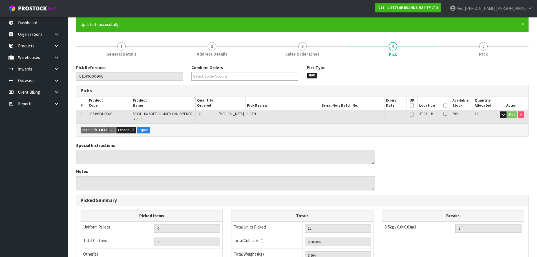
scroll to position [0, 0]
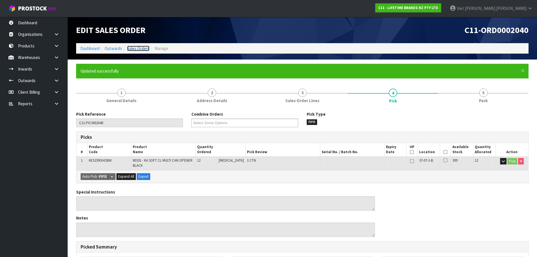
click at [144, 48] on link "Sales Orders" at bounding box center [138, 48] width 22 height 5
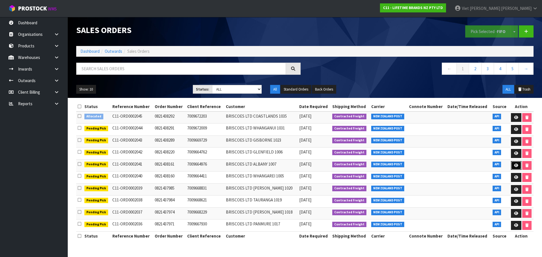
click at [514, 167] on icon at bounding box center [516, 166] width 4 height 4
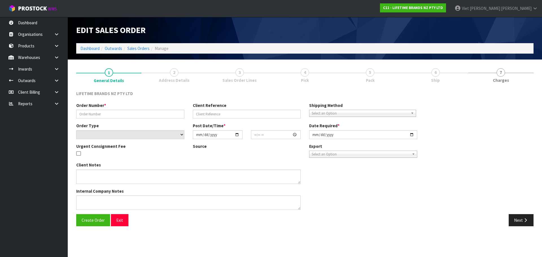
type input "0821438161"
type input "7009664976"
select select "number:0"
type input "[DATE]"
type input "15:34:33.000"
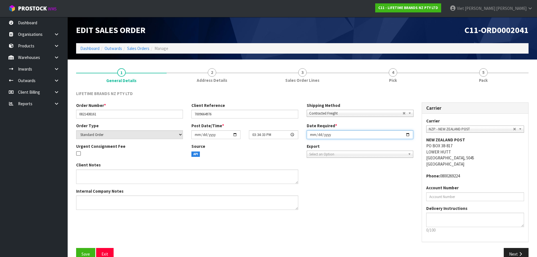
click at [406, 135] on input "[DATE]" at bounding box center [360, 134] width 107 height 9
type input "[DATE]"
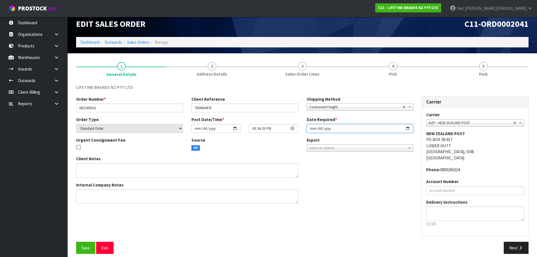
scroll to position [12, 0]
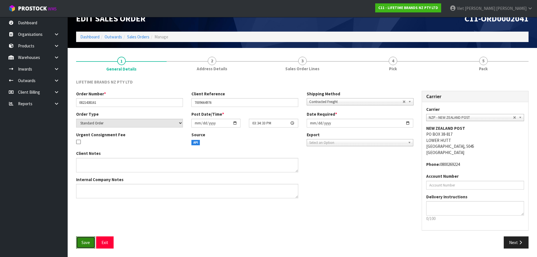
click at [84, 239] on button "Save" at bounding box center [85, 242] width 19 height 12
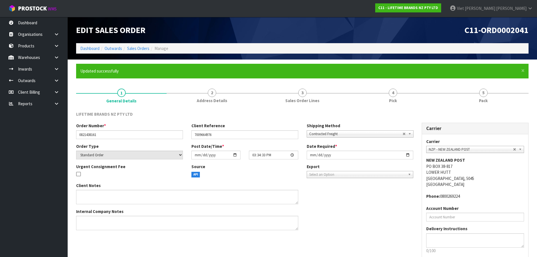
scroll to position [32, 0]
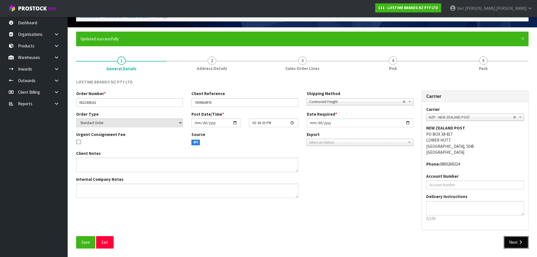
click at [517, 243] on button "Next" at bounding box center [516, 242] width 25 height 12
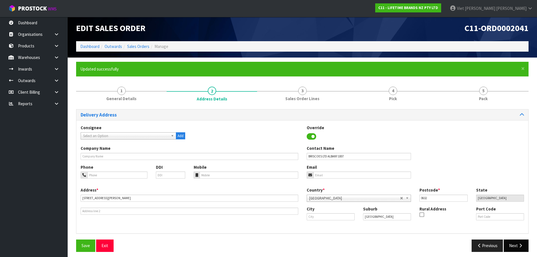
scroll to position [5, 0]
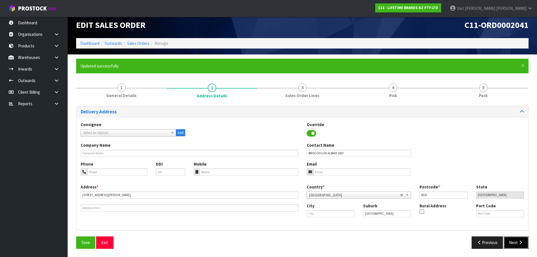
click at [517, 243] on button "Next" at bounding box center [516, 242] width 25 height 12
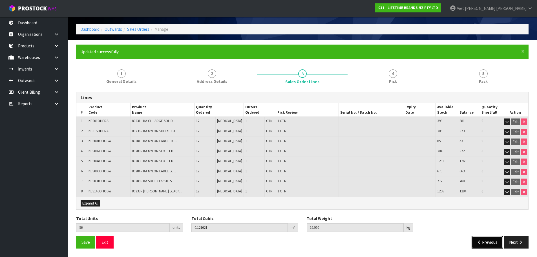
click at [503, 242] on button "Previous" at bounding box center [488, 242] width 32 height 12
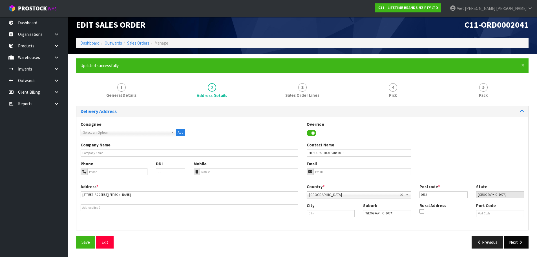
scroll to position [5, 0]
click at [519, 240] on icon "button" at bounding box center [520, 242] width 5 height 4
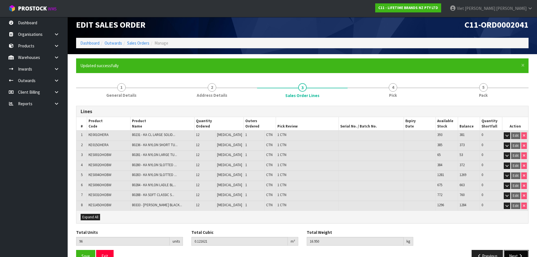
click at [519, 250] on button "Next" at bounding box center [516, 256] width 25 height 12
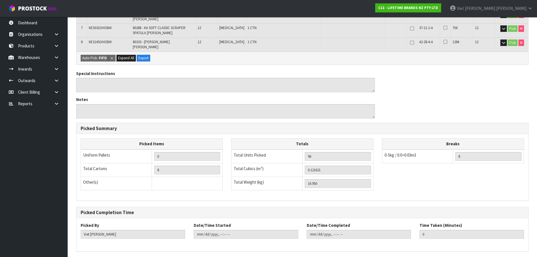
scroll to position [227, 0]
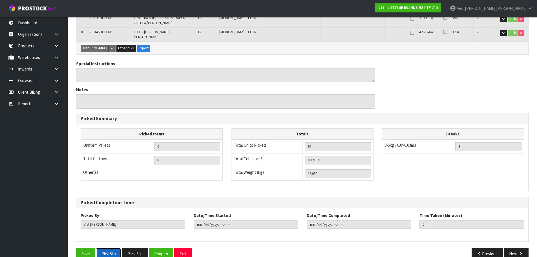
click at [118, 248] on button "Pick Slip" at bounding box center [108, 254] width 25 height 12
click at [137, 248] on button "Pack Slip" at bounding box center [135, 254] width 26 height 12
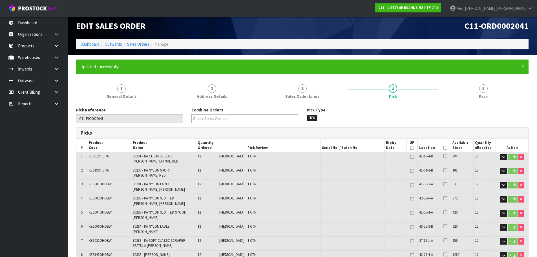
scroll to position [0, 0]
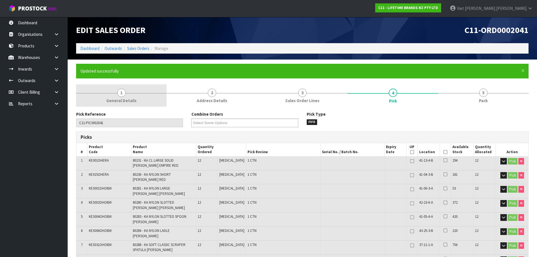
click at [122, 94] on span "1" at bounding box center [121, 93] width 8 height 8
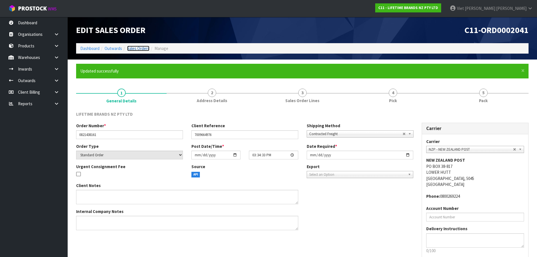
click at [138, 49] on link "Sales Orders" at bounding box center [138, 48] width 22 height 5
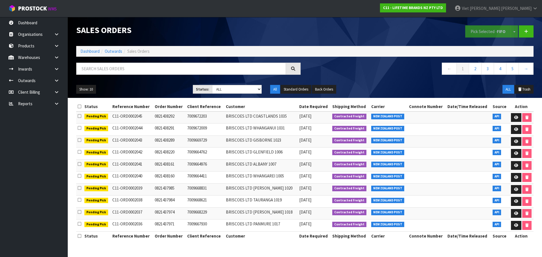
click at [306, 175] on span "[DATE]" at bounding box center [305, 175] width 12 height 5
click at [306, 160] on td "[DATE]" at bounding box center [314, 165] width 33 height 12
click at [306, 163] on span "[DATE]" at bounding box center [305, 163] width 12 height 5
click at [512, 155] on link at bounding box center [516, 153] width 10 height 9
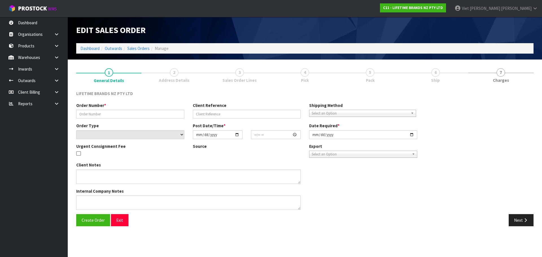
type input "0821438220"
type input "7009664762"
select select "number:0"
type input "[DATE]"
type input "15:39:24.000"
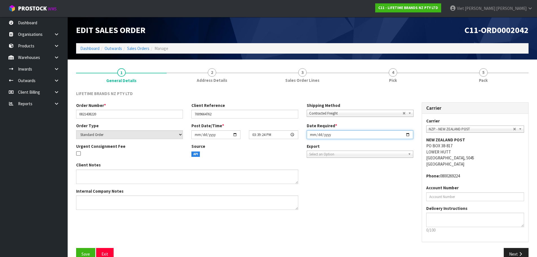
click at [407, 136] on input "[DATE]" at bounding box center [360, 134] width 107 height 9
type input "[DATE]"
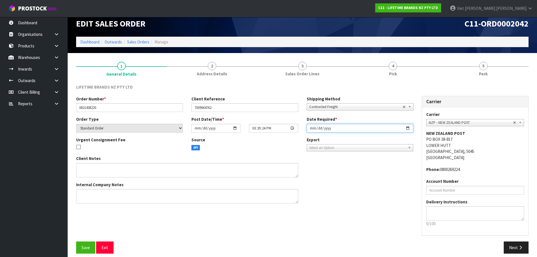
scroll to position [12, 0]
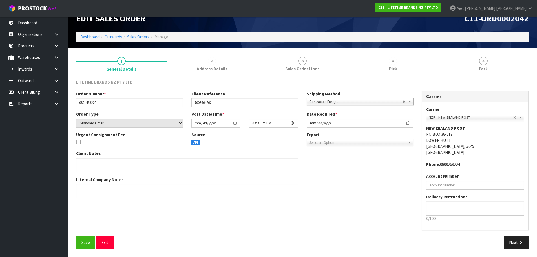
click at [306, 222] on div "Order Number * 0821438220 Client Reference 7009664762 Shipping Method Client Lo…" at bounding box center [302, 164] width 461 height 146
click at [91, 243] on button "Save" at bounding box center [85, 242] width 19 height 12
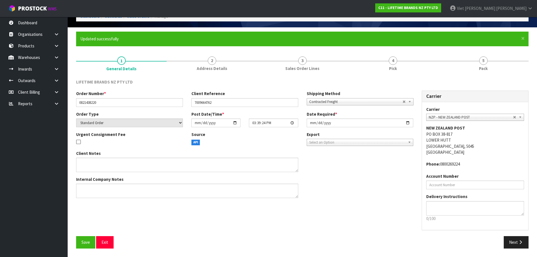
scroll to position [4, 0]
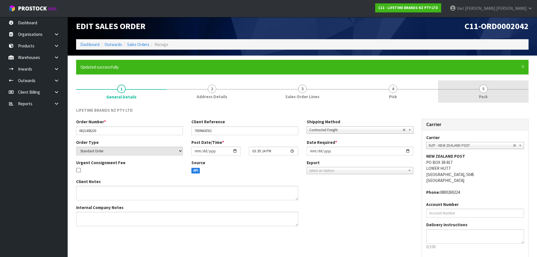
click at [471, 85] on link "5 Pack" at bounding box center [483, 91] width 91 height 22
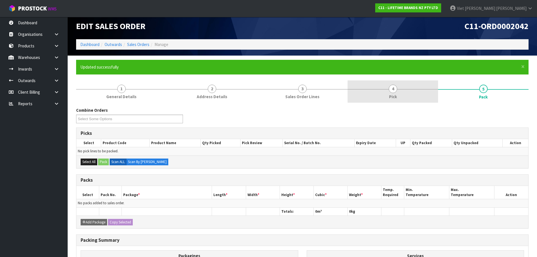
click at [415, 81] on link "4 Pick" at bounding box center [393, 91] width 91 height 22
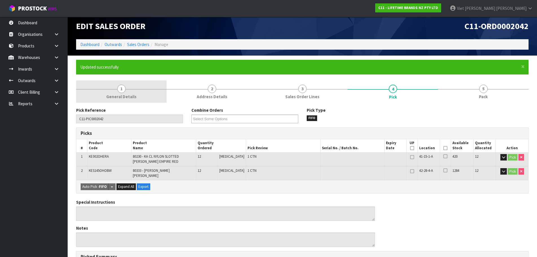
click at [166, 99] on link "1 General Details" at bounding box center [121, 91] width 91 height 22
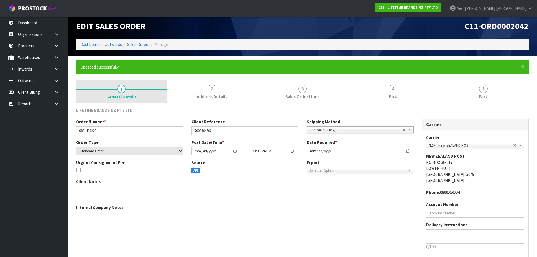
click at [135, 97] on span "General Details" at bounding box center [121, 97] width 30 height 6
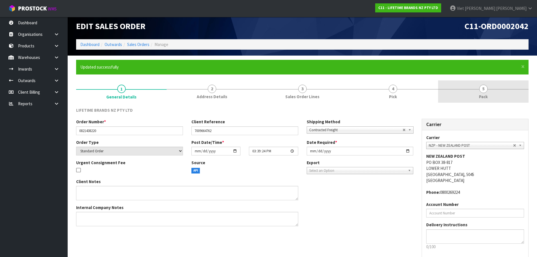
click at [457, 84] on link "5 Pack" at bounding box center [483, 91] width 91 height 22
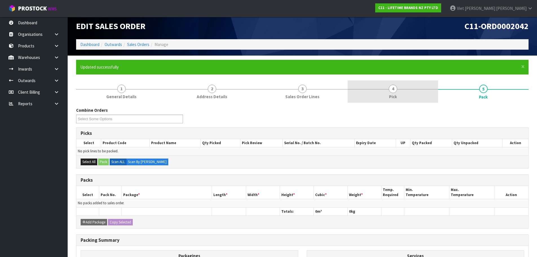
click at [420, 92] on link "4 Pick" at bounding box center [393, 91] width 91 height 22
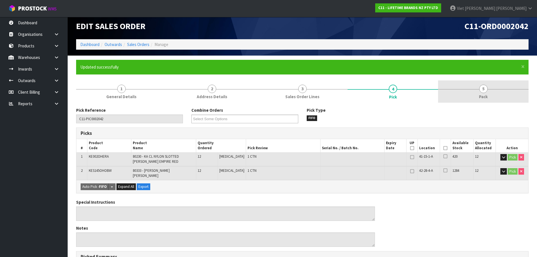
click at [479, 94] on link "5 Pack" at bounding box center [483, 91] width 91 height 22
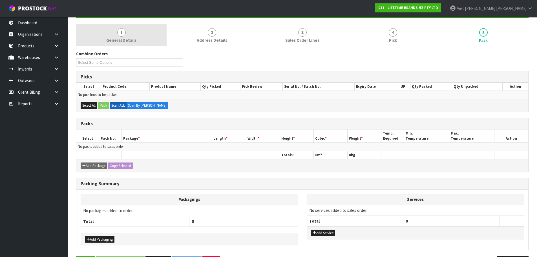
click at [148, 32] on link "1 General Details" at bounding box center [121, 35] width 91 height 22
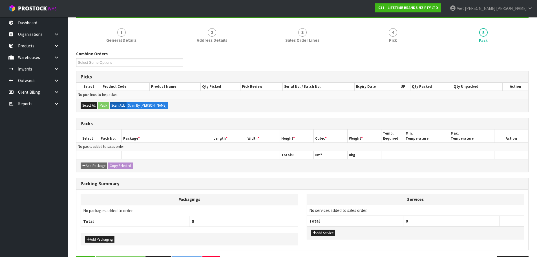
scroll to position [32, 0]
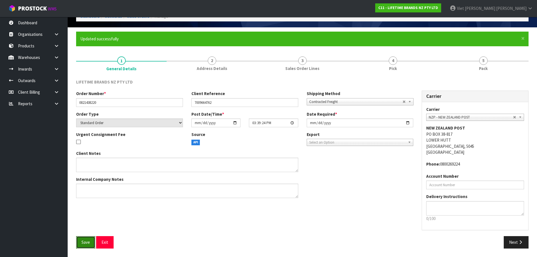
click at [87, 245] on span "Save" at bounding box center [86, 242] width 8 height 5
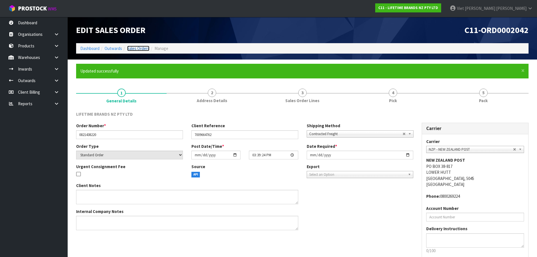
click at [143, 50] on link "Sales Orders" at bounding box center [138, 48] width 22 height 5
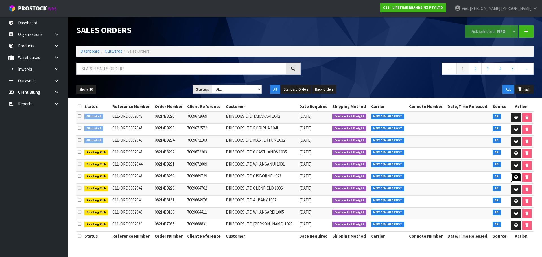
click at [516, 177] on icon at bounding box center [516, 177] width 4 height 4
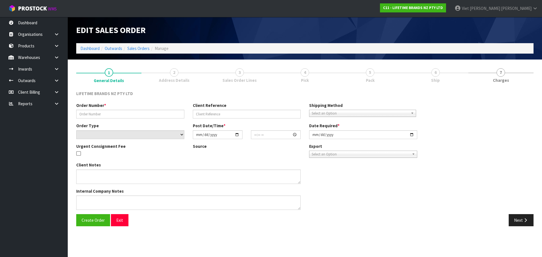
type input "0821438289"
type input "7009669729"
select select "number:0"
type input "[DATE]"
type input "15:39:25.000"
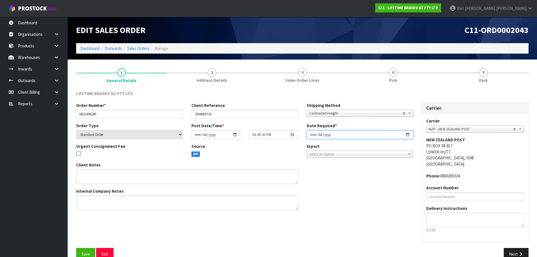
click at [410, 134] on input "[DATE]" at bounding box center [360, 134] width 107 height 9
click at [410, 137] on input "[DATE]" at bounding box center [360, 134] width 107 height 9
click at [409, 135] on input "[DATE]" at bounding box center [360, 134] width 107 height 9
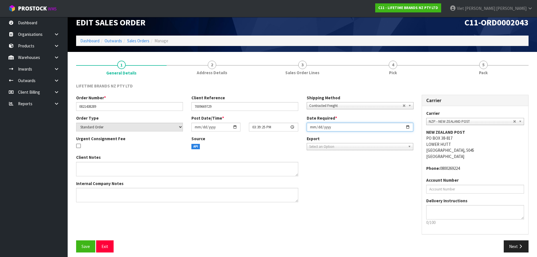
scroll to position [12, 0]
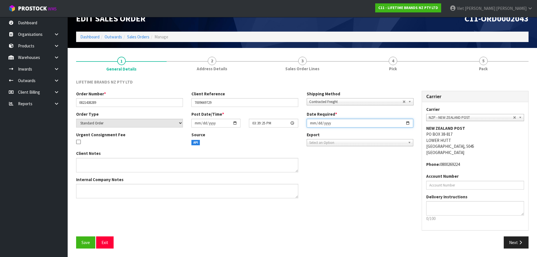
click at [410, 122] on input "[DATE]" at bounding box center [360, 123] width 107 height 9
type input "[DATE]"
click at [80, 242] on button "Save" at bounding box center [85, 242] width 19 height 12
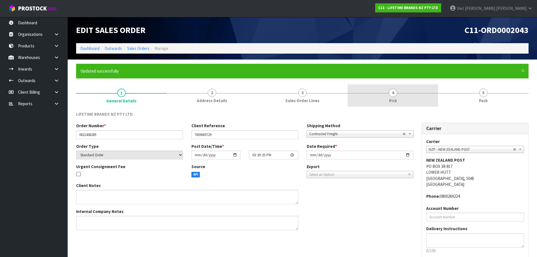
click at [416, 92] on link "4 Pick" at bounding box center [393, 95] width 91 height 22
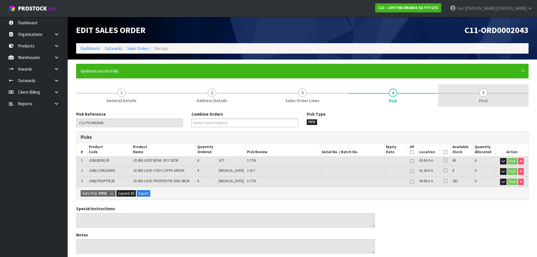
click at [469, 92] on link "5 Pack" at bounding box center [483, 95] width 91 height 22
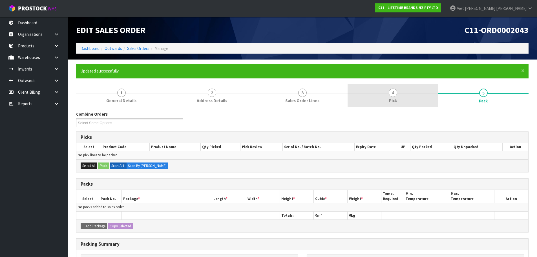
click at [407, 91] on link "4 Pick" at bounding box center [393, 95] width 91 height 22
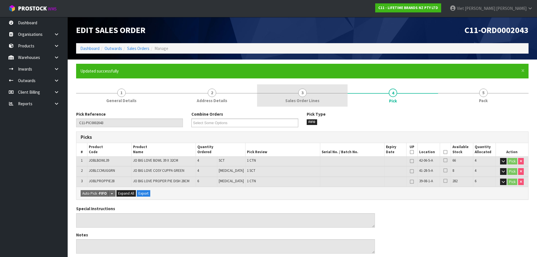
click at [333, 92] on link "3 Sales Order Lines" at bounding box center [302, 95] width 91 height 22
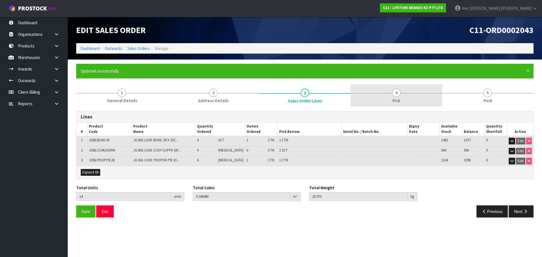
click at [387, 93] on link "4 Pick" at bounding box center [395, 95] width 91 height 22
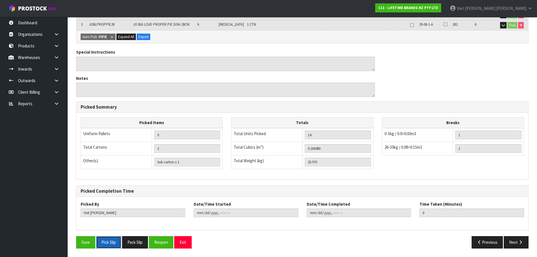
click at [113, 244] on button "Pick Slip" at bounding box center [108, 242] width 25 height 12
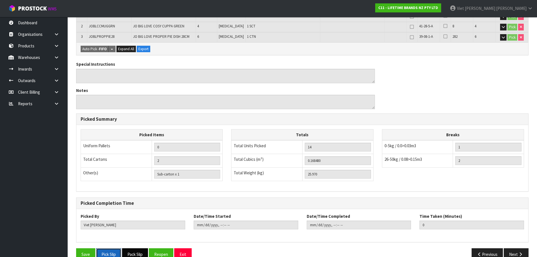
scroll to position [157, 0]
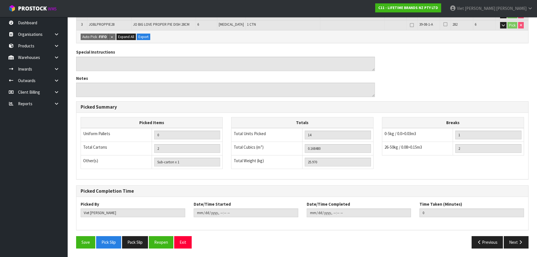
drag, startPoint x: 133, startPoint y: 244, endPoint x: 50, endPoint y: 206, distance: 91.3
click at [133, 244] on button "Pack Slip" at bounding box center [135, 242] width 26 height 12
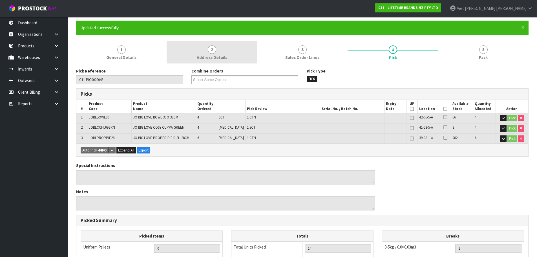
scroll to position [0, 0]
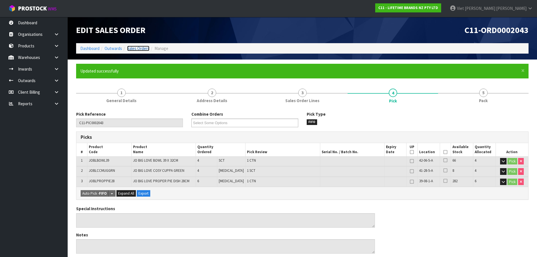
click at [141, 46] on link "Sales Orders" at bounding box center [138, 48] width 22 height 5
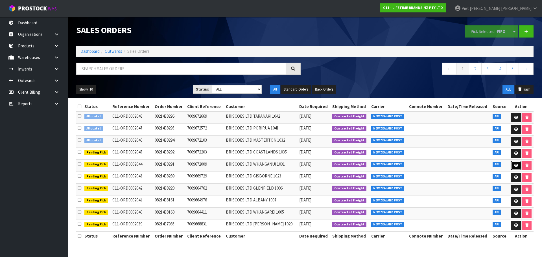
click at [515, 166] on icon at bounding box center [516, 166] width 4 height 4
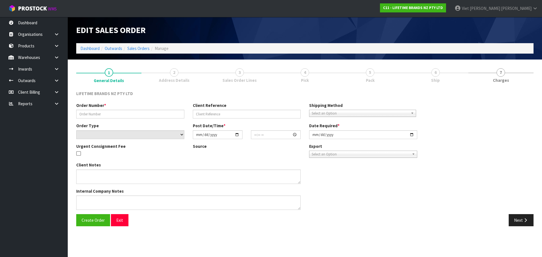
type input "0821438291"
type input "7009672009"
select select "number:0"
type input "[DATE]"
type input "15:39:26.000"
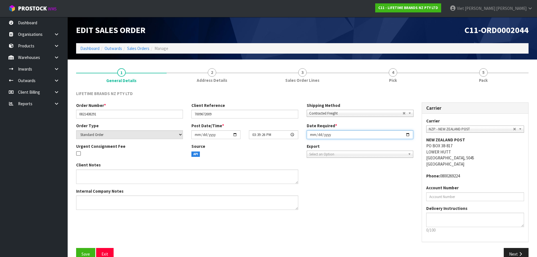
click at [407, 134] on input "[DATE]" at bounding box center [360, 134] width 107 height 9
type input "[DATE]"
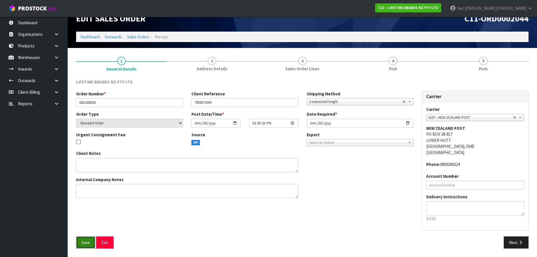
click at [86, 243] on span "Save" at bounding box center [86, 242] width 8 height 5
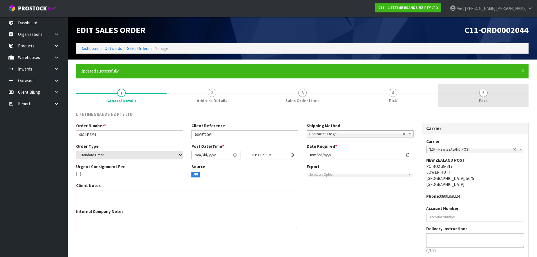
click at [467, 96] on link "5 Pack" at bounding box center [483, 95] width 91 height 22
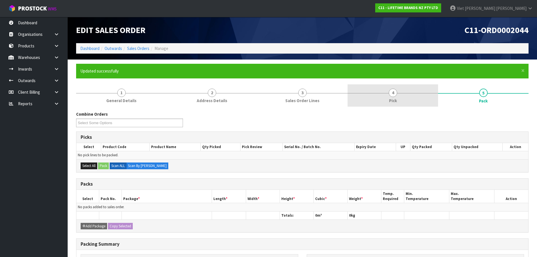
click at [403, 93] on link "4 Pick" at bounding box center [393, 95] width 91 height 22
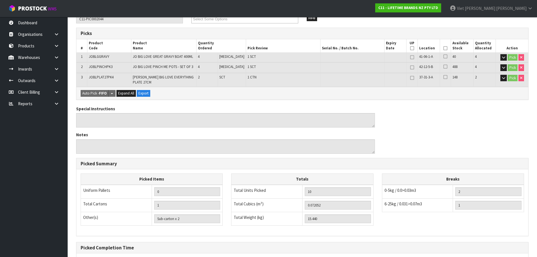
scroll to position [157, 0]
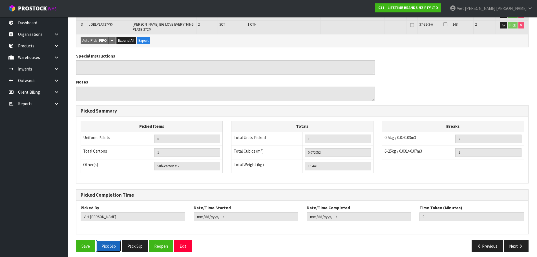
click at [118, 245] on button "Pick Slip" at bounding box center [108, 246] width 25 height 12
click at [147, 243] on button "Pack Slip" at bounding box center [135, 246] width 26 height 12
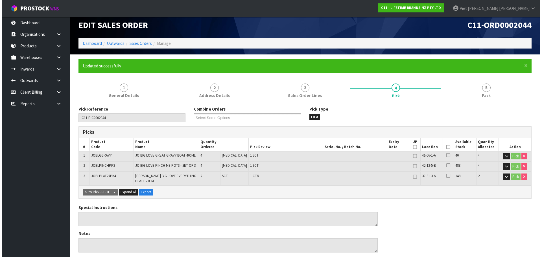
scroll to position [0, 0]
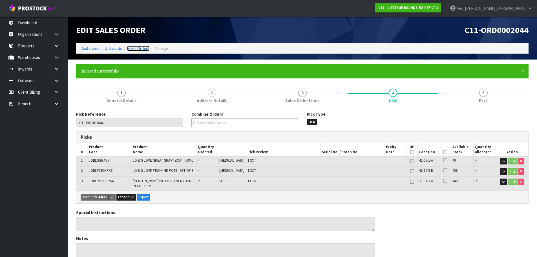
click at [146, 49] on link "Sales Orders" at bounding box center [138, 48] width 22 height 5
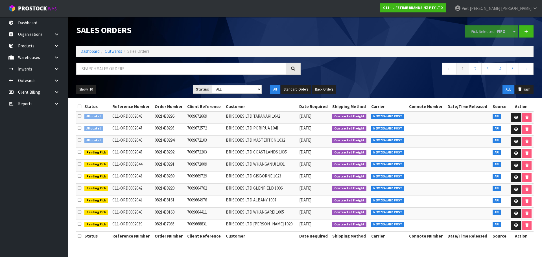
click at [274, 214] on td "BRISCOES LTD WHANGAREI 1005" at bounding box center [260, 213] width 73 height 12
click at [261, 201] on td "BRISCOES LTD ALBANY 1007" at bounding box center [260, 202] width 73 height 12
click at [262, 188] on td "BRISCOES LTD GLENFIELD 1006" at bounding box center [260, 189] width 73 height 12
click at [249, 174] on td "BRISCOES LTD GISBORNE 1023" at bounding box center [260, 178] width 73 height 12
click at [256, 165] on td "BRISCOES LTD WHANGANUI 1031" at bounding box center [260, 165] width 73 height 12
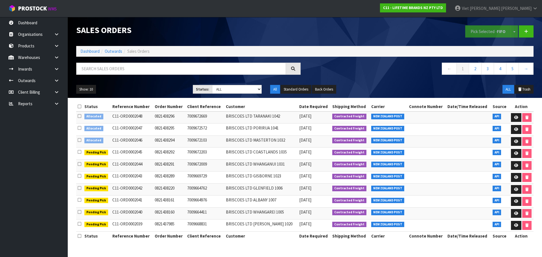
click at [256, 165] on td "BRISCOES LTD WHANGANUI 1031" at bounding box center [260, 165] width 73 height 12
click at [250, 213] on td "BRISCOES LTD WHANGAREI 1005" at bounding box center [260, 213] width 73 height 12
click at [241, 212] on td "BRISCOES LTD WHANGAREI 1005" at bounding box center [260, 213] width 73 height 12
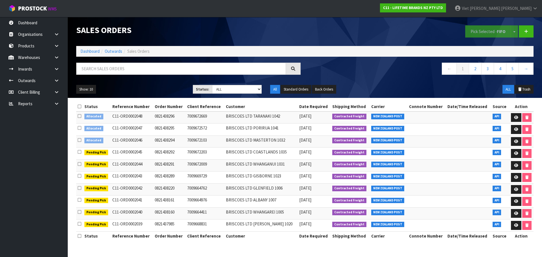
click at [241, 212] on td "BRISCOES LTD WHANGAREI 1005" at bounding box center [260, 213] width 73 height 12
click at [240, 213] on td "BRISCOES LTD WHANGAREI 1005" at bounding box center [260, 213] width 73 height 12
click at [244, 203] on td "BRISCOES LTD ALBANY 1007" at bounding box center [260, 202] width 73 height 12
click at [246, 213] on td "BRISCOES LTD WHANGAREI 1005" at bounding box center [260, 213] width 73 height 12
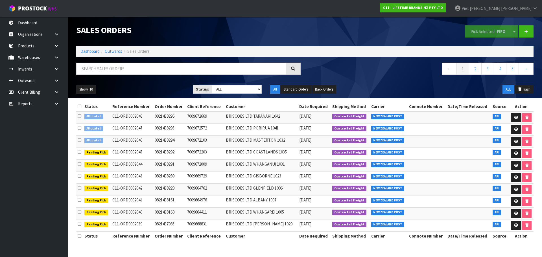
click at [257, 211] on td "BRISCOES LTD WHANGAREI 1005" at bounding box center [260, 213] width 73 height 12
click at [256, 204] on td "BRISCOES LTD ALBANY 1007" at bounding box center [260, 202] width 73 height 12
click at [262, 187] on td "BRISCOES LTD GLENFIELD 1006" at bounding box center [260, 189] width 73 height 12
click at [258, 176] on td "BRISCOES LTD GISBORNE 1023" at bounding box center [260, 178] width 73 height 12
click at [257, 165] on td "BRISCOES LTD WHANGANUI 1031" at bounding box center [260, 165] width 73 height 12
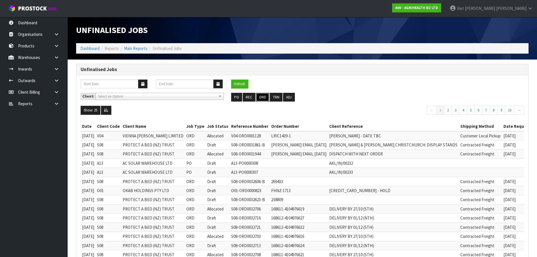
click at [256, 99] on button "ORD" at bounding box center [262, 97] width 13 height 9
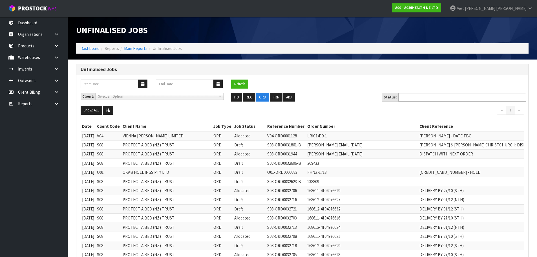
click at [467, 99] on ul at bounding box center [463, 97] width 128 height 9
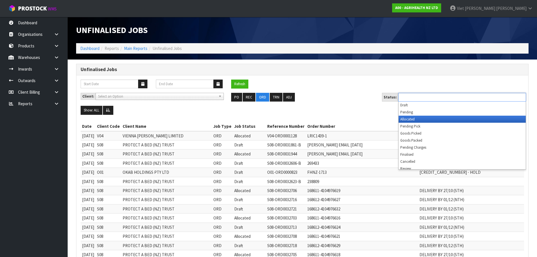
click at [449, 122] on li "Allocated" at bounding box center [462, 119] width 127 height 7
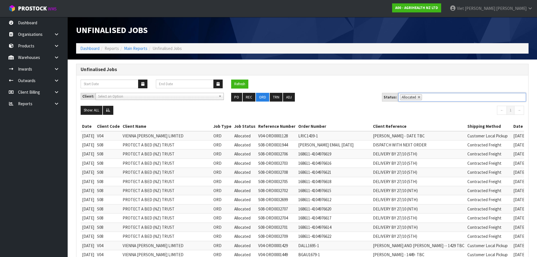
click at [180, 100] on div "Client: A00 - AGRIHEALTH NZ LTD A01 - [PERSON_NAME] PTY LTD A02 - AUKLET TRADER…" at bounding box center [302, 99] width 452 height 13
click at [181, 98] on span "Select an Option" at bounding box center [157, 96] width 118 height 7
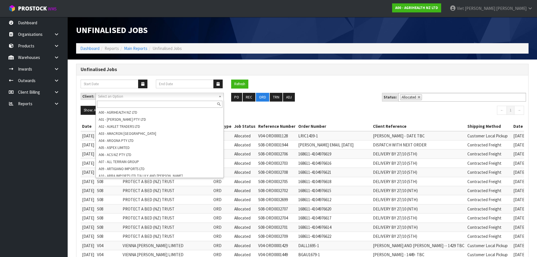
click at [188, 95] on span "Select an Option" at bounding box center [157, 96] width 118 height 7
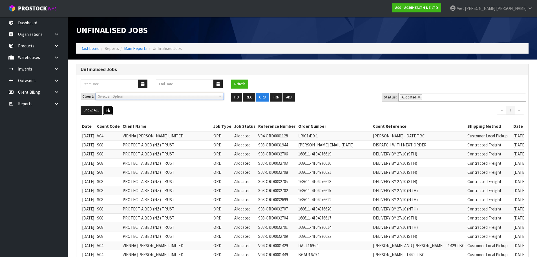
click at [107, 113] on button at bounding box center [108, 110] width 10 height 9
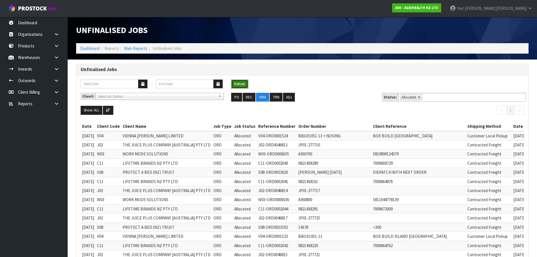
click at [234, 87] on button "Refresh" at bounding box center [239, 84] width 17 height 9
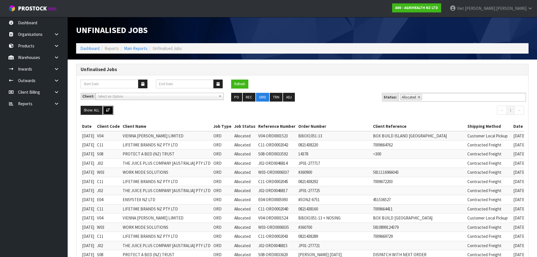
click at [111, 107] on button at bounding box center [108, 110] width 10 height 9
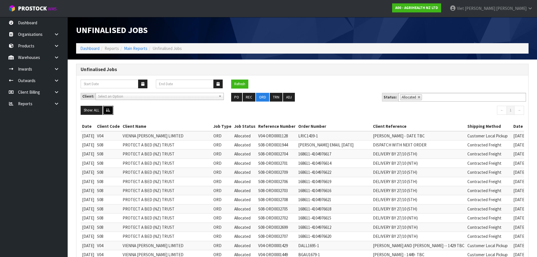
click at [109, 110] on icon at bounding box center [108, 110] width 4 height 4
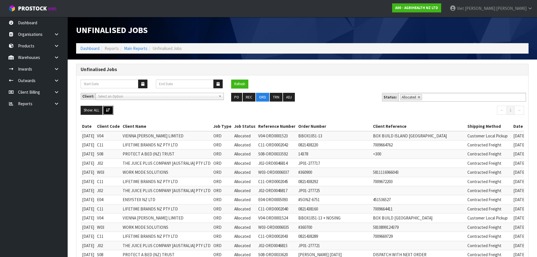
click at [109, 110] on icon at bounding box center [108, 110] width 4 height 4
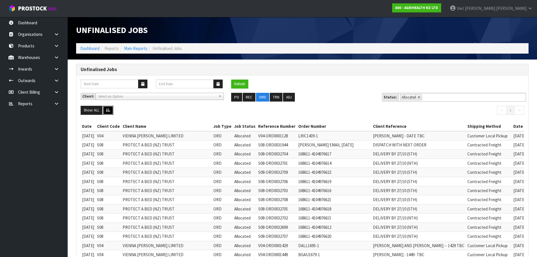
click at [107, 112] on button at bounding box center [108, 110] width 10 height 9
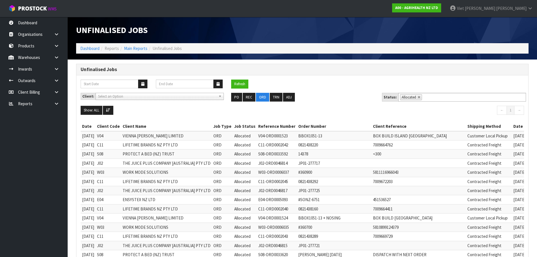
click at [359, 243] on td "JP01-277721" at bounding box center [334, 245] width 75 height 9
click at [209, 155] on td "PROTECT A BED (NZ) TRUST" at bounding box center [166, 154] width 91 height 9
click at [183, 87] on input "text" at bounding box center [185, 84] width 58 height 9
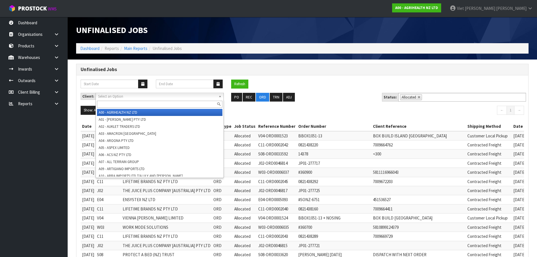
click at [156, 96] on span "Select an Option" at bounding box center [157, 96] width 118 height 7
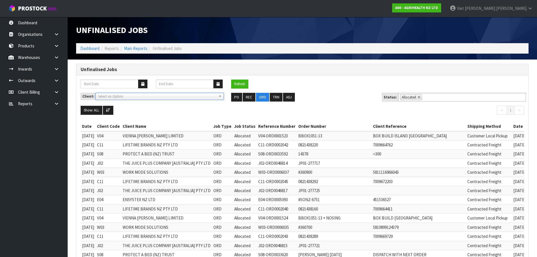
click at [183, 113] on ul "Show: ALL 5 10 25 50 100 ALL" at bounding box center [190, 110] width 218 height 9
click at [138, 95] on span "Select an Option" at bounding box center [157, 96] width 118 height 7
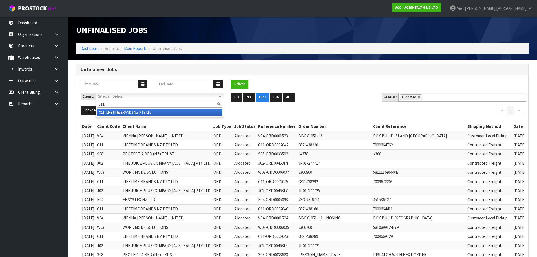
type input "c11"
click at [145, 112] on li "C11 - LIFETIME BRANDS NZ PTY LTD" at bounding box center [160, 112] width 126 height 7
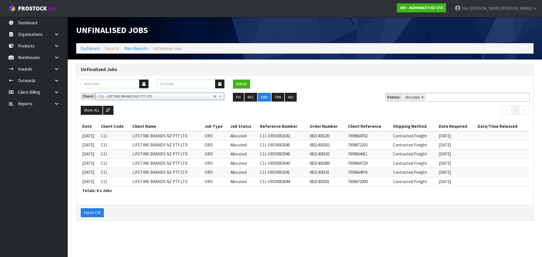
click at [121, 142] on td "C11" at bounding box center [115, 144] width 32 height 9
drag, startPoint x: 118, startPoint y: 184, endPoint x: 101, endPoint y: 136, distance: 50.6
click at [101, 136] on tbody "[DATE] C11 LIFETIME BRANDS NZ PTY LTD ORD Allocated C11-ORD0002042 0821438220 7…" at bounding box center [305, 158] width 448 height 55
click at [165, 176] on td "LIFETIME BRANDS NZ PTY LTD" at bounding box center [167, 172] width 72 height 9
click at [157, 184] on td "LIFETIME BRANDS NZ PTY LTD" at bounding box center [167, 181] width 72 height 9
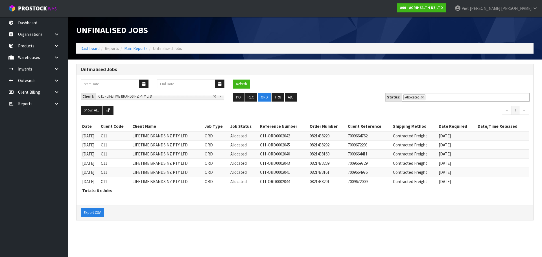
click at [128, 172] on td "C11" at bounding box center [115, 172] width 32 height 9
click at [128, 165] on td "C11" at bounding box center [115, 163] width 32 height 9
click at [128, 156] on td "C11" at bounding box center [115, 154] width 32 height 9
click at [127, 148] on td "C11" at bounding box center [115, 144] width 32 height 9
click at [127, 139] on td "C11" at bounding box center [115, 135] width 32 height 9
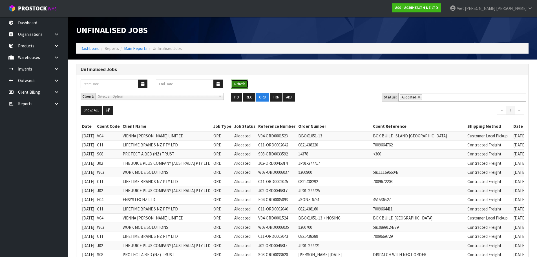
click at [236, 84] on button "Refresh" at bounding box center [239, 84] width 17 height 9
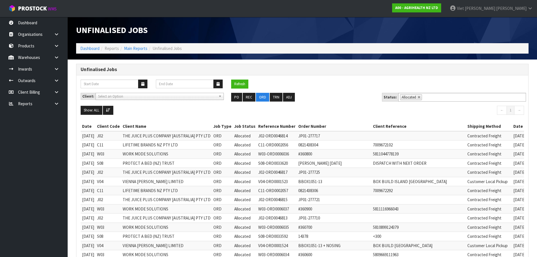
click at [119, 109] on ul "Show: ALL 5 10 25 50 100 ALL" at bounding box center [190, 110] width 218 height 9
click at [116, 110] on ul "Show: ALL 5 10 25 50 100 ALL" at bounding box center [190, 110] width 218 height 9
click at [113, 110] on button at bounding box center [108, 110] width 10 height 9
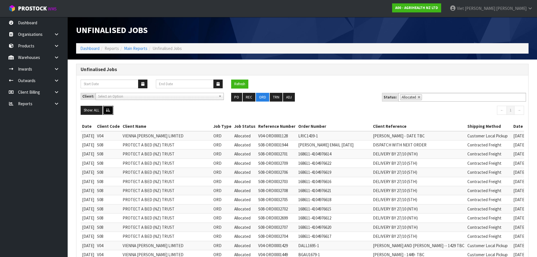
click at [113, 111] on button at bounding box center [108, 110] width 10 height 9
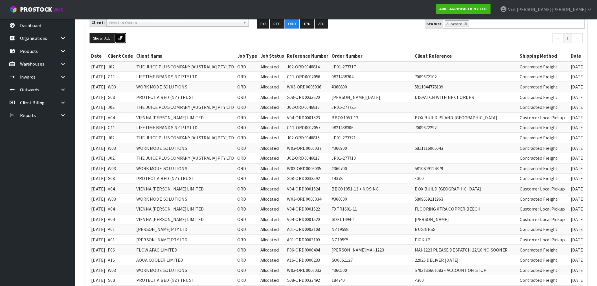
scroll to position [85, 0]
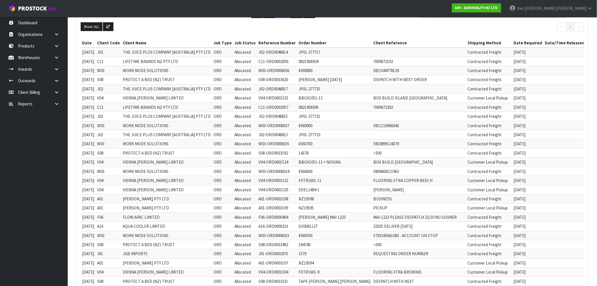
click at [371, 140] on td "#360700" at bounding box center [334, 143] width 75 height 9
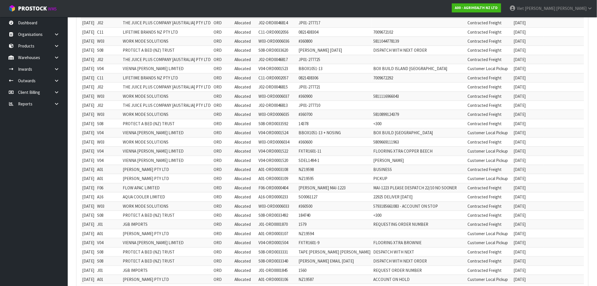
scroll to position [0, 0]
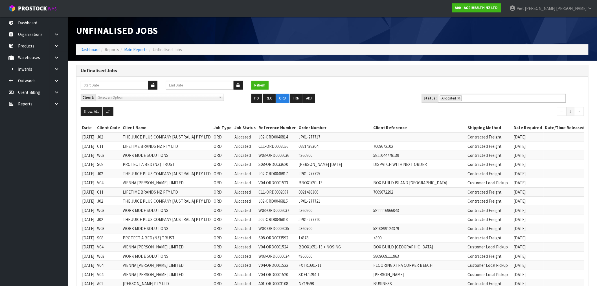
click at [264, 82] on button "Refresh" at bounding box center [259, 85] width 17 height 9
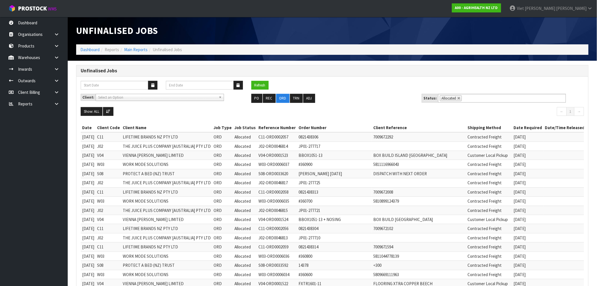
click at [114, 116] on ul "Show: ALL 5 10 25 50 100 ALL" at bounding box center [204, 111] width 247 height 9
click at [111, 113] on button at bounding box center [108, 111] width 10 height 9
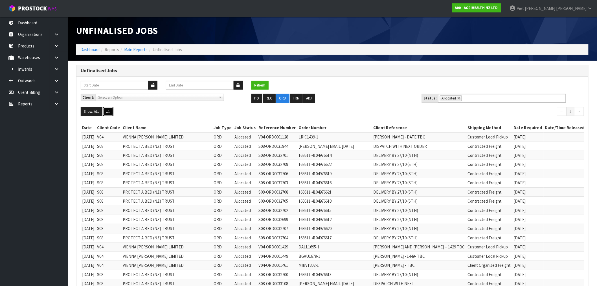
click at [111, 113] on button at bounding box center [108, 111] width 10 height 9
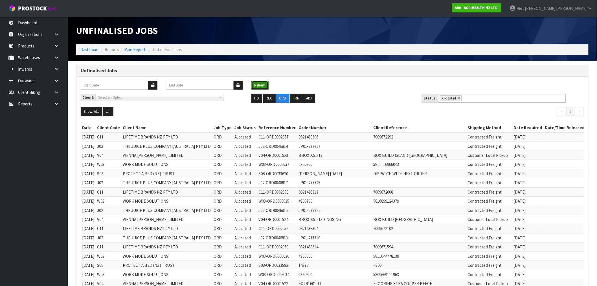
click at [263, 83] on button "Refresh" at bounding box center [259, 85] width 17 height 9
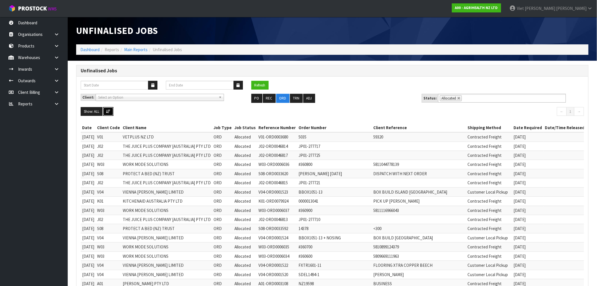
click at [105, 108] on button at bounding box center [108, 111] width 10 height 9
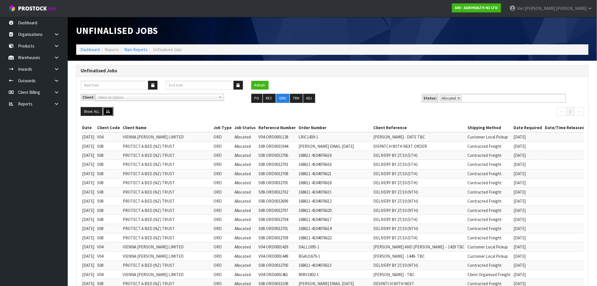
click at [105, 108] on button at bounding box center [108, 111] width 10 height 9
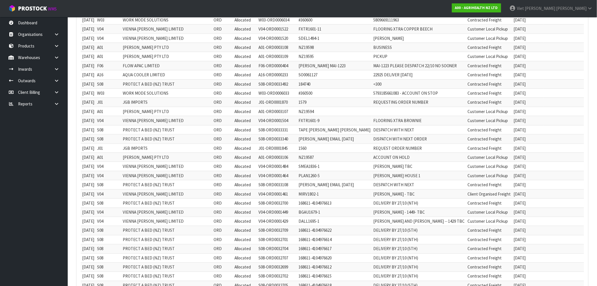
scroll to position [144, 0]
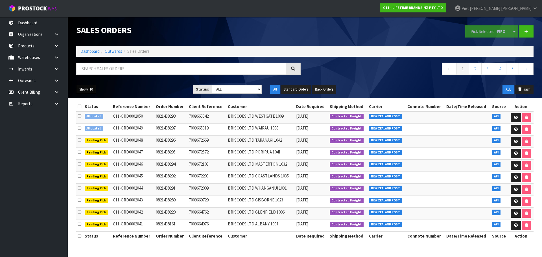
drag, startPoint x: 87, startPoint y: 88, endPoint x: 107, endPoint y: 114, distance: 33.0
click at [87, 88] on button "Show: 10" at bounding box center [86, 89] width 20 height 9
click at [106, 117] on link "25" at bounding box center [98, 115] width 45 height 8
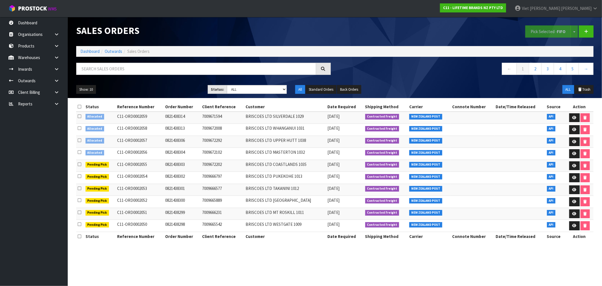
click at [359, 37] on div "Pick Selected - FIFO Split button! FIFO - First In First Out FEFO - First Expir…" at bounding box center [466, 31] width 263 height 29
click at [21, 27] on link "Dashboard" at bounding box center [34, 23] width 68 height 12
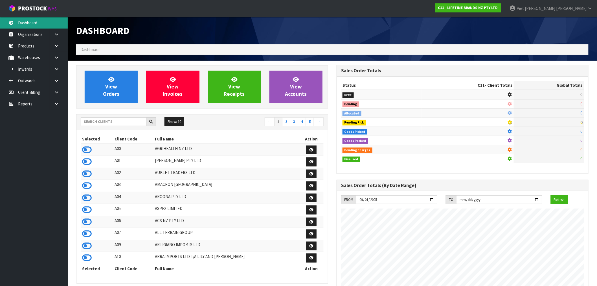
scroll to position [427, 260]
click at [21, 27] on body "Toggle navigation ProStock WMS C11 - LIFETIME BRANDS NZ PTY LTD Viet [PERSON_NA…" at bounding box center [298, 143] width 597 height 286
click at [21, 27] on link "Dashboard" at bounding box center [34, 23] width 68 height 12
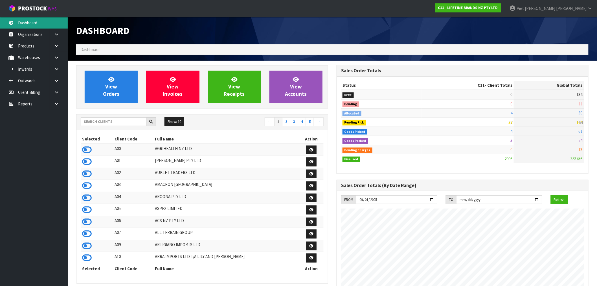
click at [21, 27] on link "Dashboard" at bounding box center [34, 23] width 68 height 12
click at [58, 71] on link at bounding box center [59, 69] width 18 height 12
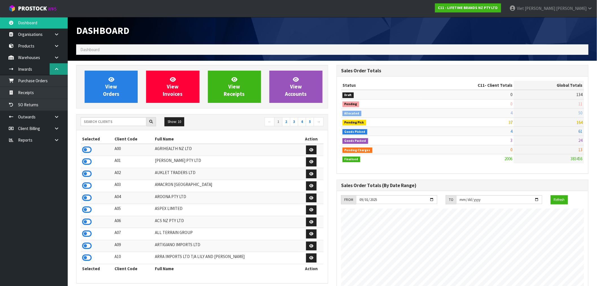
click at [59, 68] on link at bounding box center [59, 69] width 18 height 12
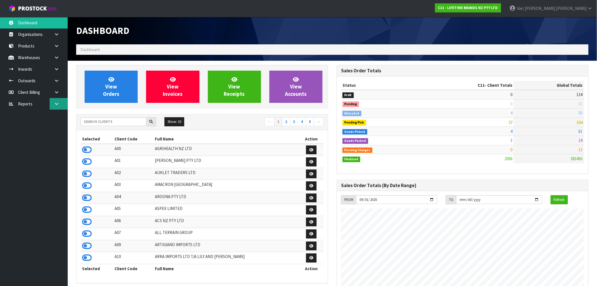
click at [58, 98] on link at bounding box center [59, 104] width 18 height 12
click at [58, 89] on link at bounding box center [59, 92] width 18 height 12
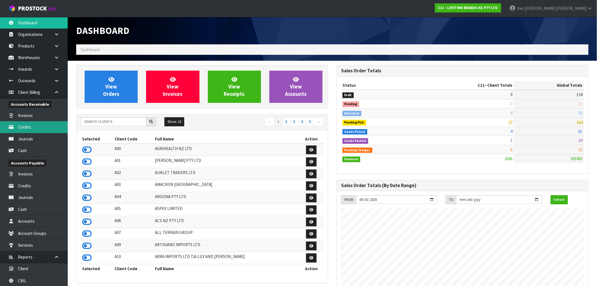
click at [40, 125] on link "Credits" at bounding box center [34, 127] width 68 height 12
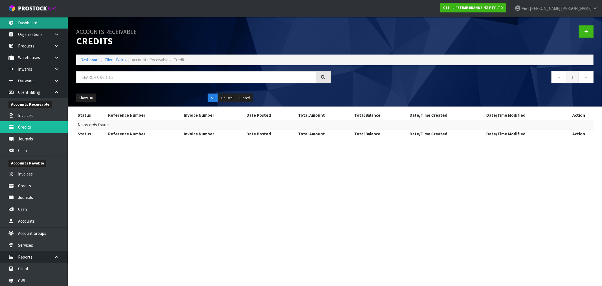
click at [30, 17] on link "Dashboard" at bounding box center [34, 23] width 68 height 12
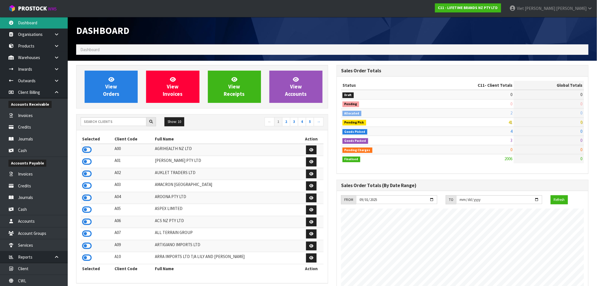
scroll to position [427, 260]
click at [56, 260] on link at bounding box center [59, 257] width 18 height 12
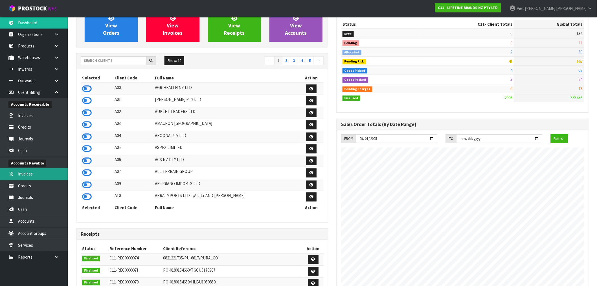
scroll to position [0, 0]
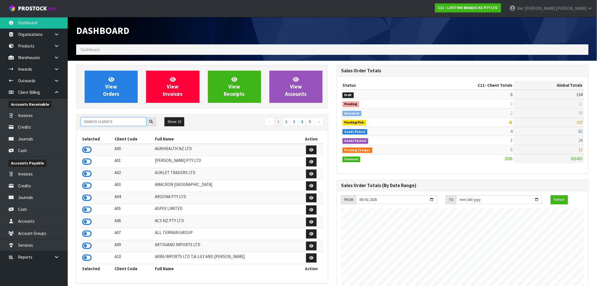
click at [113, 118] on input "text" at bounding box center [114, 121] width 66 height 9
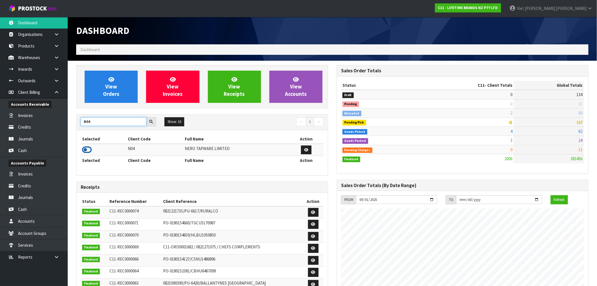
type input "N04"
click at [85, 153] on icon at bounding box center [87, 149] width 10 height 8
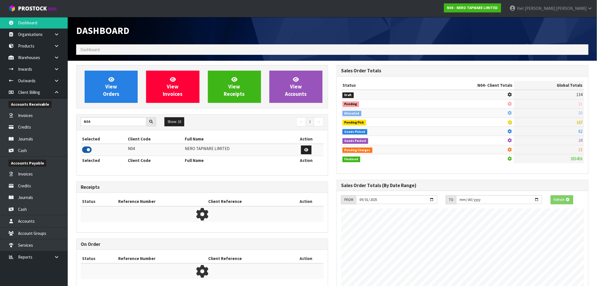
scroll to position [427, 260]
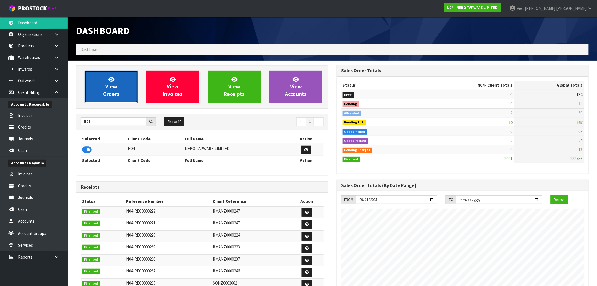
click at [108, 89] on span "View Orders" at bounding box center [111, 86] width 16 height 21
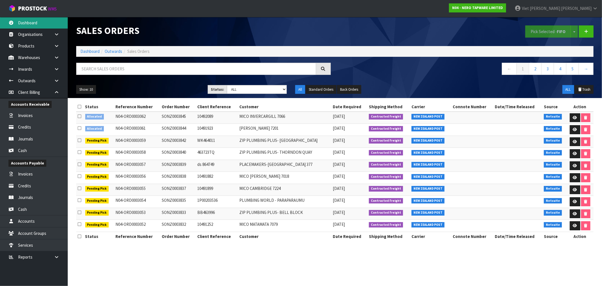
click at [60, 21] on link "Dashboard" at bounding box center [34, 23] width 68 height 12
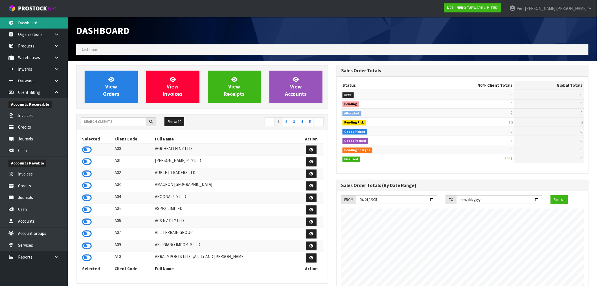
scroll to position [427, 260]
click at [56, 90] on icon at bounding box center [56, 92] width 5 height 4
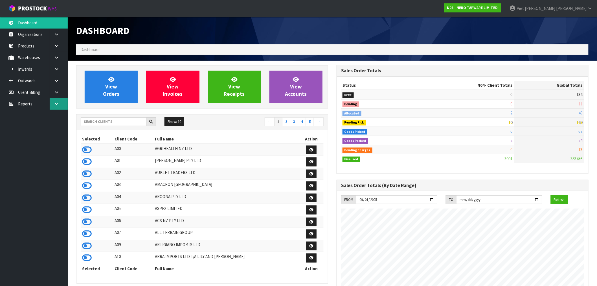
click at [50, 99] on link at bounding box center [59, 104] width 18 height 12
click at [47, 130] on link "CWL" at bounding box center [34, 127] width 68 height 12
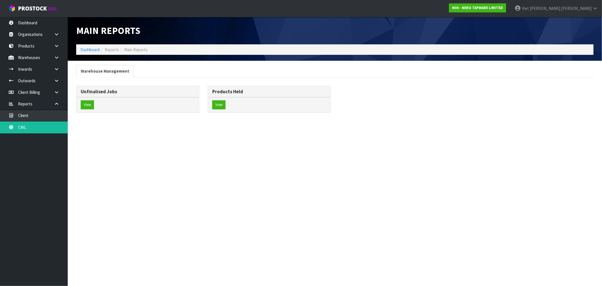
click at [78, 105] on div "View" at bounding box center [137, 104] width 122 height 15
click at [85, 102] on button "View" at bounding box center [87, 104] width 13 height 9
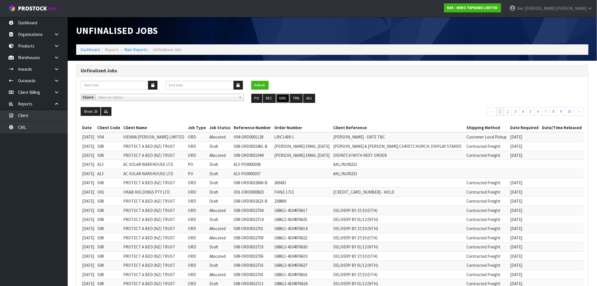
click at [281, 98] on button "ORD" at bounding box center [282, 98] width 13 height 9
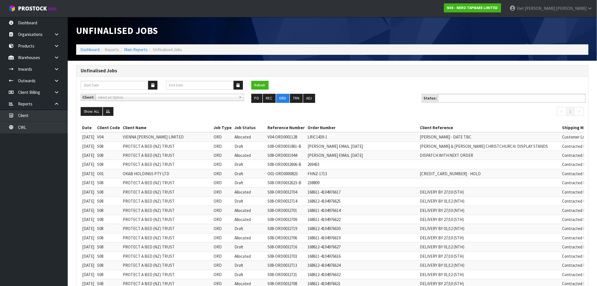
click at [482, 95] on ul at bounding box center [512, 98] width 148 height 9
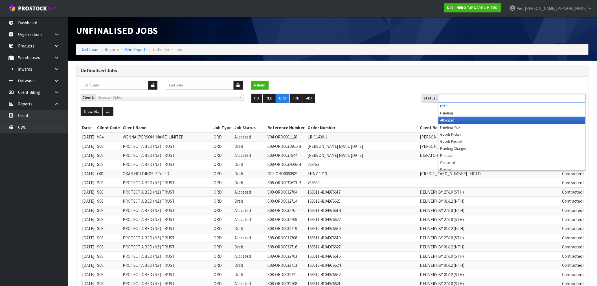
click at [475, 120] on li "Allocated" at bounding box center [511, 120] width 147 height 7
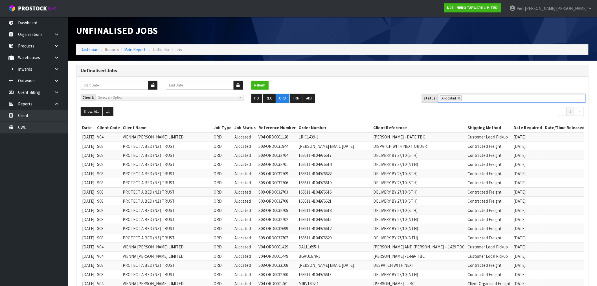
click at [211, 94] on span "Select an Option" at bounding box center [167, 97] width 138 height 7
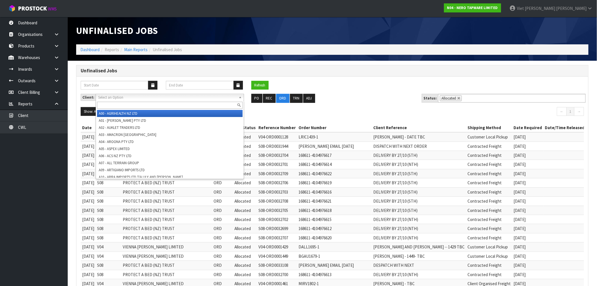
click at [211, 94] on span "Select an Option" at bounding box center [167, 97] width 138 height 7
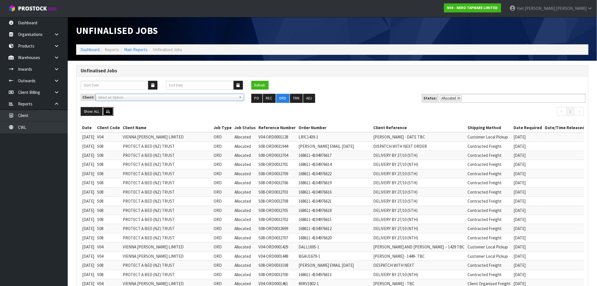
click at [112, 115] on button at bounding box center [108, 111] width 10 height 9
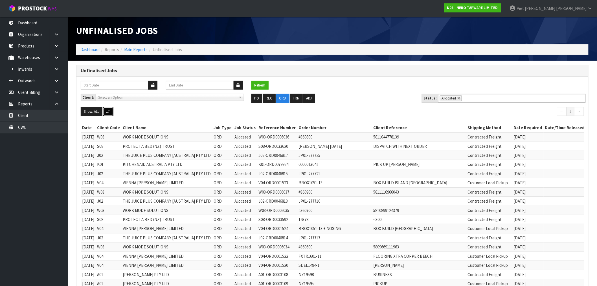
click at [112, 115] on button at bounding box center [108, 111] width 10 height 9
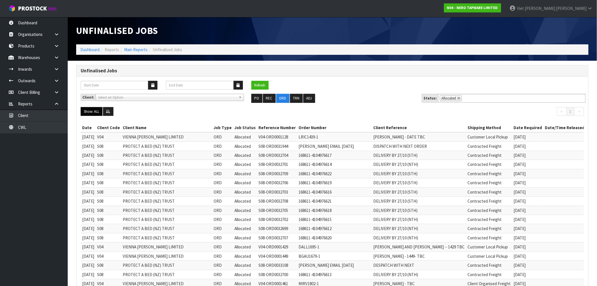
click at [102, 109] on button "Show: ALL" at bounding box center [92, 111] width 22 height 9
click at [127, 110] on ul "Show: ALL 5 10 25 50 100 ALL" at bounding box center [204, 111] width 247 height 9
click at [111, 112] on button at bounding box center [108, 111] width 10 height 9
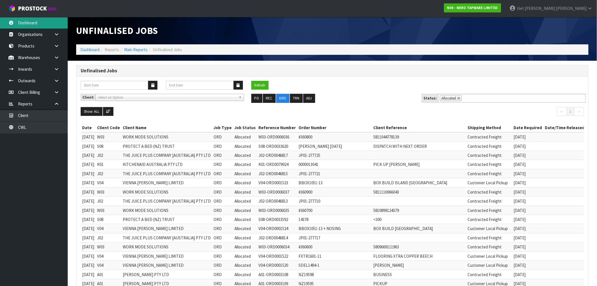
click at [38, 26] on link "Dashboard" at bounding box center [34, 23] width 68 height 12
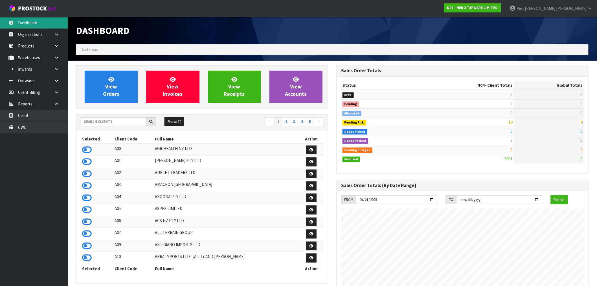
scroll to position [427, 260]
click at [110, 122] on input "text" at bounding box center [114, 121] width 66 height 9
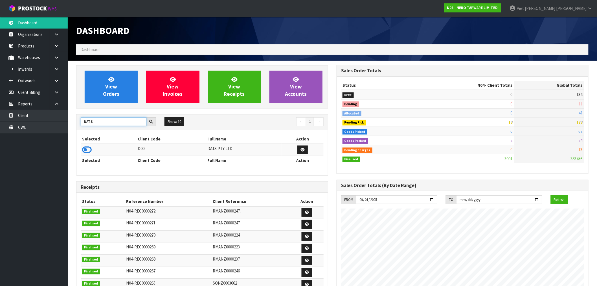
type input "DATS"
click at [88, 149] on icon at bounding box center [87, 149] width 10 height 8
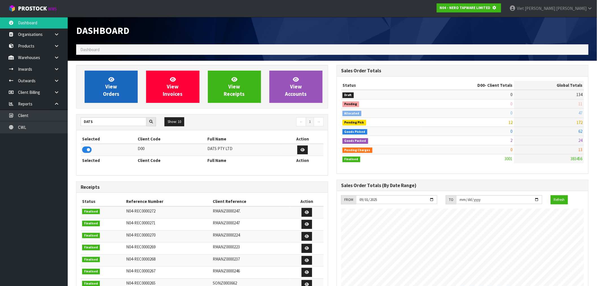
scroll to position [281783, 281874]
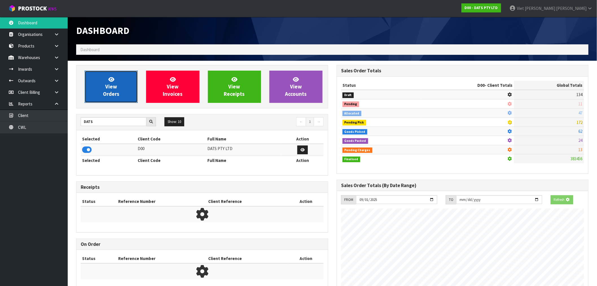
click at [109, 91] on span "View Orders" at bounding box center [111, 86] width 16 height 21
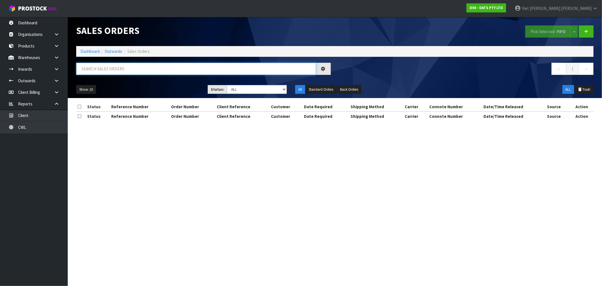
click at [276, 69] on input "text" at bounding box center [196, 69] width 240 height 12
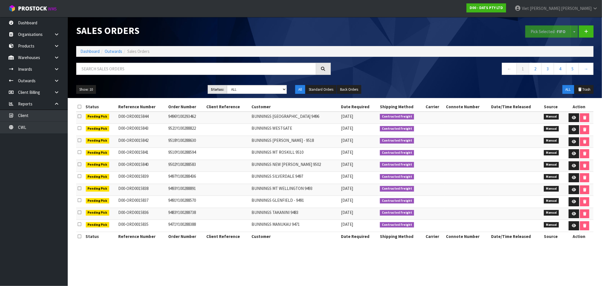
drag, startPoint x: 112, startPoint y: 84, endPoint x: 137, endPoint y: 66, distance: 30.5
click at [115, 83] on div "Show: 10 5 10 25 50 Status: Draft Pending Allocated Pending Pick Goods Picked G…" at bounding box center [335, 89] width 526 height 17
click at [139, 65] on input "text" at bounding box center [196, 69] width 240 height 12
type input "15817"
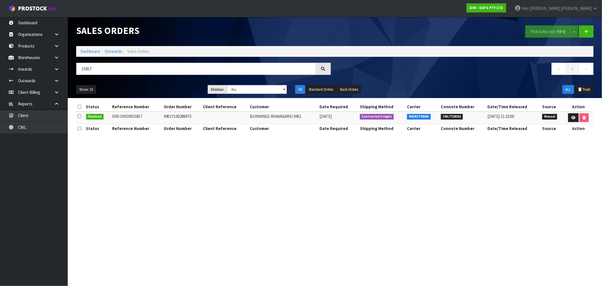
click at [433, 130] on th "Carrier" at bounding box center [422, 128] width 34 height 9
click at [569, 115] on link at bounding box center [573, 117] width 10 height 9
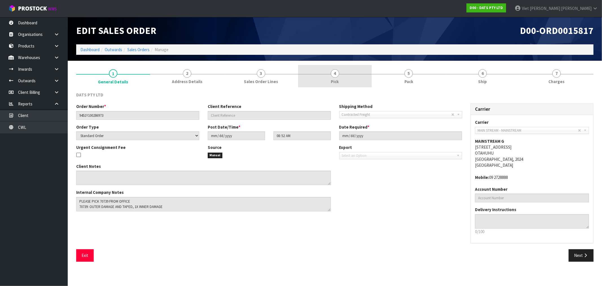
click at [351, 75] on link "4 Pick" at bounding box center [335, 76] width 74 height 22
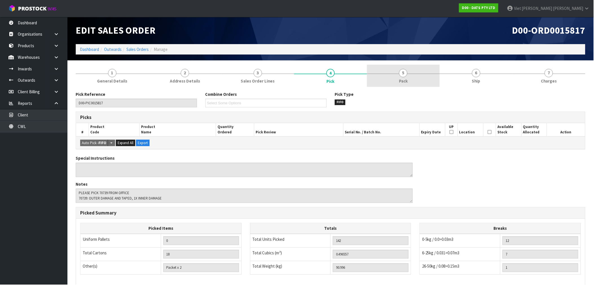
click at [401, 69] on link "5 Pack" at bounding box center [405, 76] width 73 height 22
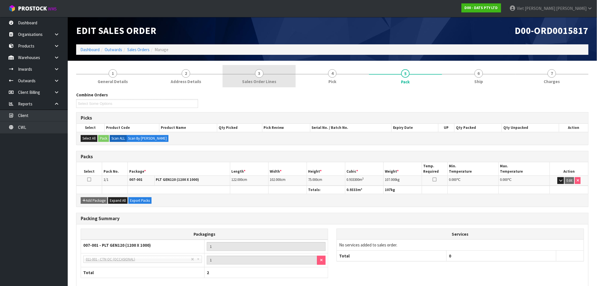
click at [295, 68] on link "3 Sales Order Lines" at bounding box center [259, 76] width 73 height 22
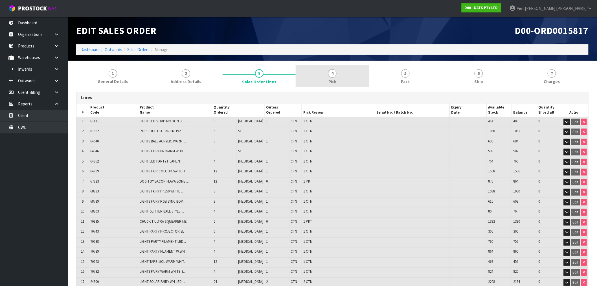
click at [349, 71] on link "4 Pick" at bounding box center [332, 76] width 73 height 22
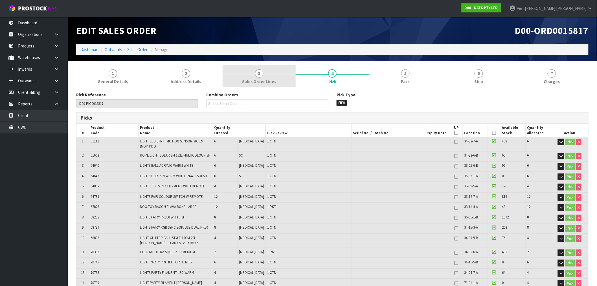
click at [243, 74] on div at bounding box center [259, 74] width 73 height 0
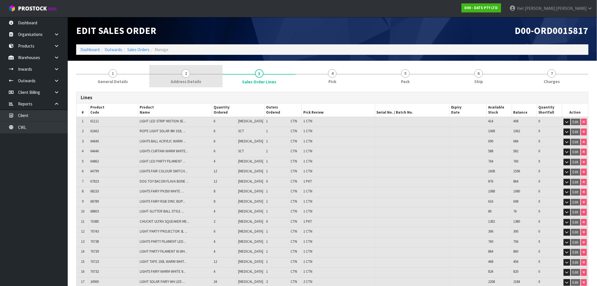
click at [191, 71] on link "2 Address Details" at bounding box center [185, 76] width 73 height 22
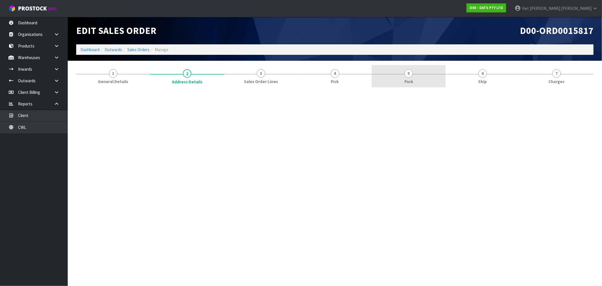
click at [362, 69] on link "4 Pick" at bounding box center [335, 76] width 74 height 22
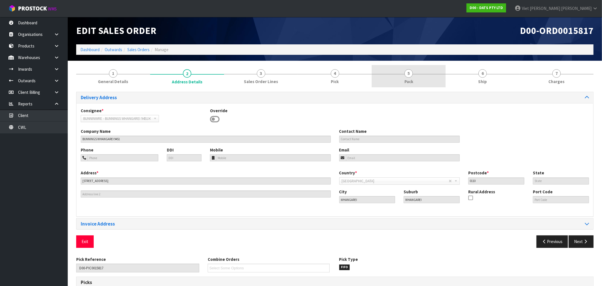
click at [406, 69] on span "5" at bounding box center [408, 73] width 8 height 8
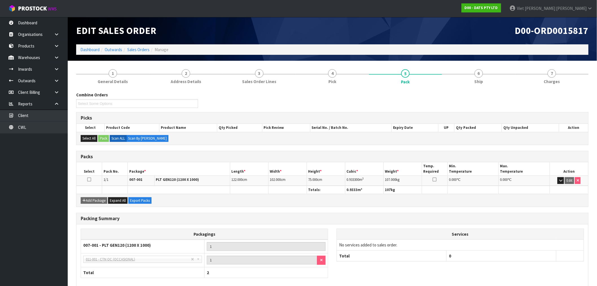
click at [348, 67] on link "4 Pick" at bounding box center [332, 76] width 73 height 22
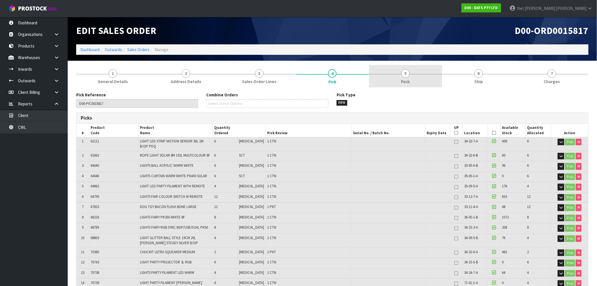
click at [429, 67] on link "5 Pack" at bounding box center [405, 76] width 73 height 22
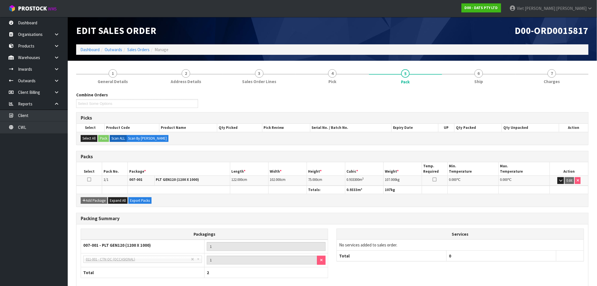
scroll to position [29, 0]
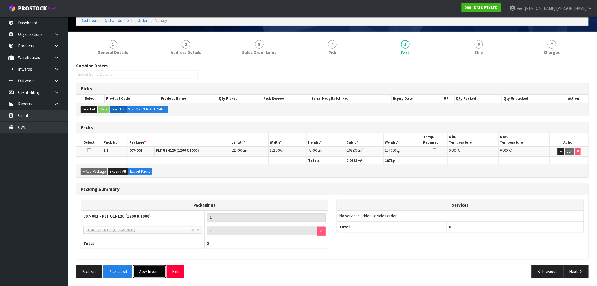
click at [148, 265] on button "View Invoice" at bounding box center [149, 271] width 33 height 12
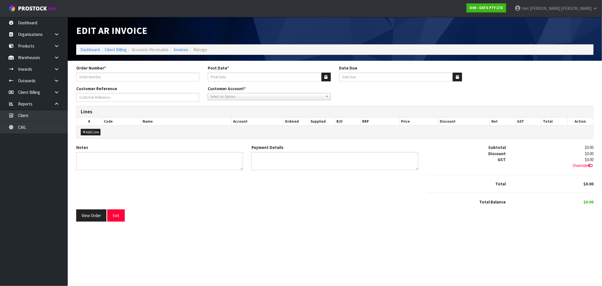
type input "9451Y100286973"
type input "[DATE]"
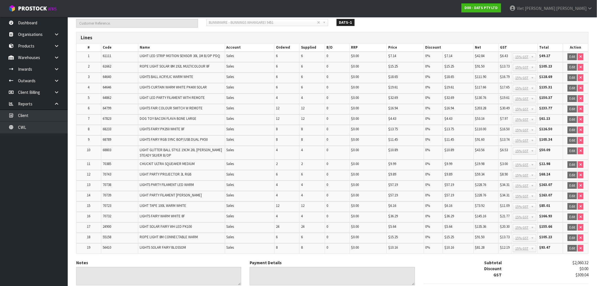
scroll to position [122, 0]
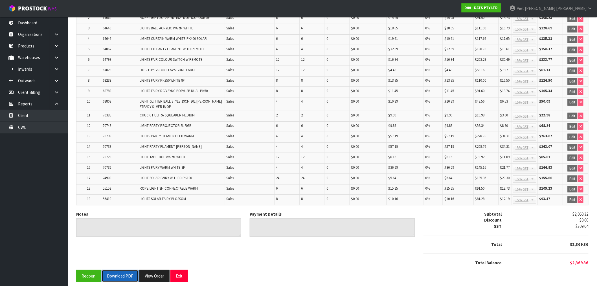
click at [126, 275] on button "Download PDF" at bounding box center [120, 275] width 37 height 12
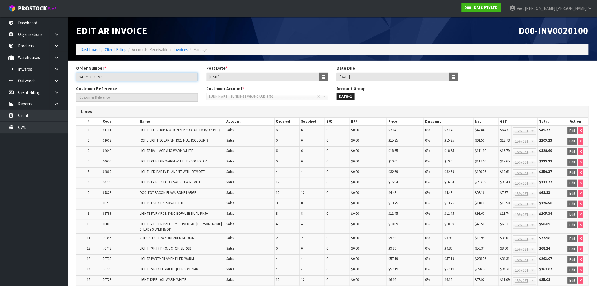
click at [123, 76] on input "9451Y100286973" at bounding box center [137, 77] width 122 height 9
click at [291, 29] on h1 "Edit AR Invoice" at bounding box center [202, 30] width 252 height 10
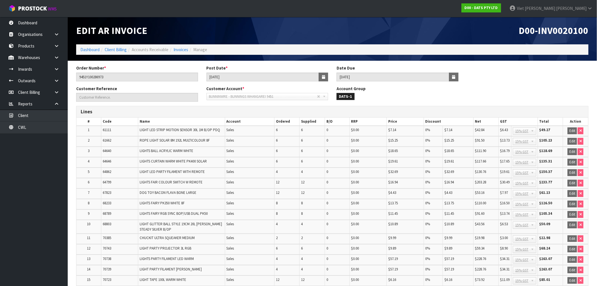
click at [291, 29] on h1 "Edit AR Invoice" at bounding box center [202, 30] width 252 height 10
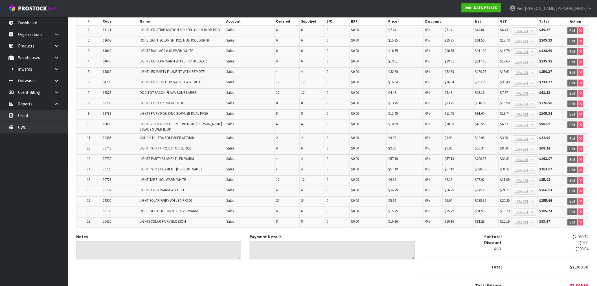
scroll to position [122, 0]
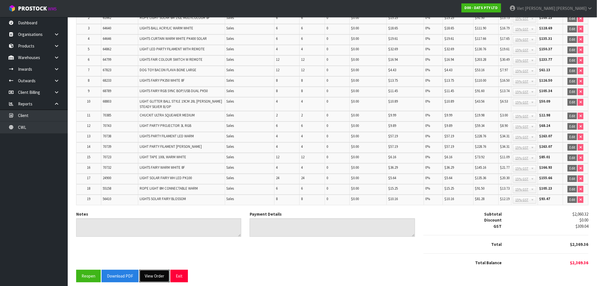
click at [150, 274] on button "View Order" at bounding box center [154, 275] width 30 height 12
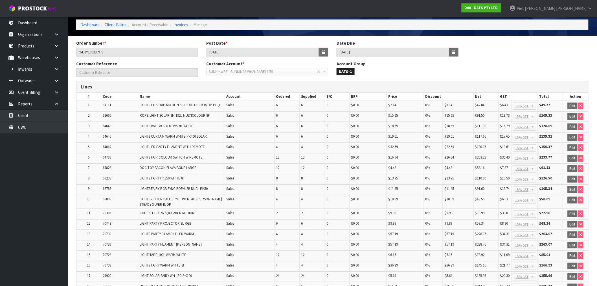
scroll to position [0, 0]
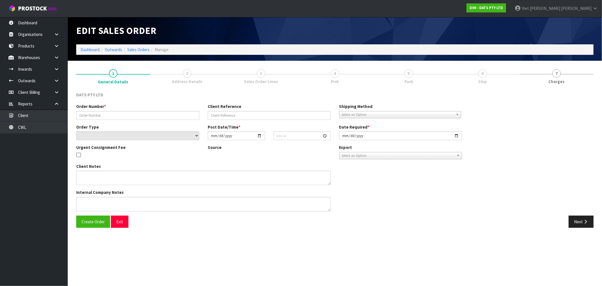
type input "9451Y100286973"
select select "number:0"
type input "[DATE]"
type input "08:52:00.000"
type input "[DATE]"
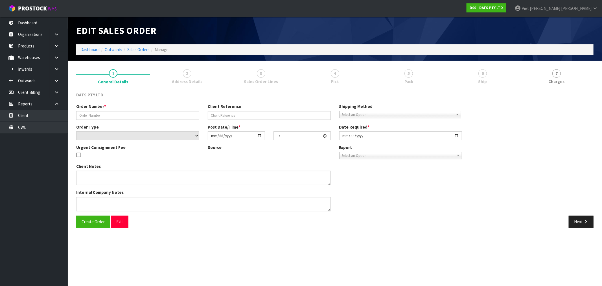
type textarea "PLEASE PICK 70739 FROM OFFICE 70739: OUTER DAMAGE AND TAPED, 1X INNER DAMAGE"
click at [403, 67] on link "5 Pack" at bounding box center [409, 76] width 74 height 22
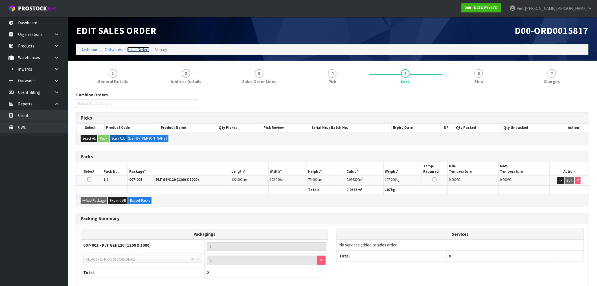
click at [138, 47] on link "Sales Orders" at bounding box center [138, 49] width 22 height 5
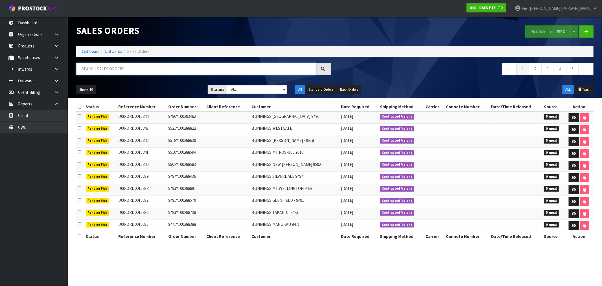
click at [133, 72] on input "text" at bounding box center [196, 69] width 240 height 12
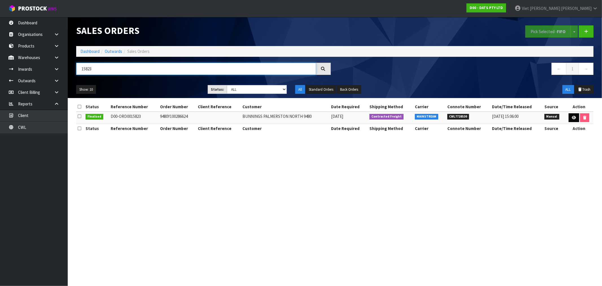
type input "15823"
click at [572, 117] on icon at bounding box center [574, 118] width 4 height 4
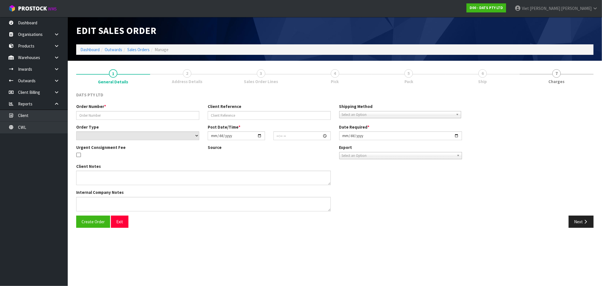
type input "9480Y100286624"
select select "number:0"
type input "[DATE]"
type input "10:15:00.000"
type input "[DATE]"
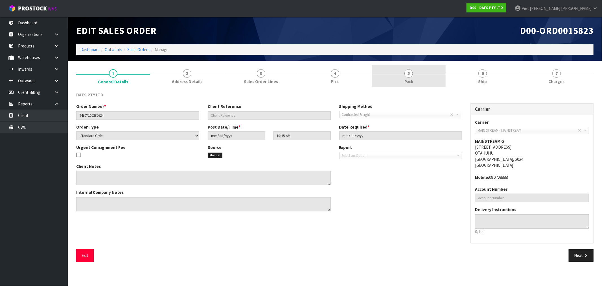
click at [395, 70] on link "5 Pack" at bounding box center [409, 76] width 74 height 22
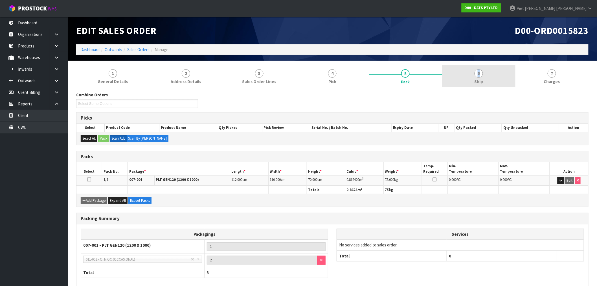
click at [458, 74] on link "6 Ship" at bounding box center [478, 76] width 73 height 22
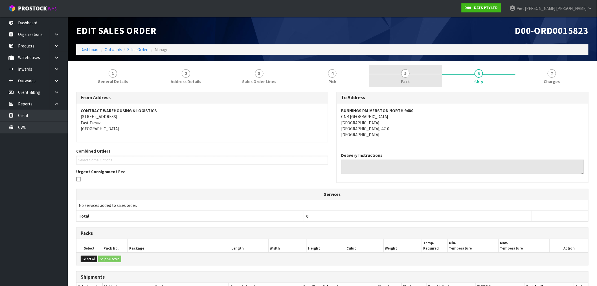
click at [416, 81] on link "5 Pack" at bounding box center [405, 76] width 73 height 22
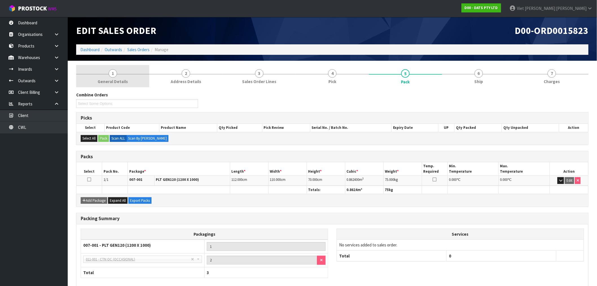
click at [123, 74] on link "1 General Details" at bounding box center [112, 76] width 73 height 22
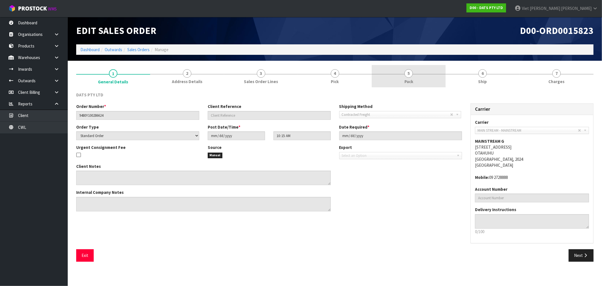
click at [436, 73] on link "5 Pack" at bounding box center [409, 76] width 74 height 22
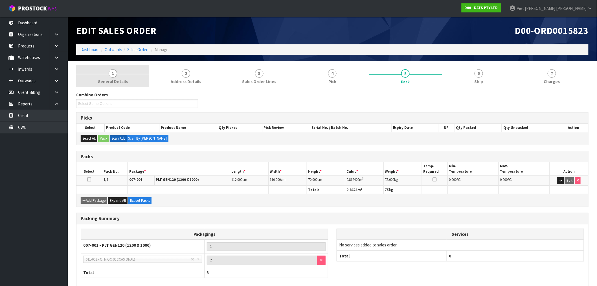
click at [147, 84] on link "1 General Details" at bounding box center [112, 76] width 73 height 22
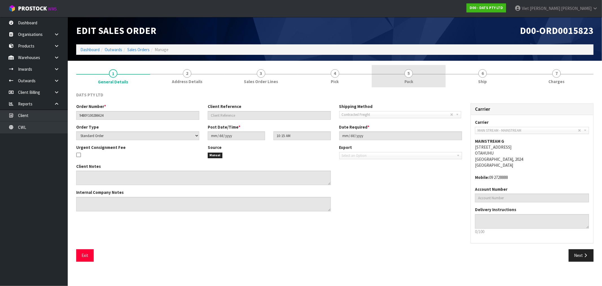
click at [417, 74] on link "5 Pack" at bounding box center [409, 76] width 74 height 22
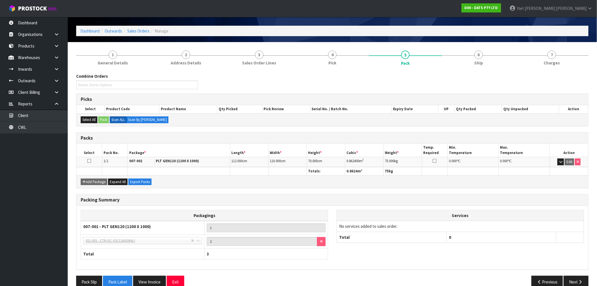
scroll to position [29, 0]
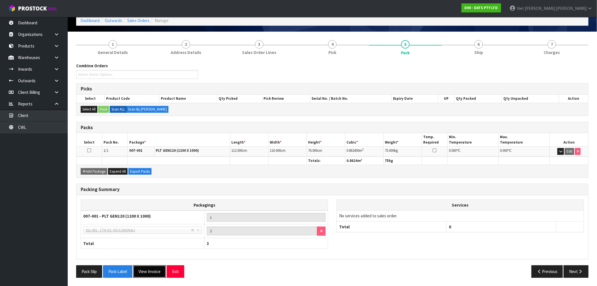
click at [148, 269] on button "View Invoice" at bounding box center [149, 271] width 33 height 12
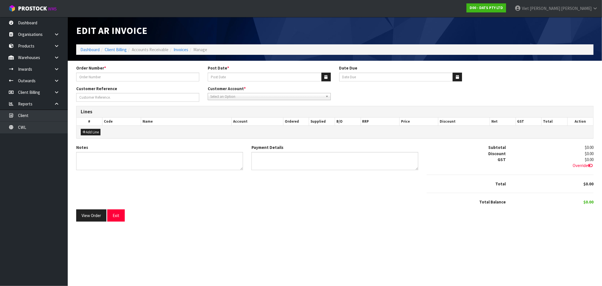
type input "9480Y100286624"
type input "[DATE]"
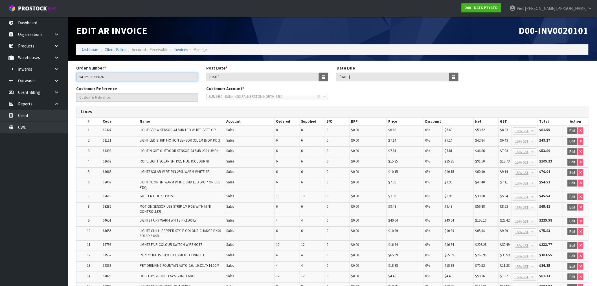
click at [102, 79] on input "9480Y100286624" at bounding box center [137, 77] width 122 height 9
click at [561, 31] on span "D00-INV0020101" at bounding box center [554, 31] width 70 height 12
click at [578, 33] on span "D00-INV0020101" at bounding box center [554, 31] width 70 height 12
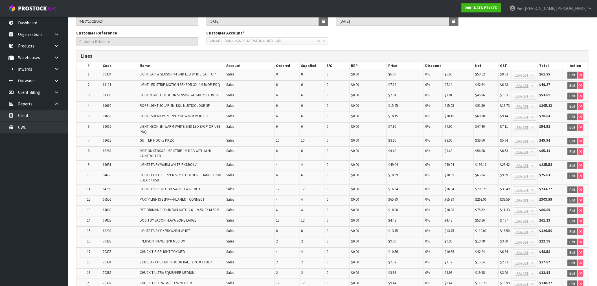
scroll to position [173, 0]
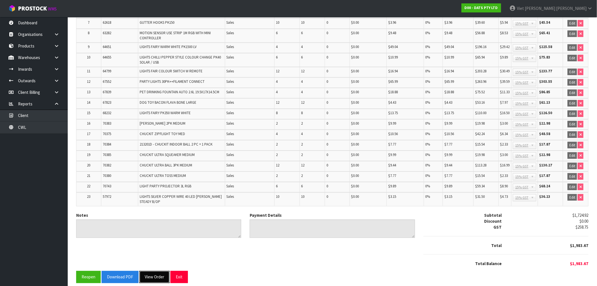
click at [148, 271] on button "View Order" at bounding box center [154, 277] width 30 height 12
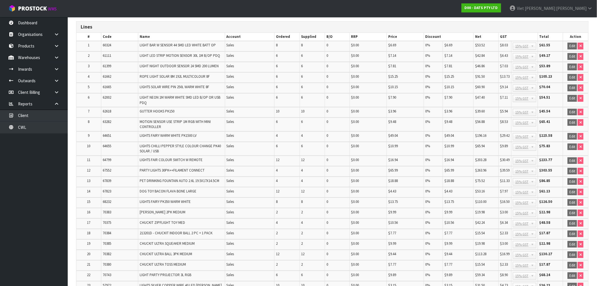
scroll to position [0, 0]
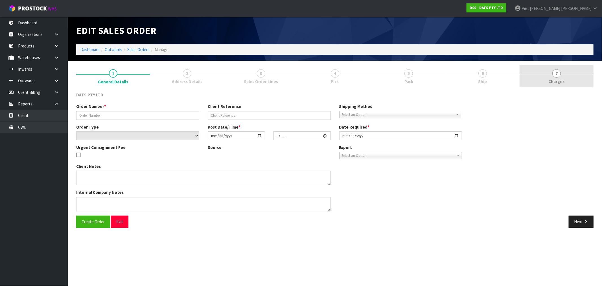
type input "9480Y100286624"
select select "number:0"
type input "[DATE]"
type input "10:15:00.000"
type input "[DATE]"
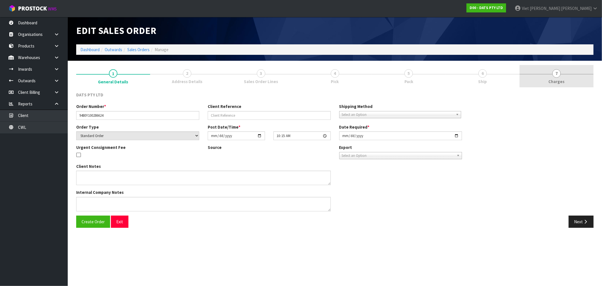
click at [540, 78] on link "7 [GEOGRAPHIC_DATA]" at bounding box center [556, 76] width 74 height 22
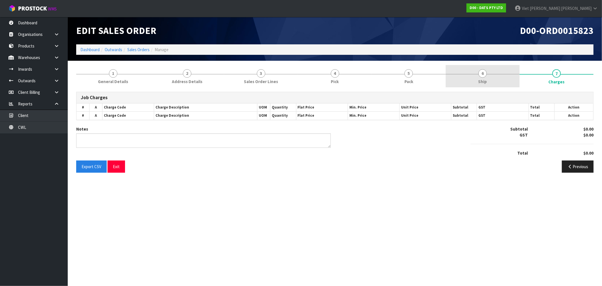
click at [473, 74] on link "6 Ship" at bounding box center [482, 76] width 74 height 22
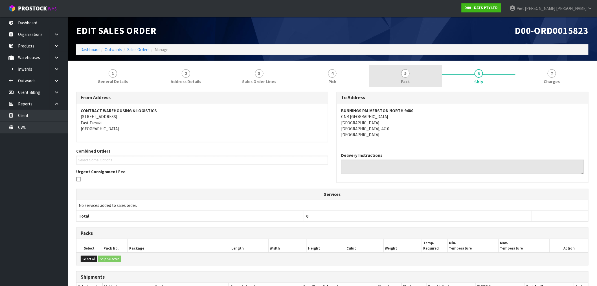
drag, startPoint x: 421, startPoint y: 74, endPoint x: 425, endPoint y: 75, distance: 4.3
click at [421, 74] on link "5 Pack" at bounding box center [405, 76] width 73 height 22
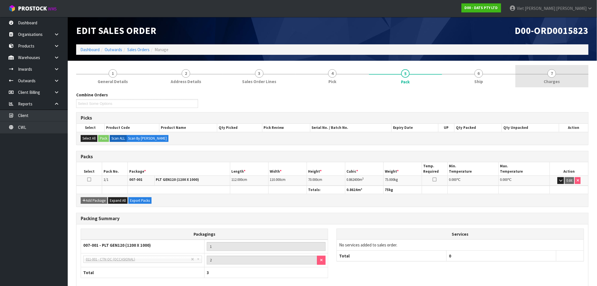
click at [521, 76] on link "7 [GEOGRAPHIC_DATA]" at bounding box center [551, 76] width 73 height 22
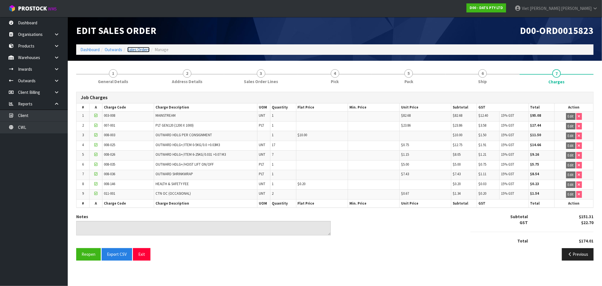
click at [132, 48] on link "Sales Orders" at bounding box center [138, 49] width 22 height 5
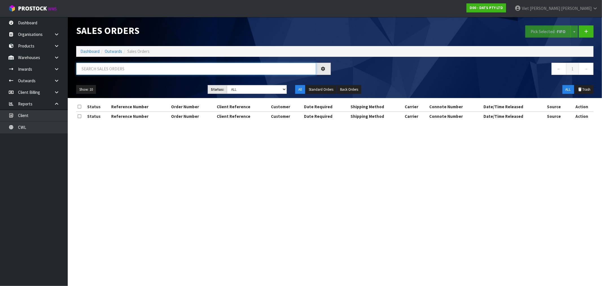
click at [214, 63] on input "text" at bounding box center [196, 69] width 240 height 12
click at [205, 65] on input "text" at bounding box center [196, 69] width 240 height 12
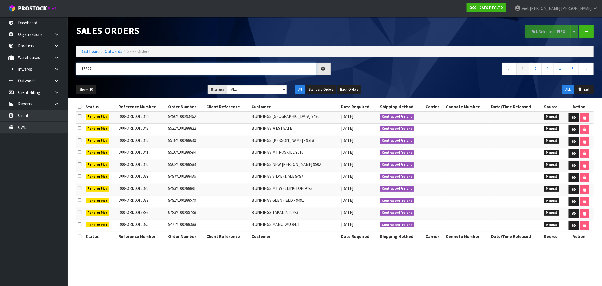
click at [204, 66] on input "15827" at bounding box center [196, 69] width 240 height 12
type input "15827"
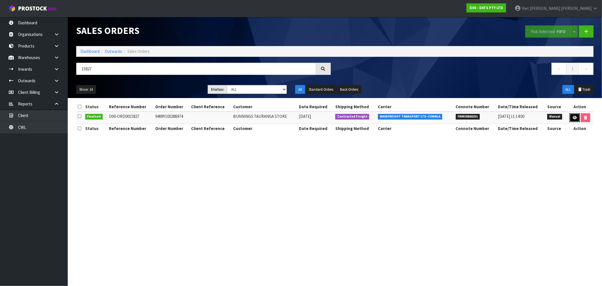
click at [573, 116] on icon at bounding box center [574, 118] width 4 height 4
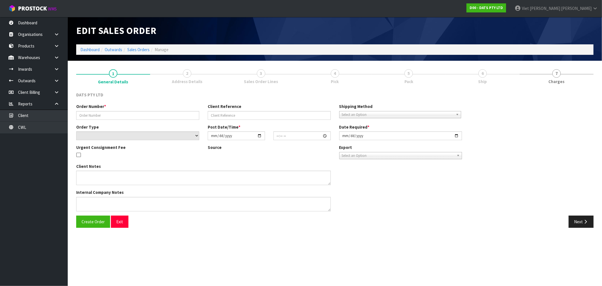
type input "9499Y100286974"
select select "number:0"
type input "[DATE]"
type input "10:24:00.000"
type input "[DATE]"
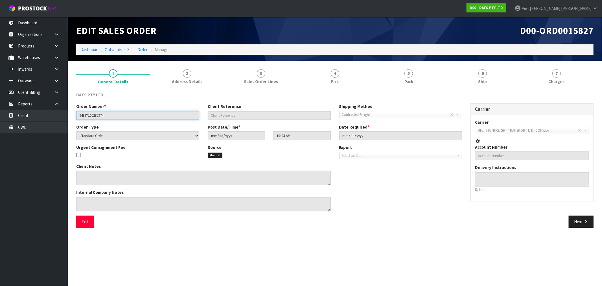
click at [105, 113] on input "9499Y100286974" at bounding box center [137, 115] width 123 height 9
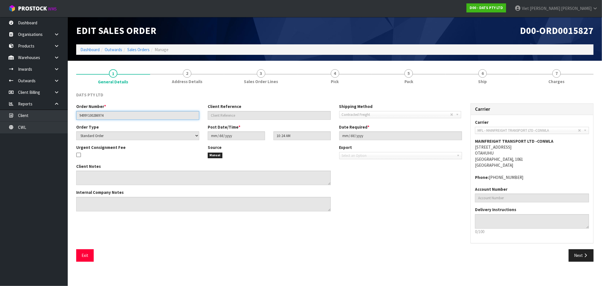
click at [105, 113] on input "9499Y100286974" at bounding box center [137, 115] width 123 height 9
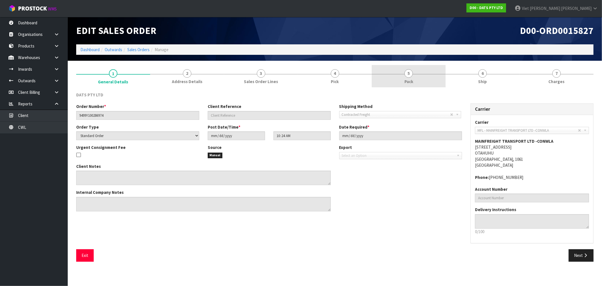
click at [407, 78] on link "5 Pack" at bounding box center [409, 76] width 74 height 22
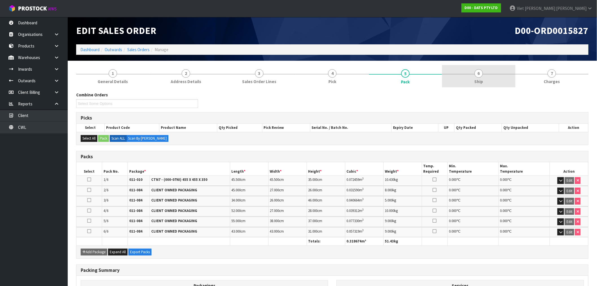
click at [479, 73] on span "6" at bounding box center [479, 73] width 8 height 8
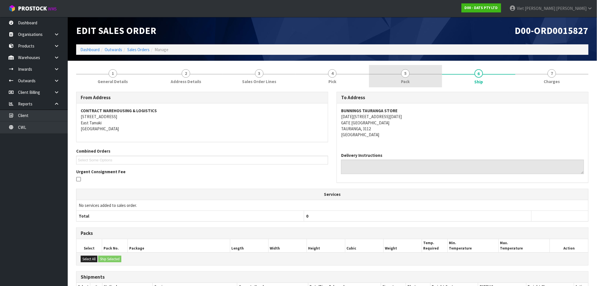
click at [381, 81] on link "5 Pack" at bounding box center [405, 76] width 73 height 22
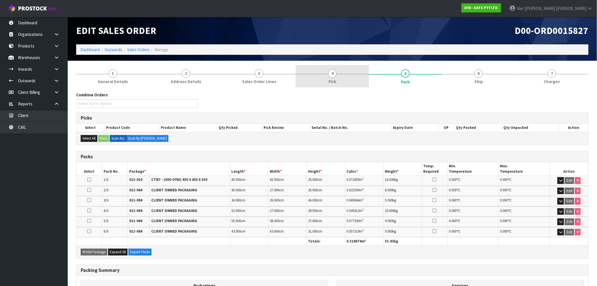
click at [351, 78] on link "4 Pick" at bounding box center [332, 76] width 73 height 22
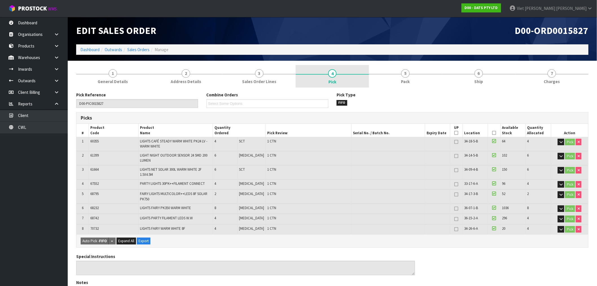
click at [351, 78] on link "4 Pick" at bounding box center [332, 76] width 73 height 23
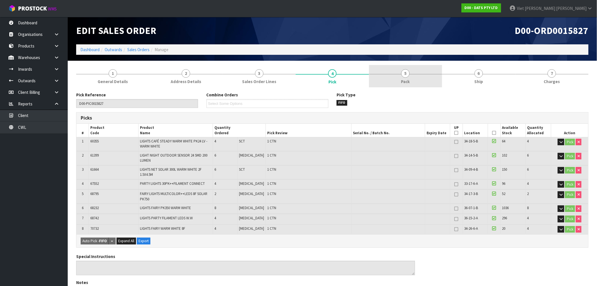
click at [401, 72] on link "5 Pack" at bounding box center [405, 76] width 73 height 22
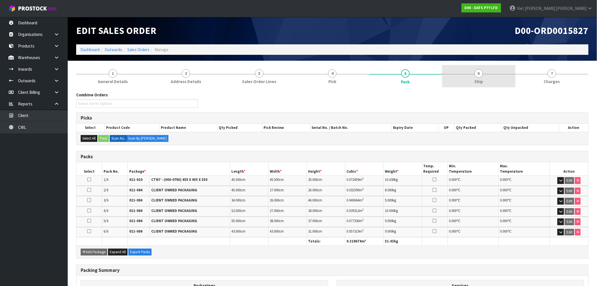
click at [466, 78] on link "6 Ship" at bounding box center [478, 76] width 73 height 22
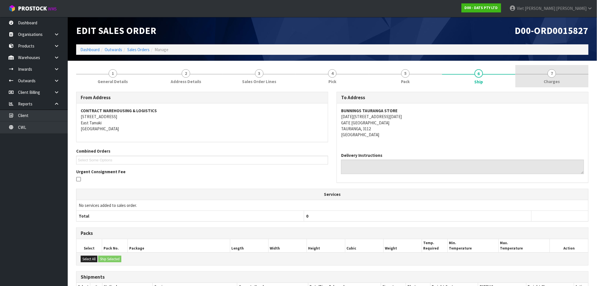
click at [517, 73] on link "7 [GEOGRAPHIC_DATA]" at bounding box center [551, 76] width 73 height 22
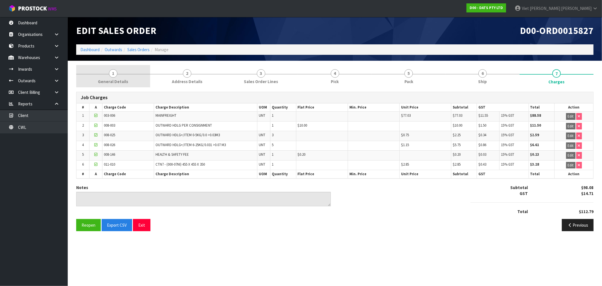
click at [127, 80] on link "1 General Details" at bounding box center [113, 76] width 74 height 22
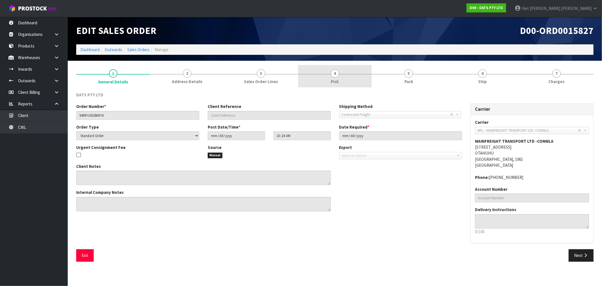
click at [311, 69] on link "4 Pick" at bounding box center [335, 76] width 74 height 22
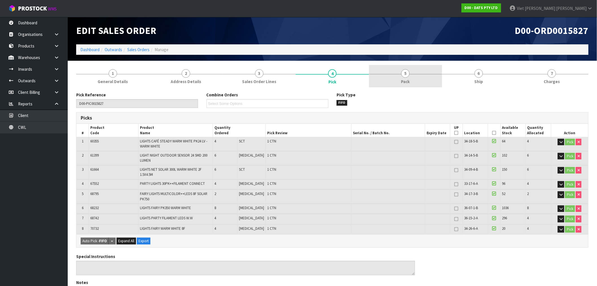
click at [407, 79] on span "Pack" at bounding box center [405, 81] width 9 height 6
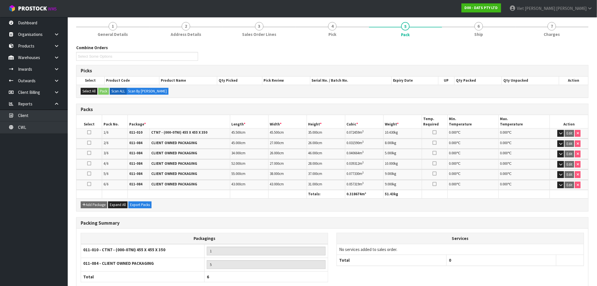
scroll to position [80, 0]
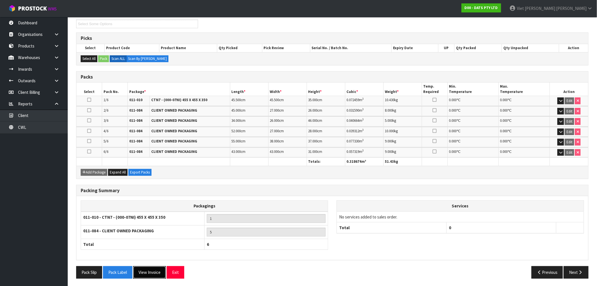
click at [145, 274] on button "View Invoice" at bounding box center [149, 272] width 33 height 12
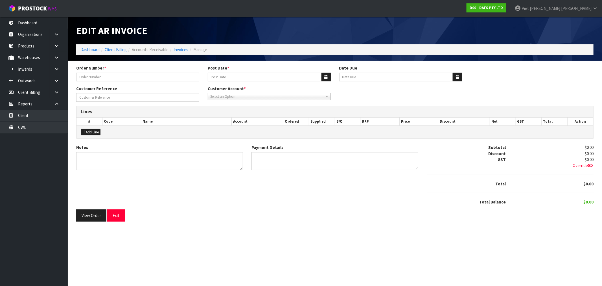
type input "9499Y100286974"
type input "[DATE]"
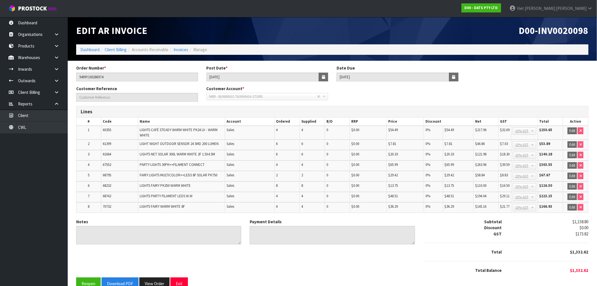
click at [562, 21] on div "D00-INV0020098" at bounding box center [462, 30] width 260 height 27
click at [562, 37] on div "D00-INV0020098" at bounding box center [462, 30] width 260 height 27
click at [575, 25] on span "D00-INV0020098" at bounding box center [554, 31] width 70 height 12
copy span "INV0020098"
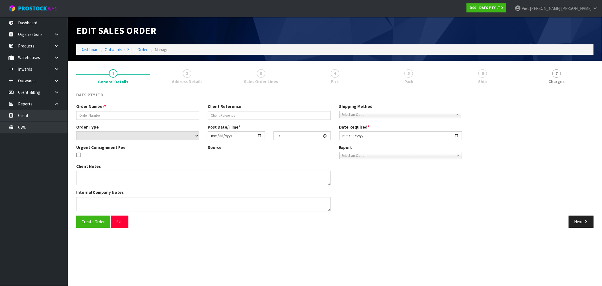
type input "9499Y100286974"
select select "number:0"
type input "[DATE]"
type input "10:24:00.000"
type input "[DATE]"
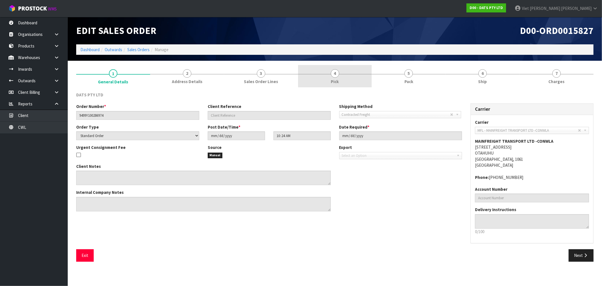
click at [339, 78] on span "Pick" at bounding box center [335, 81] width 8 height 6
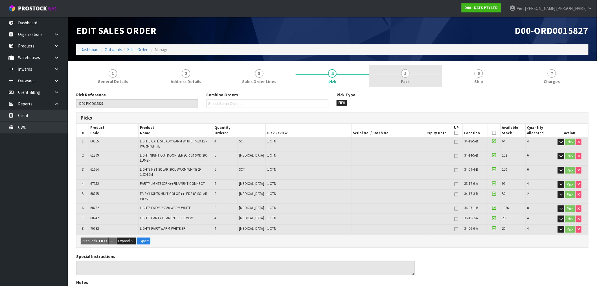
click at [384, 71] on link "5 Pack" at bounding box center [405, 76] width 73 height 22
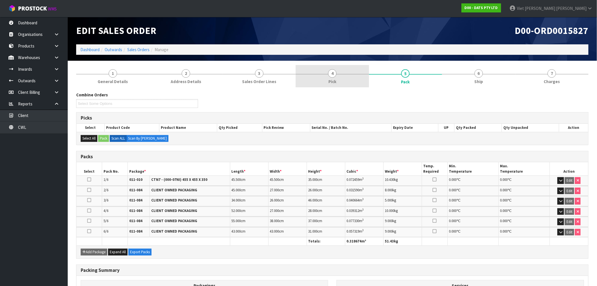
click at [367, 86] on link "4 Pick" at bounding box center [332, 76] width 73 height 22
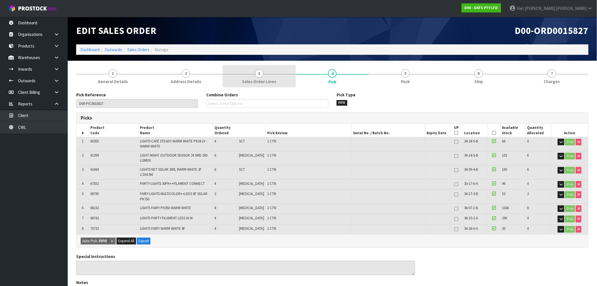
click at [277, 76] on link "3 Sales Order Lines" at bounding box center [259, 76] width 73 height 22
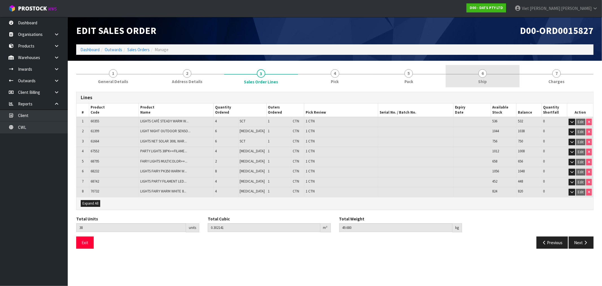
click at [463, 68] on link "6 Ship" at bounding box center [482, 76] width 74 height 22
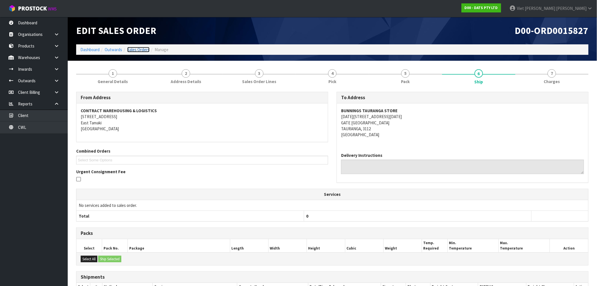
click at [149, 51] on link "Sales Orders" at bounding box center [138, 49] width 22 height 5
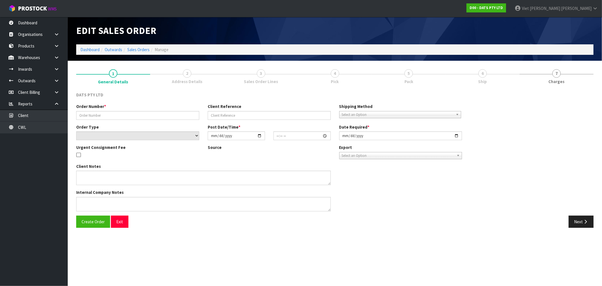
type input "9499Y100286974"
select select "number:0"
type input "[DATE]"
type input "10:24:00.000"
type input "[DATE]"
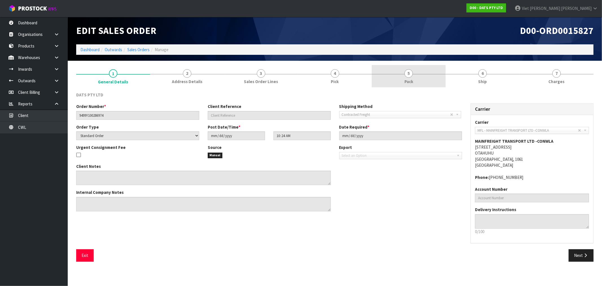
click at [376, 84] on link "5 Pack" at bounding box center [409, 76] width 74 height 22
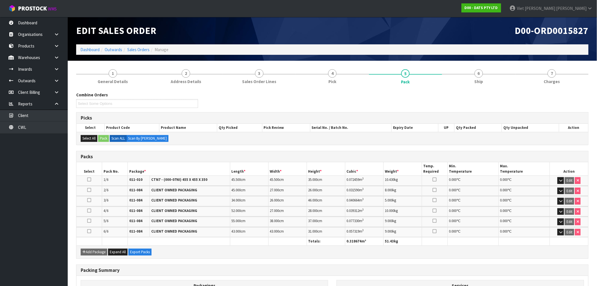
drag, startPoint x: 329, startPoint y: 118, endPoint x: 317, endPoint y: 131, distance: 17.4
click at [329, 118] on h3 "Picks" at bounding box center [332, 117] width 503 height 5
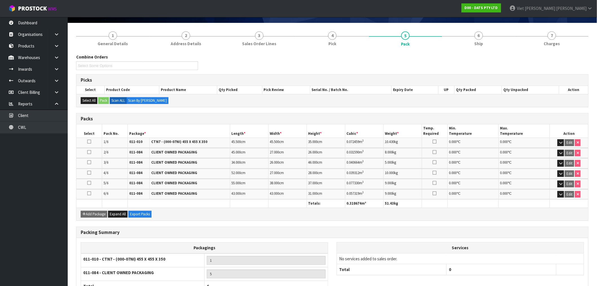
scroll to position [80, 0]
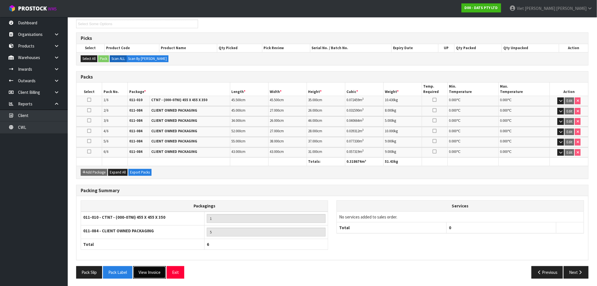
click at [160, 270] on button "View Invoice" at bounding box center [149, 272] width 33 height 12
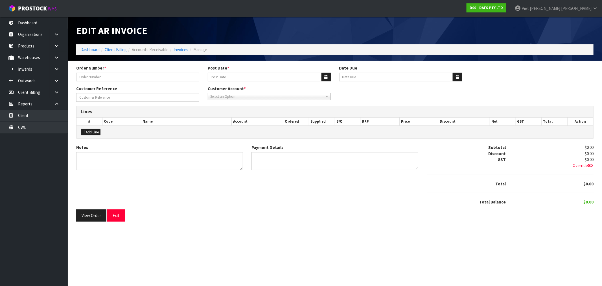
type input "9499Y100286974"
type input "[DATE]"
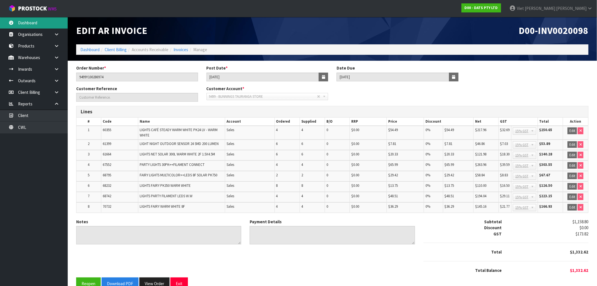
click at [46, 23] on link "Dashboard" at bounding box center [34, 23] width 68 height 12
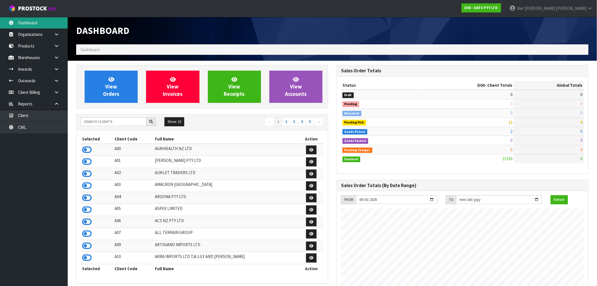
scroll to position [427, 260]
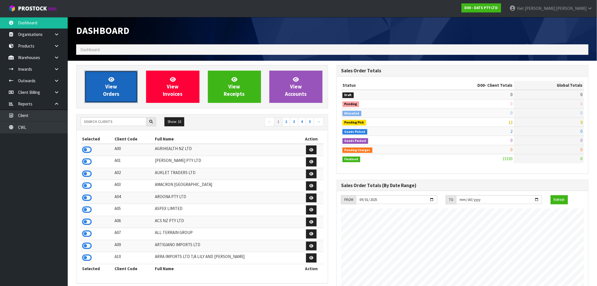
click at [98, 94] on link "View Orders" at bounding box center [111, 87] width 53 height 32
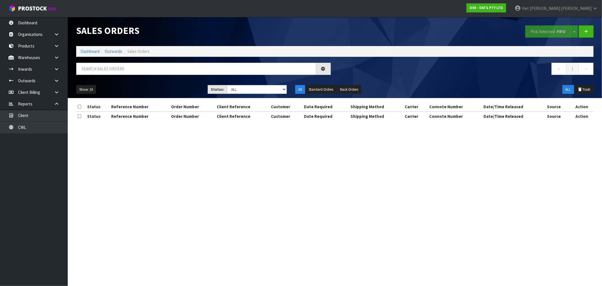
drag, startPoint x: 178, startPoint y: 58, endPoint x: 171, endPoint y: 67, distance: 11.6
click at [171, 67] on div "Sales Orders Pick Selected - FIFO Split button! FIFO - First In First Out FEFO …" at bounding box center [335, 57] width 526 height 81
click at [171, 68] on input "text" at bounding box center [196, 69] width 240 height 12
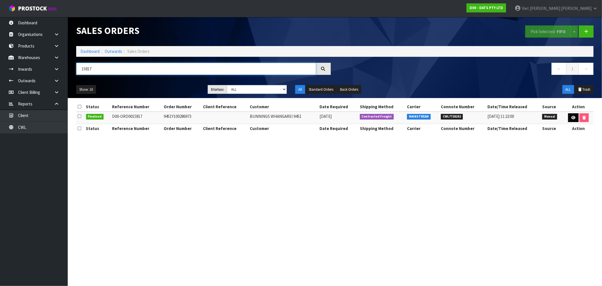
type input "15817"
click at [571, 119] on icon at bounding box center [573, 118] width 4 height 4
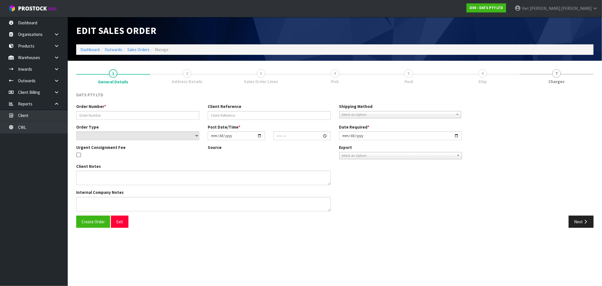
type input "9451Y100286973"
select select "number:0"
type input "[DATE]"
type input "08:52:00.000"
type input "[DATE]"
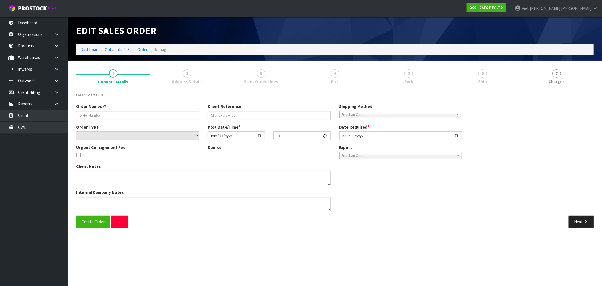
type textarea "PLEASE PICK 70739 FROM OFFICE 70739: OUTER DAMAGE AND TAPED, 1X INNER DAMAGE"
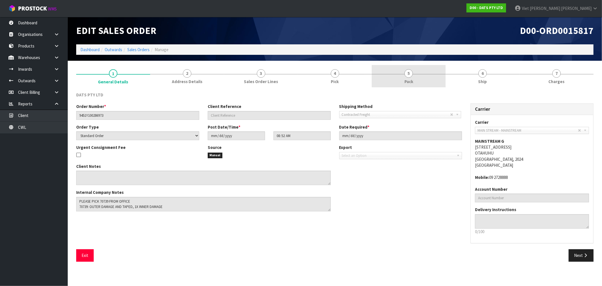
click at [409, 75] on span "5" at bounding box center [408, 73] width 8 height 8
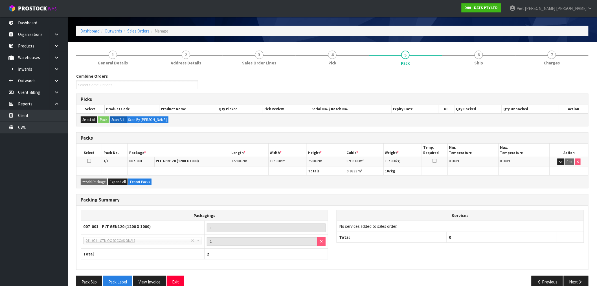
scroll to position [29, 0]
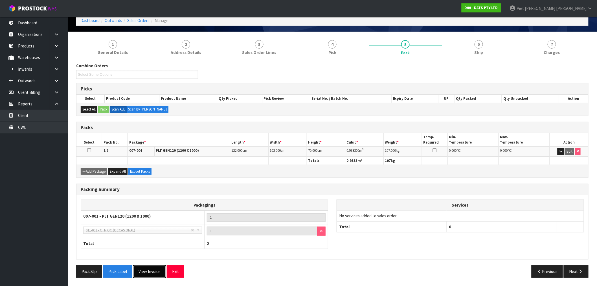
click at [156, 269] on button "View Invoice" at bounding box center [149, 271] width 33 height 12
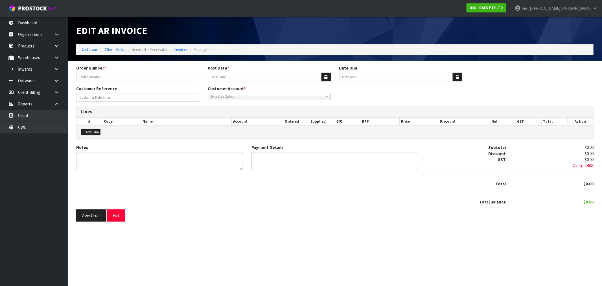
type input "9451Y100286973"
type input "[DATE]"
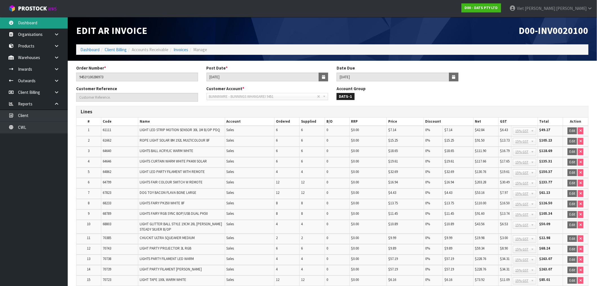
click at [31, 24] on link "Dashboard" at bounding box center [34, 23] width 68 height 12
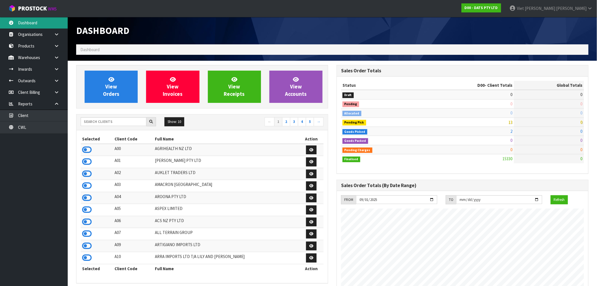
scroll to position [427, 260]
click at [126, 125] on input "text" at bounding box center [114, 121] width 66 height 9
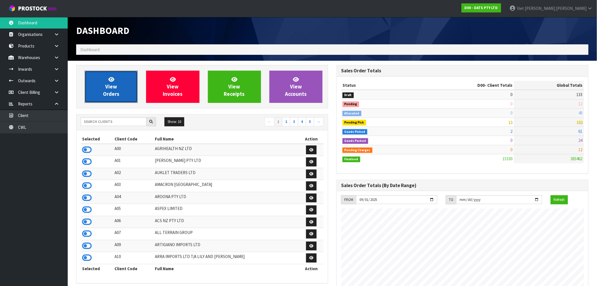
click at [128, 91] on link "View Orders" at bounding box center [111, 87] width 53 height 32
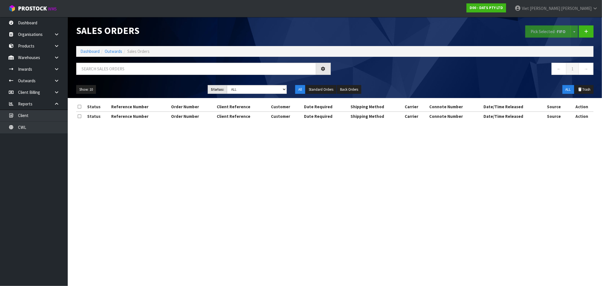
drag, startPoint x: 156, startPoint y: 60, endPoint x: 153, endPoint y: 68, distance: 9.2
click at [156, 62] on div "Sales Orders Pick Selected - FIFO Split button! FIFO - First In First Out FEFO …" at bounding box center [335, 57] width 526 height 81
click at [152, 68] on input "text" at bounding box center [196, 69] width 240 height 12
type input "1"
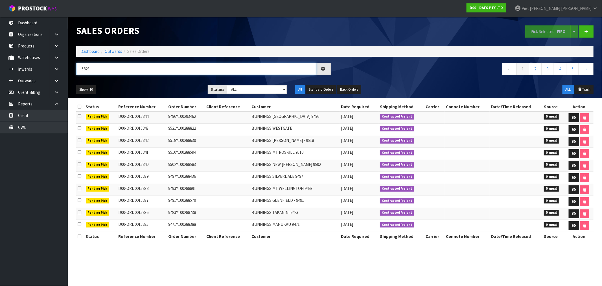
click at [81, 67] on input "5823" at bounding box center [196, 69] width 240 height 12
click at [259, 65] on input "15823" at bounding box center [196, 69] width 240 height 12
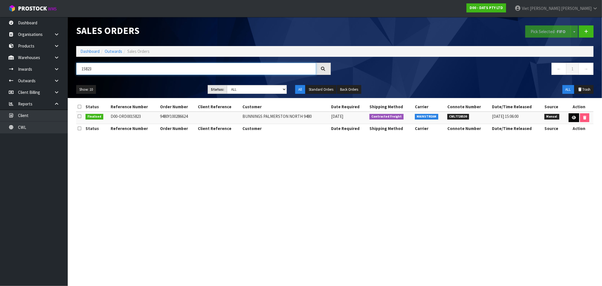
type input "15823"
click at [574, 114] on link at bounding box center [574, 117] width 10 height 9
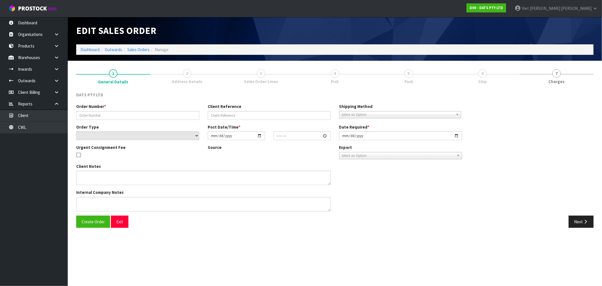
type input "9480Y100286624"
select select "number:0"
type input "[DATE]"
type input "10:15:00.000"
type input "[DATE]"
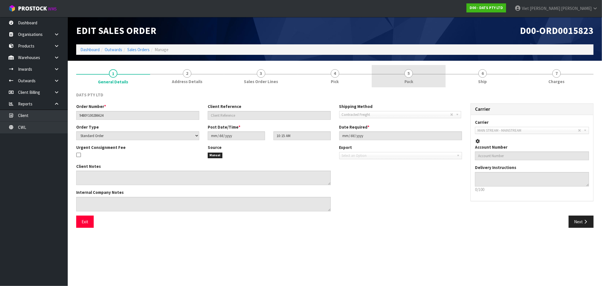
click at [407, 82] on span "Pack" at bounding box center [408, 81] width 9 height 6
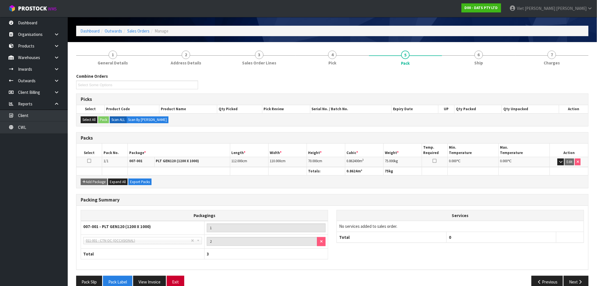
scroll to position [29, 0]
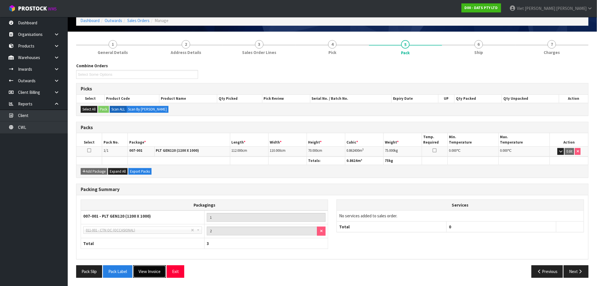
click at [157, 271] on button "View Invoice" at bounding box center [149, 271] width 33 height 12
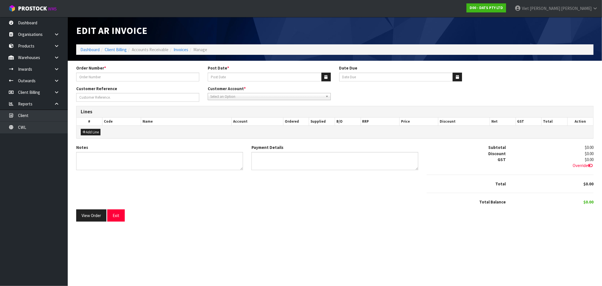
type input "9480Y100286624"
type input "[DATE]"
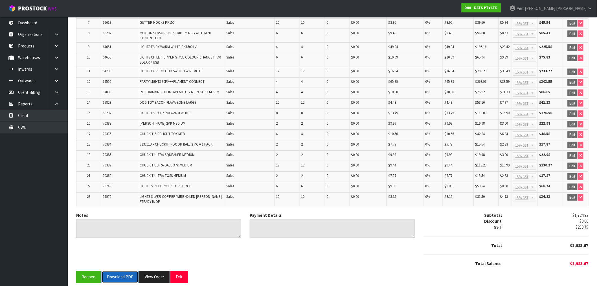
click at [130, 271] on button "Download PDF" at bounding box center [120, 277] width 37 height 12
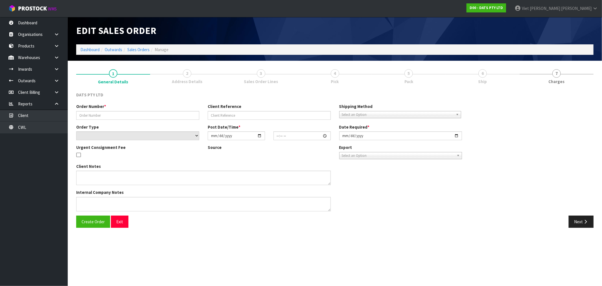
type input "9480Y100286624"
select select "number:0"
type input "[DATE]"
type input "10:15:00.000"
type input "[DATE]"
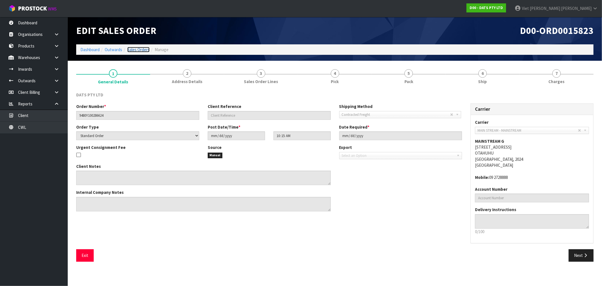
click at [135, 47] on link "Sales Orders" at bounding box center [138, 49] width 22 height 5
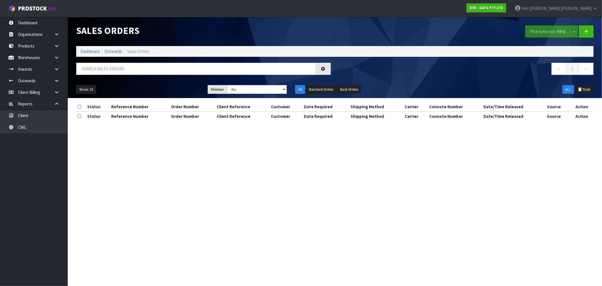
click at [166, 62] on div "Sales Orders Pick Selected - FIFO Split button! FIFO - First In First Out FEFO …" at bounding box center [335, 57] width 526 height 81
click at [164, 64] on input "text" at bounding box center [196, 69] width 240 height 12
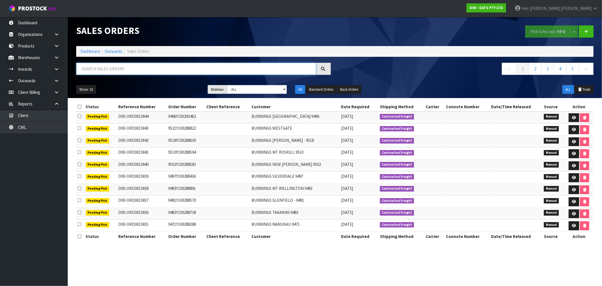
click at [187, 71] on input "text" at bounding box center [196, 69] width 240 height 12
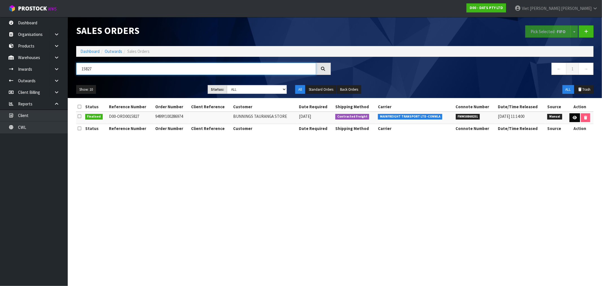
type input "15827"
click at [570, 119] on link at bounding box center [574, 117] width 10 height 9
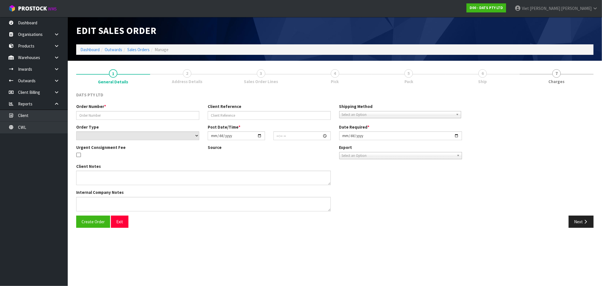
type input "9499Y100286974"
select select "number:0"
type input "[DATE]"
type input "10:24:00.000"
type input "[DATE]"
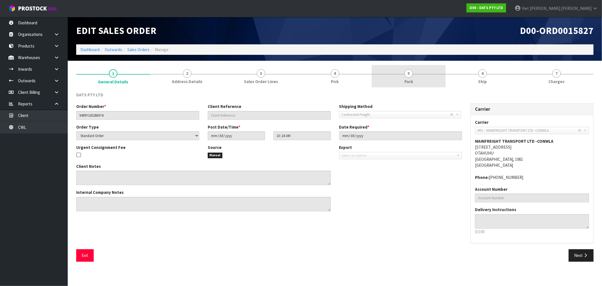
click at [420, 77] on link "5 Pack" at bounding box center [409, 76] width 74 height 22
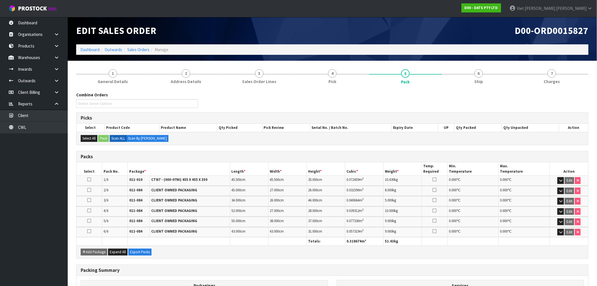
click at [542, 35] on span "D00-ORD0015827" at bounding box center [552, 31] width 74 height 12
click at [559, 32] on span "D00-ORD0015827" at bounding box center [552, 31] width 74 height 12
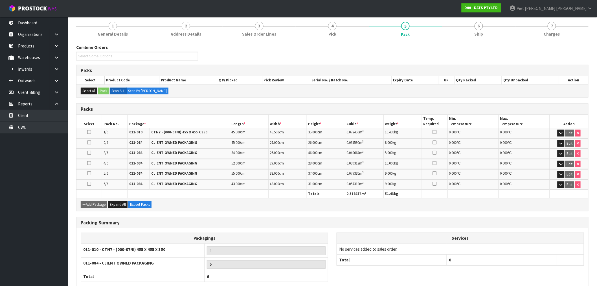
scroll to position [80, 0]
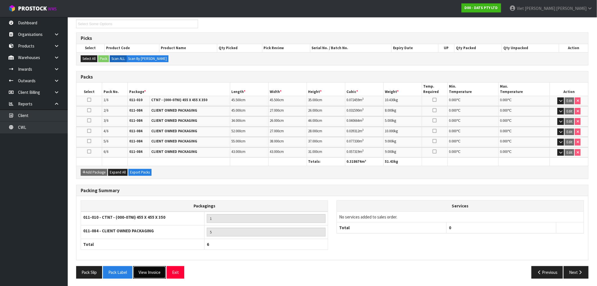
click at [148, 271] on button "View Invoice" at bounding box center [149, 272] width 33 height 12
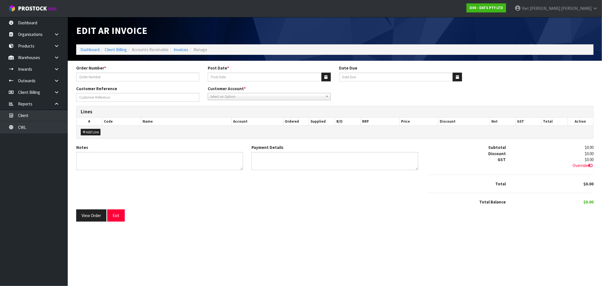
type input "9499Y100286974"
type input "[DATE]"
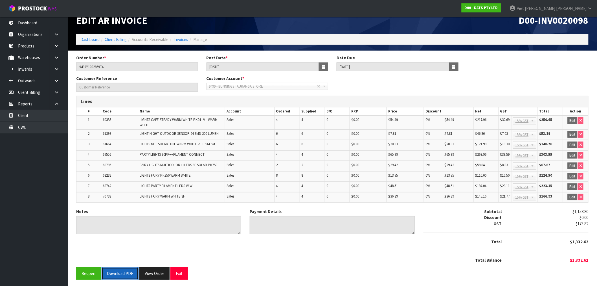
click at [128, 275] on button "Download PDF" at bounding box center [120, 273] width 37 height 12
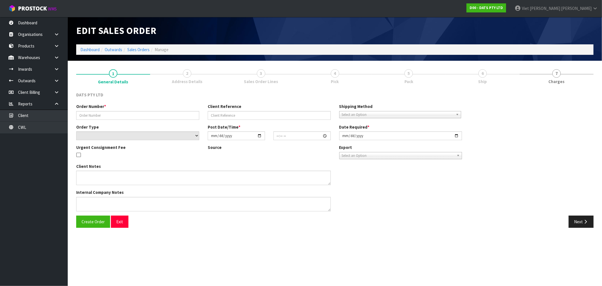
type input "9499Y100286974"
select select "number:0"
type input "[DATE]"
type input "10:24:00.000"
type input "[DATE]"
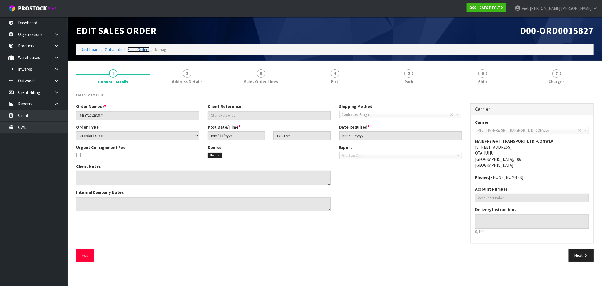
click at [134, 50] on link "Sales Orders" at bounding box center [138, 49] width 22 height 5
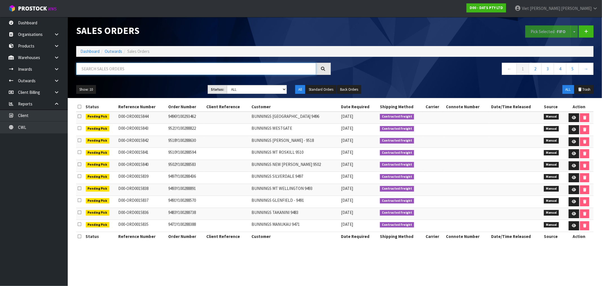
click at [207, 74] on input "text" at bounding box center [196, 69] width 240 height 12
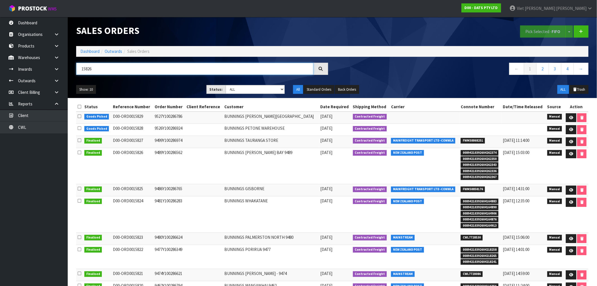
click at [286, 70] on input "15826" at bounding box center [194, 69] width 237 height 12
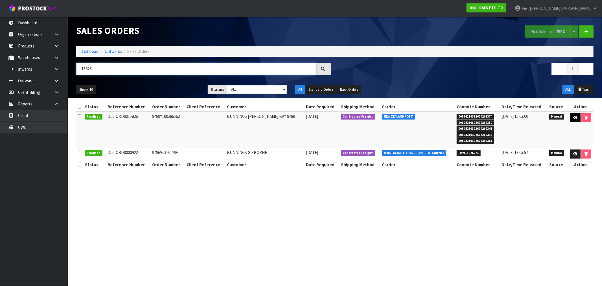
type input "15826"
click at [573, 119] on icon at bounding box center [575, 118] width 4 height 4
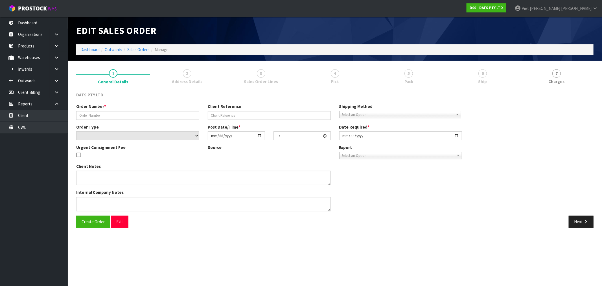
type input "9489Y100286562"
select select "number:0"
type input "[DATE]"
type input "10:22:00.000"
type input "[DATE]"
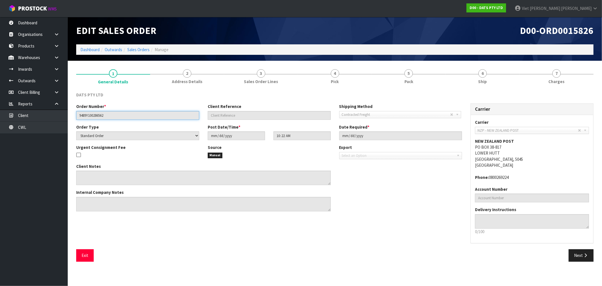
click at [146, 114] on input "9489Y100286562" at bounding box center [137, 115] width 123 height 9
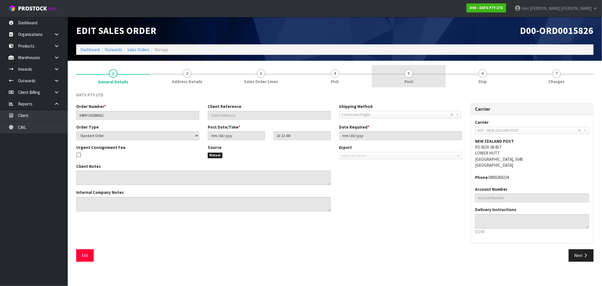
click at [405, 87] on link "5 Pack" at bounding box center [409, 76] width 74 height 22
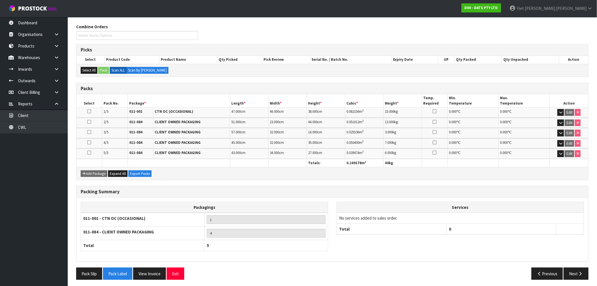
scroll to position [69, 0]
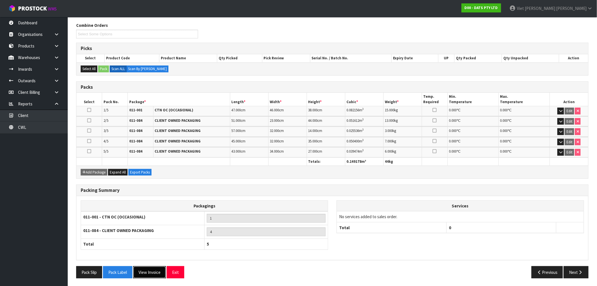
click at [142, 275] on button "View Invoice" at bounding box center [149, 272] width 33 height 12
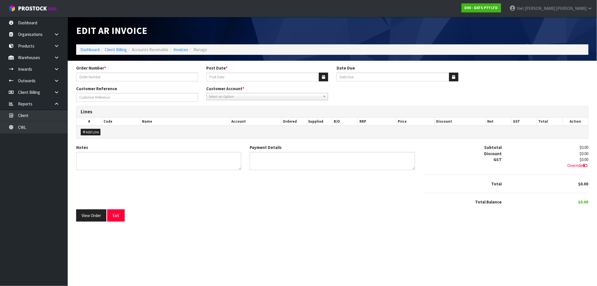
type input "9489Y100286562"
type input "[DATE]"
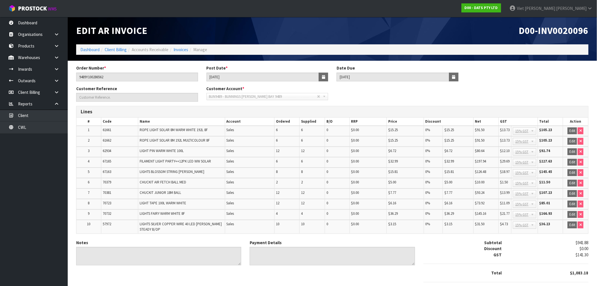
click at [559, 29] on span "D00-INV0020096" at bounding box center [554, 31] width 70 height 12
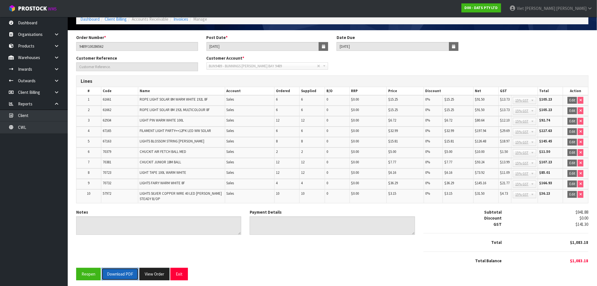
click at [105, 271] on button "Download PDF" at bounding box center [120, 273] width 37 height 12
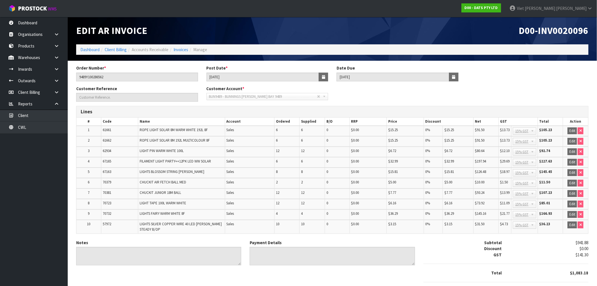
click at [567, 36] on span "D00-INV0020096" at bounding box center [554, 31] width 70 height 12
copy span "INV0020096"
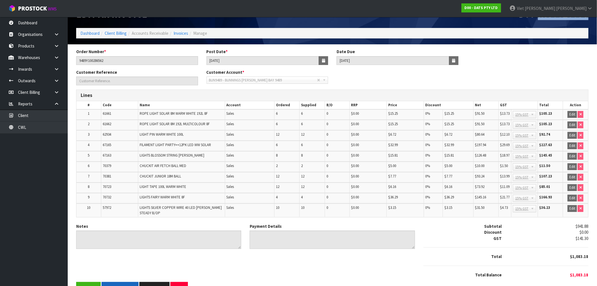
scroll to position [30, 0]
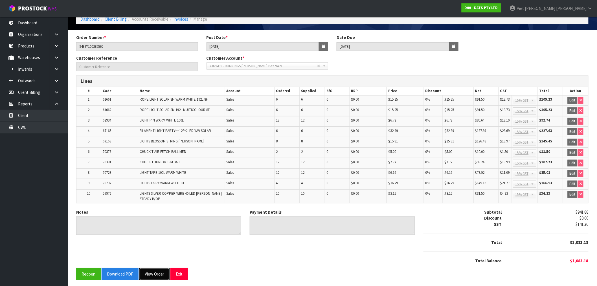
click at [149, 272] on button "View Order" at bounding box center [154, 273] width 30 height 12
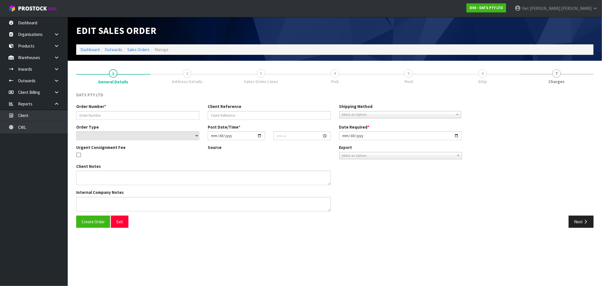
type input "9489Y100286562"
select select "number:0"
type input "[DATE]"
type input "10:22:00.000"
type input "[DATE]"
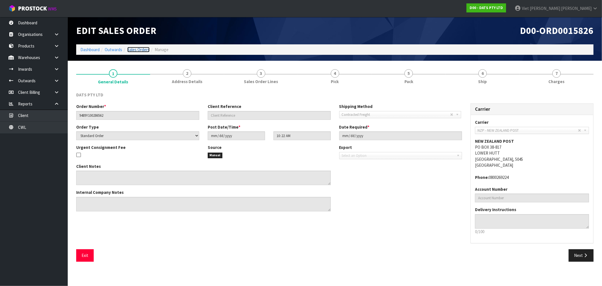
click at [137, 51] on link "Sales Orders" at bounding box center [138, 49] width 22 height 5
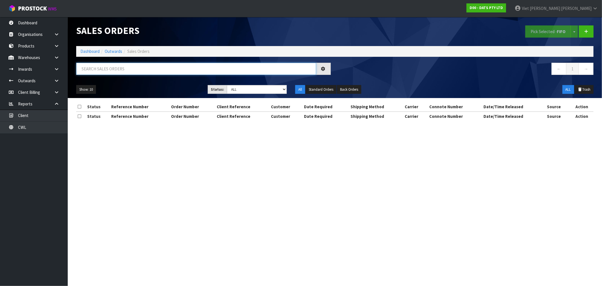
click at [164, 65] on input "text" at bounding box center [196, 69] width 240 height 12
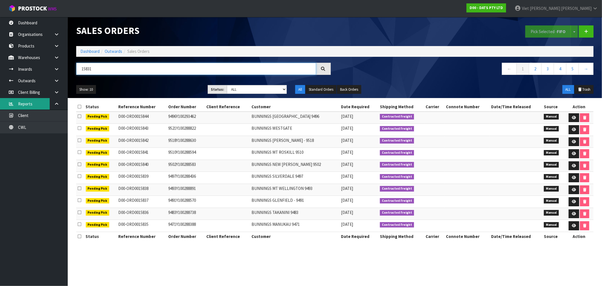
type input "15831"
click at [160, 71] on input "15831" at bounding box center [196, 69] width 240 height 12
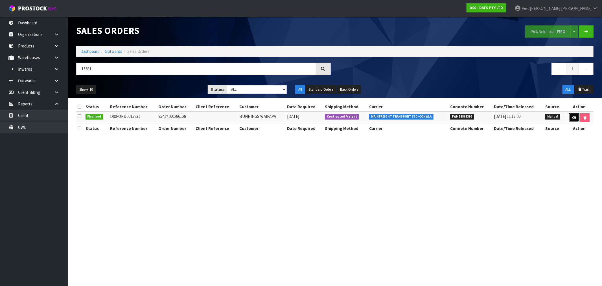
click at [569, 119] on link at bounding box center [574, 117] width 10 height 9
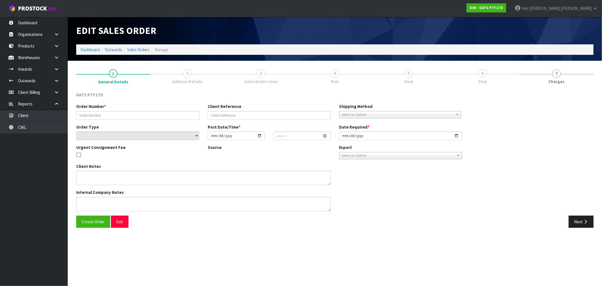
type input "9541Y100286128"
select select "number:0"
type input "[DATE]"
type input "10:30:00.000"
type input "[DATE]"
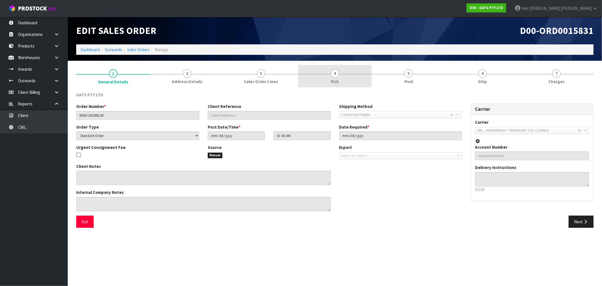
click at [340, 71] on link "4 Pick" at bounding box center [335, 76] width 74 height 22
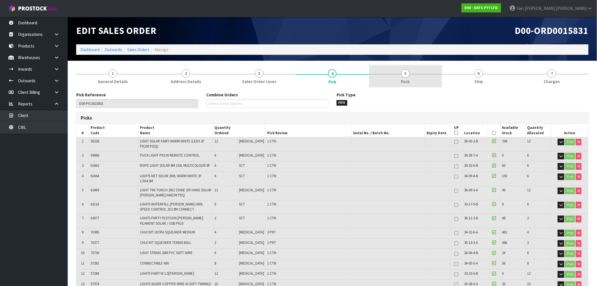
click at [415, 78] on link "5 Pack" at bounding box center [405, 76] width 73 height 22
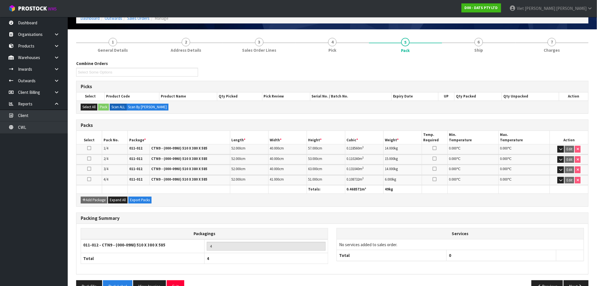
scroll to position [46, 0]
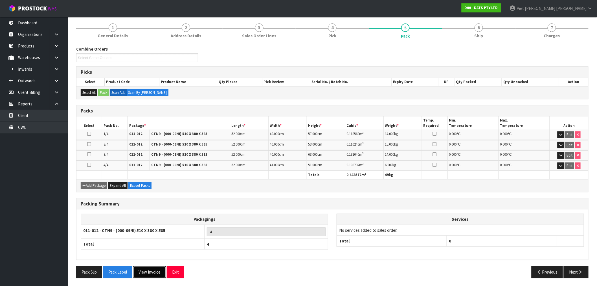
click at [162, 267] on button "View Invoice" at bounding box center [149, 271] width 33 height 12
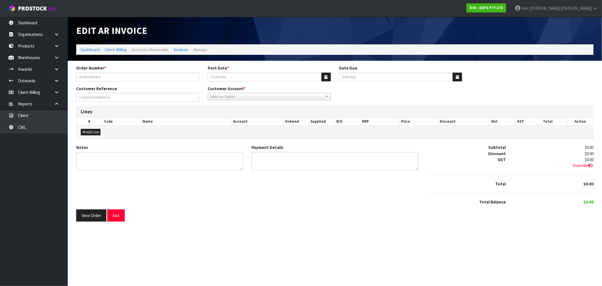
type input "9541Y100286128"
type input "[DATE]"
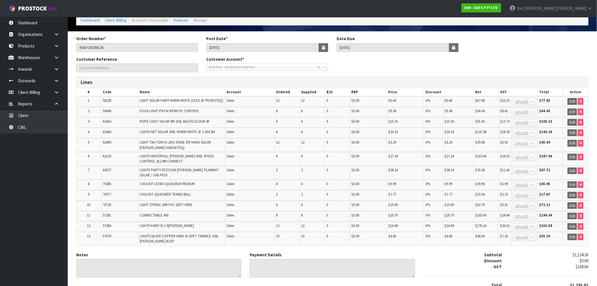
scroll to position [74, 0]
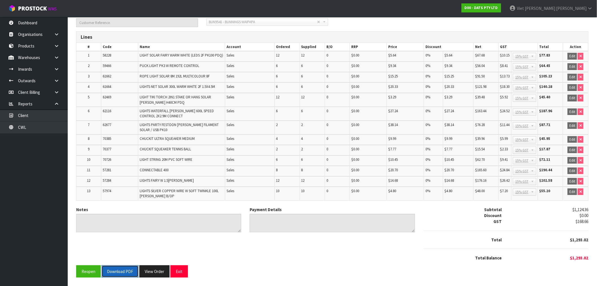
click at [135, 274] on button "Download PDF" at bounding box center [120, 271] width 37 height 12
click at [156, 267] on button "View Order" at bounding box center [154, 271] width 30 height 12
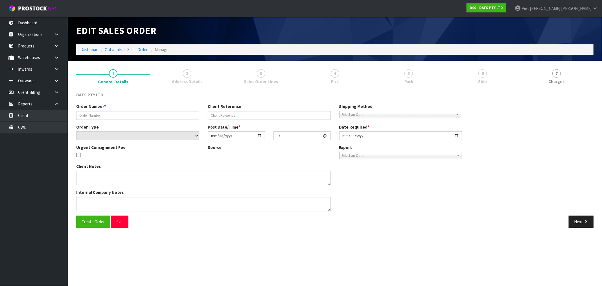
type input "9541Y100286128"
select select "number:0"
type input "[DATE]"
type input "10:30:00.000"
type input "[DATE]"
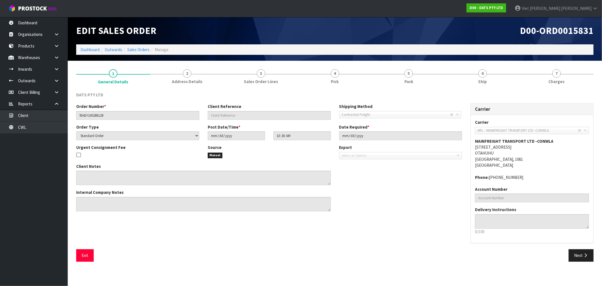
click at [580, 32] on span "D00-ORD0015831" at bounding box center [557, 31] width 74 height 12
copy span "ORD0015831"
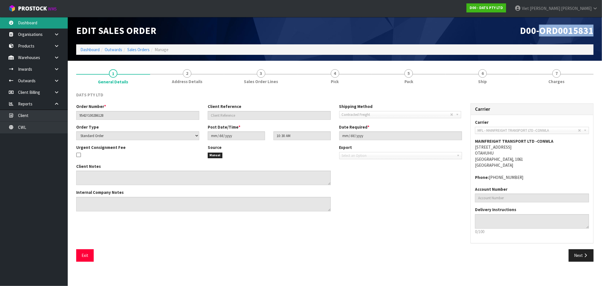
click at [54, 25] on link "Dashboard" at bounding box center [34, 23] width 68 height 12
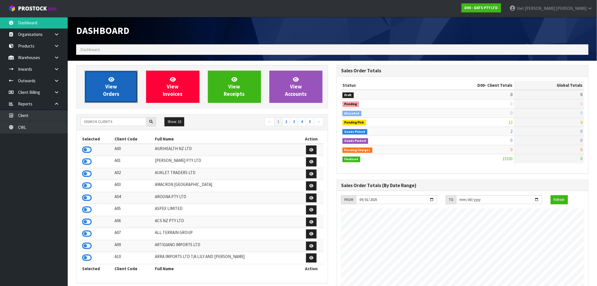
click at [126, 80] on link "View Orders" at bounding box center [111, 87] width 53 height 32
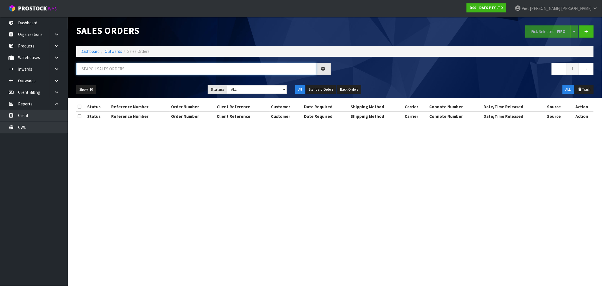
click at [159, 71] on input "text" at bounding box center [196, 69] width 240 height 12
paste input "ORD0015831"
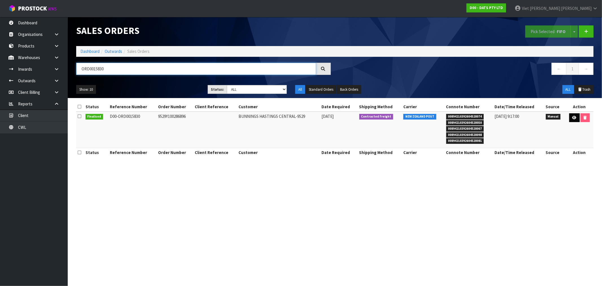
type input "ORD0015830"
click at [574, 119] on link at bounding box center [574, 117] width 10 height 9
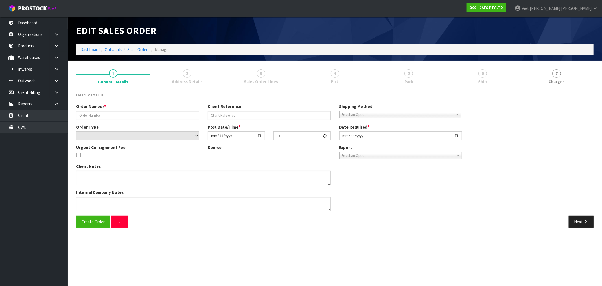
type input "9529Y100286896"
select select "number:0"
type input "[DATE]"
type input "10:28:00.000"
type input "[DATE]"
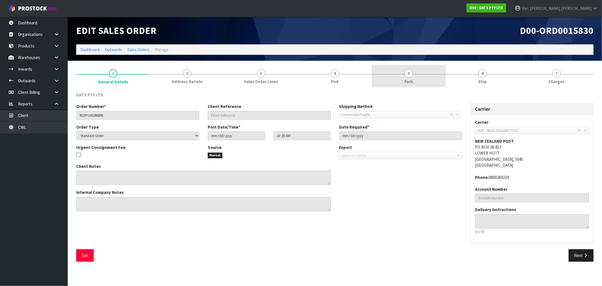
click at [420, 78] on link "5 Pack" at bounding box center [409, 76] width 74 height 22
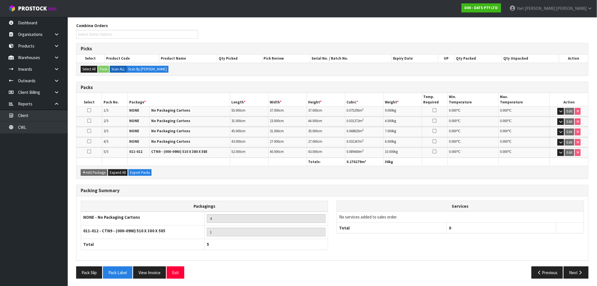
scroll to position [69, 0]
click at [155, 268] on button "View Invoice" at bounding box center [149, 272] width 33 height 12
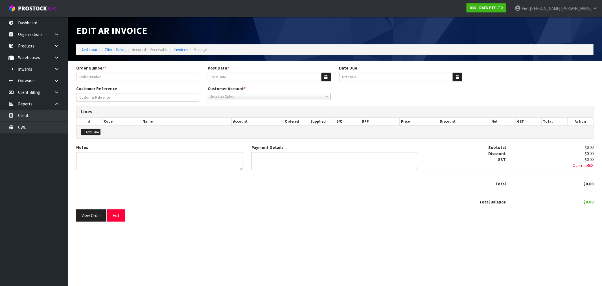
type input "9529Y100286896"
type input "[DATE]"
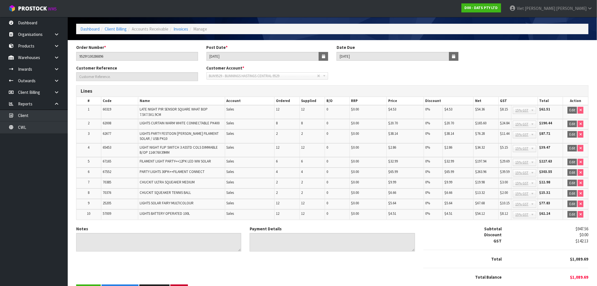
scroll to position [37, 0]
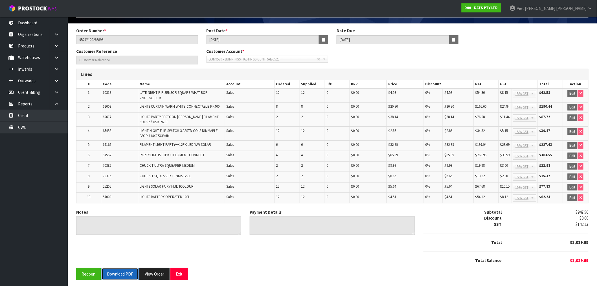
click at [129, 269] on button "Download PDF" at bounding box center [120, 273] width 37 height 12
click at [152, 267] on button "View Order" at bounding box center [154, 273] width 30 height 12
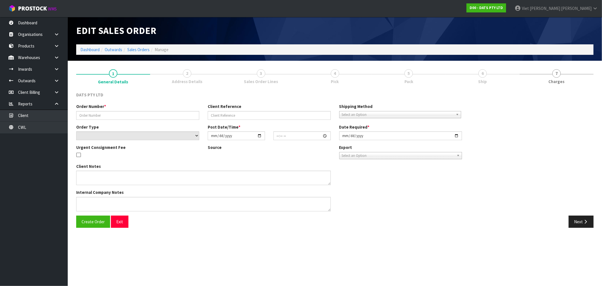
type input "9529Y100286896"
select select "number:0"
type input "[DATE]"
type input "10:28:00.000"
type input "[DATE]"
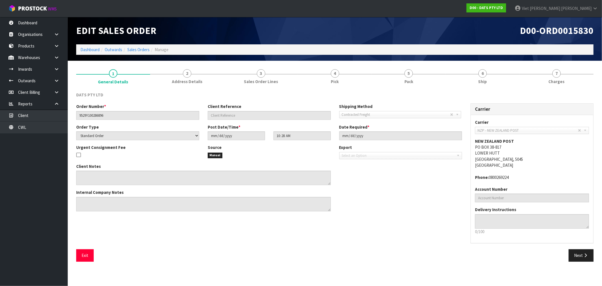
click at [152, 267] on section "1 General Details 2 Address Details 3 Sales Order Lines 4 Pick 5 Pack 6 Ship 7 …" at bounding box center [335, 165] width 534 height 209
click at [137, 50] on link "Sales Orders" at bounding box center [138, 49] width 22 height 5
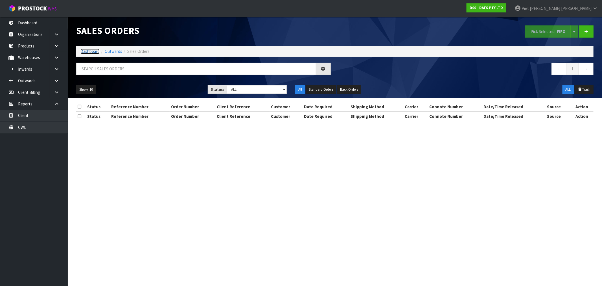
click at [93, 52] on link "Dashboard" at bounding box center [89, 51] width 19 height 5
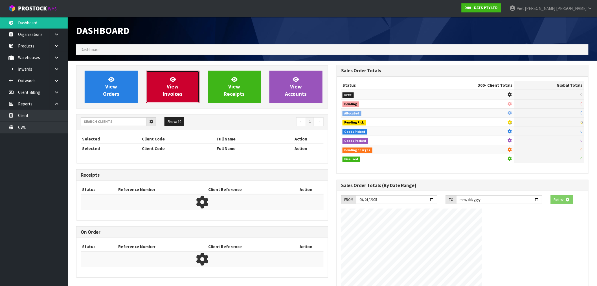
click at [174, 81] on icon at bounding box center [173, 78] width 6 height 5
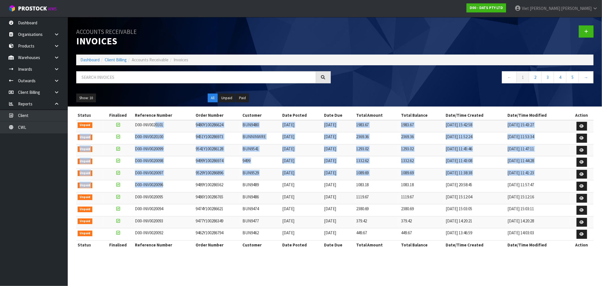
drag, startPoint x: 171, startPoint y: 185, endPoint x: 156, endPoint y: 123, distance: 64.2
click at [156, 123] on tbody "Unpaid D00-INV0020101 9480Y100286624 BUN9480 [DATE] [DATE] 1983.67 1983.67 [DAT…" at bounding box center [334, 180] width 517 height 120
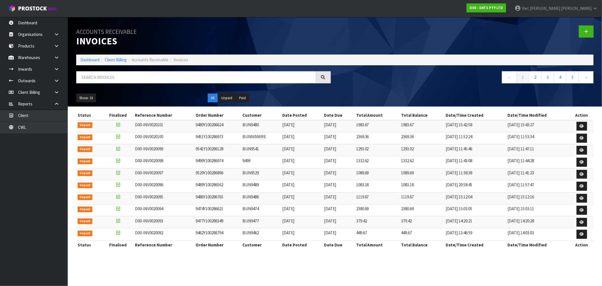
click at [400, 185] on td "1083.18" at bounding box center [377, 186] width 45 height 12
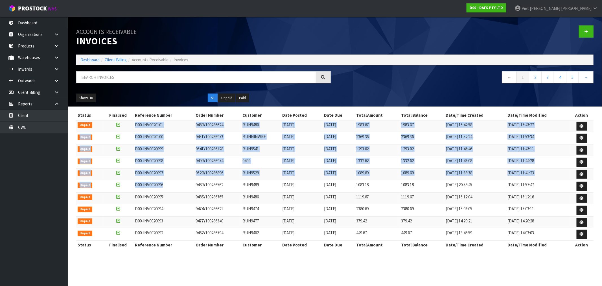
drag, startPoint x: 174, startPoint y: 186, endPoint x: 135, endPoint y: 124, distance: 72.9
click at [135, 124] on tbody "Unpaid D00-INV0020101 9480Y100286624 BUN9480 [DATE] [DATE] 1983.67 1983.67 [DAT…" at bounding box center [334, 180] width 517 height 120
click at [182, 175] on td "D00-INV0020097" at bounding box center [163, 174] width 61 height 12
drag, startPoint x: 170, startPoint y: 188, endPoint x: 132, endPoint y: 125, distance: 73.8
click at [132, 125] on tbody "Unpaid D00-INV0020101 9480Y100286624 BUN9480 [DATE] [DATE] 1983.67 1983.67 [DAT…" at bounding box center [334, 180] width 517 height 120
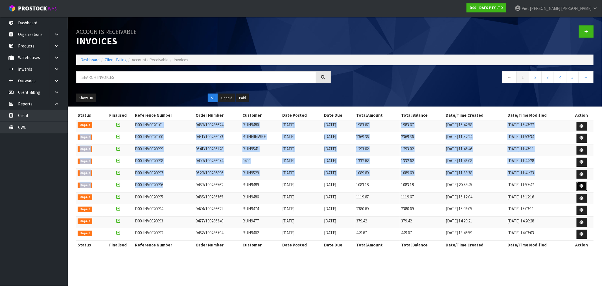
click at [580, 186] on icon at bounding box center [582, 186] width 4 height 4
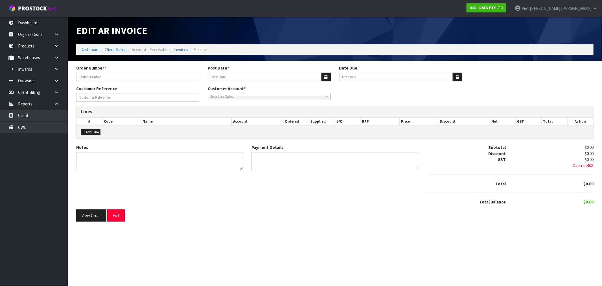
type input "9489Y100286562"
type input "[DATE]"
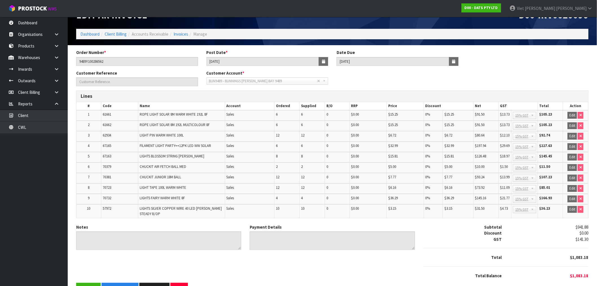
scroll to position [30, 0]
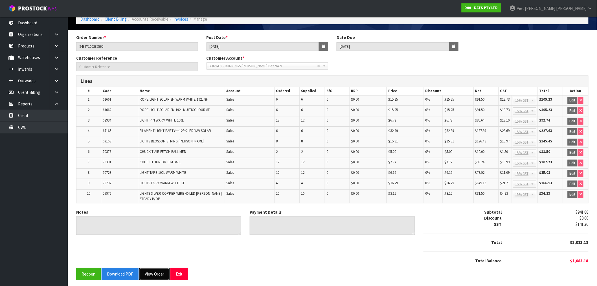
click at [157, 273] on button "View Order" at bounding box center [154, 273] width 30 height 12
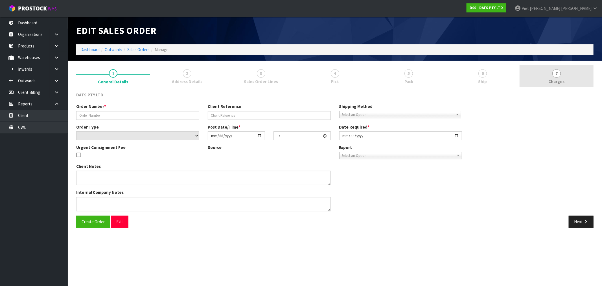
type input "9489Y100286562"
select select "number:0"
type input "[DATE]"
type input "10:22:00.000"
type input "[DATE]"
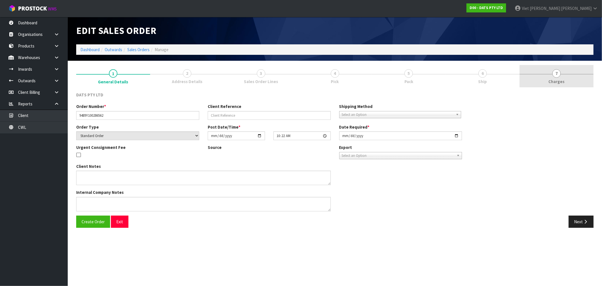
click at [543, 74] on div at bounding box center [556, 74] width 74 height 0
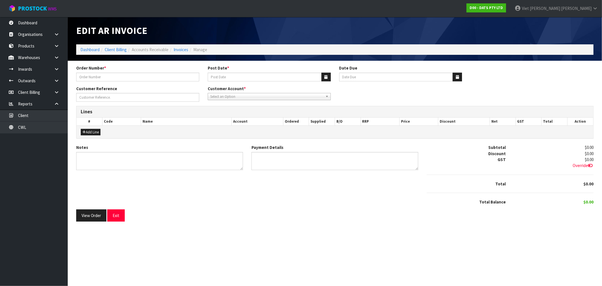
type input "9489Y100286562"
type input "[DATE]"
